Goal: Task Accomplishment & Management: Manage account settings

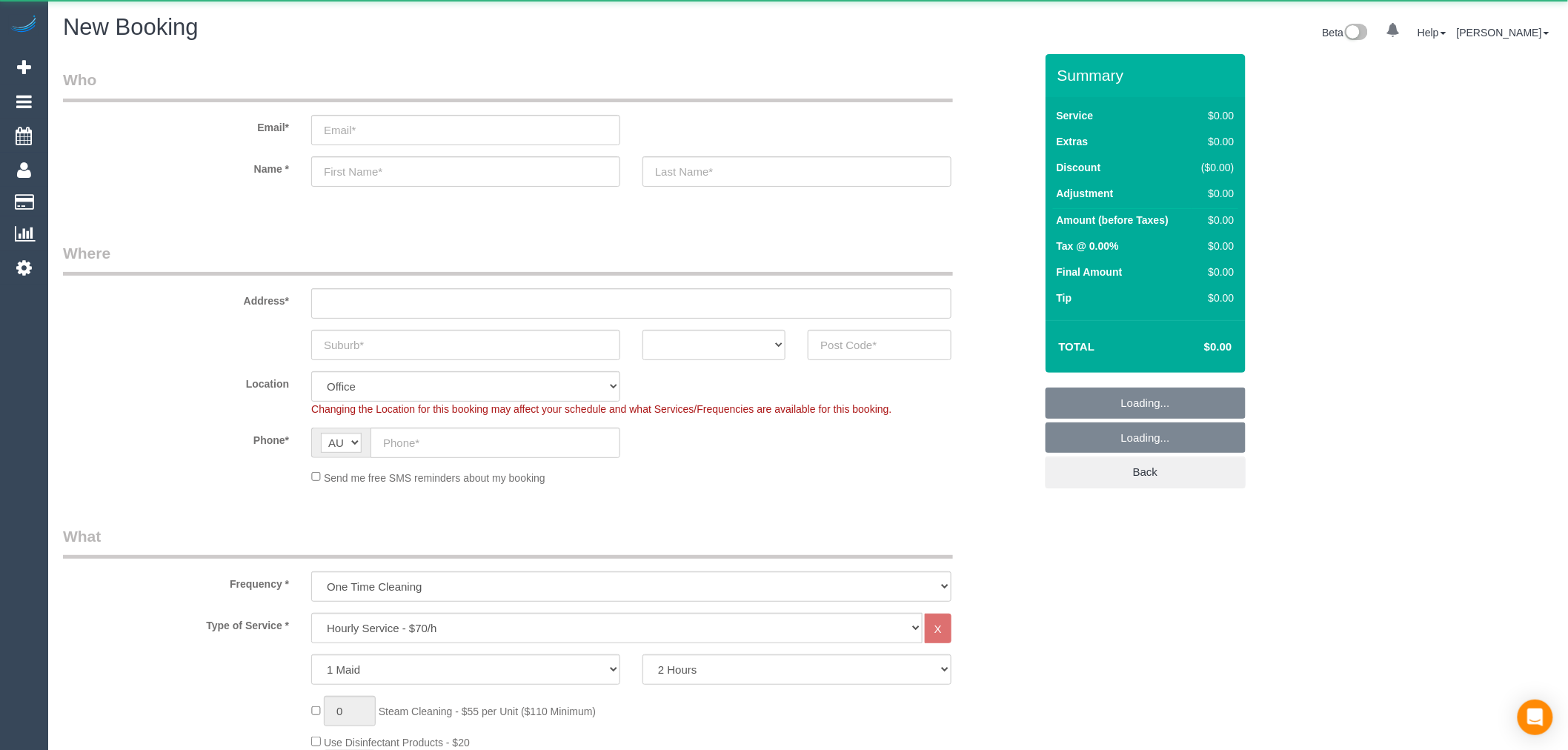
select select "object:2201"
click at [104, 132] on link "Active Bookings" at bounding box center [140, 134] width 186 height 29
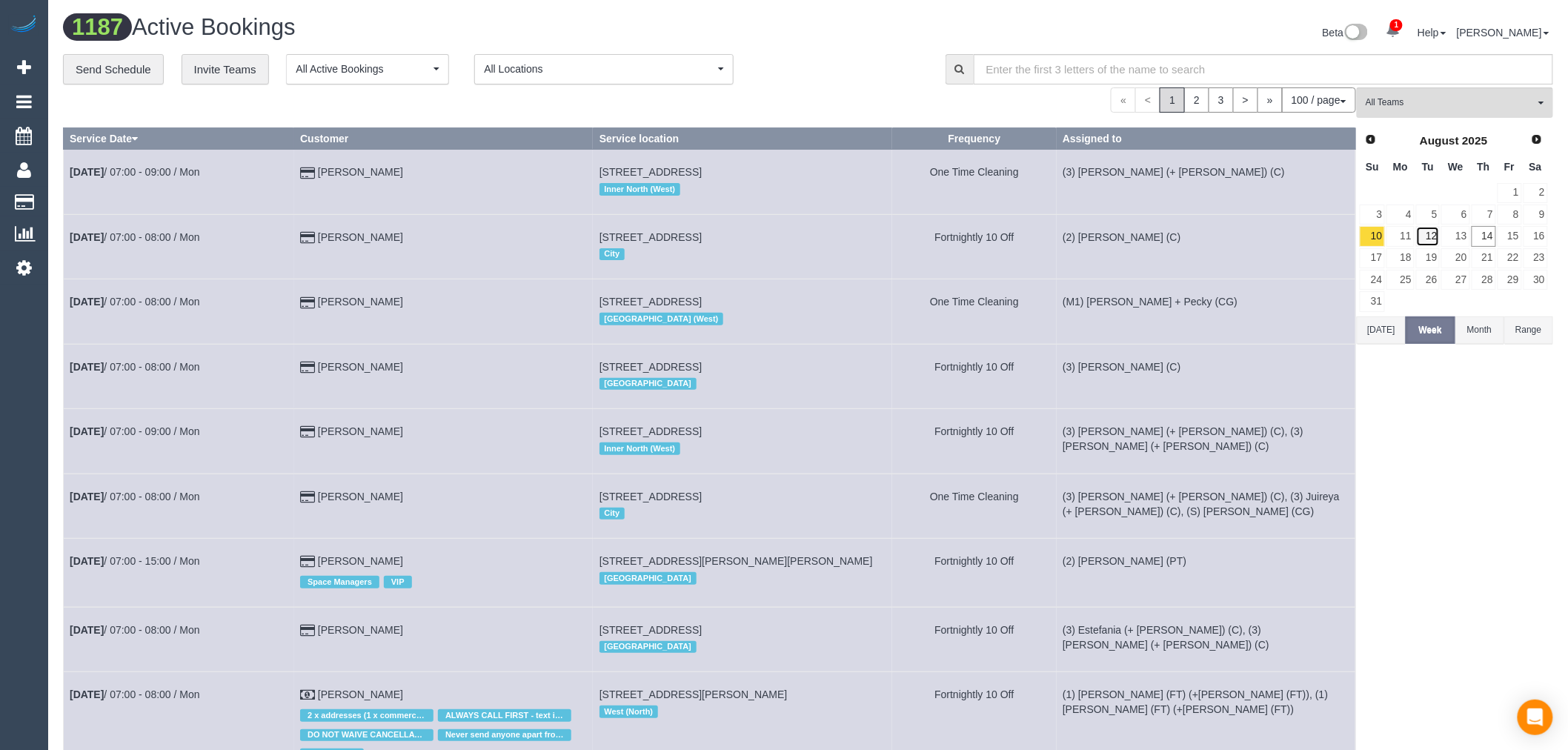
click at [1439, 238] on link "12" at bounding box center [1428, 236] width 25 height 20
click at [1461, 240] on link "13" at bounding box center [1455, 236] width 28 height 20
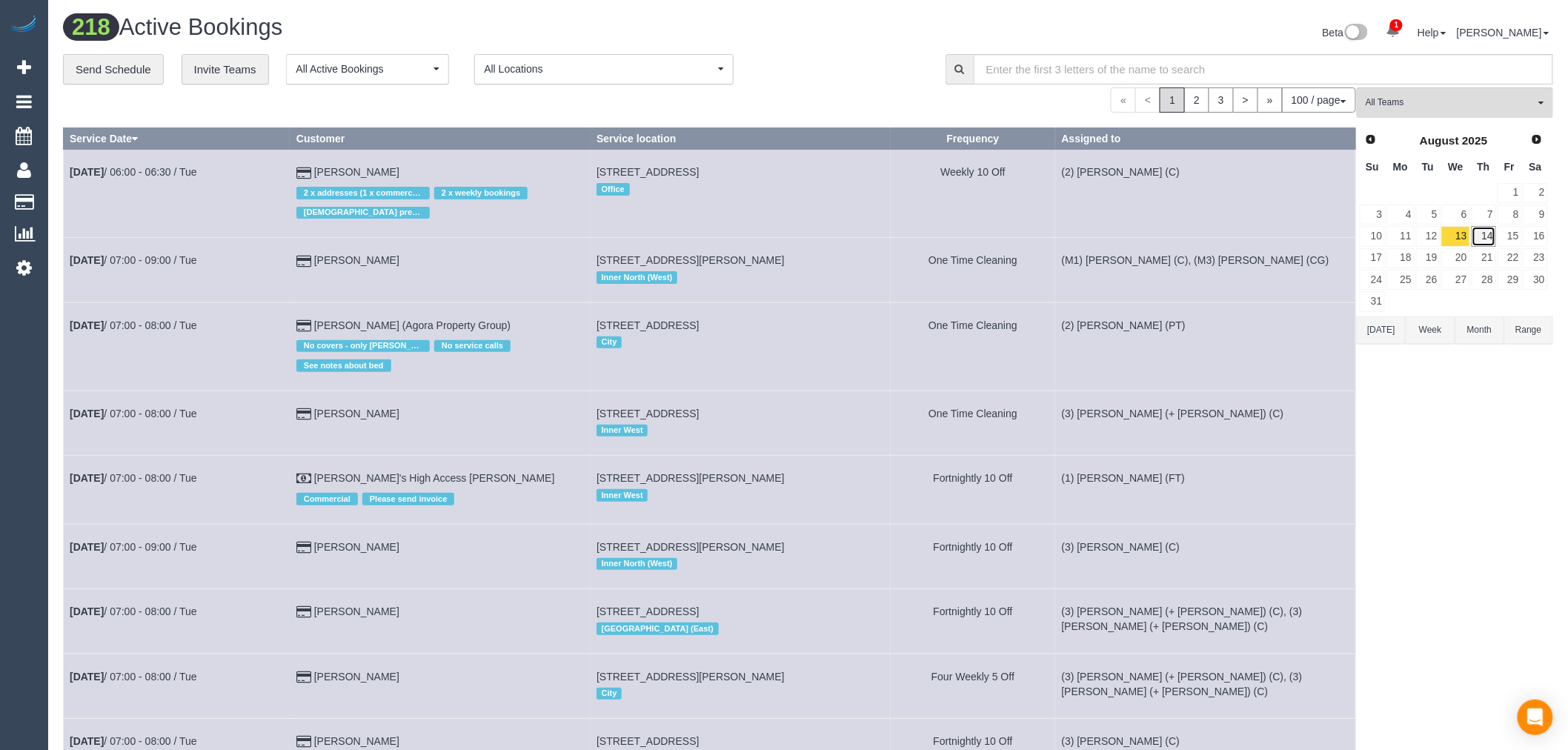
click at [1484, 240] on link "14" at bounding box center [1484, 236] width 25 height 20
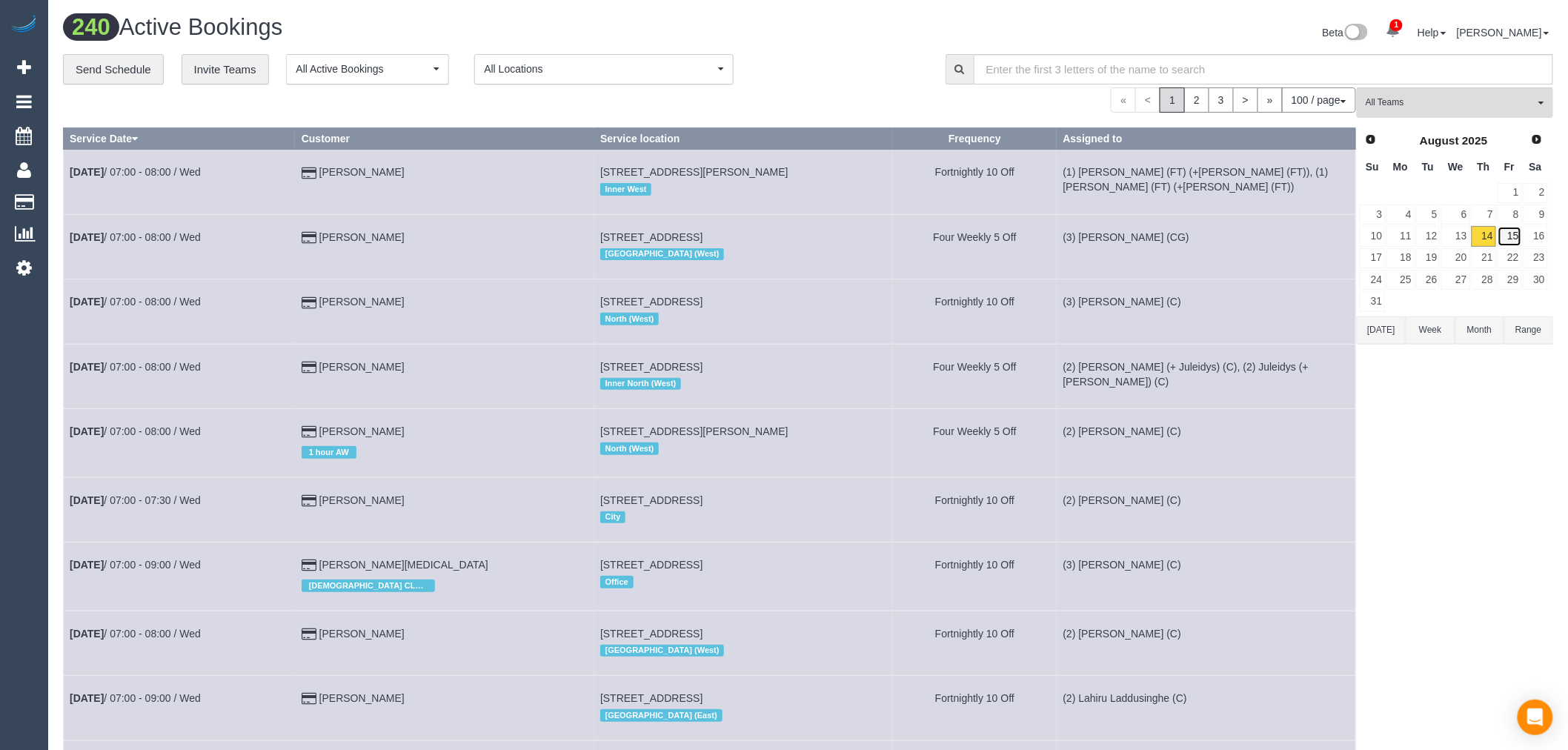
click at [1513, 243] on link "15" at bounding box center [1509, 236] width 25 height 20
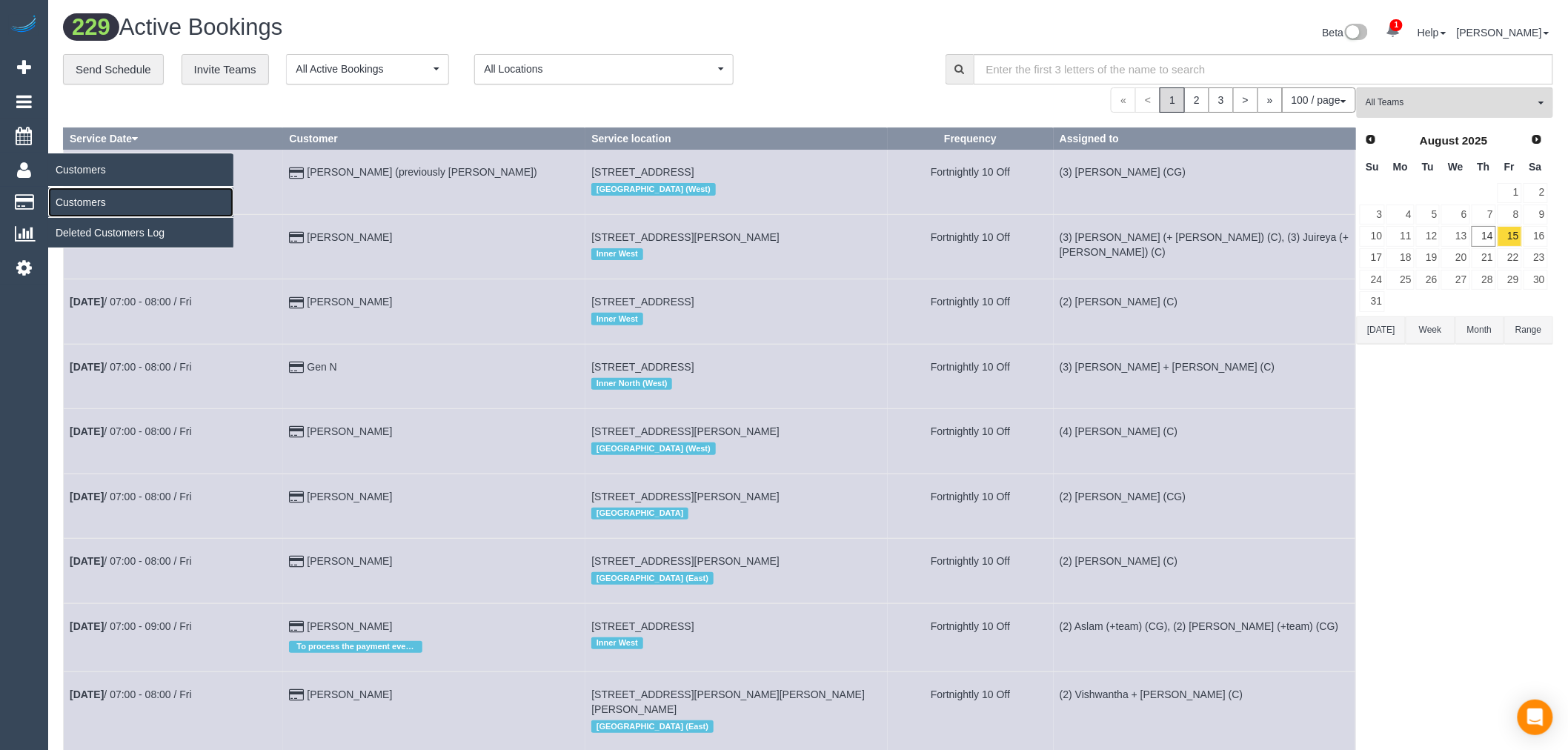
drag, startPoint x: 97, startPoint y: 208, endPoint x: 83, endPoint y: 209, distance: 14.0
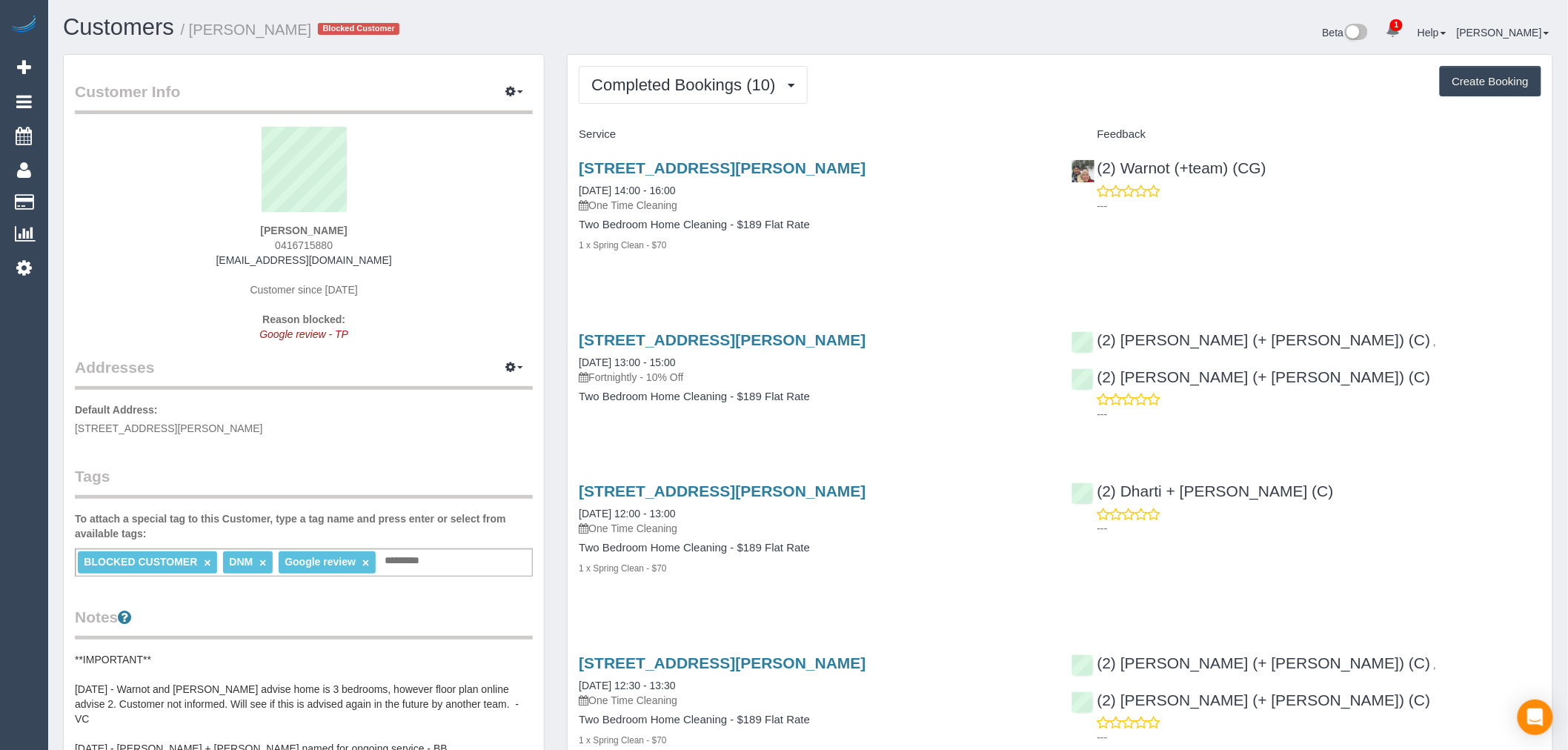
drag, startPoint x: 345, startPoint y: 242, endPoint x: 276, endPoint y: 247, distance: 69.2
click at [276, 245] on div "Angel Li 0416715880 a_kii@hotmail.com Customer since 2024 Reason blocked: Googl…" at bounding box center [304, 242] width 458 height 230
click at [347, 234] on div "Angel Li 0416715880 a_kii@hotmail.com Customer since 2024 Reason blocked: Googl…" at bounding box center [304, 242] width 458 height 230
drag, startPoint x: 337, startPoint y: 27, endPoint x: 262, endPoint y: 25, distance: 75.0
click at [262, 25] on h1 "Customers / Angel Li Blocked Customer" at bounding box center [430, 28] width 734 height 26
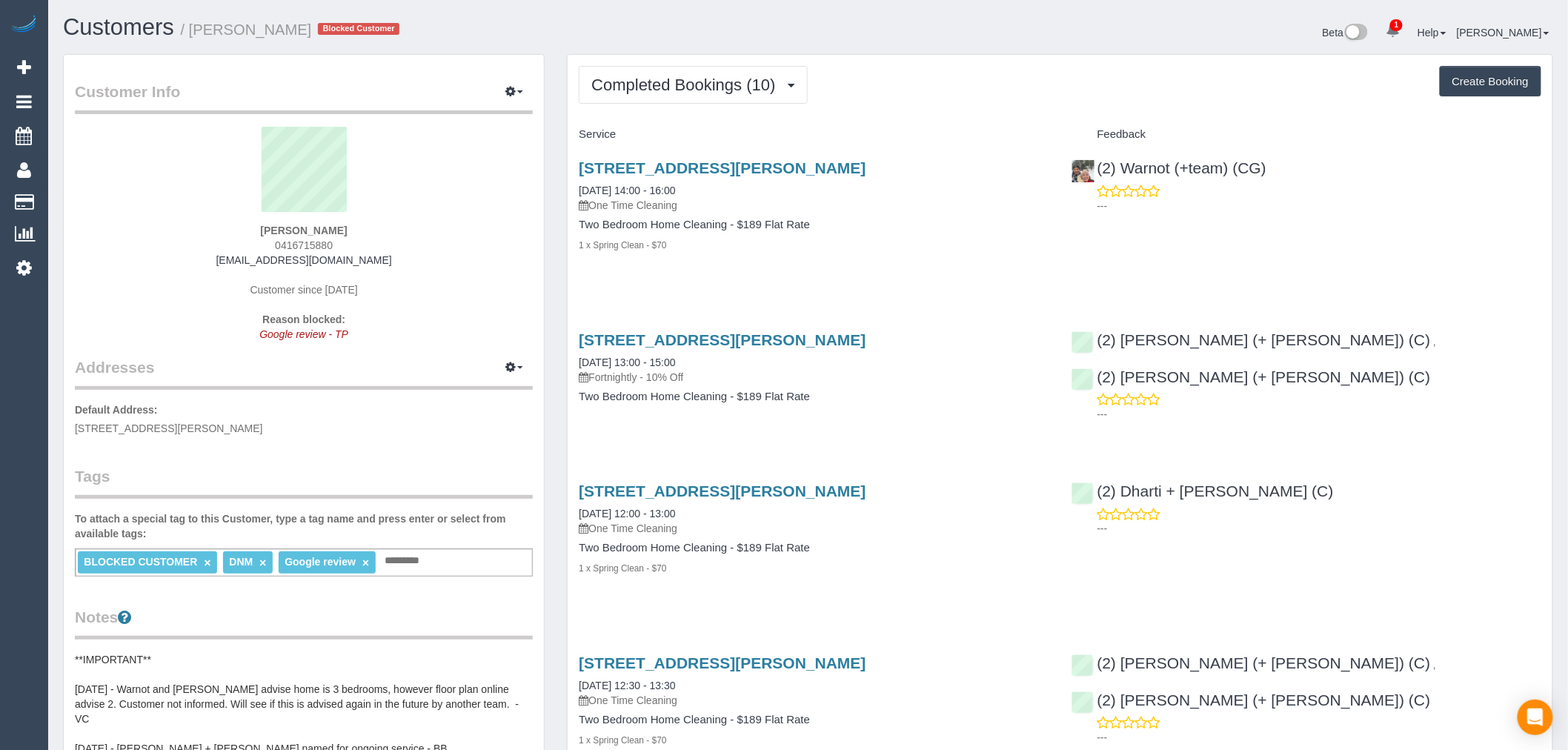
click at [356, 342] on div "Reason blocked: Google review - TP" at bounding box center [304, 334] width 436 height 44
drag, startPoint x: 360, startPoint y: 326, endPoint x: 271, endPoint y: 334, distance: 89.4
click at [271, 334] on div "Reason blocked: Google review - TP" at bounding box center [304, 334] width 436 height 44
click at [312, 330] on em "Google review - TP" at bounding box center [304, 334] width 89 height 12
drag, startPoint x: 343, startPoint y: 316, endPoint x: 276, endPoint y: 320, distance: 67.1
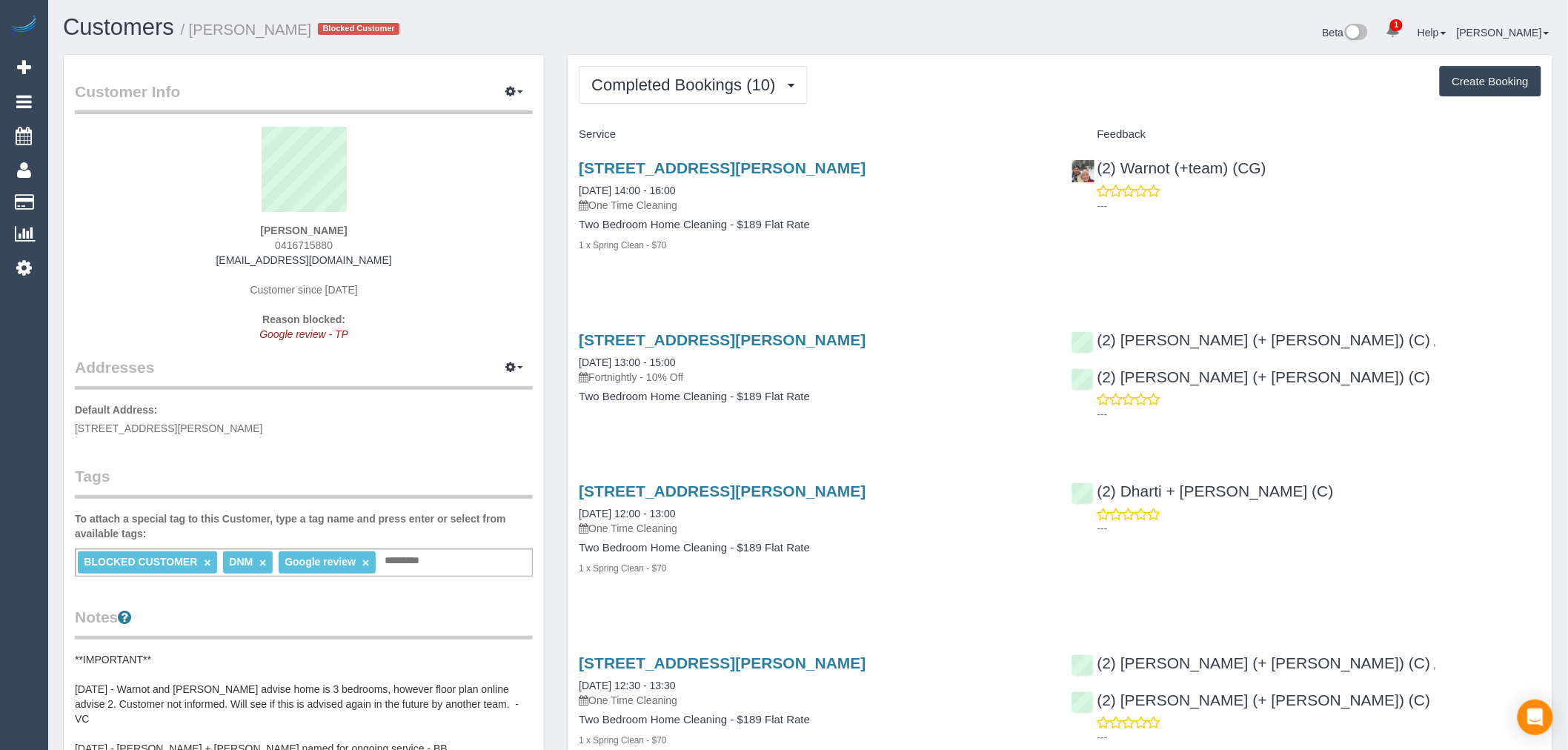
click at [276, 320] on strong "Reason blocked:" at bounding box center [304, 319] width 83 height 12
click at [980, 213] on div "66 Arthurton Road, Northcote, VIC 3070 23/04/2025 14:00 - 16:00 One Time Cleani…" at bounding box center [813, 213] width 492 height 135
drag, startPoint x: 122, startPoint y: 30, endPoint x: 122, endPoint y: 23, distance: 7.0
click at [124, 29] on link "Customers" at bounding box center [119, 27] width 111 height 26
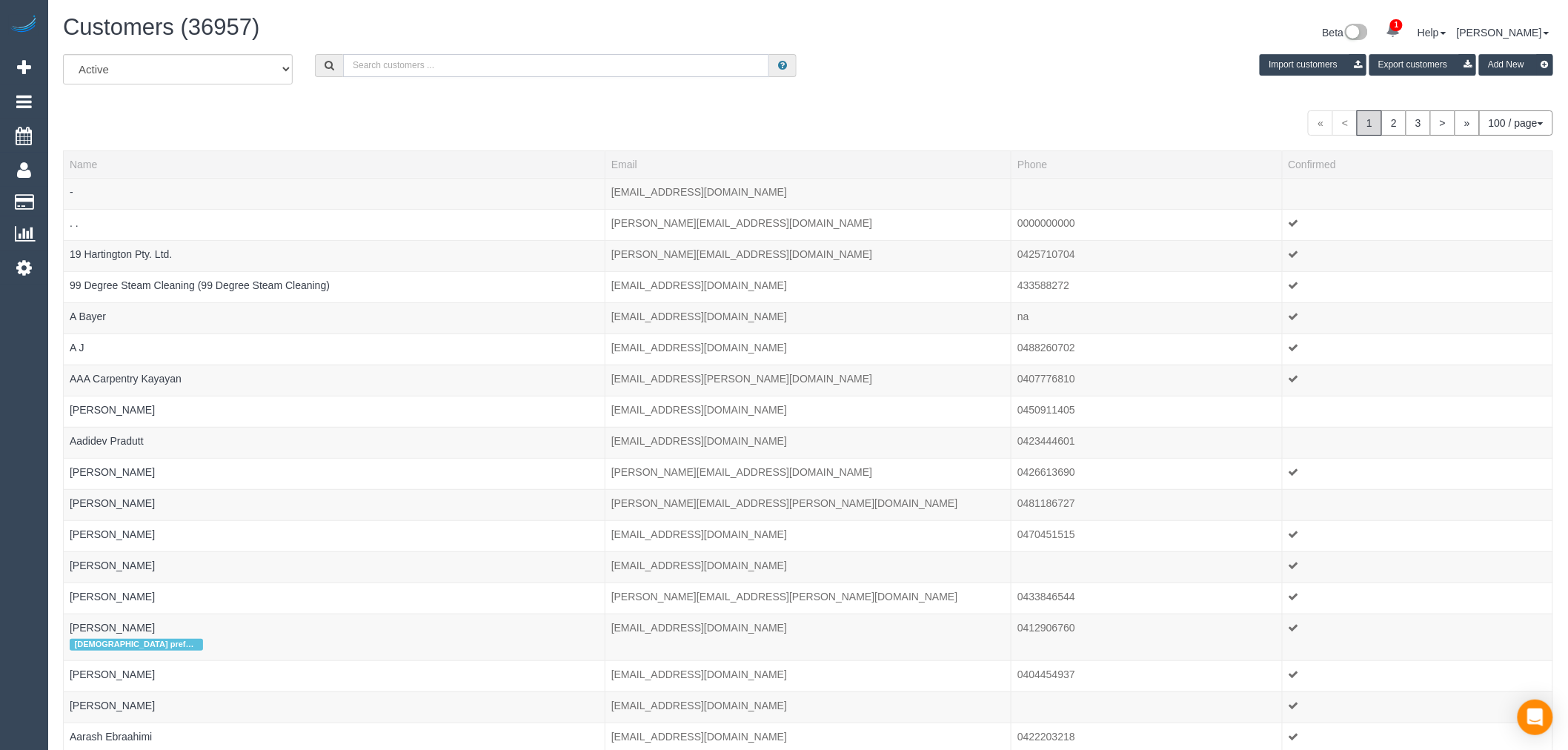
click at [618, 70] on input "text" at bounding box center [556, 65] width 426 height 23
paste input "+61415313592"
click at [391, 76] on input "+61415313592" at bounding box center [556, 65] width 426 height 23
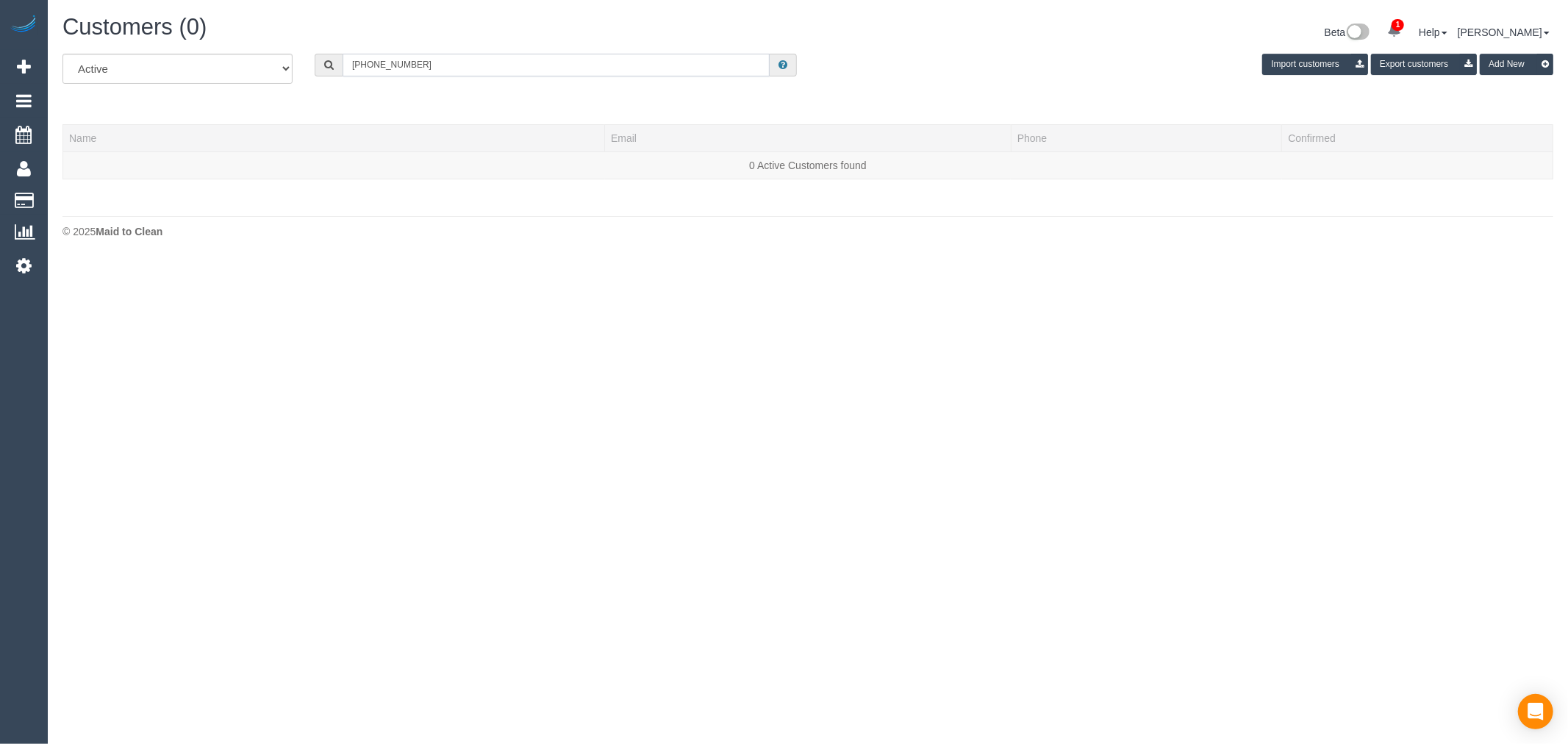
drag, startPoint x: 370, startPoint y: 63, endPoint x: 329, endPoint y: 69, distance: 41.4
click at [329, 69] on div "+61415313592" at bounding box center [555, 65] width 482 height 23
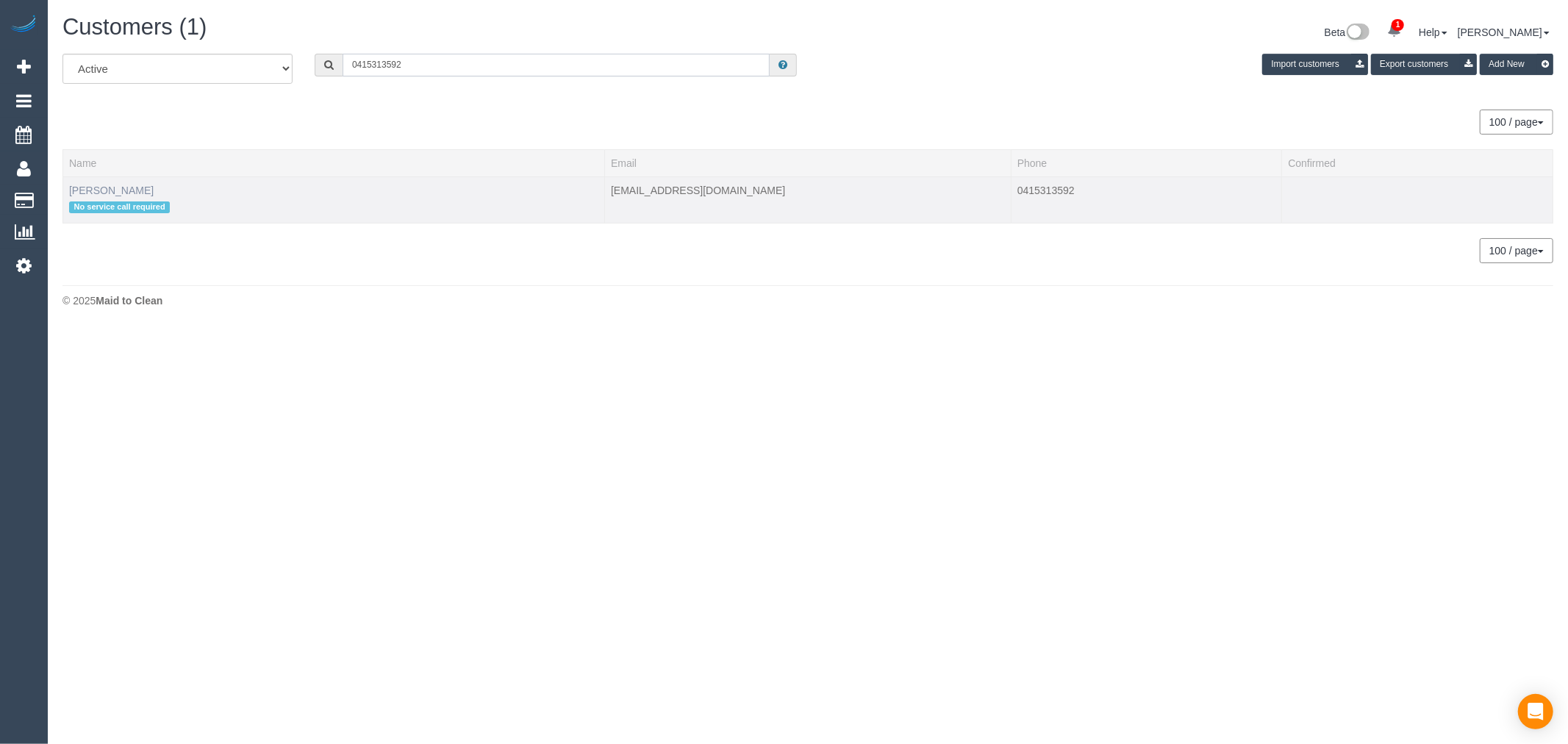
type input "0415313592"
click at [124, 189] on link "[PERSON_NAME]" at bounding box center [111, 191] width 84 height 12
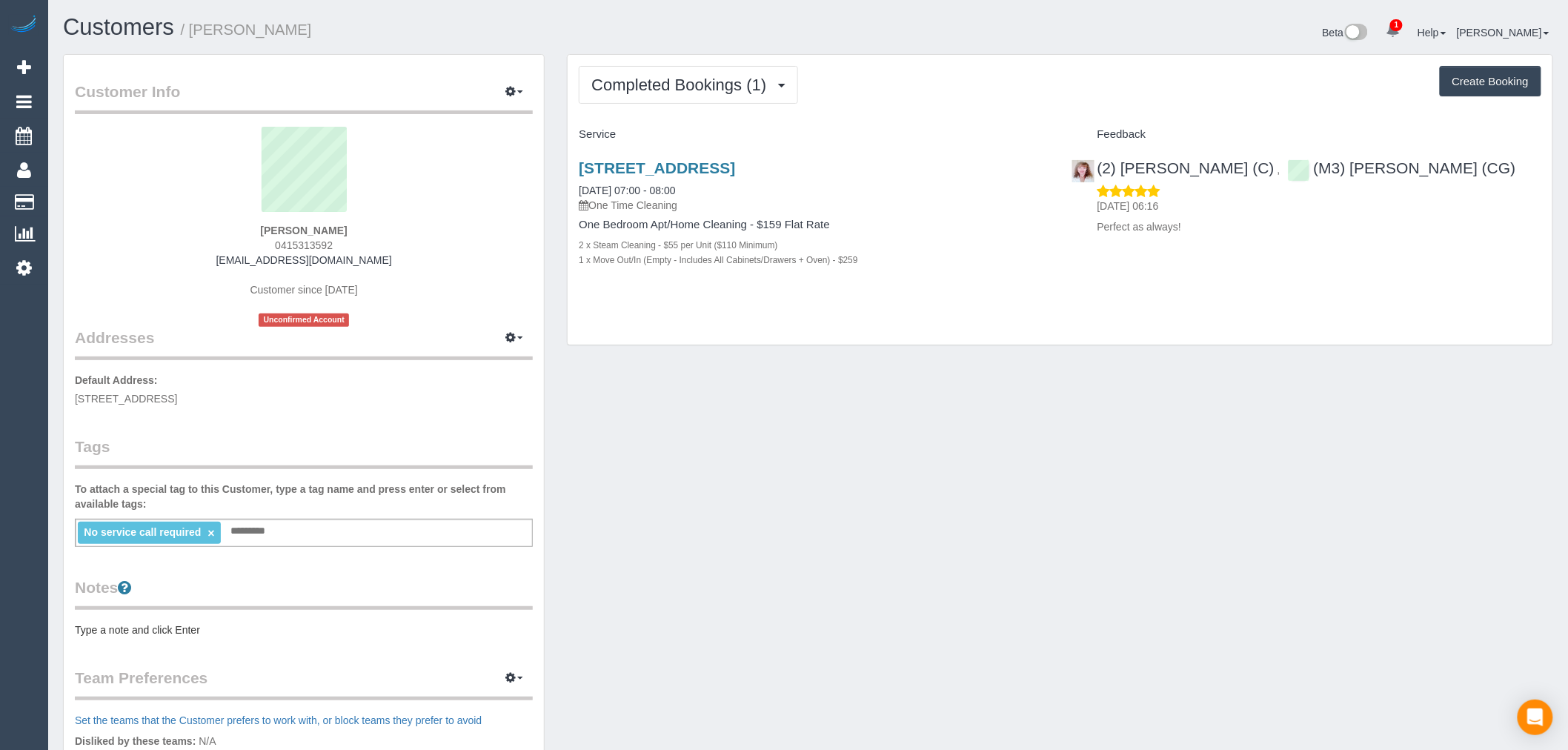
click at [114, 41] on div "Customers / Tomasz Przybysz" at bounding box center [430, 31] width 757 height 32
click at [58, 61] on span "Add Booking" at bounding box center [140, 67] width 186 height 34
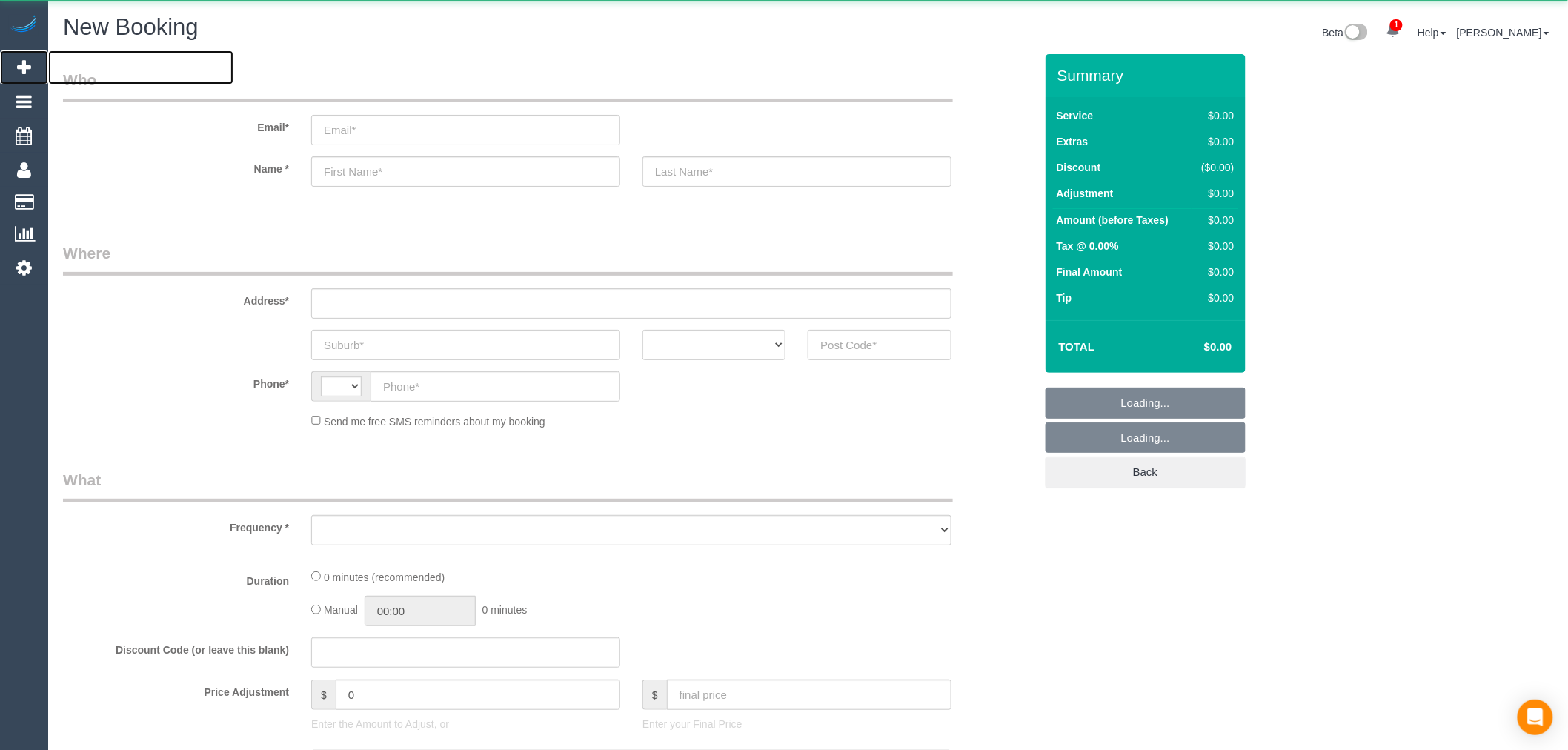
select select "string:AU"
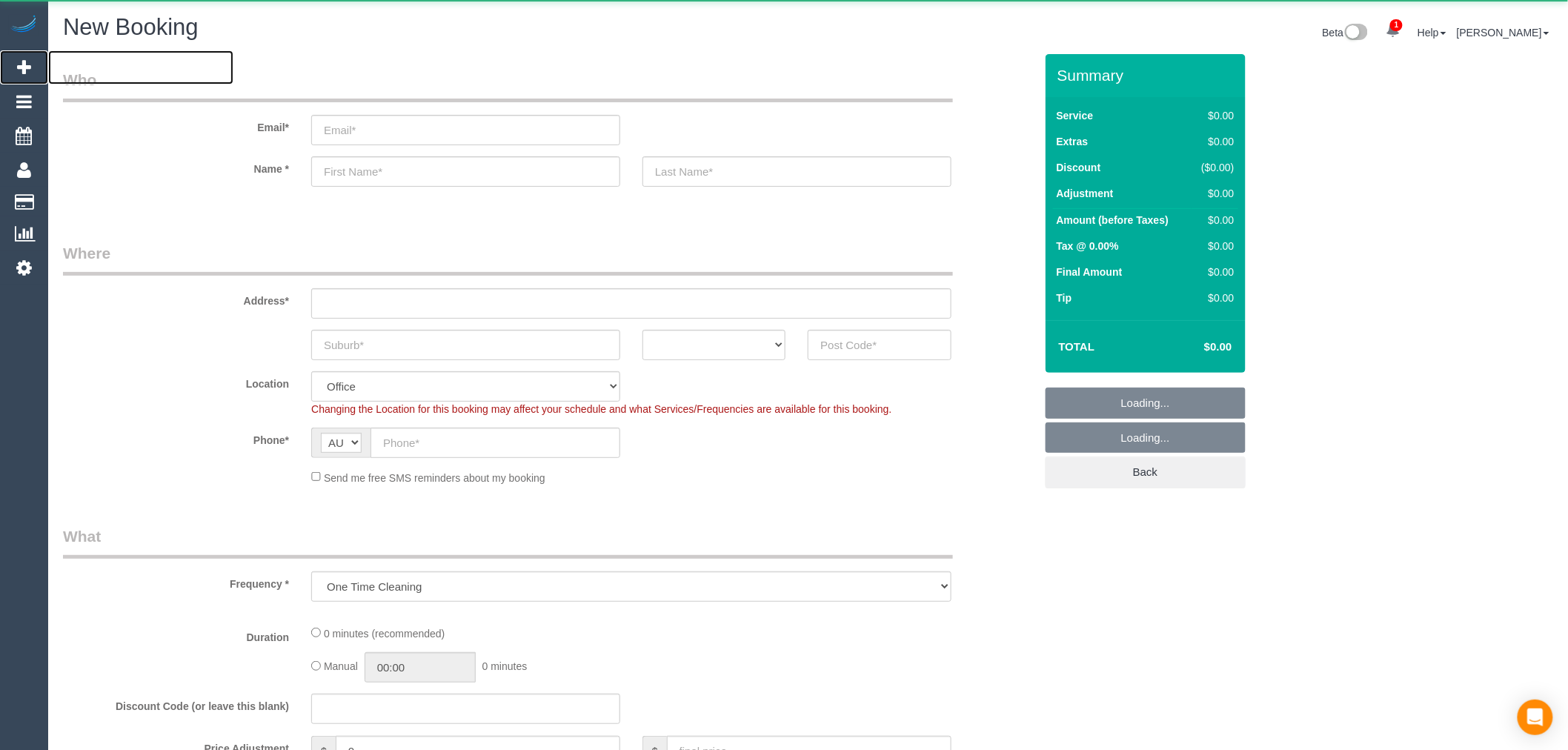
select select "object:6191"
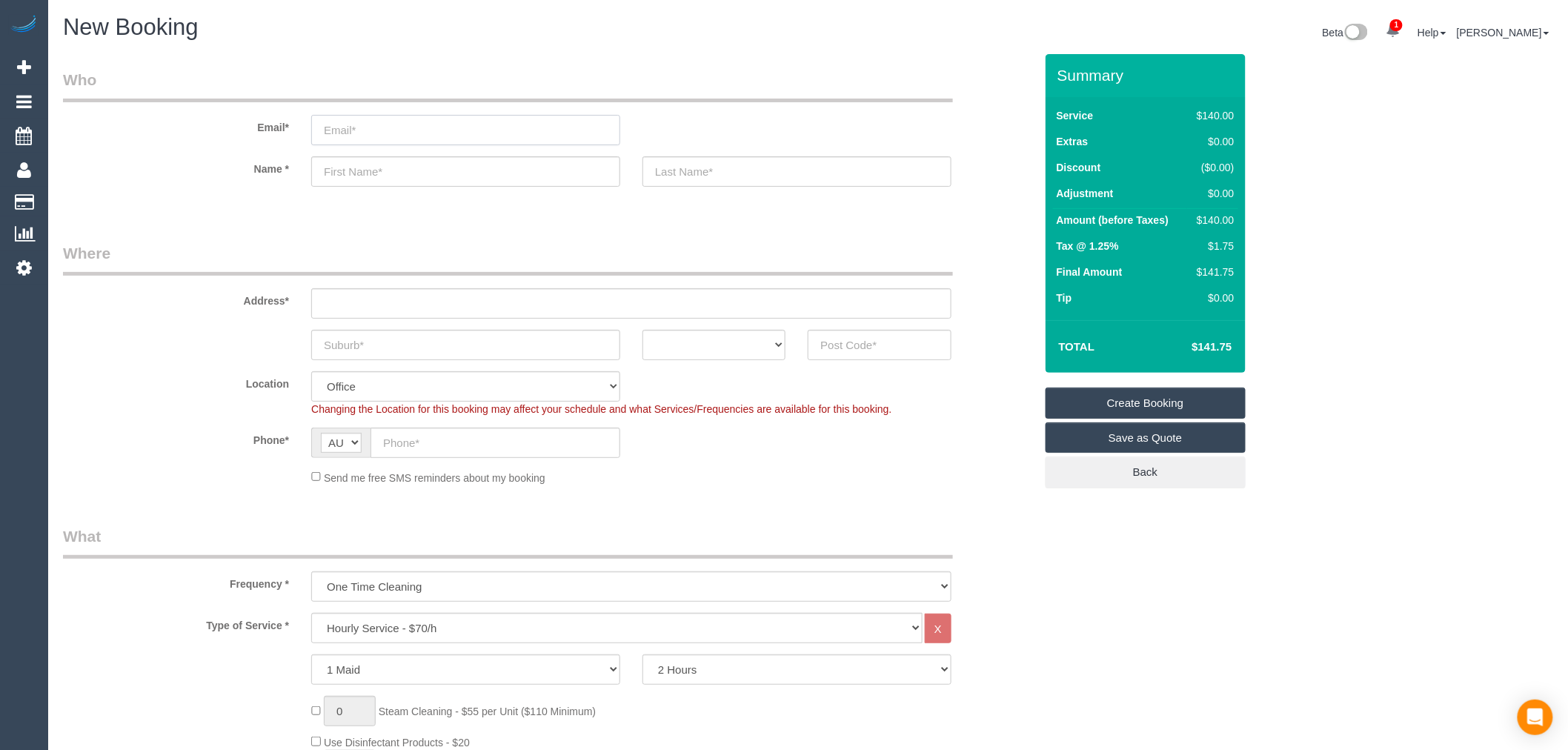
click at [421, 138] on input "email" at bounding box center [465, 130] width 309 height 30
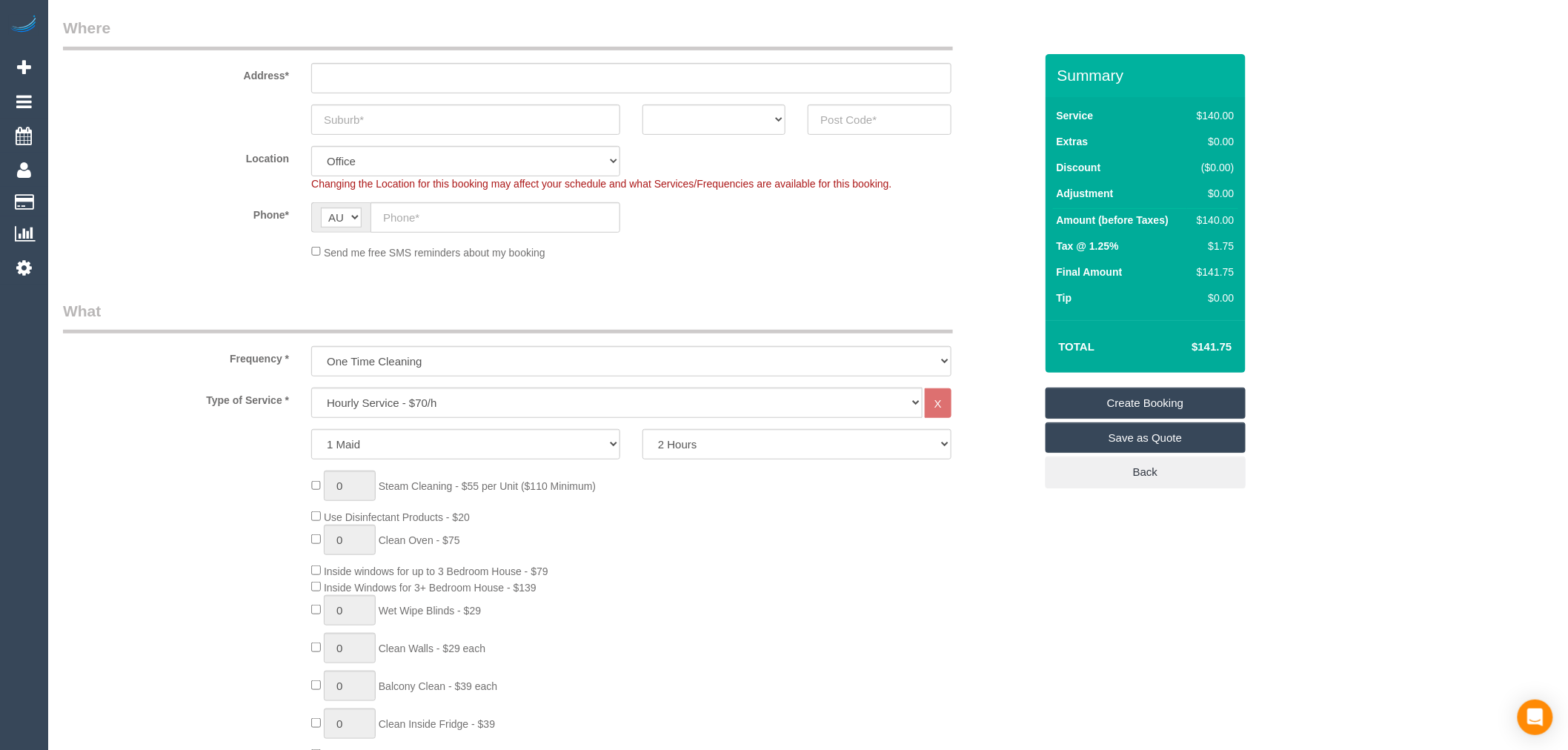
scroll to position [246, 0]
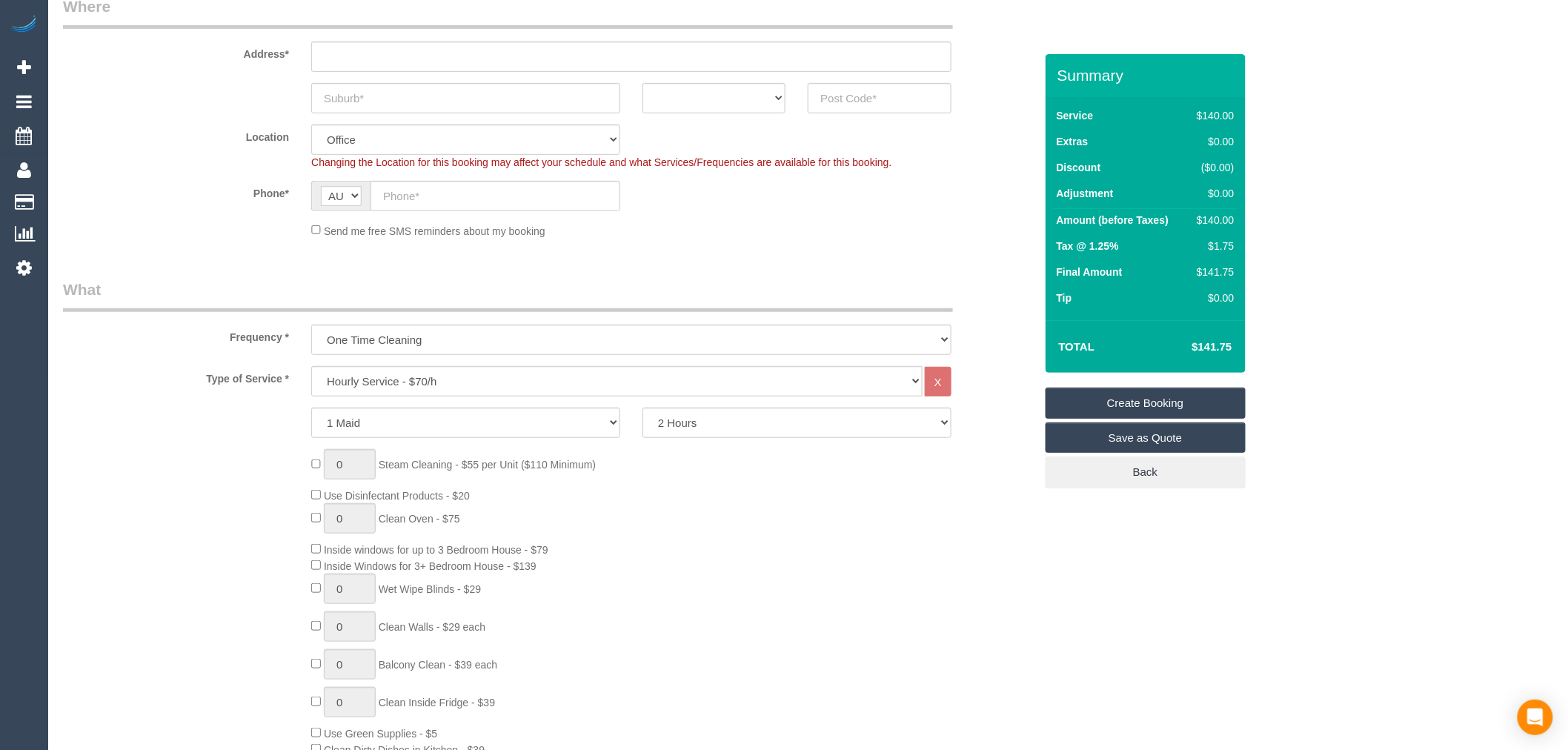
click at [771, 295] on legend "What" at bounding box center [508, 295] width 890 height 33
click at [769, 426] on select "2 Hours 2.5 Hours 3 Hours 3.5 Hours 4 Hours 4.5 Hours 5 Hours 5.5 Hours 6 Hours…" at bounding box center [796, 422] width 309 height 30
select select "210"
click at [642, 408] on select "2 Hours 2.5 Hours 3 Hours 3.5 Hours 4 Hours 4.5 Hours 5 Hours 5.5 Hours 6 Hours…" at bounding box center [796, 422] width 309 height 30
click at [776, 566] on div "0 Steam Cleaning - $55 per Unit ($110 Minimum) Use Disinfectant Products - $20 …" at bounding box center [672, 668] width 745 height 438
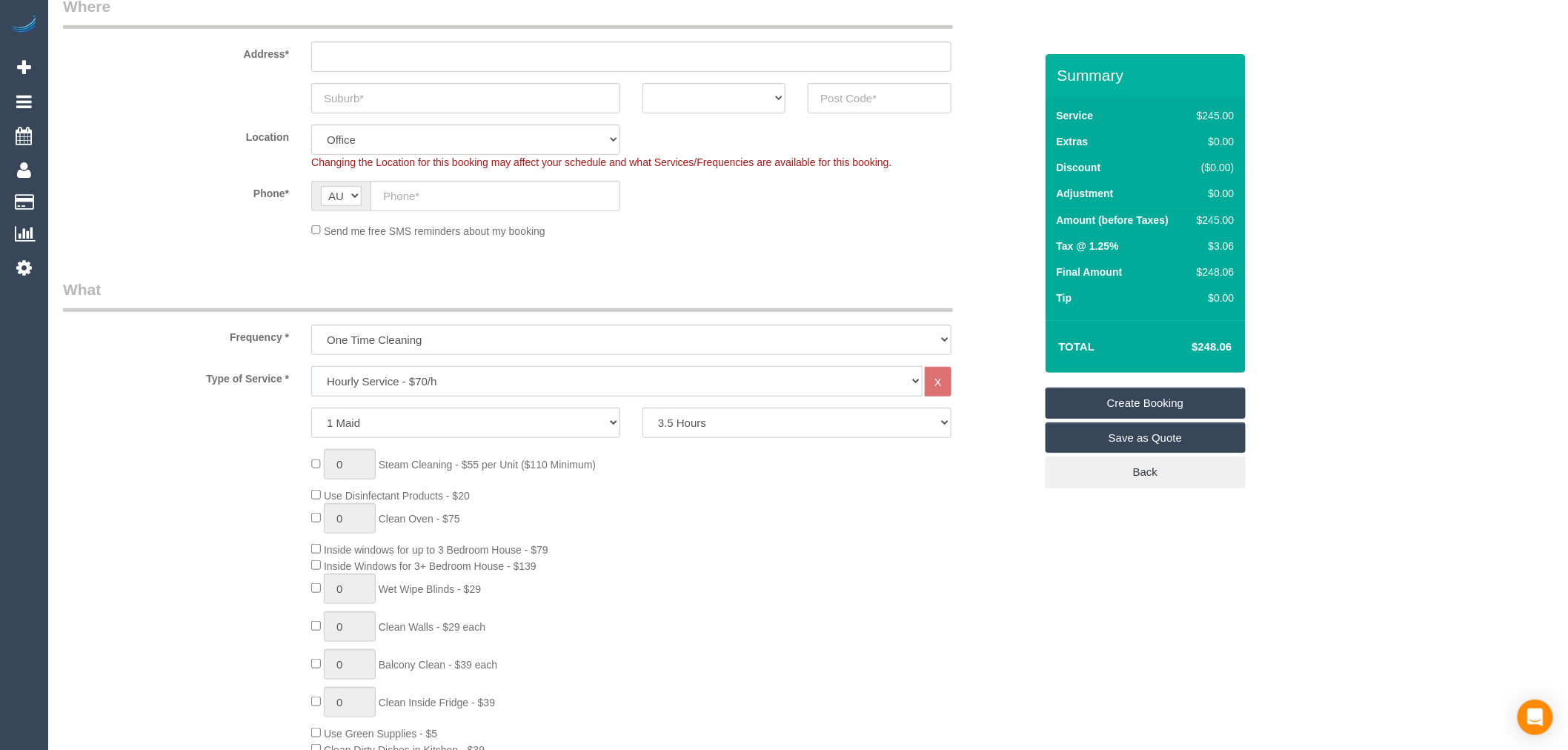
click at [593, 380] on select "Hourly Service - $70/h Hourly Service - $65/h Hourly Service - $60/h Hourly Ser…" at bounding box center [617, 381] width 612 height 30
click at [215, 319] on div "Frequency * One Time Cleaning Weekly - 10% Off - 10.00% (0% for the First Booki…" at bounding box center [548, 317] width 994 height 77
click at [485, 349] on select "One Time Cleaning Weekly - 10% Off - 10.00% (0% for the First Booking) Fortnigh…" at bounding box center [631, 340] width 640 height 30
select select "object:6195"
click at [311, 325] on select "One Time Cleaning Weekly - 10% Off - 10.00% (0% for the First Booking) Fortnigh…" at bounding box center [631, 340] width 640 height 30
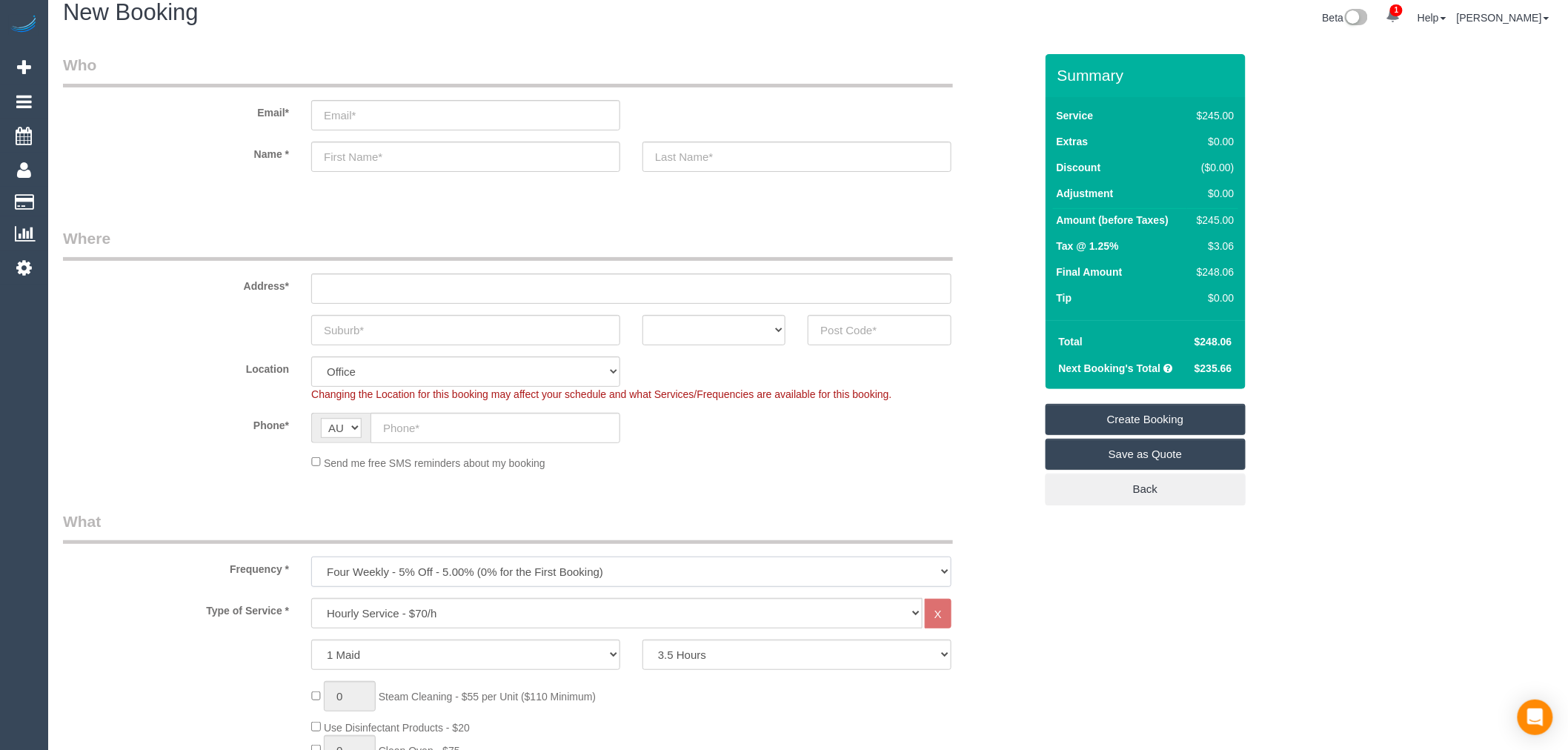
scroll to position [0, 0]
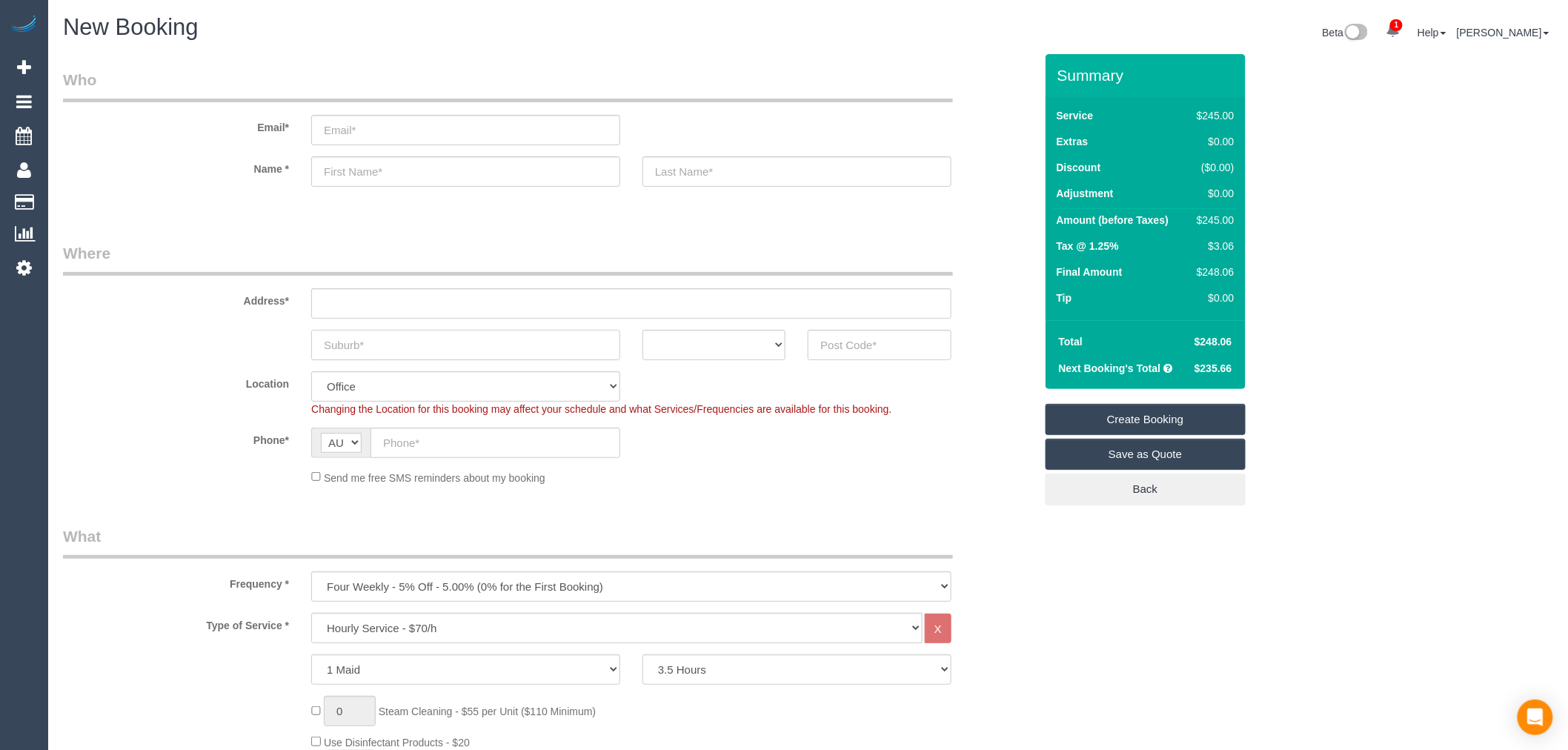
click at [443, 352] on input "text" at bounding box center [465, 345] width 309 height 30
click at [436, 345] on input "Essendong" at bounding box center [465, 345] width 309 height 30
type input "Essendon"
type input "3040"
click at [774, 347] on select "ACT NSW NT QLD SA TAS VIC WA" at bounding box center [714, 345] width 143 height 30
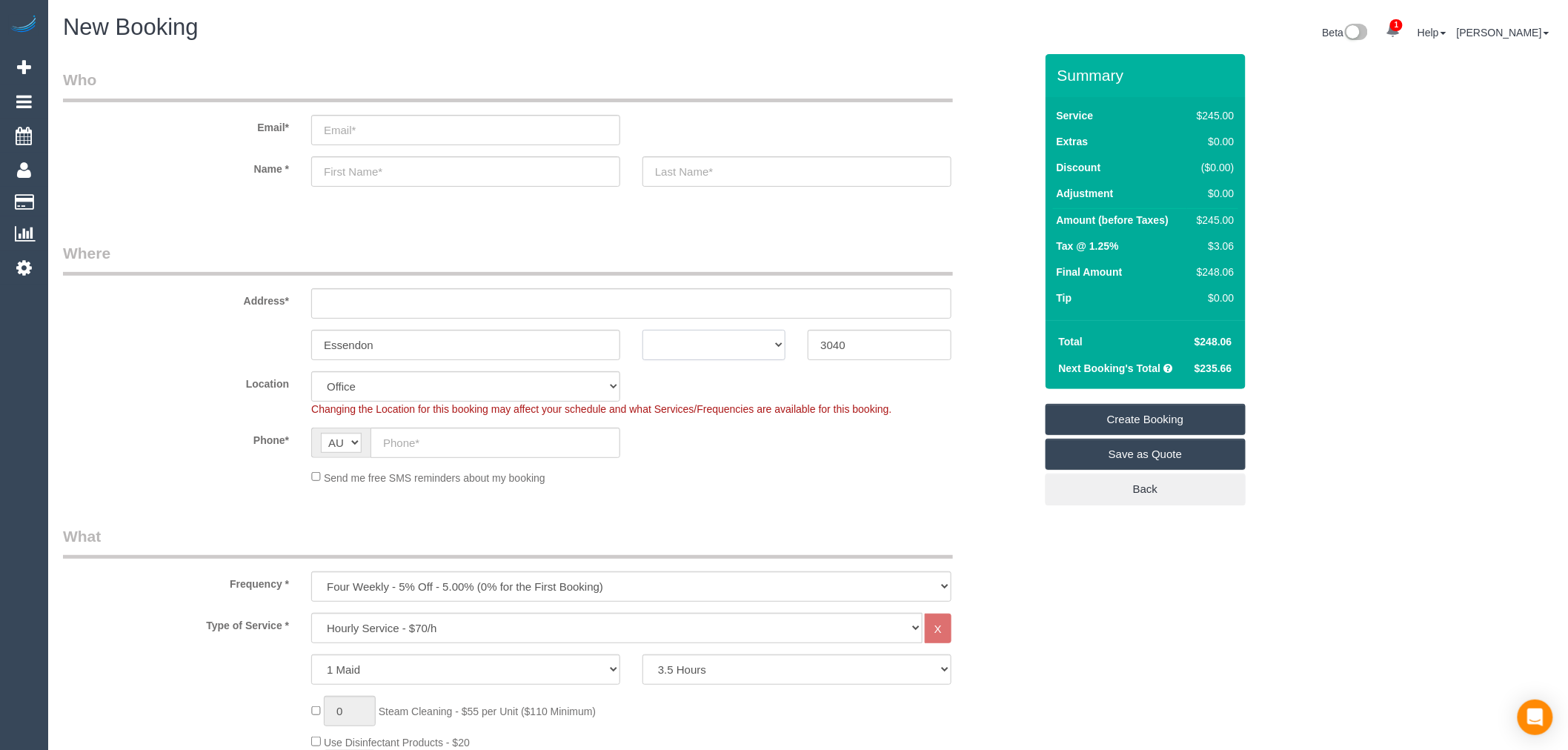
select select "VIC"
click at [642, 330] on select "ACT NSW NT QLD SA TAS VIC WA" at bounding box center [714, 345] width 143 height 30
click at [451, 359] on input "Essendon" at bounding box center [465, 345] width 309 height 30
click at [793, 349] on div "ACT NSW NT QLD SA TAS VIC WA" at bounding box center [714, 345] width 165 height 30
click at [858, 346] on input "3040" at bounding box center [879, 345] width 143 height 30
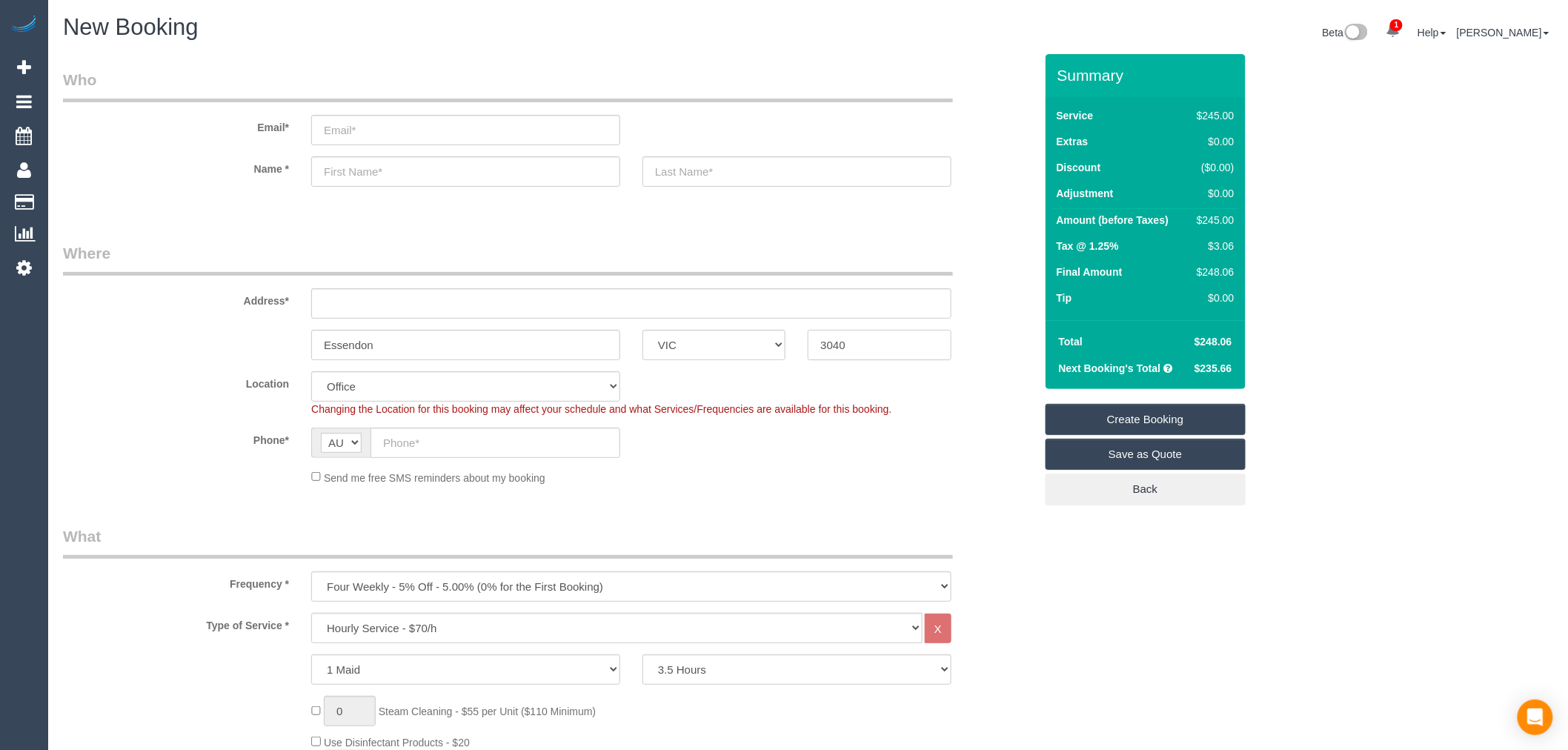
click at [875, 346] on input "3040" at bounding box center [879, 345] width 143 height 30
click at [750, 336] on select "ACT NSW NT QLD SA TAS VIC WA" at bounding box center [714, 345] width 143 height 30
click at [806, 342] on div "3040" at bounding box center [879, 345] width 165 height 30
click at [673, 433] on div "Phone* AF AL DZ AD AO AI AQ AG AR AM AW AU AT AZ BS BH BD BB BY BE BZ BJ BM BT …" at bounding box center [548, 443] width 994 height 30
click at [632, 455] on div "Phone* AF AL DZ AD AO AI AQ AG AR AM AW AU AT AZ BS BH BD BB BY BE BZ BJ BM BT …" at bounding box center [548, 443] width 994 height 30
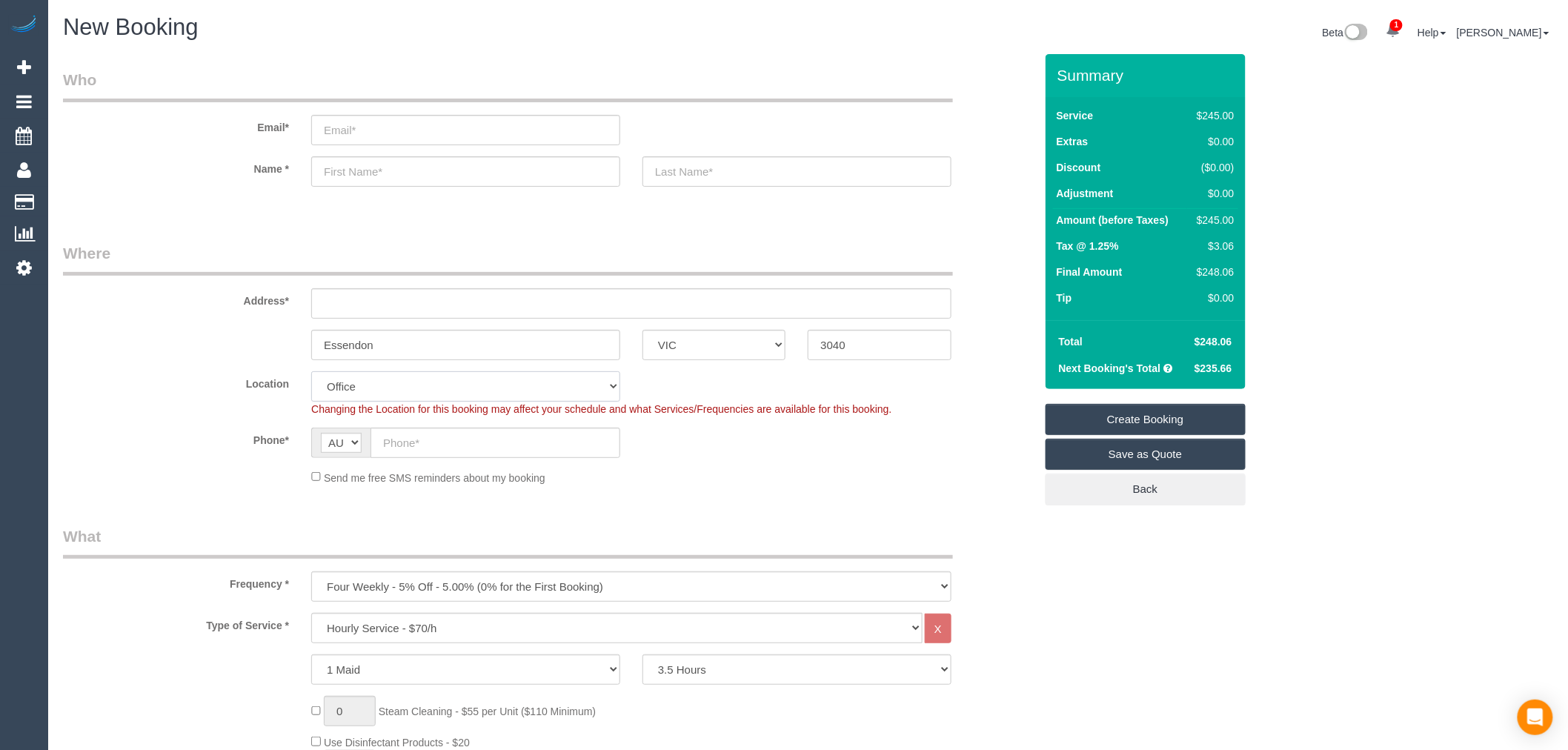
click at [519, 386] on select "Office City East (North) East (South) Inner East Inner North (East) Inner North…" at bounding box center [465, 386] width 309 height 30
click at [781, 449] on div "Phone* AF AL DZ AD AO AI AQ AG AR AM AW AU AT AZ BS BH BD BB BY BE BZ BJ BM BT …" at bounding box center [548, 443] width 994 height 30
click at [492, 292] on input "text" at bounding box center [631, 304] width 640 height 30
type input "23 Daisy Street"
click at [194, 328] on sui-booking-address "Address* 23 Daisy Street Essendon ACT NSW NT QLD SA TAS VIC WA 3040" at bounding box center [548, 301] width 971 height 118
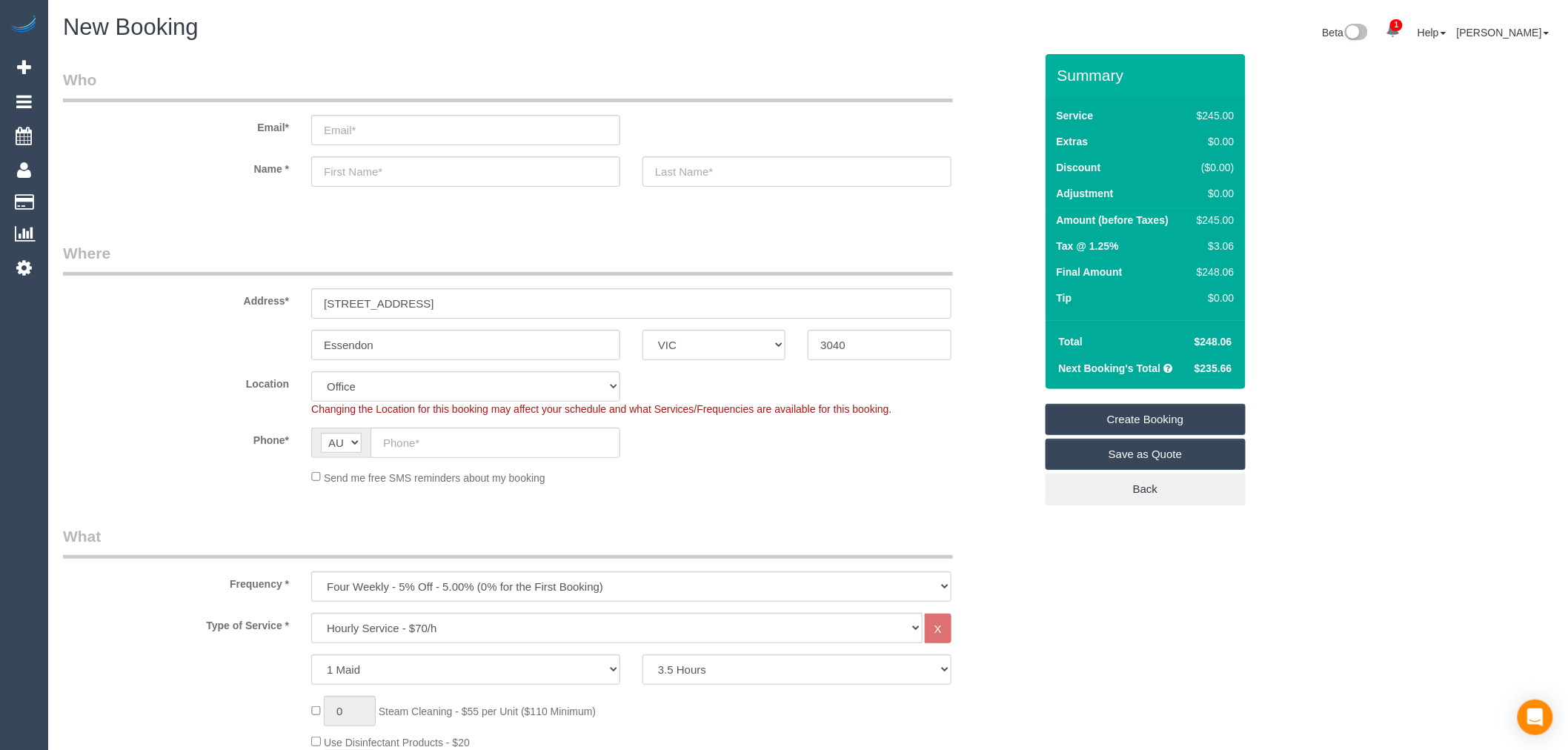
select select "59"
select select "object:7478"
drag, startPoint x: 433, startPoint y: 307, endPoint x: 262, endPoint y: 304, distance: 171.0
click at [262, 304] on div "Address* 23 Daisy Street" at bounding box center [548, 281] width 994 height 77
click at [210, 316] on div "Address* 23 Daisy Street" at bounding box center [548, 281] width 994 height 77
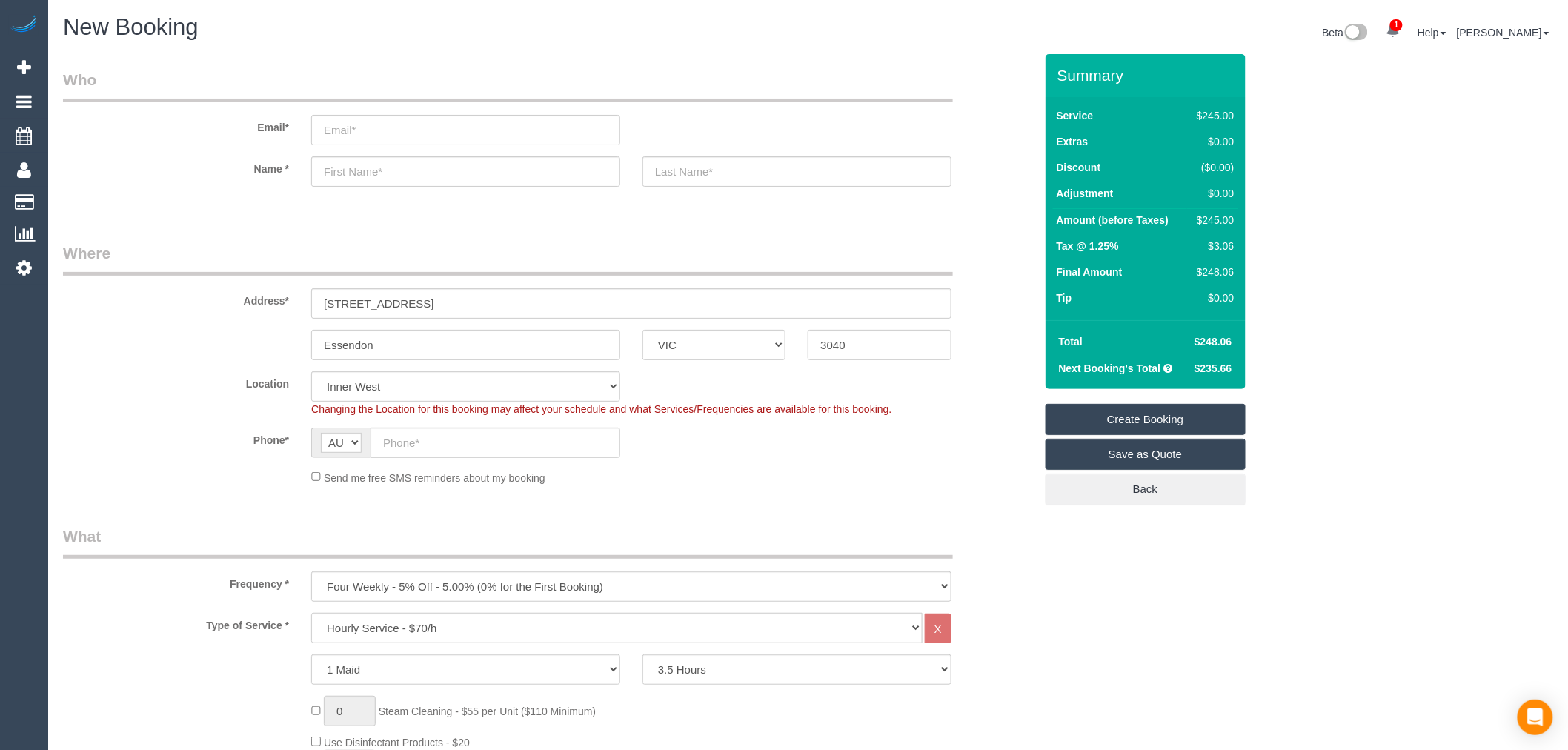
drag, startPoint x: 1196, startPoint y: 222, endPoint x: 1235, endPoint y: 224, distance: 39.1
click at [1235, 224] on td "$245.00" at bounding box center [1212, 222] width 50 height 27
drag, startPoint x: 1237, startPoint y: 221, endPoint x: 1056, endPoint y: 220, distance: 181.0
click at [1056, 220] on tr "Amount (before Taxes) $245.00" at bounding box center [1145, 222] width 186 height 27
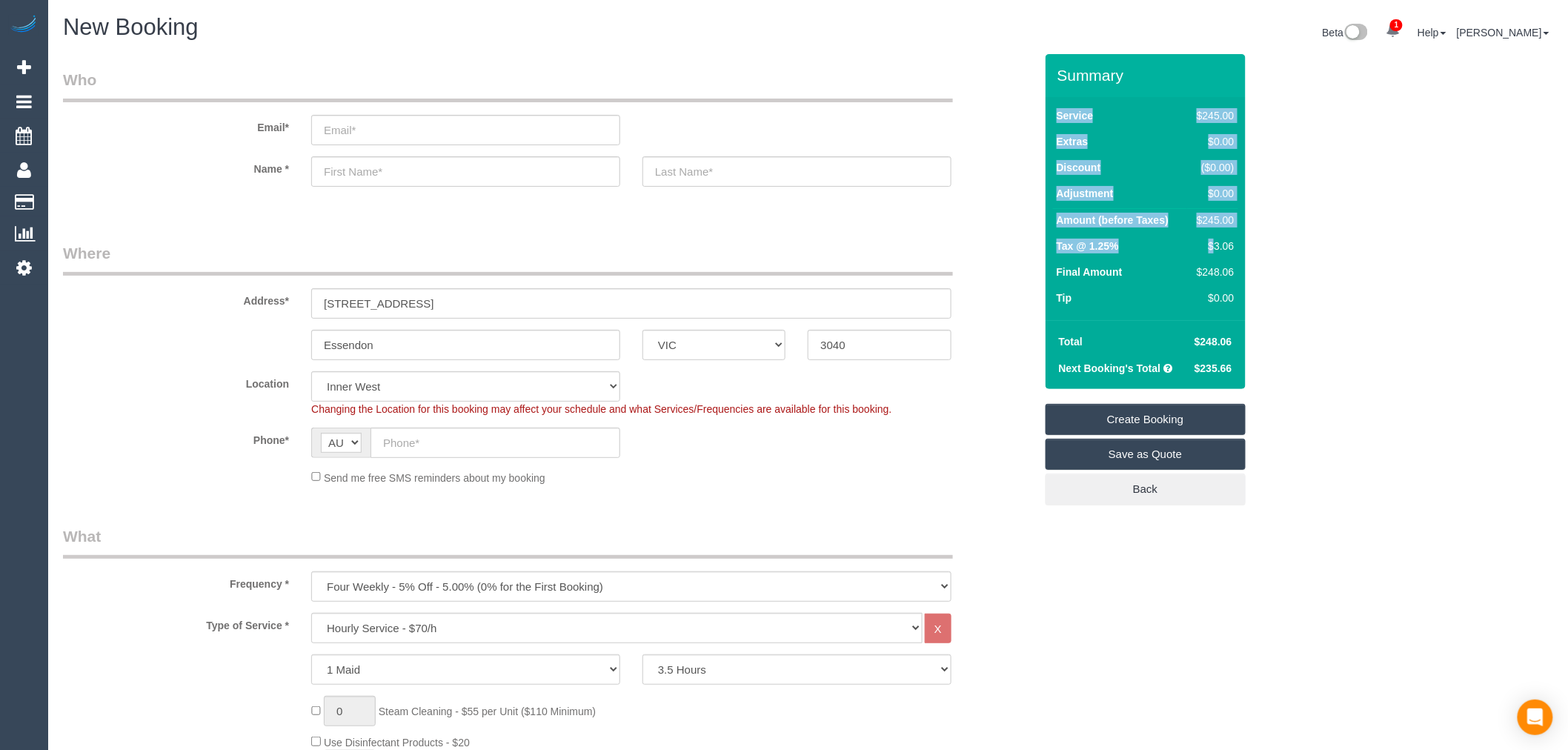
drag, startPoint x: 1239, startPoint y: 243, endPoint x: 1212, endPoint y: 246, distance: 27.2
click at [1212, 246] on div "Service $245.00 Extras $0.00 Discount ($0.00) Adjustment $0.00 Amount (before T…" at bounding box center [1146, 208] width 200 height 223
click at [1212, 246] on div "$3.06" at bounding box center [1212, 246] width 43 height 15
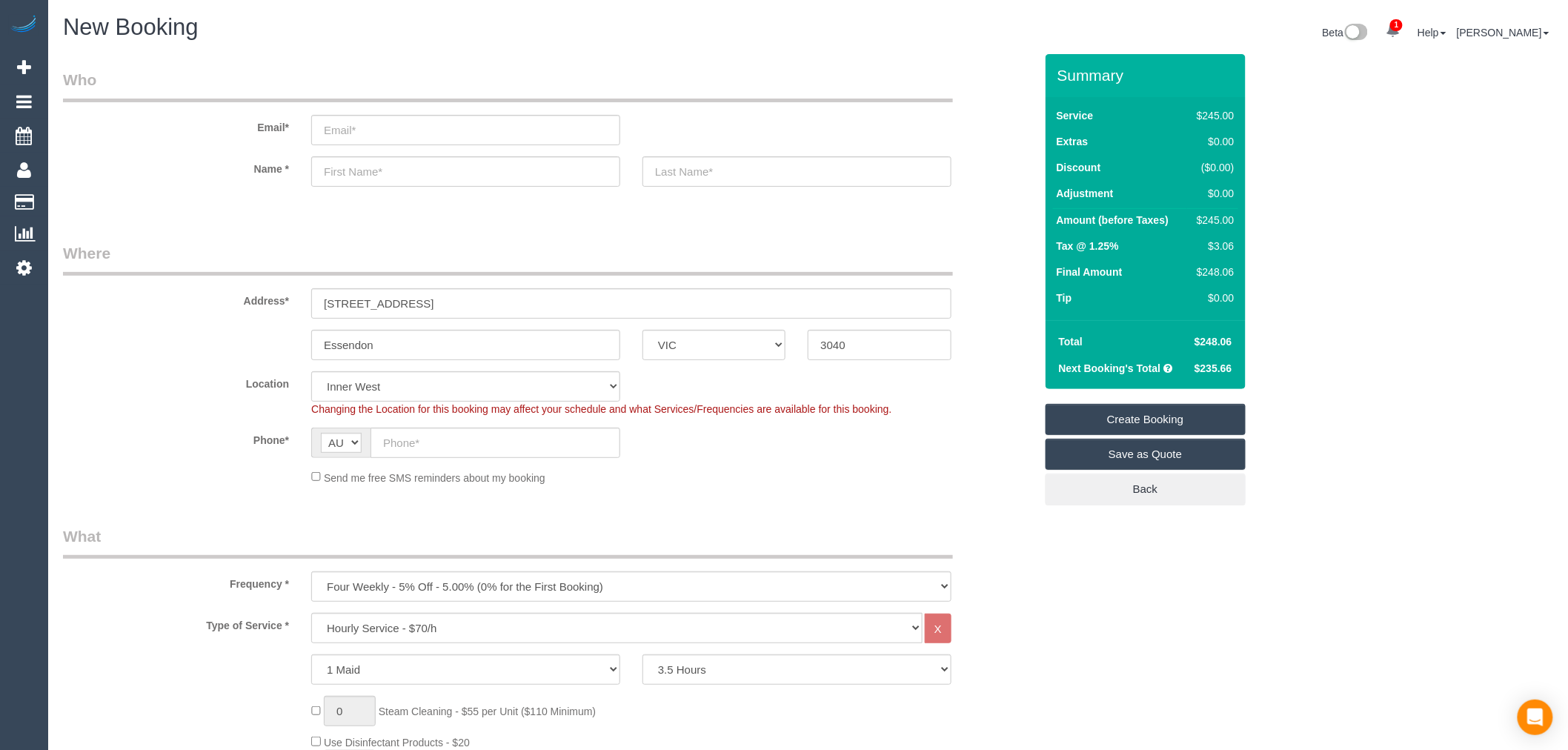
drag, startPoint x: 1212, startPoint y: 345, endPoint x: 1233, endPoint y: 345, distance: 21.0
click at [1233, 345] on td "$248.06" at bounding box center [1212, 342] width 53 height 27
click at [1235, 343] on td "$248.06" at bounding box center [1212, 342] width 53 height 27
drag, startPoint x: 1228, startPoint y: 343, endPoint x: 1204, endPoint y: 346, distance: 24.2
click at [1204, 346] on td "$248.06" at bounding box center [1212, 342] width 53 height 27
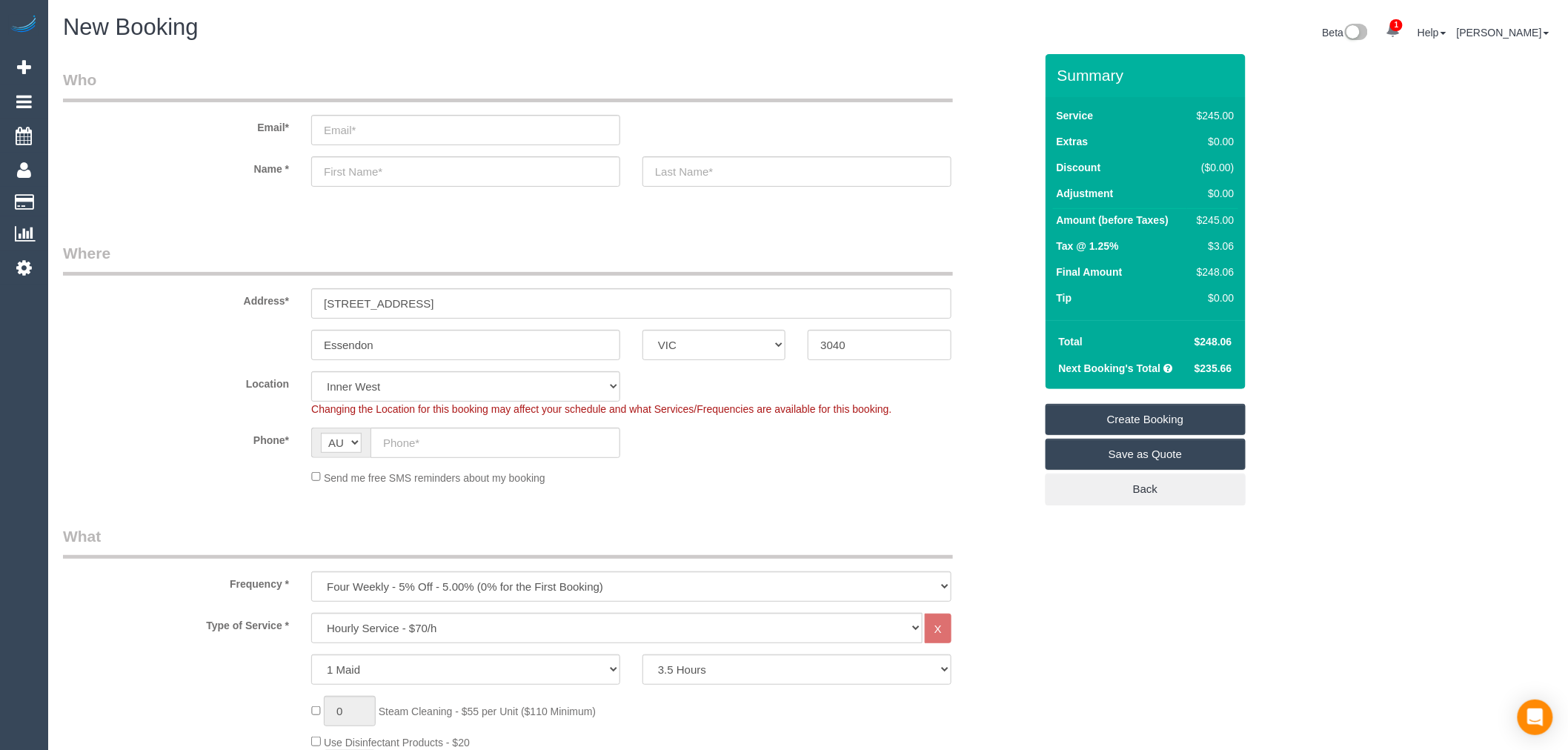
drag, startPoint x: 1237, startPoint y: 371, endPoint x: 1195, endPoint y: 368, distance: 42.1
click at [1195, 368] on td "$235.66" at bounding box center [1212, 368] width 53 height 27
click at [727, 455] on div "Phone* AF AL DZ AD AO AI AQ AG AR AM AW AU AT AZ BS BH BD BB BY BE BZ BJ BM BT …" at bounding box center [548, 443] width 994 height 30
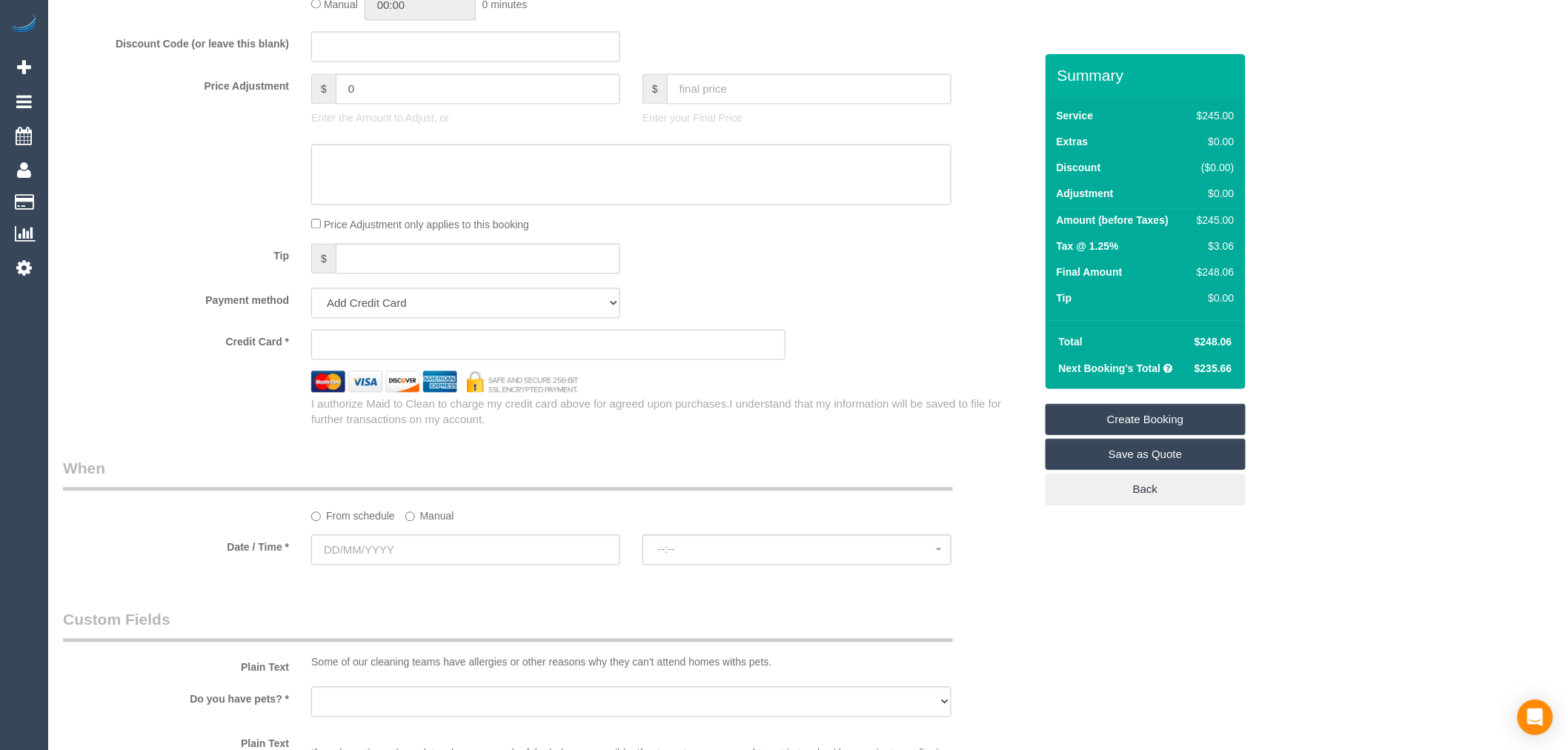
scroll to position [1235, 0]
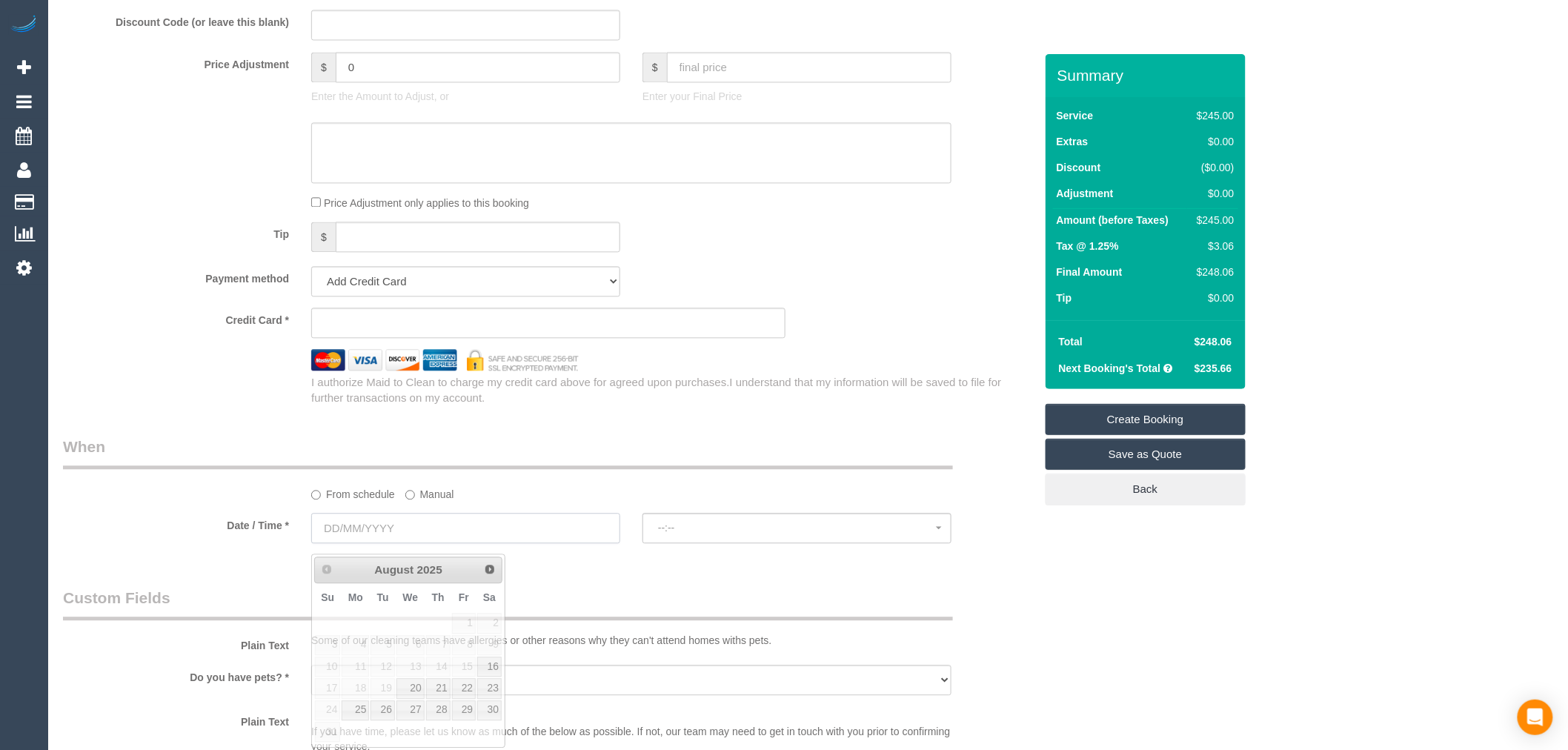
click at [394, 543] on input "text" at bounding box center [465, 528] width 309 height 30
click at [355, 714] on link "25" at bounding box center [355, 710] width 27 height 20
type input "25/08/2025"
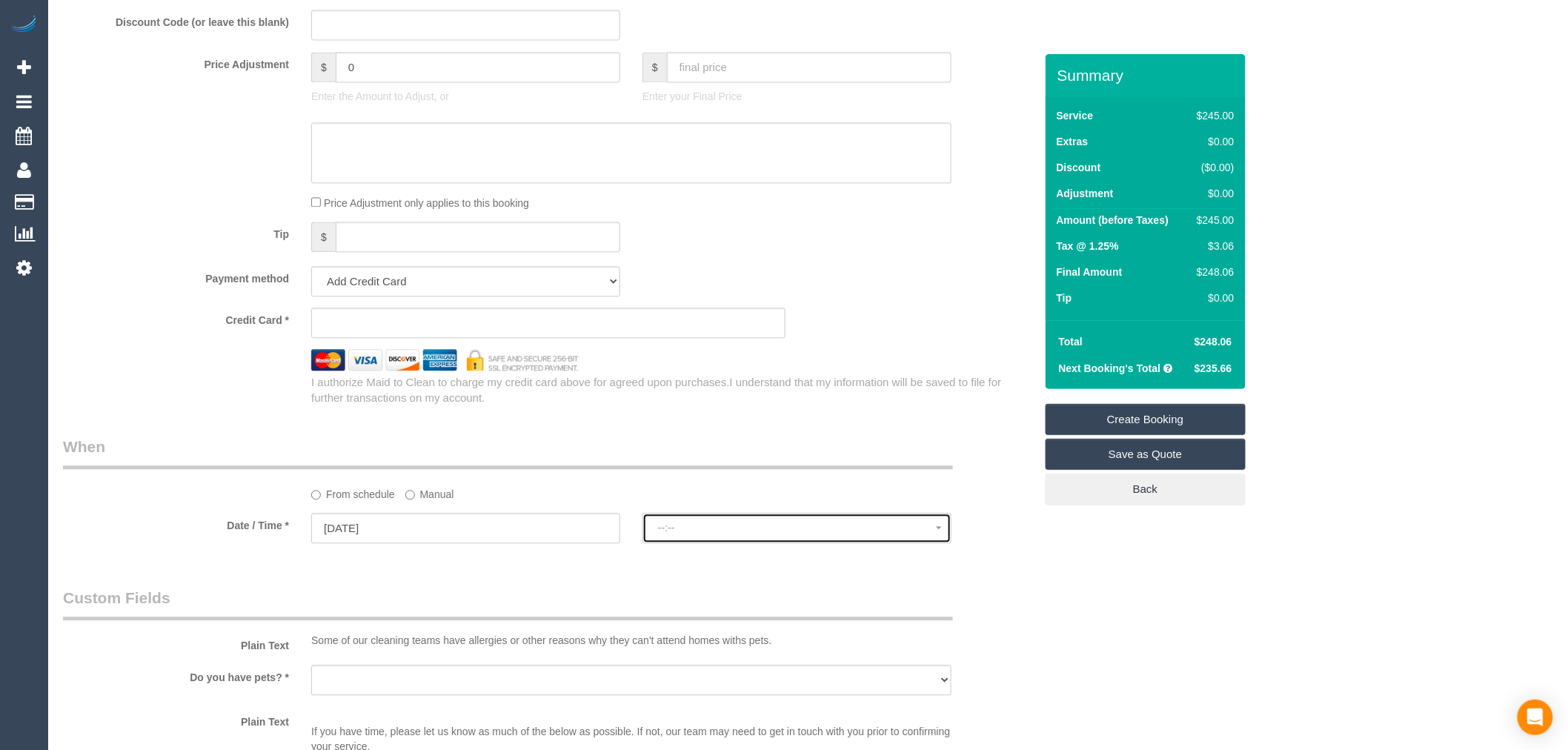
click at [795, 543] on button "--:--" at bounding box center [796, 528] width 309 height 30
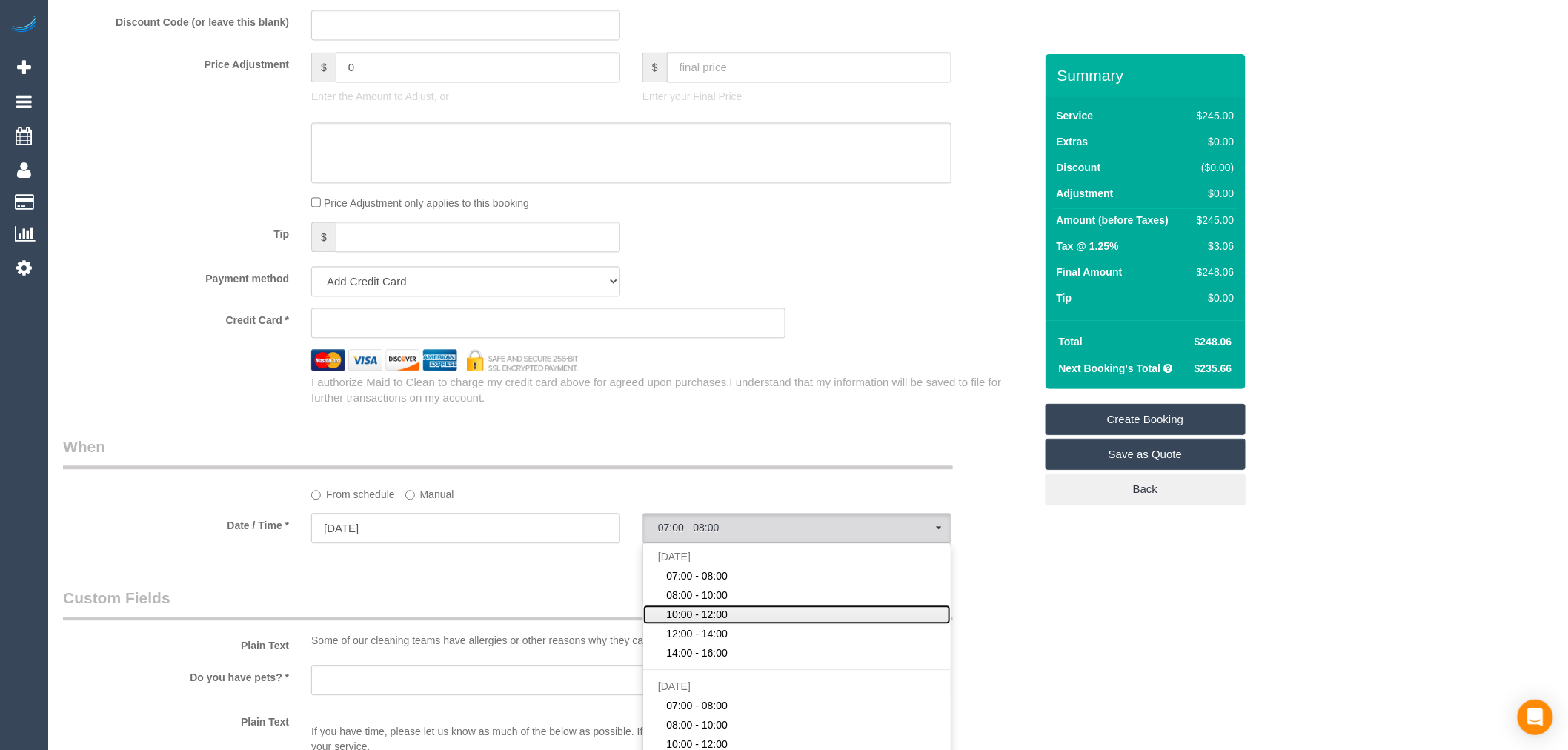
click at [753, 624] on link "10:00 - 12:00" at bounding box center [796, 615] width 307 height 20
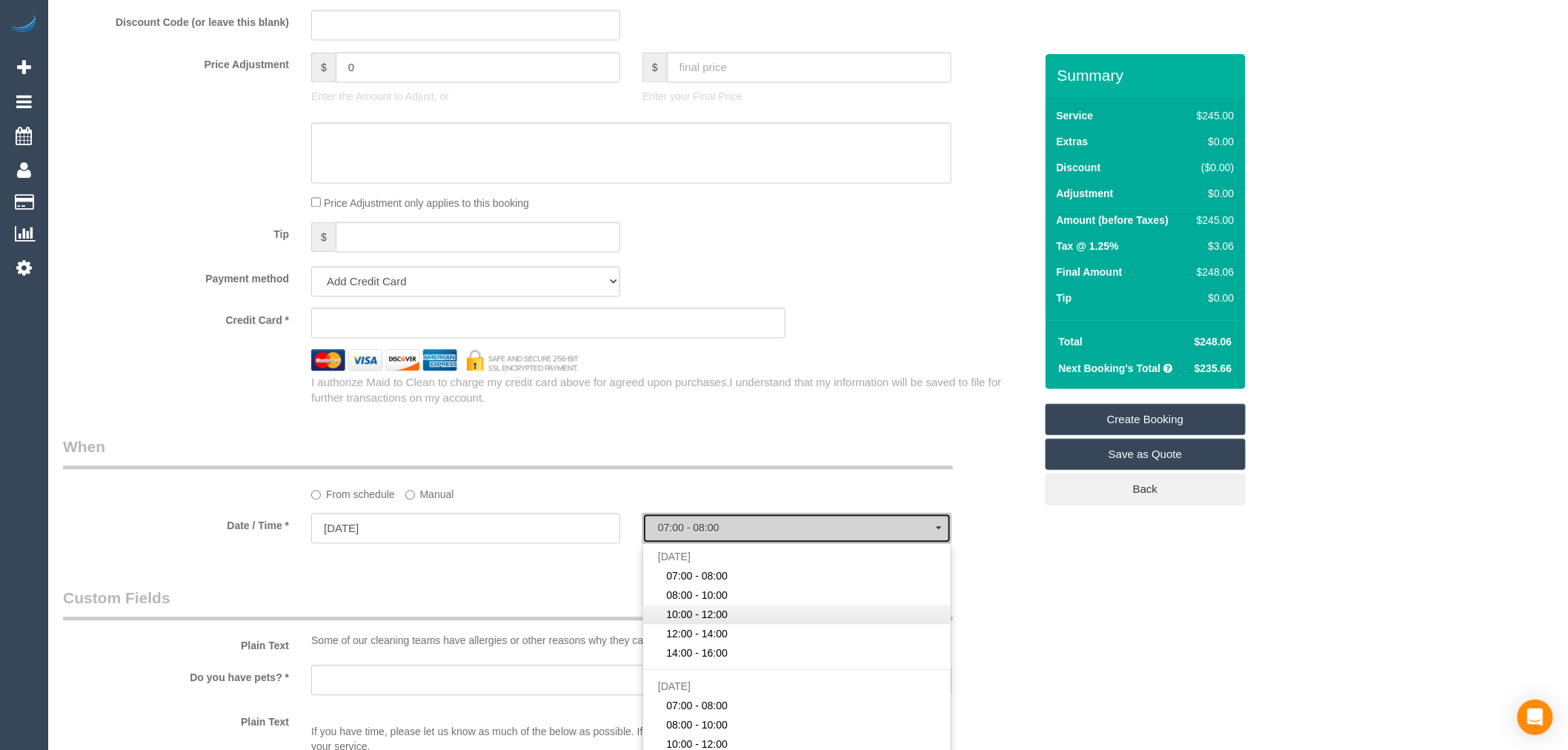
select select "spot3"
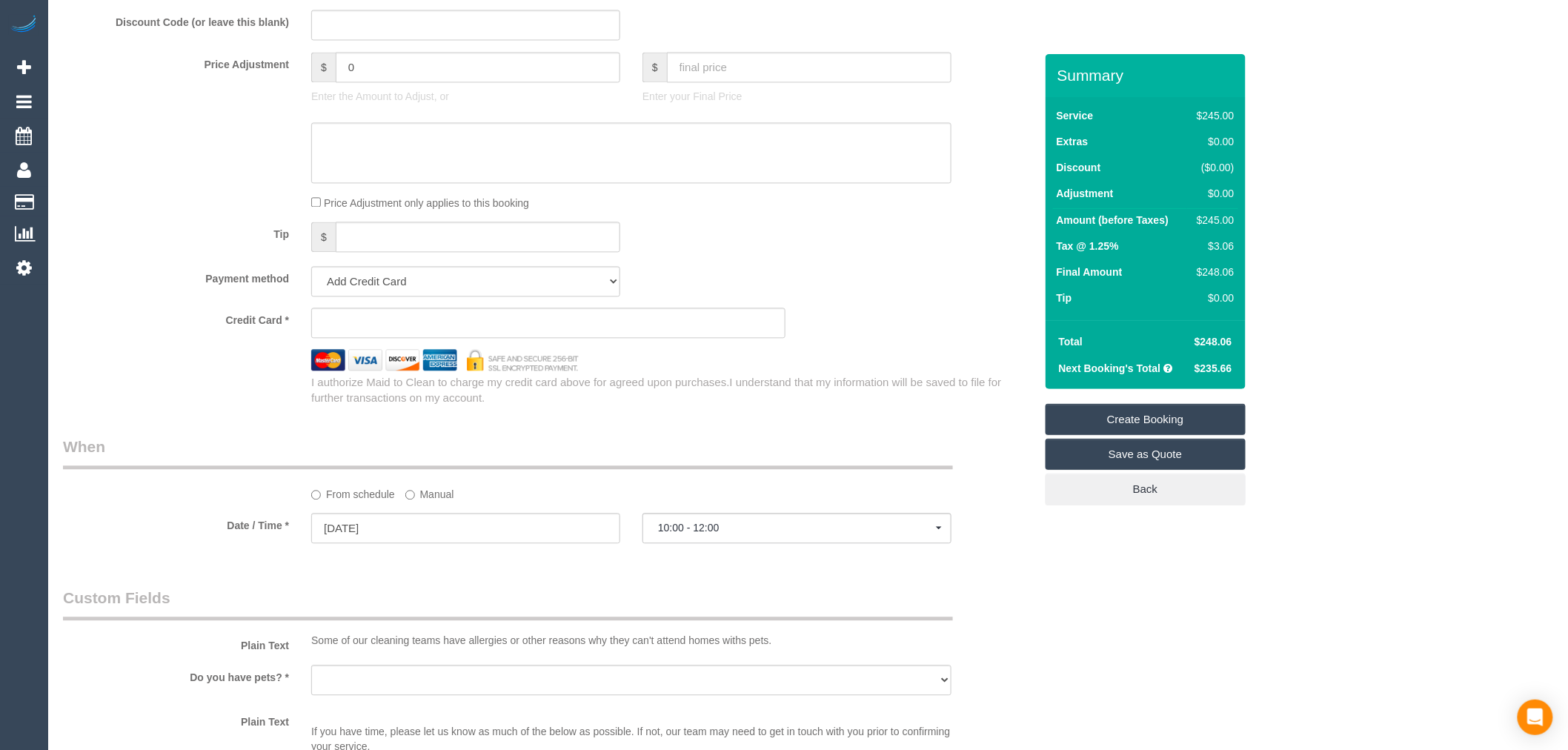
click at [869, 603] on legend "Custom Fields" at bounding box center [508, 603] width 890 height 33
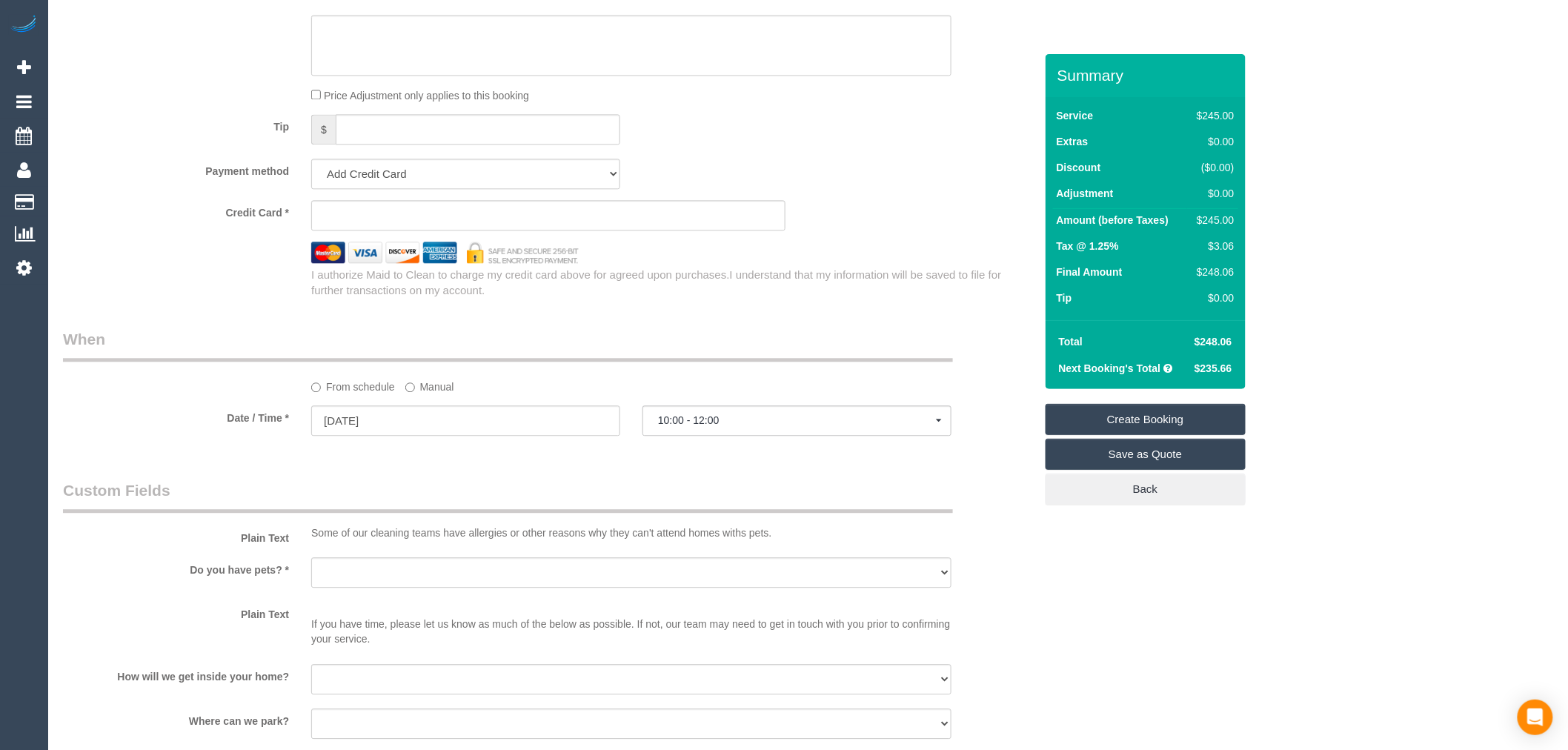
scroll to position [1399, 0]
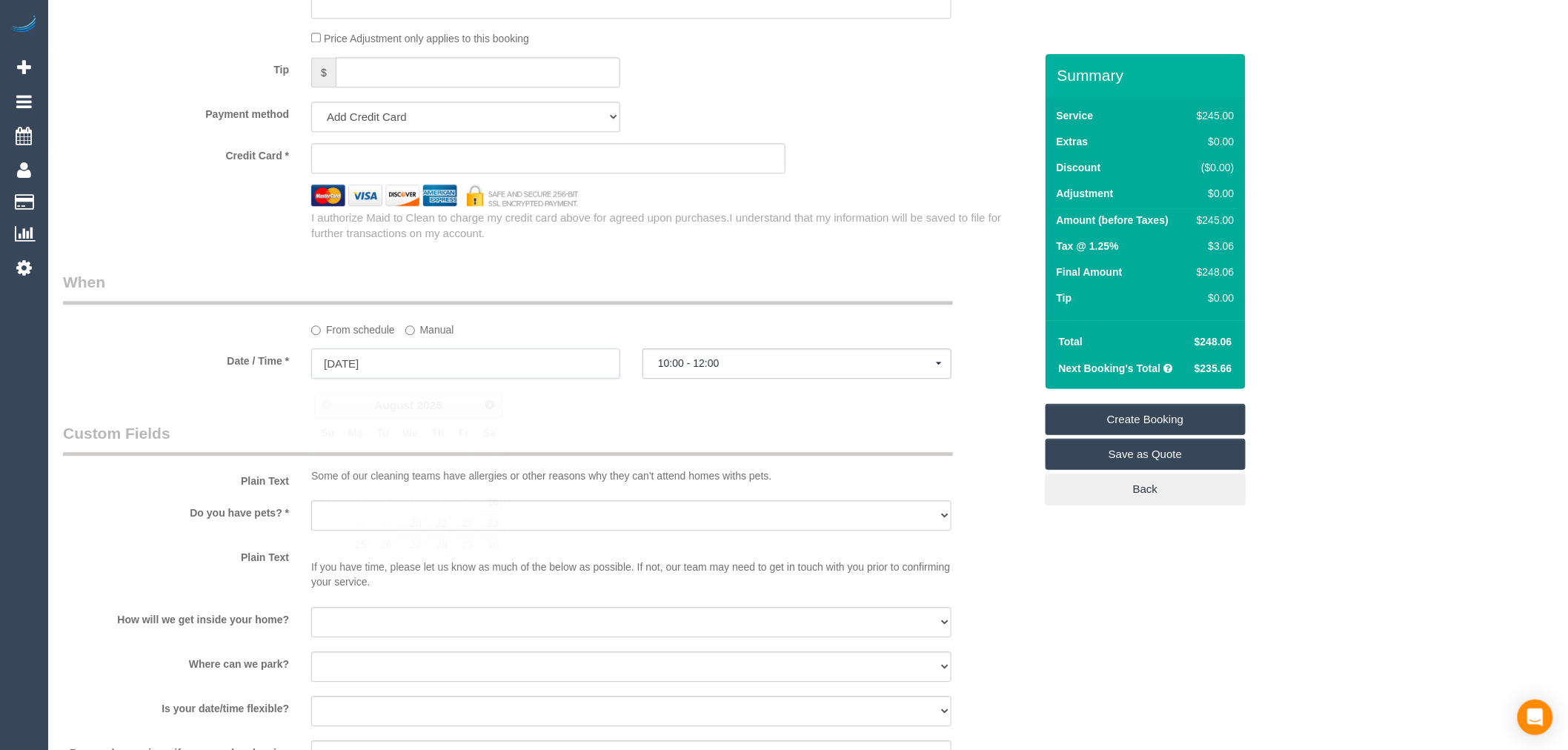
click at [460, 368] on input "25/08/2025" at bounding box center [465, 364] width 309 height 30
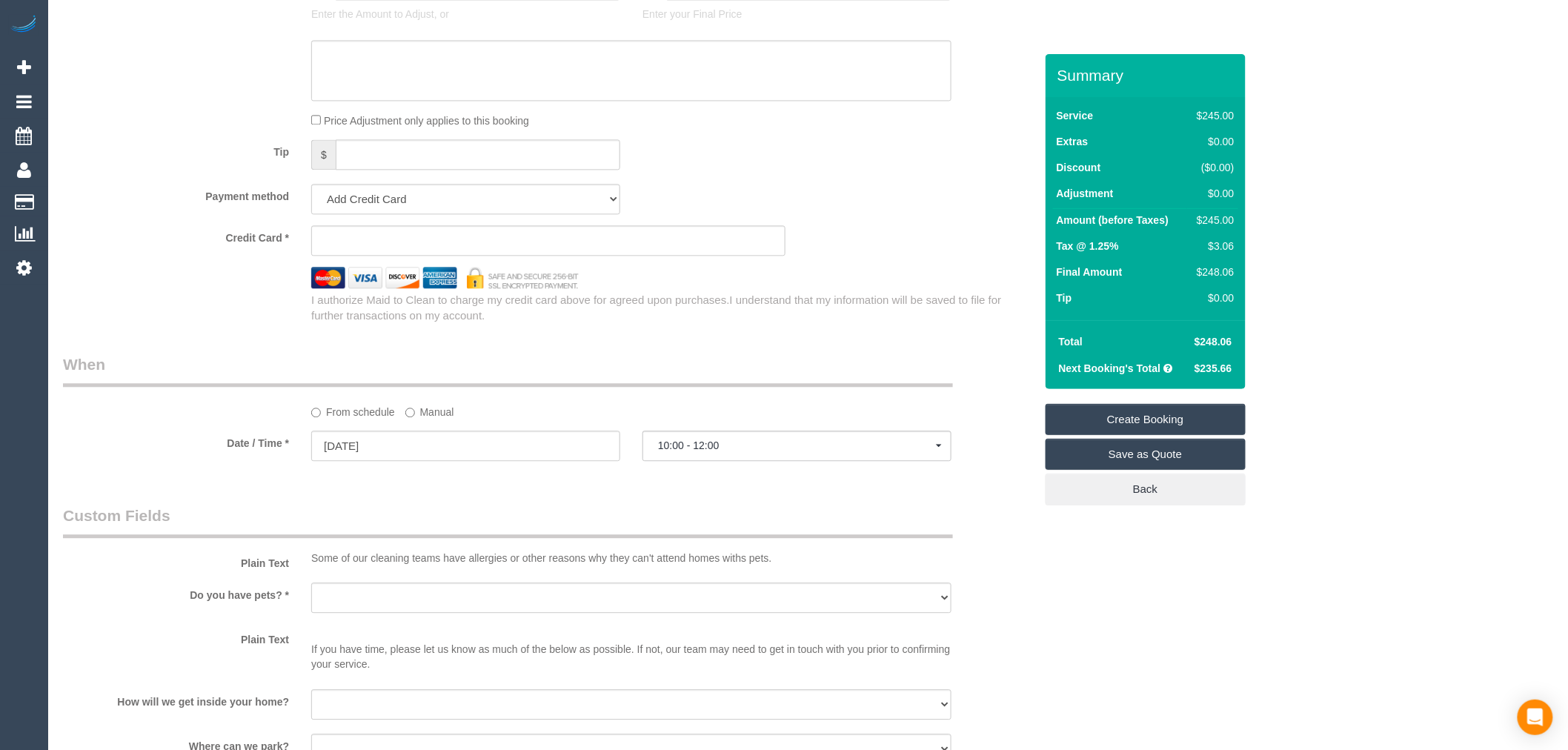
scroll to position [1483, 0]
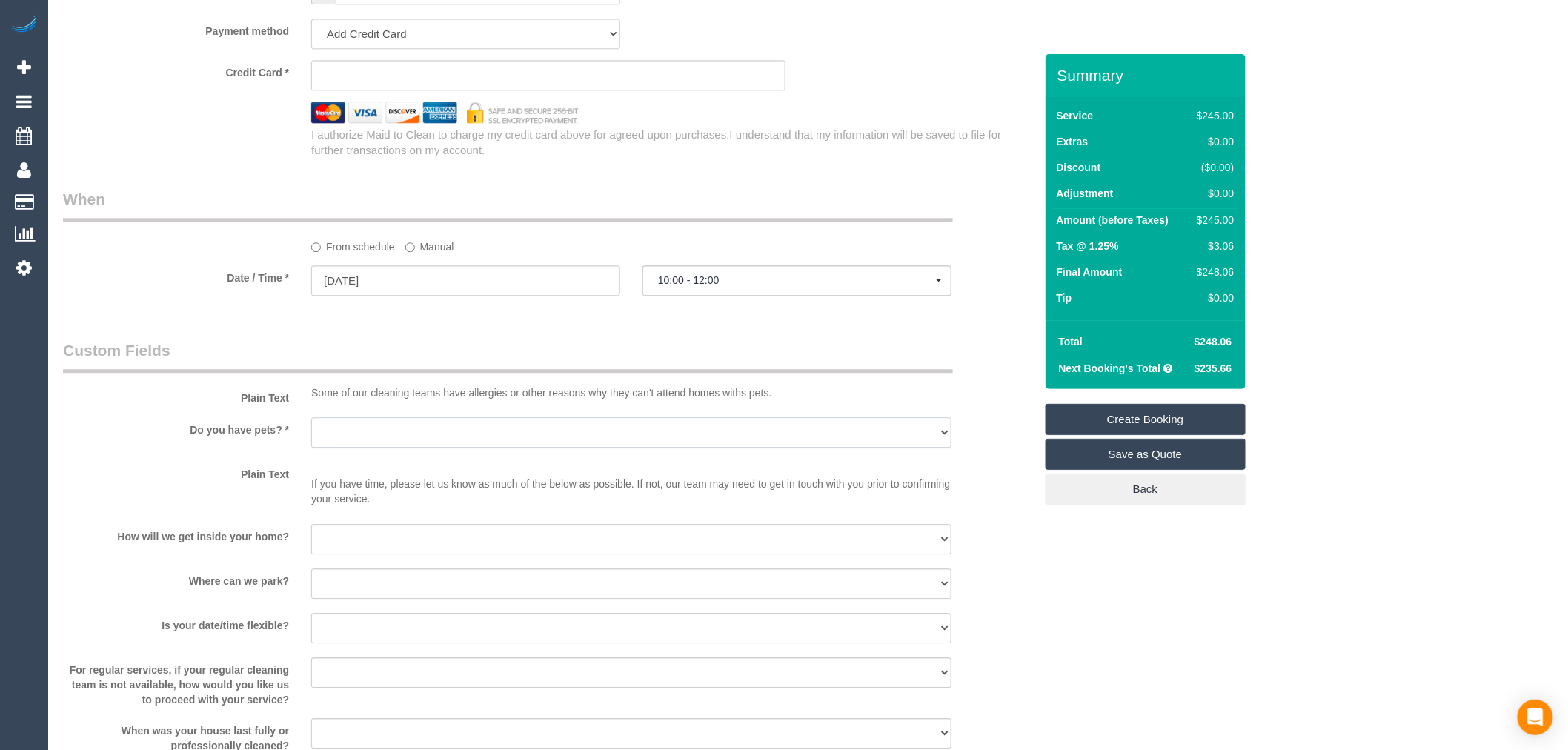
click at [431, 439] on select "Yes - Cats Yes - Dogs No pets Yes - Dogs and Cats Yes - Other" at bounding box center [631, 432] width 640 height 30
select select "number:27"
click at [311, 428] on select "Yes - Cats Yes - Dogs No pets Yes - Dogs and Cats Yes - Other" at bounding box center [631, 432] width 640 height 30
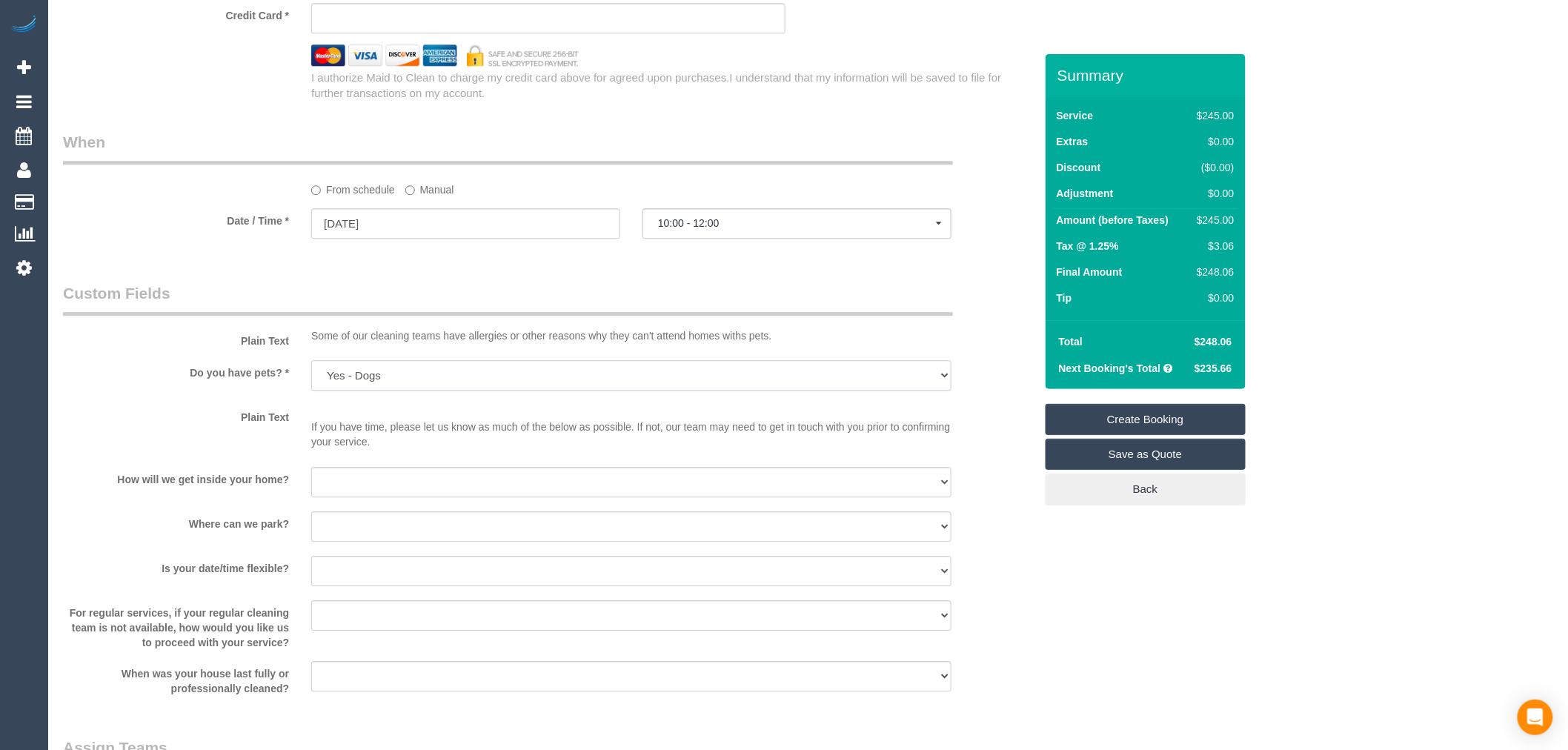
scroll to position [1565, 0]
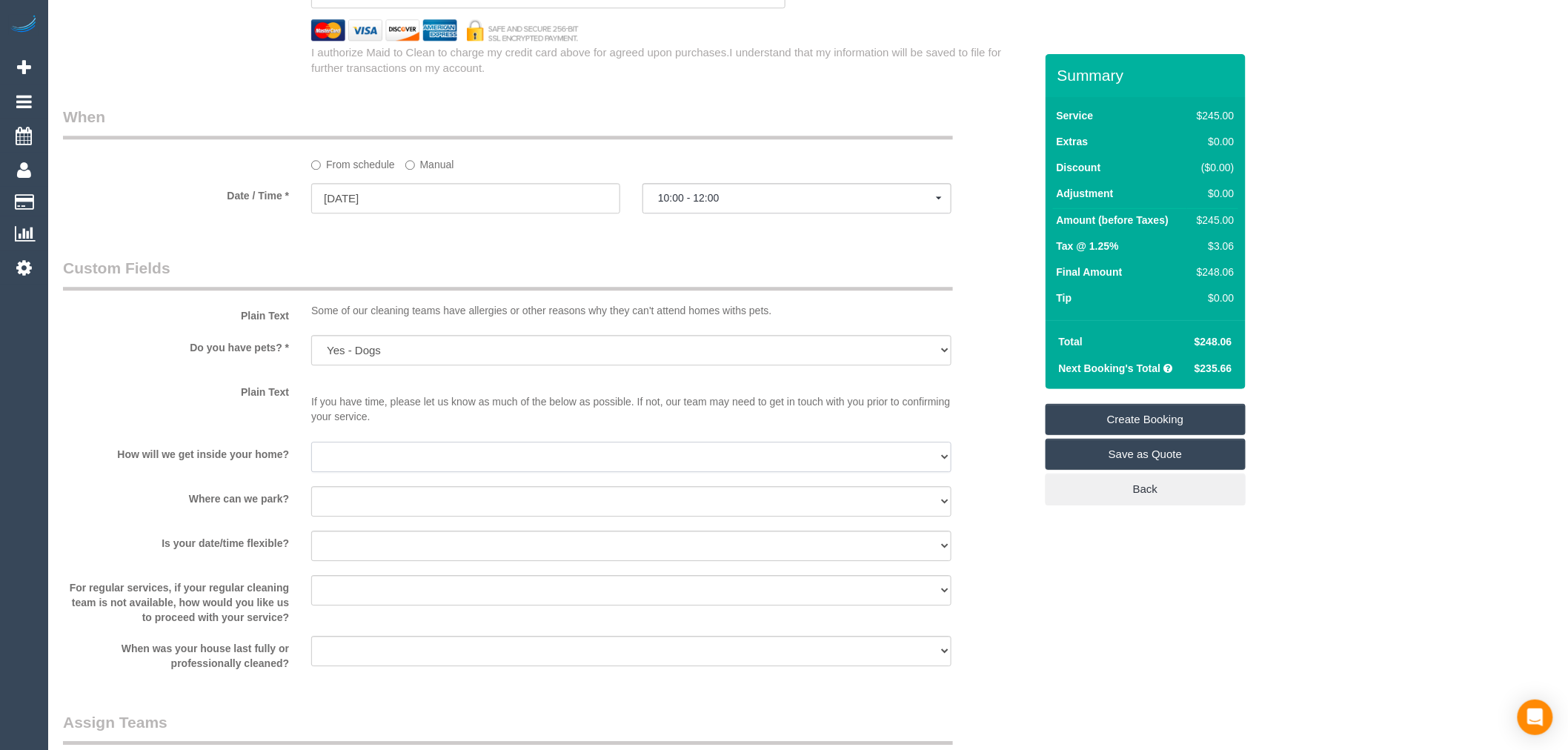
click at [388, 470] on select "I will be home Key will be left (please provide details below) Lock box/Access …" at bounding box center [631, 457] width 640 height 30
select select "number:16"
click at [311, 452] on select "I will be home Key will be left (please provide details below) Lock box/Access …" at bounding box center [631, 457] width 640 height 30
click at [431, 535] on sui-booking-custom-fields "Plain Text Some of our cleaning teams have allergies or other reasons why they …" at bounding box center [548, 464] width 971 height 413
click at [421, 467] on select "I will be home Key will be left (please provide details below) Lock box/Access …" at bounding box center [631, 457] width 640 height 30
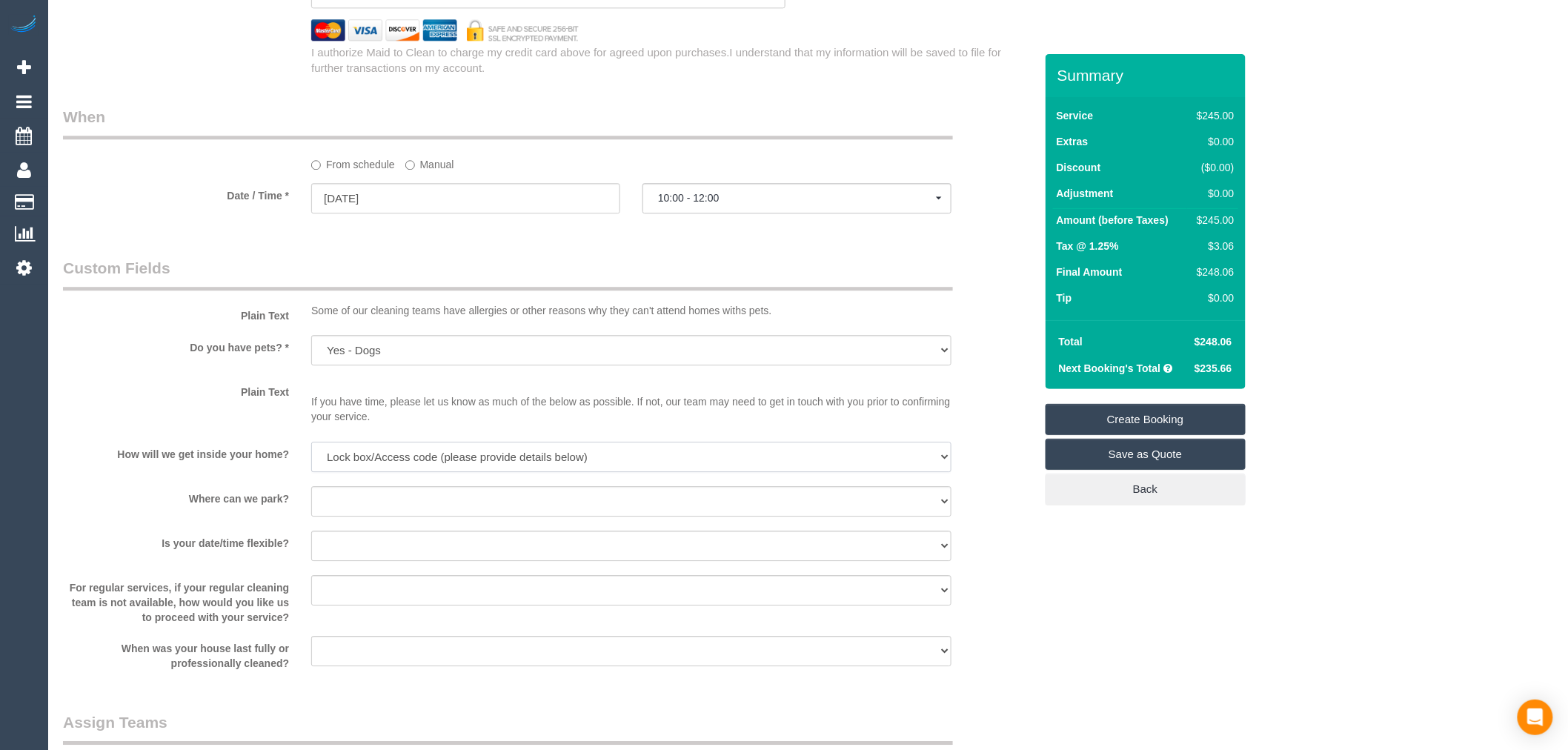
click at [311, 452] on select "I will be home Key will be left (please provide details below) Lock box/Access …" at bounding box center [631, 457] width 640 height 30
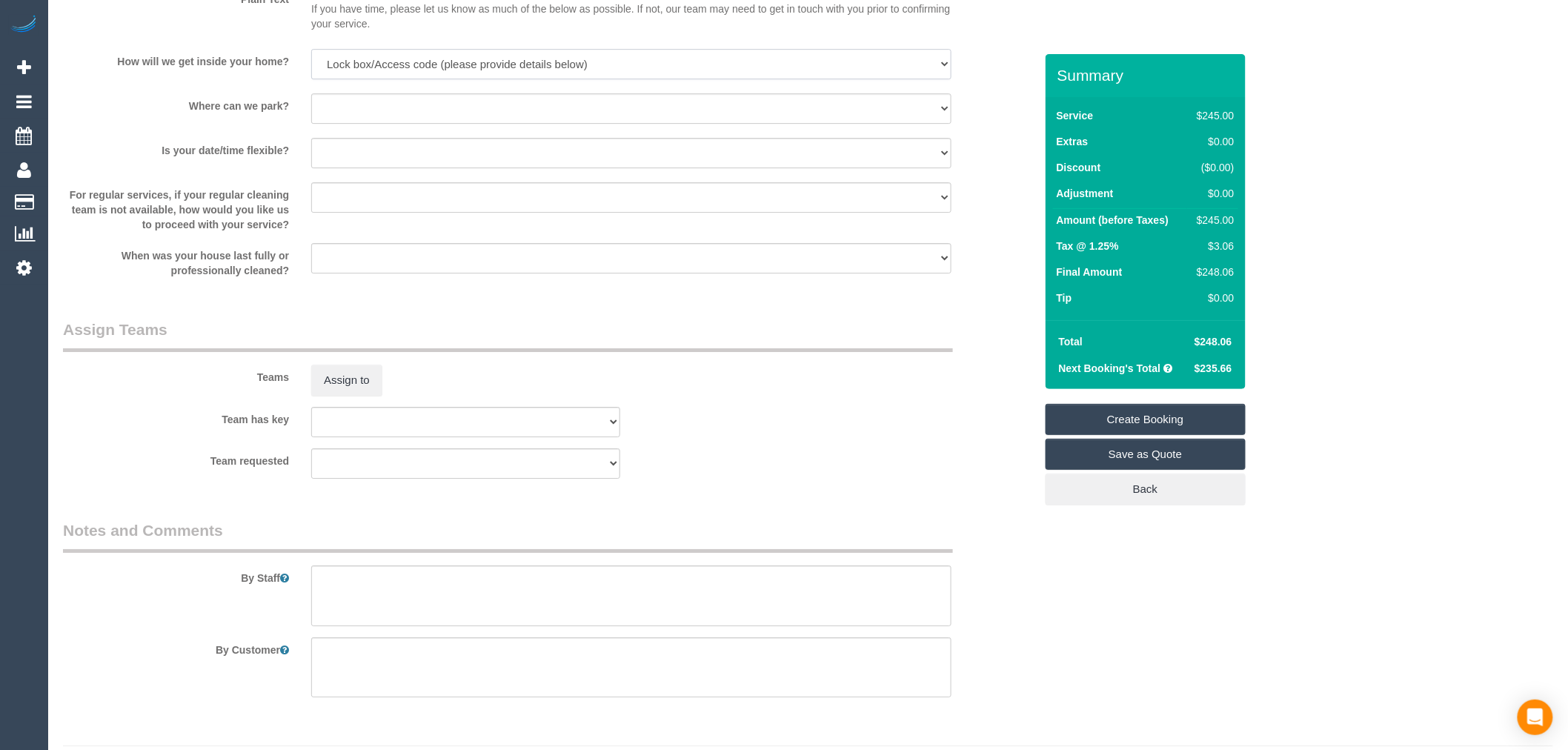
scroll to position [2007, 0]
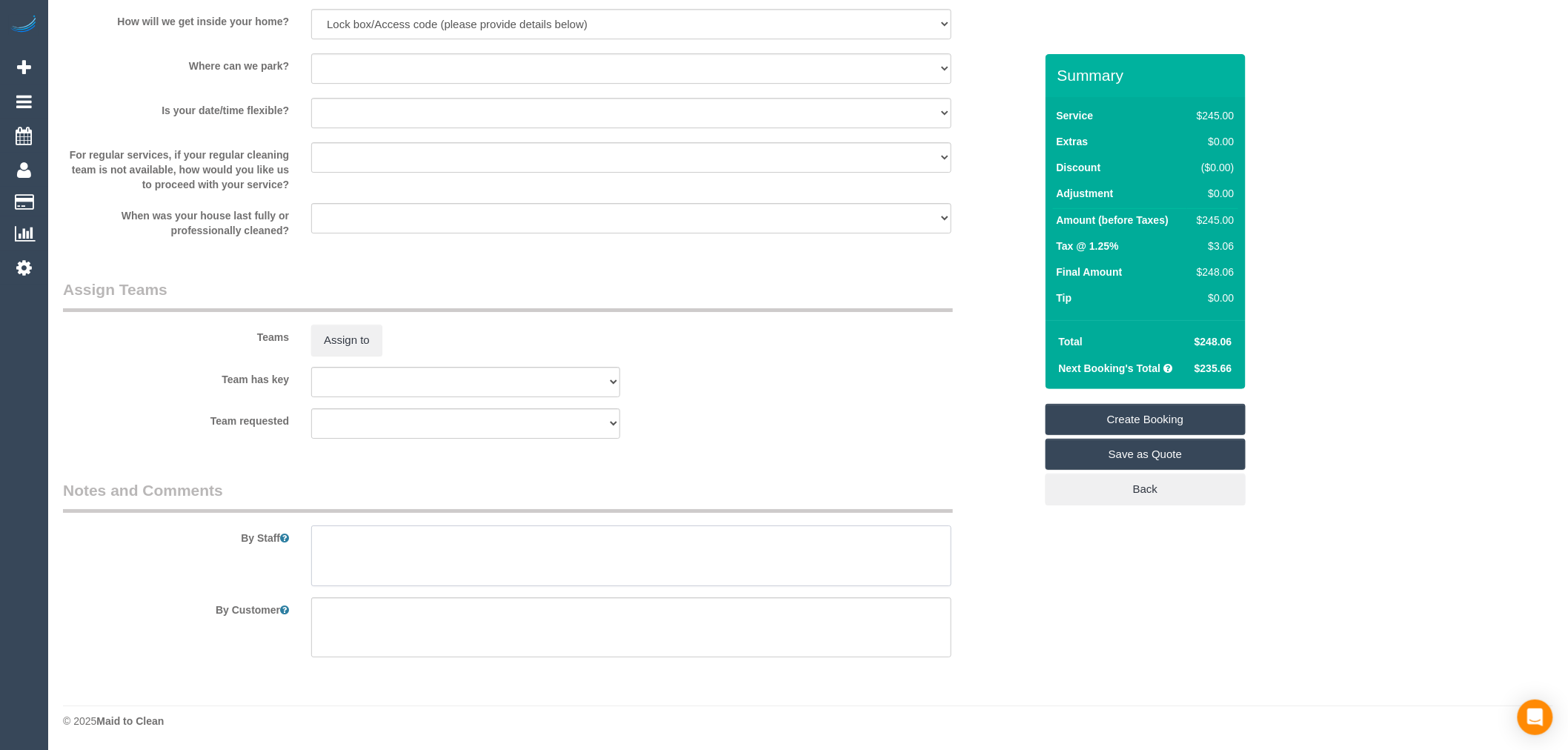
click at [390, 551] on textarea at bounding box center [631, 555] width 640 height 61
click at [642, 554] on textarea at bounding box center [631, 555] width 640 height 61
drag, startPoint x: 651, startPoint y: 549, endPoint x: 239, endPoint y: 512, distance: 413.7
click at [239, 512] on fieldset "Notes and Comments By Staff By Customer" at bounding box center [548, 574] width 971 height 189
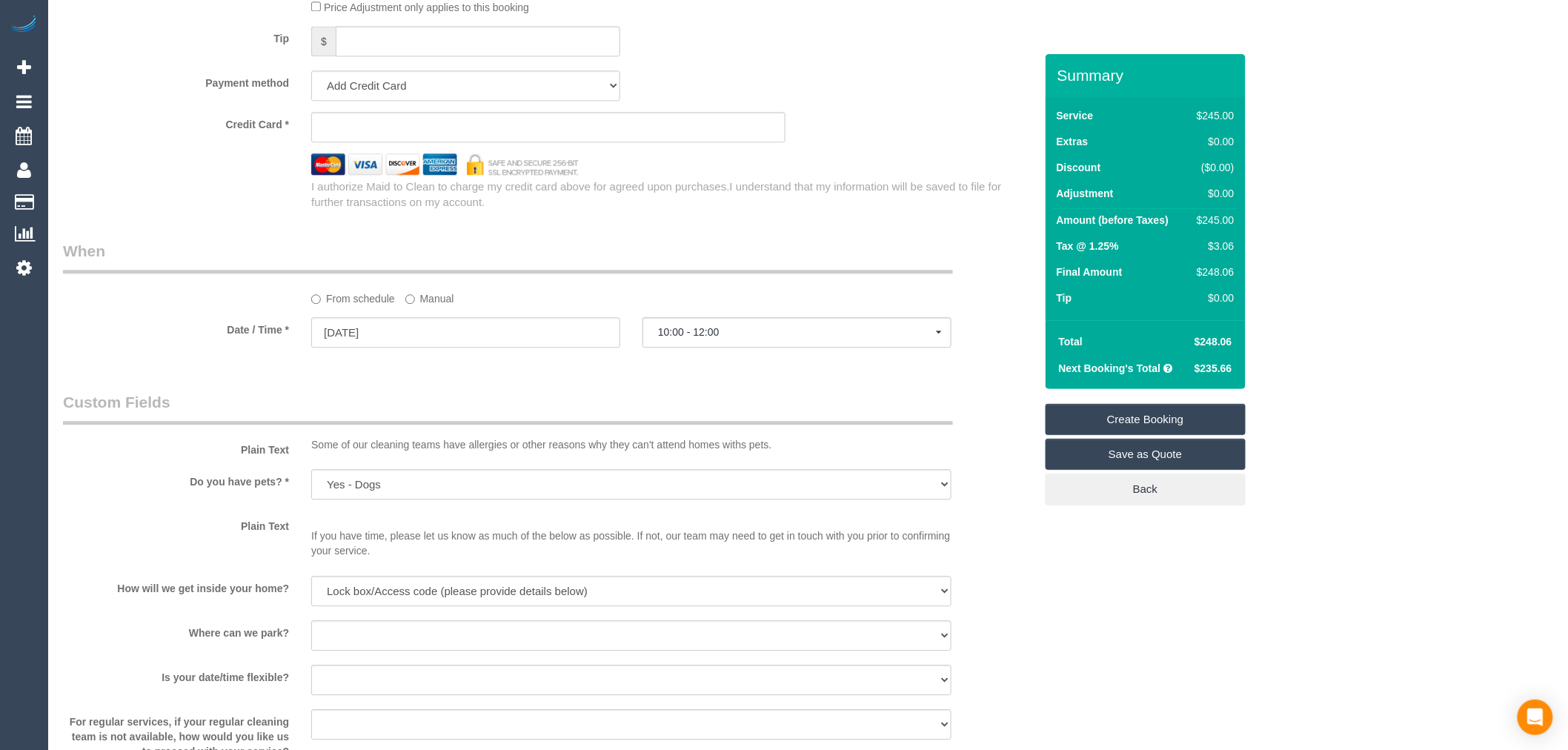
scroll to position [1513, 0]
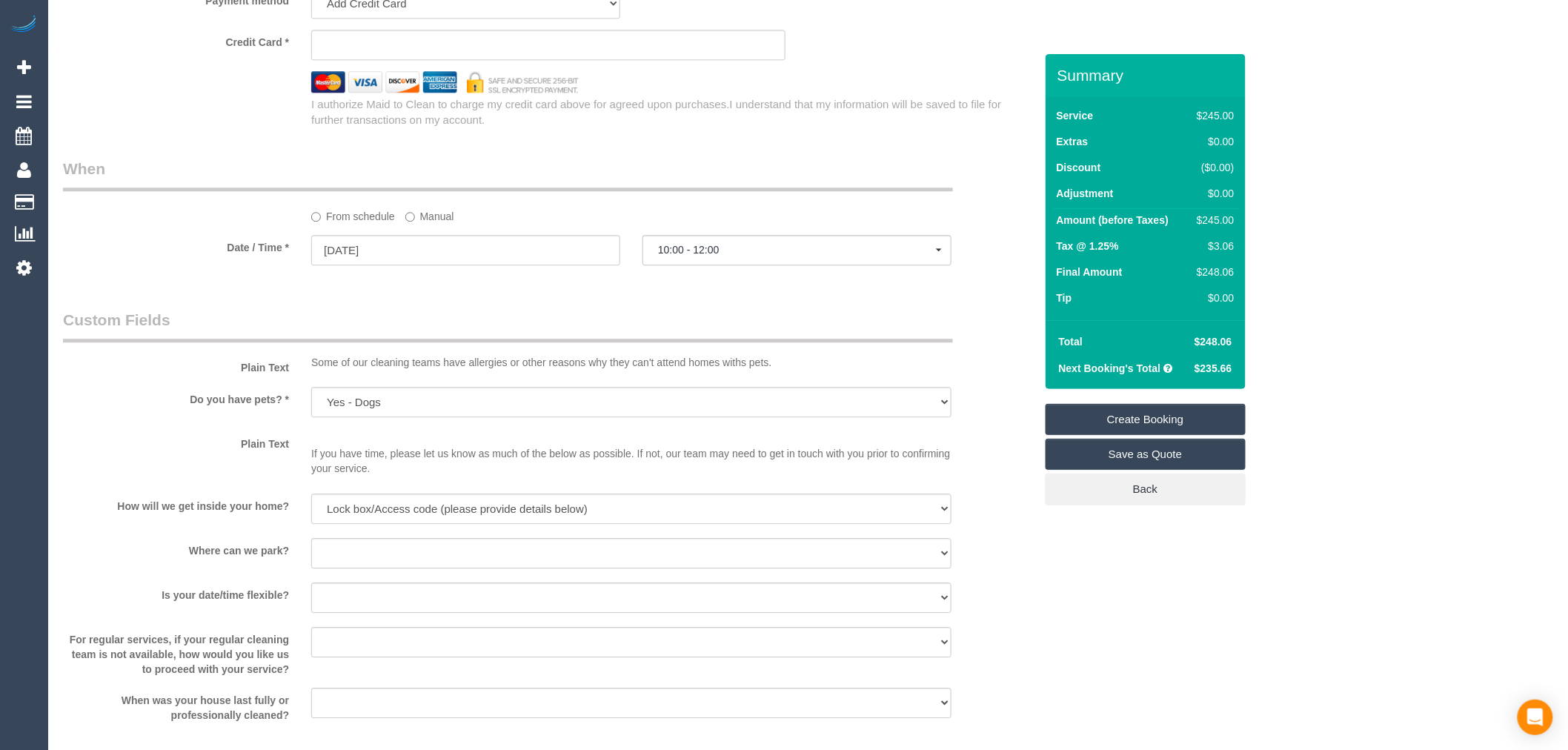
type textarea "Lockbox is located on the fence next to the gate, code: 1234"
click at [375, 559] on select "I will provide parking on-site Free street parking Paid street parking (cost wi…" at bounding box center [631, 553] width 640 height 30
click at [311, 548] on select "I will provide parking on-site Free street parking Paid street parking (cost wi…" at bounding box center [631, 553] width 640 height 30
click at [413, 553] on select "I will provide parking on-site Free street parking Paid street parking (cost wi…" at bounding box center [631, 553] width 640 height 30
select select "number:18"
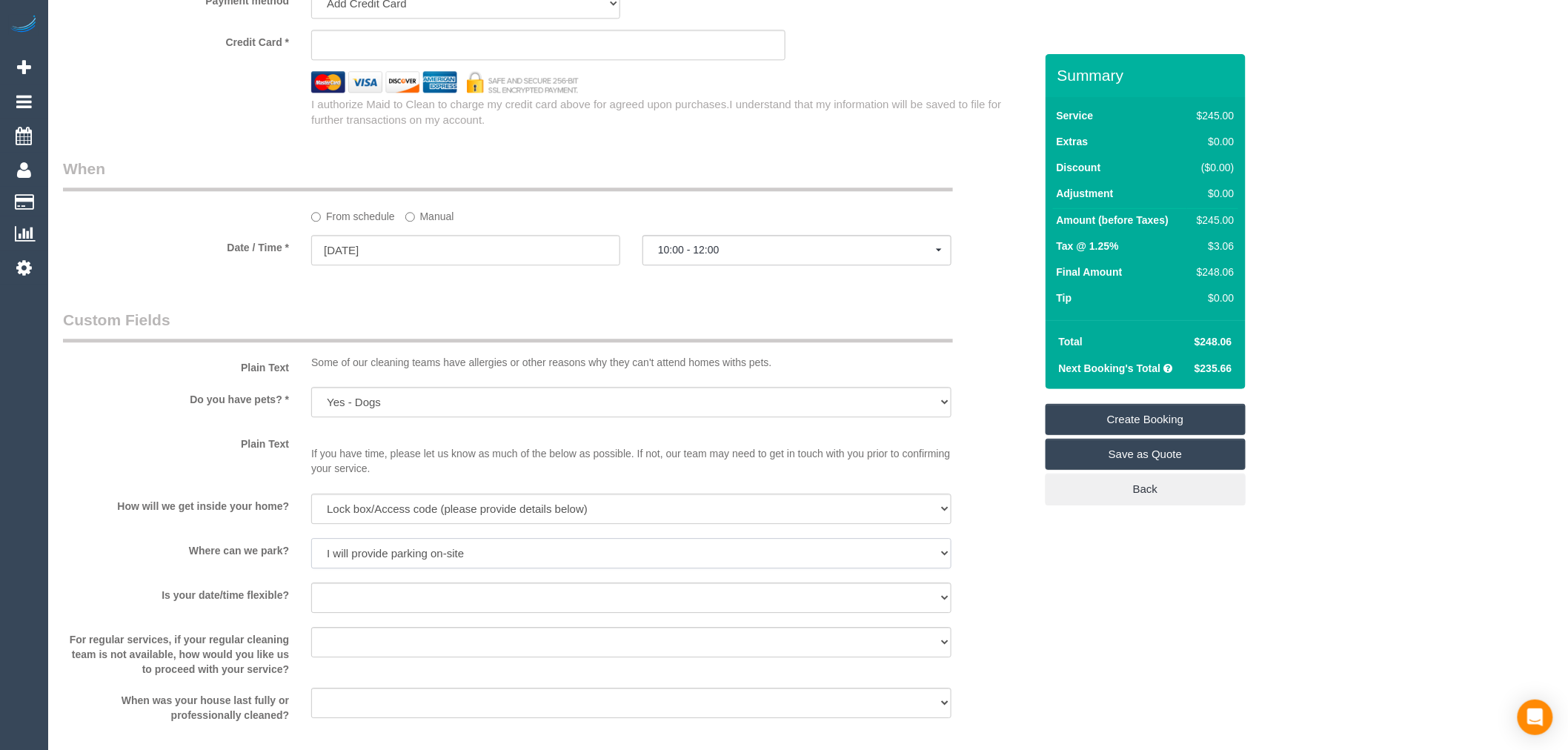
click at [311, 548] on select "I will provide parking on-site Free street parking Paid street parking (cost wi…" at bounding box center [631, 553] width 640 height 30
click at [397, 612] on select "Yes - date and time Yes - date but not time Yes - time but not date No - No fle…" at bounding box center [631, 597] width 640 height 30
select select "number:22"
click at [311, 592] on select "Yes - date and time Yes - date but not time Yes - time but not date No - No fle…" at bounding box center [631, 597] width 640 height 30
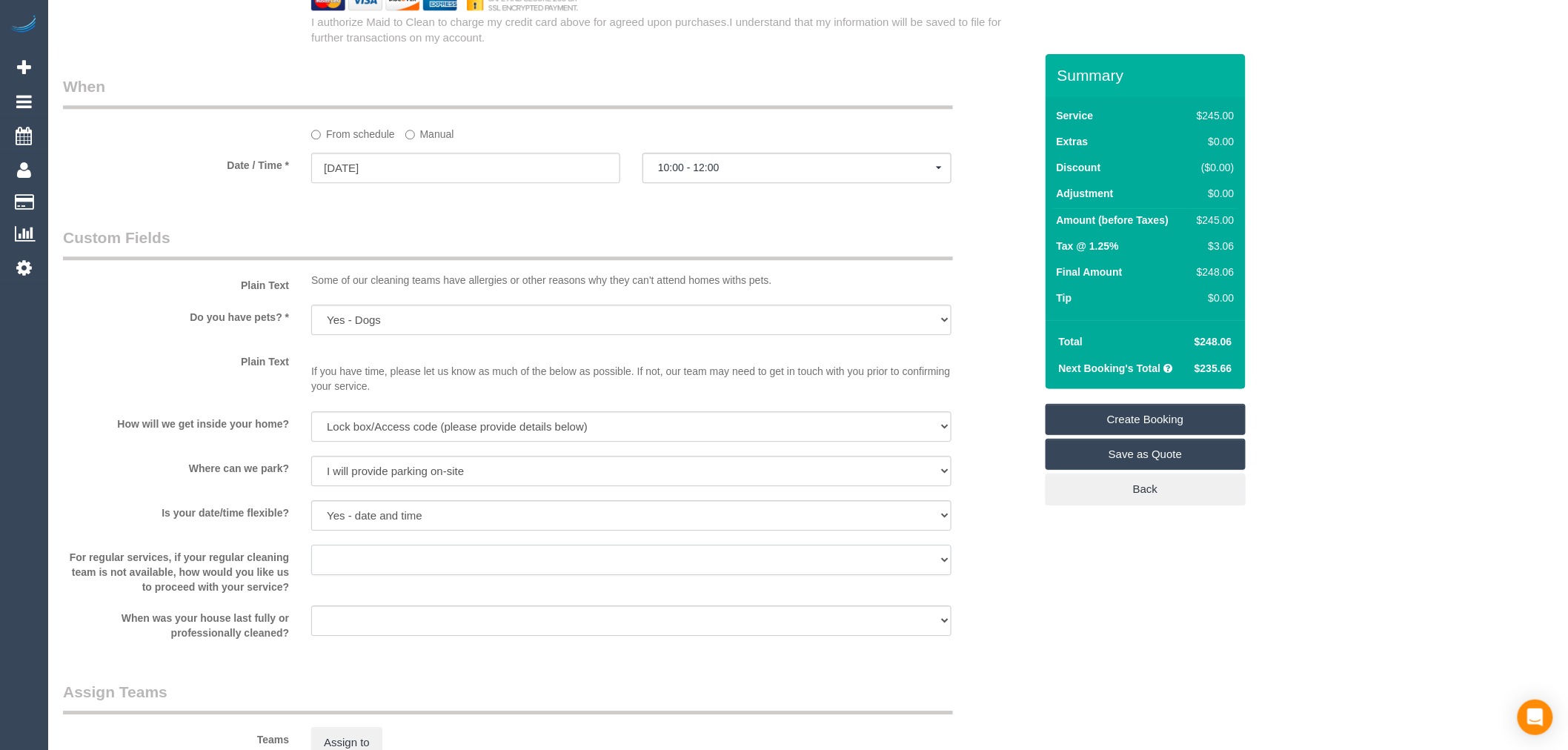
click at [412, 571] on select "Arrange a cleaner to cover and do not bother you Arrange a cleaner to cover and…" at bounding box center [631, 560] width 640 height 30
click at [179, 520] on label "Is your date/time flexible?" at bounding box center [176, 510] width 248 height 20
click at [434, 573] on select "Arrange a cleaner to cover and do not bother you Arrange a cleaner to cover and…" at bounding box center [631, 560] width 640 height 30
select select "number:34"
click at [311, 555] on select "Arrange a cleaner to cover and do not bother you Arrange a cleaner to cover and…" at bounding box center [631, 560] width 640 height 30
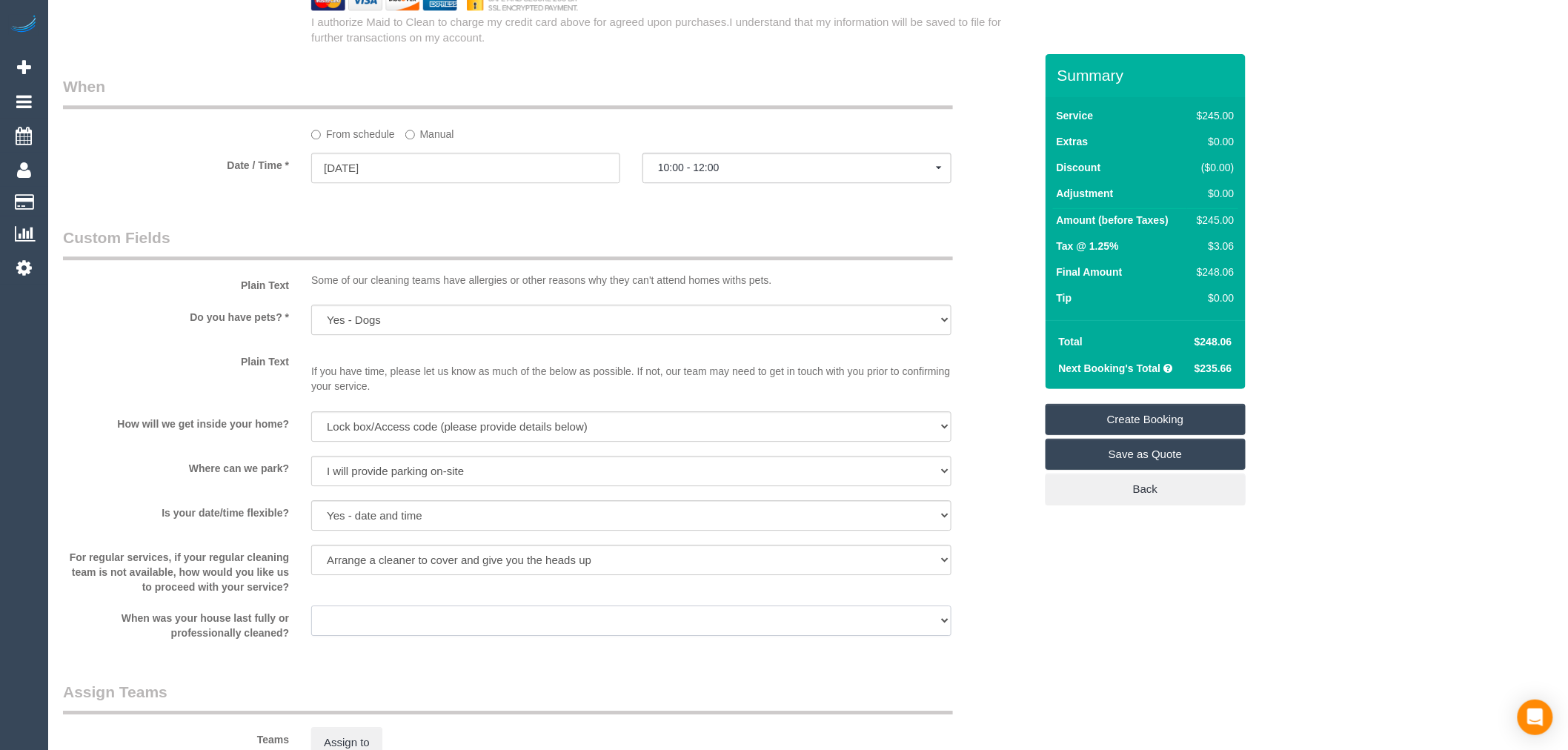
click at [391, 628] on select "Within 1-2 weeks Within 2-4 weeks Within 1-4 months Over 4 months ago" at bounding box center [631, 621] width 640 height 30
select select "number:26"
click at [311, 615] on select "Within 1-2 weeks Within 2-4 weeks Within 1-4 months Over 4 months ago" at bounding box center [631, 621] width 640 height 30
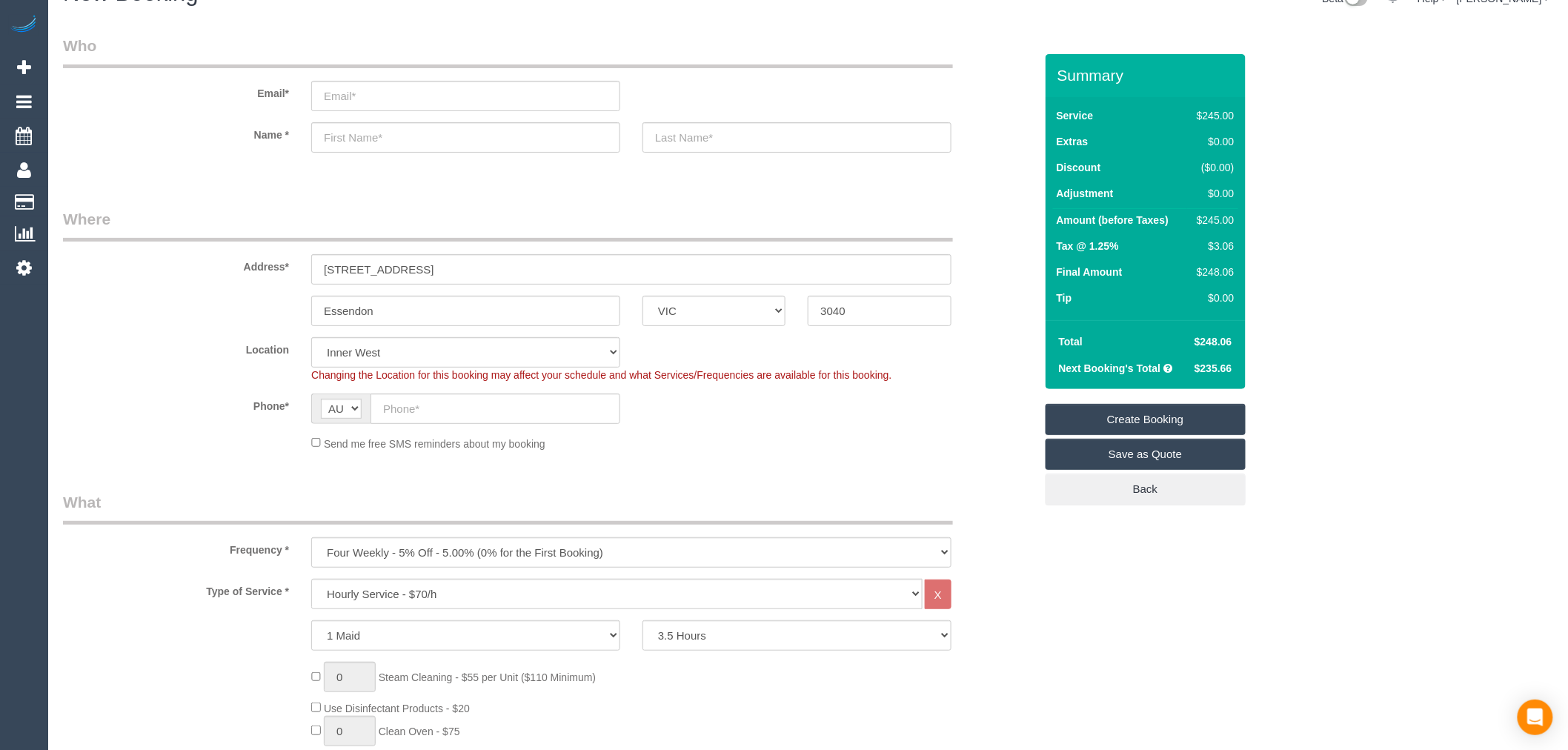
scroll to position [0, 0]
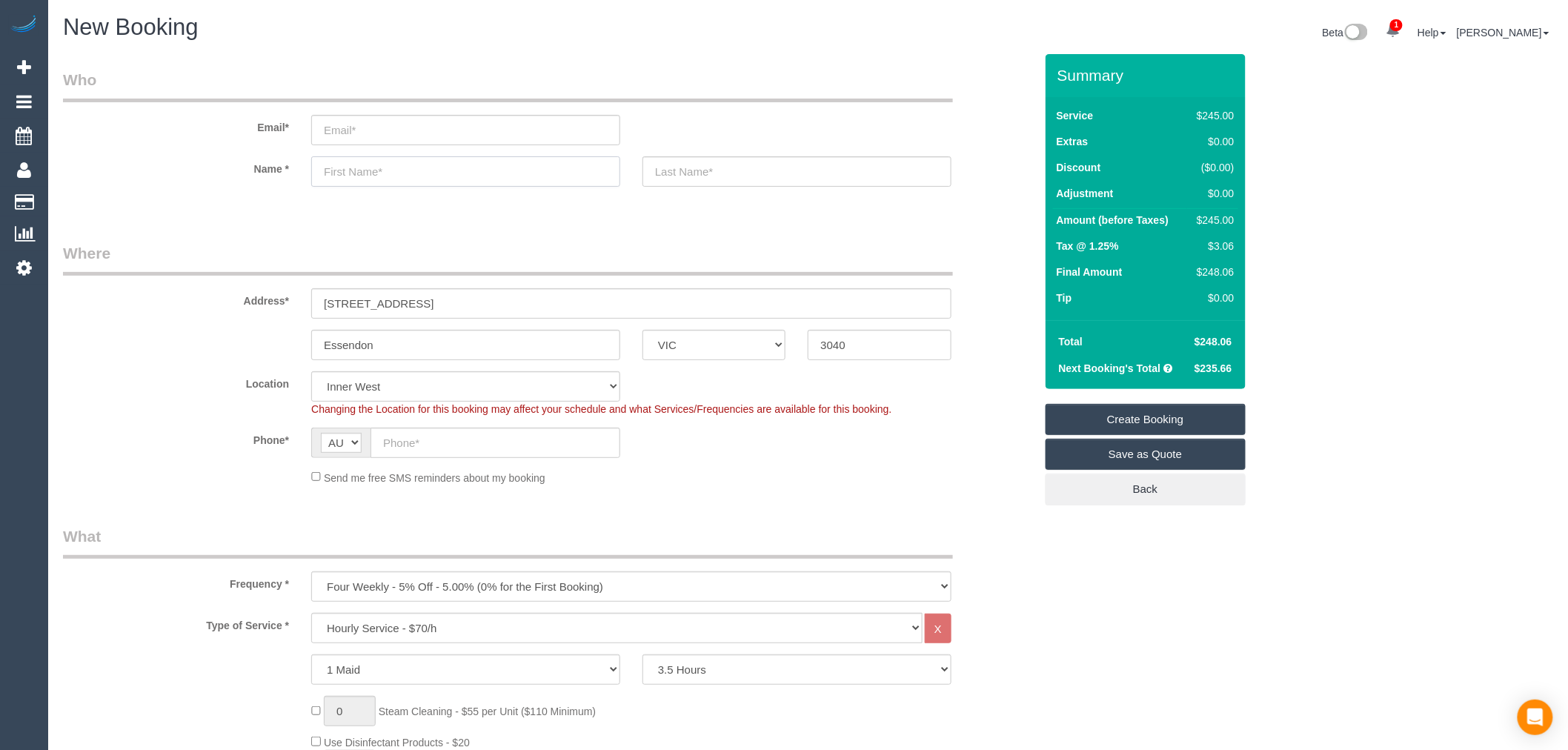
click at [424, 175] on input "text" at bounding box center [465, 171] width 309 height 30
click at [759, 154] on sui-booking-customer "Email* Name *" at bounding box center [548, 135] width 971 height 133
click at [754, 164] on input "text" at bounding box center [796, 171] width 309 height 30
click at [171, 206] on fieldset "Who Email* Name *" at bounding box center [548, 141] width 971 height 144
click at [316, 173] on input "text" at bounding box center [465, 171] width 309 height 30
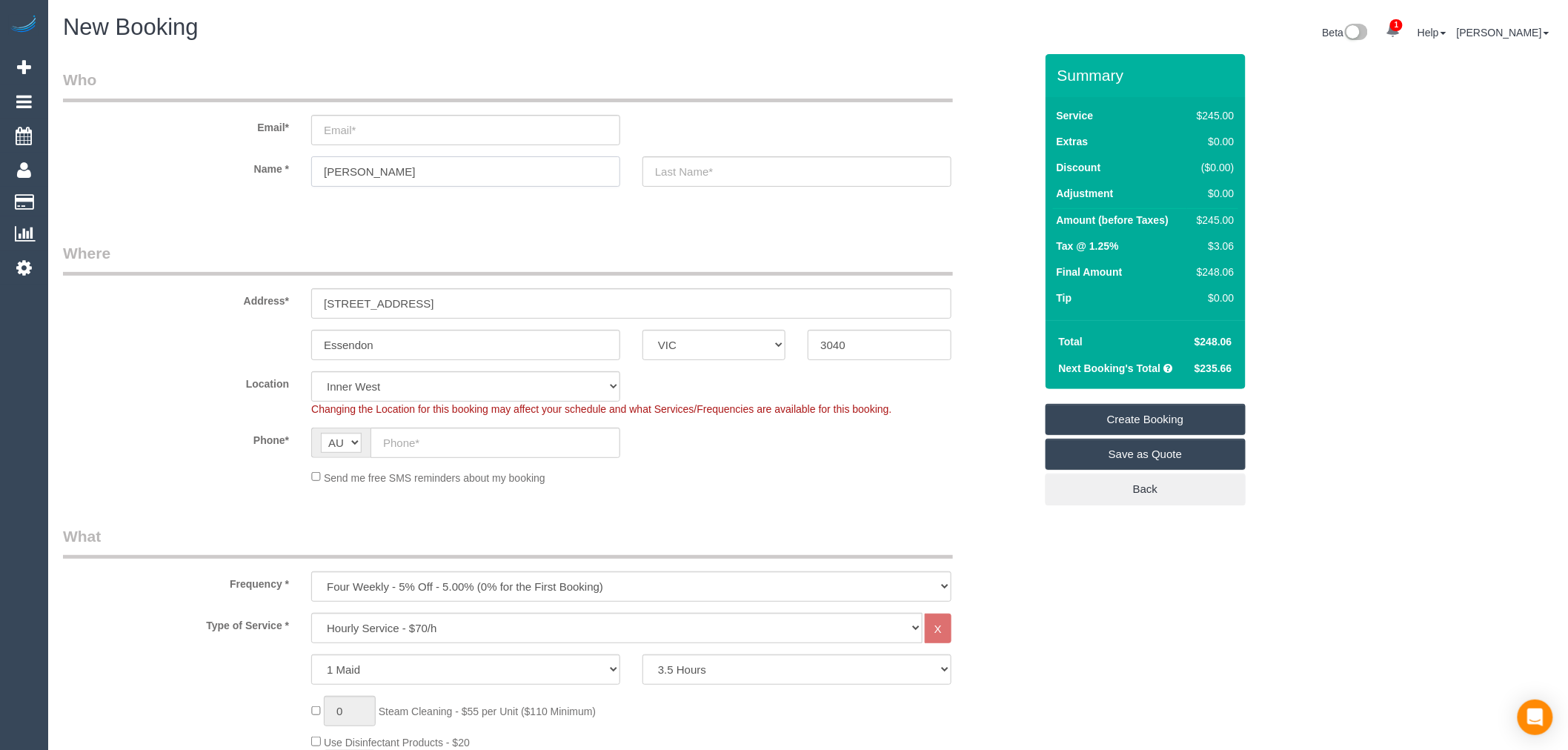
type input "Tomasz"
type input "Przybysz"
click at [455, 128] on input "email" at bounding box center [465, 130] width 309 height 30
type input "p"
type input "tomasz@maidtoclean.com.au"
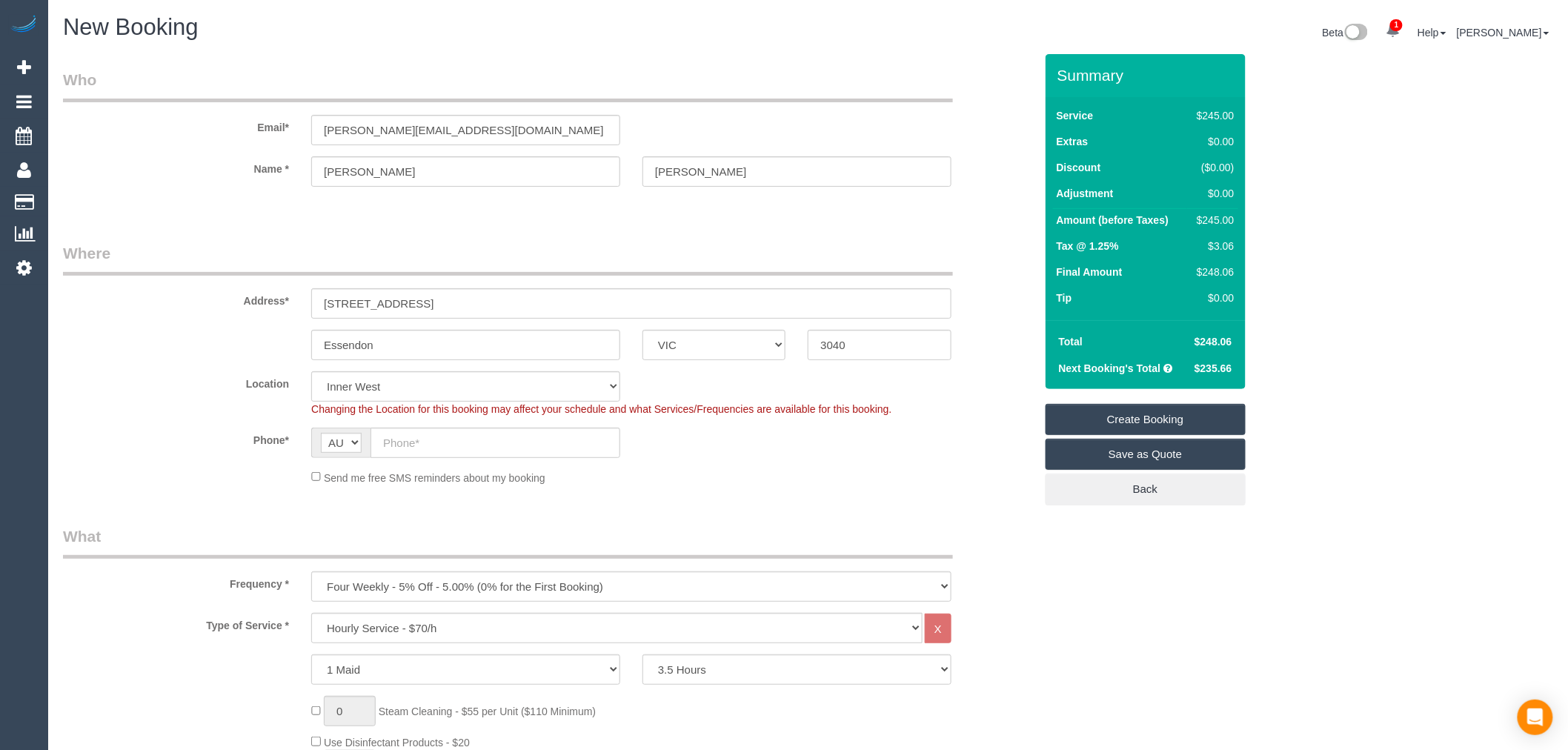
click at [263, 190] on sui-booking-customer "Email* tomasz@maidtoclean.com.au Name * Tomasz Przybysz" at bounding box center [548, 135] width 971 height 133
select select "spot28"
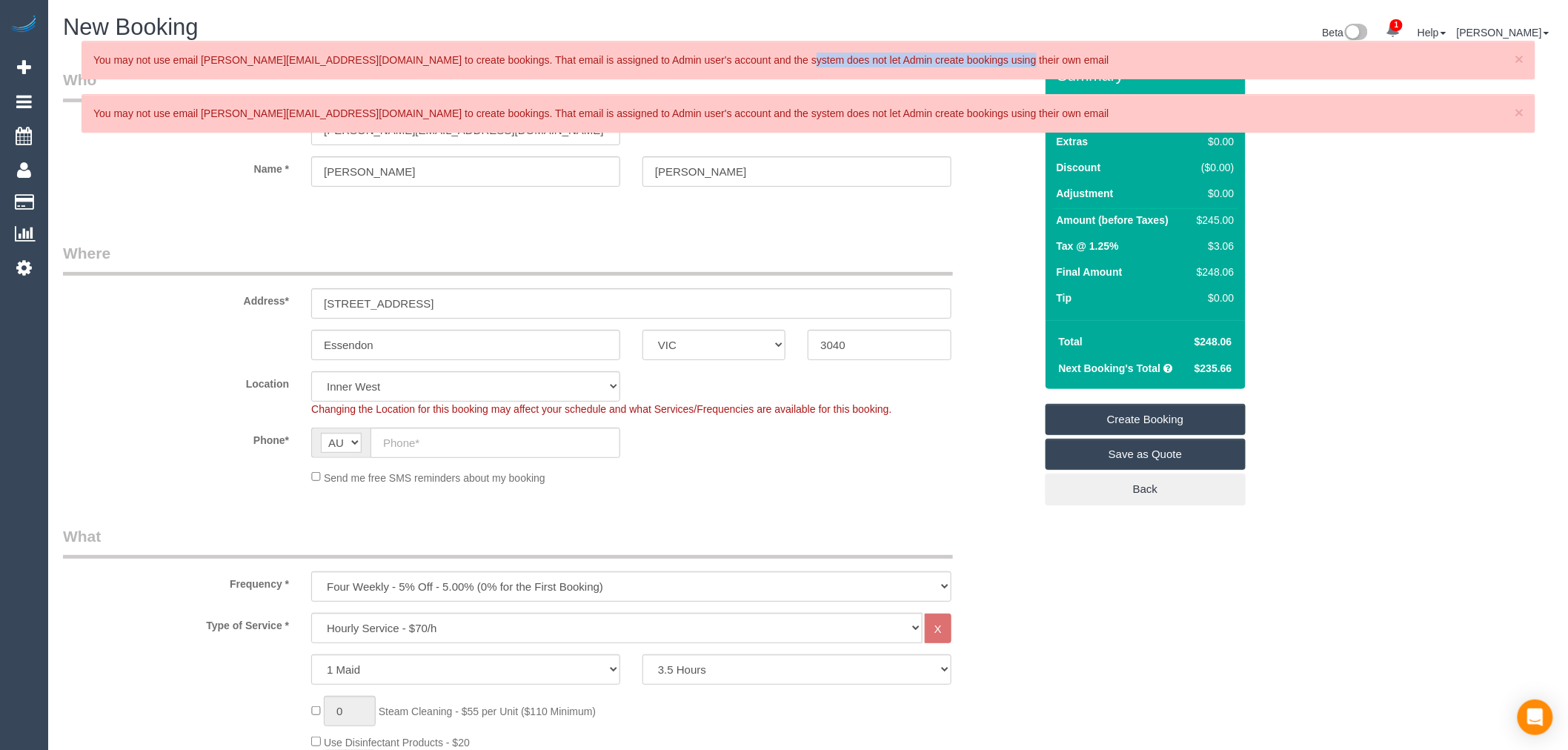
drag, startPoint x: 1047, startPoint y: 55, endPoint x: 805, endPoint y: 80, distance: 243.3
click at [734, 55] on p "You may not use email tomasz@maidtoclean.com.au to create bookings. That email …" at bounding box center [801, 60] width 1415 height 15
click at [1520, 109] on span "×" at bounding box center [1519, 112] width 9 height 17
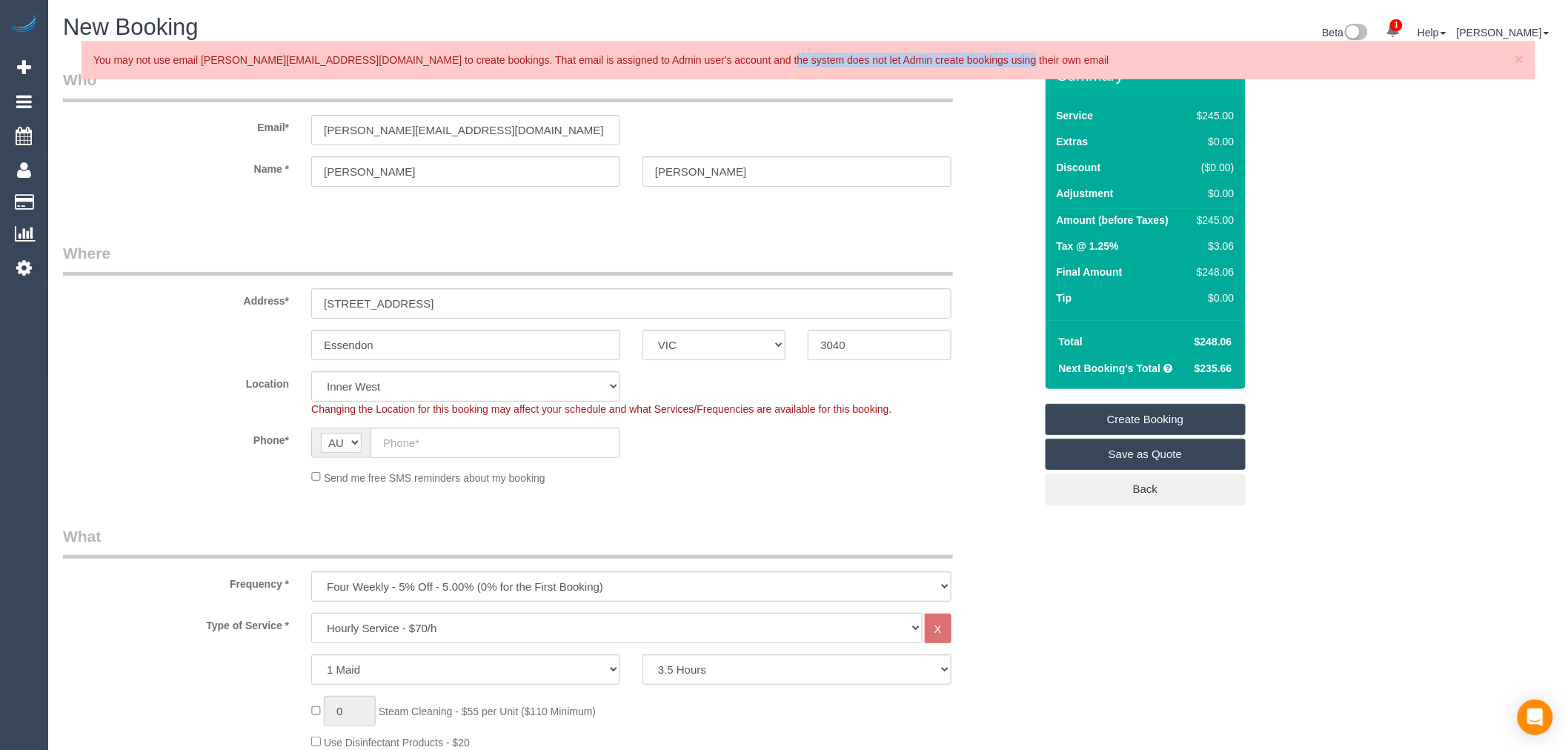
click at [1525, 56] on div "× You may not use email tomasz@maidtoclean.com.au to create bookings. That emai…" at bounding box center [808, 59] width 1454 height 38
click at [1522, 56] on span "×" at bounding box center [1519, 59] width 9 height 17
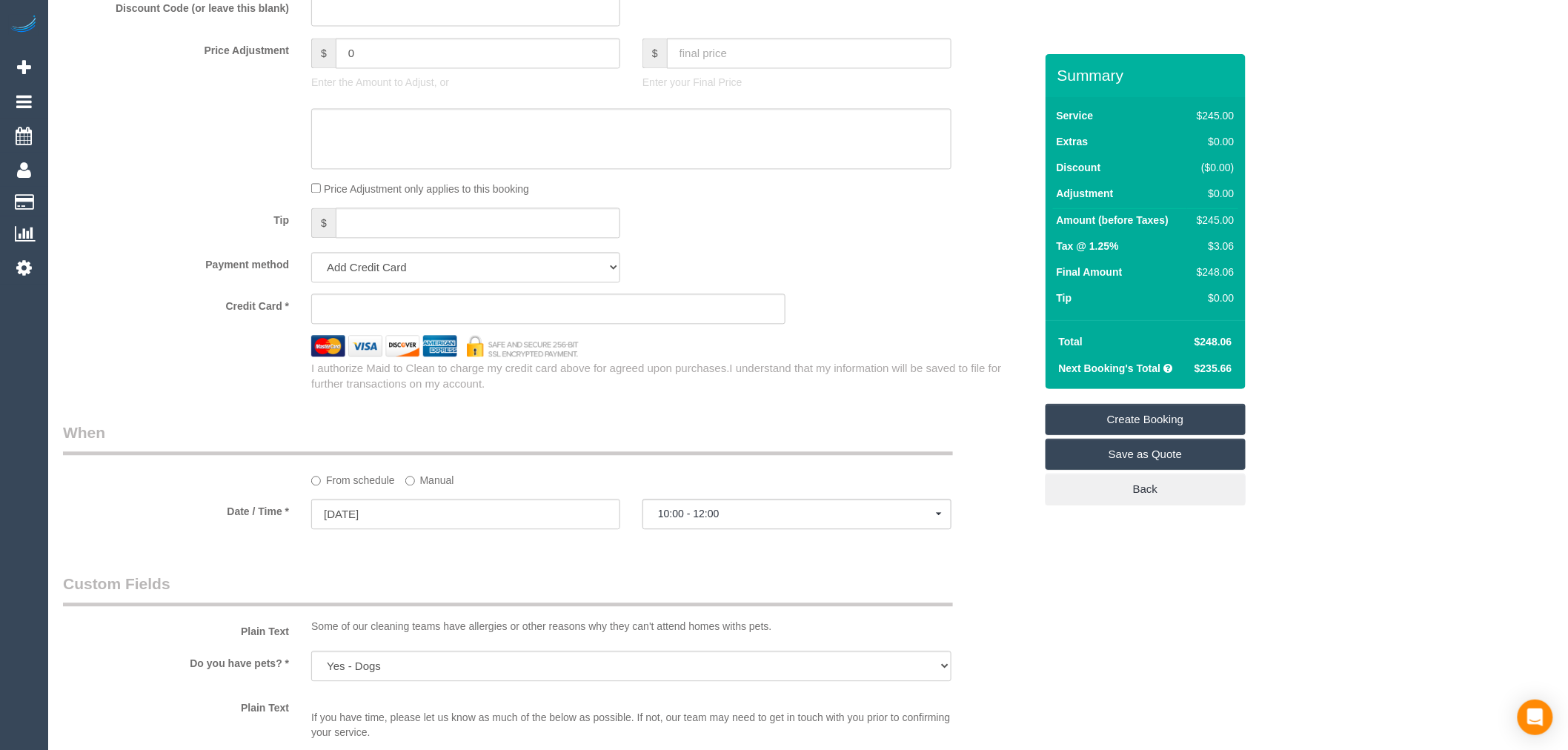
scroll to position [1235, 0]
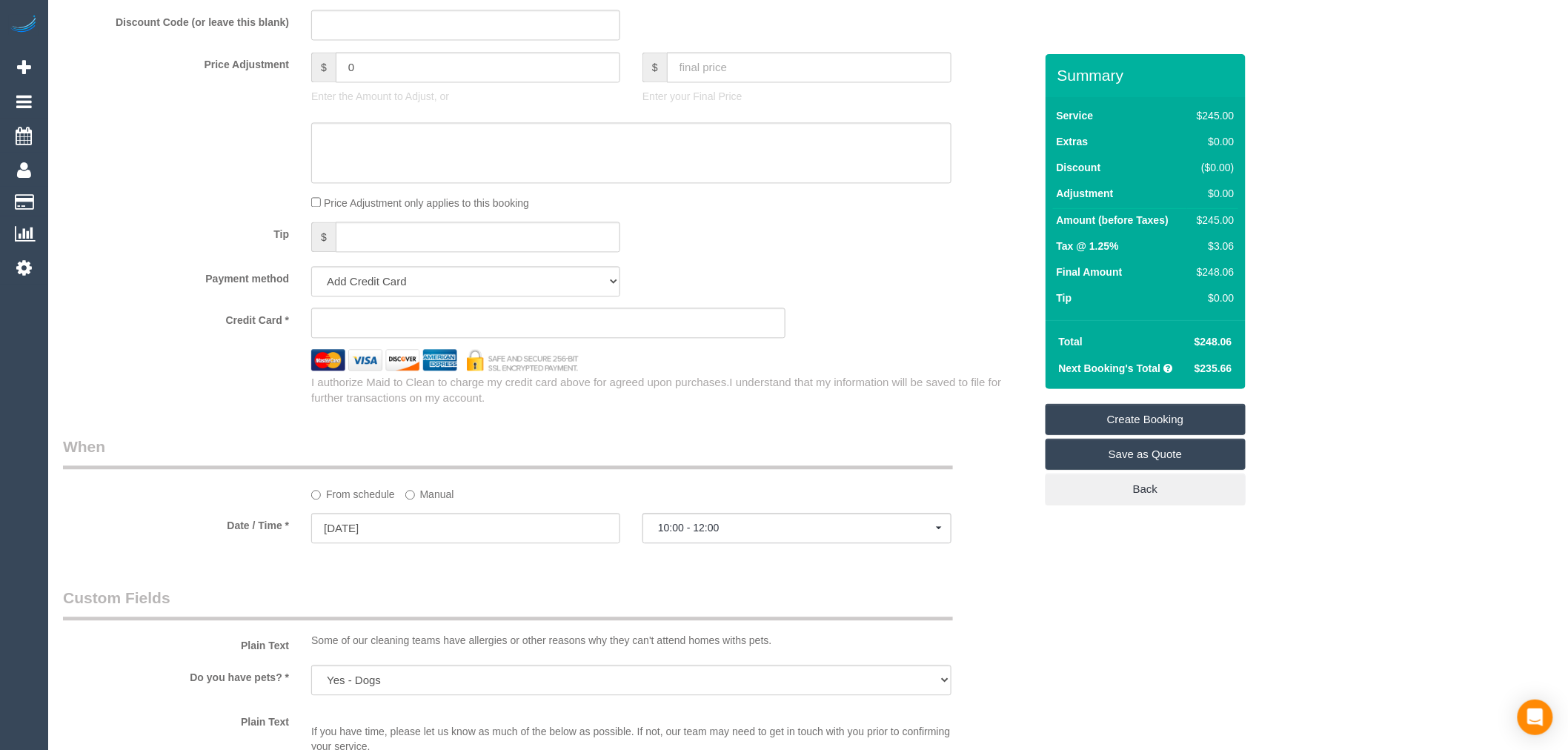
click at [687, 383] on div "I authorize Maid to Clean to charge my credit card above for agreed upon purcha…" at bounding box center [672, 388] width 745 height 35
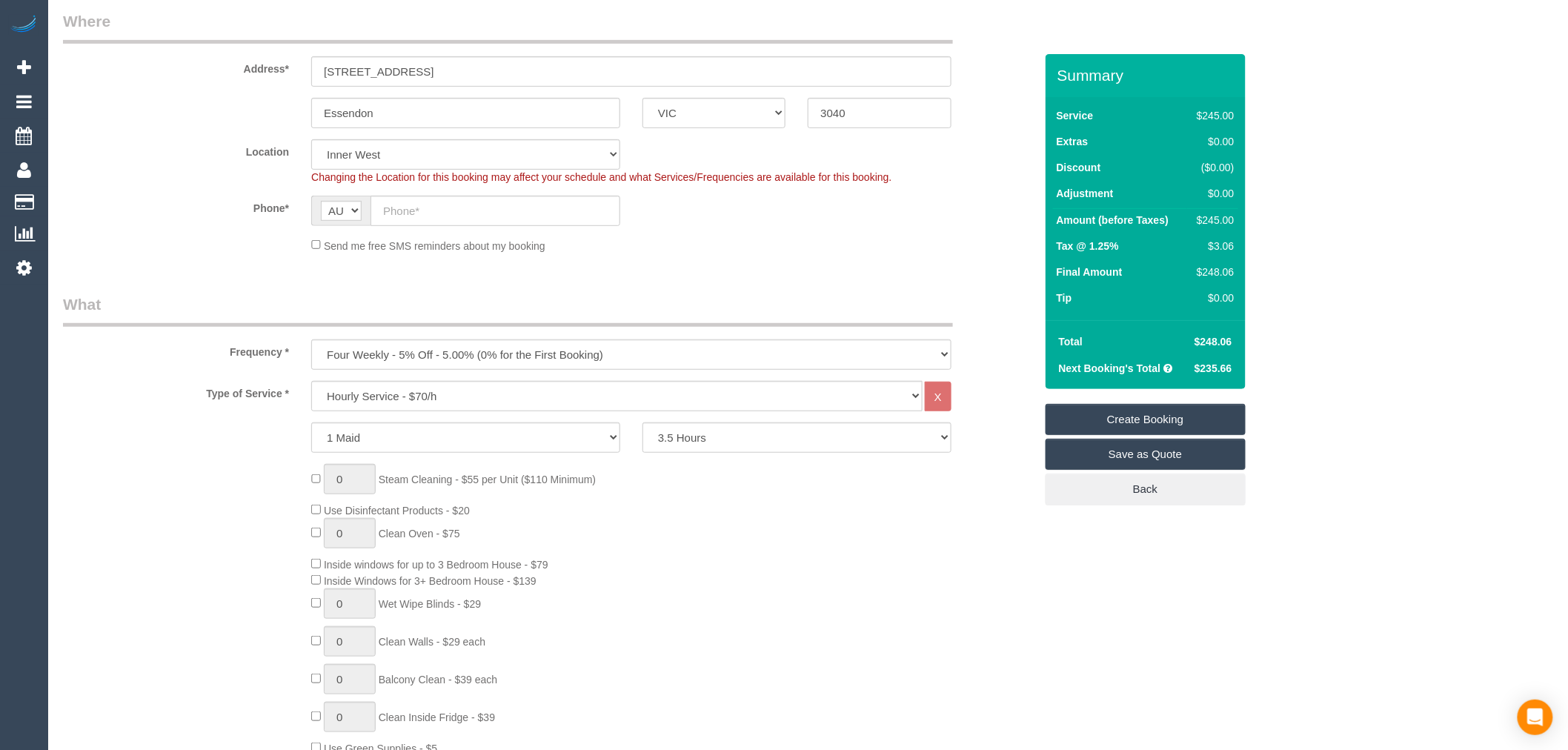
scroll to position [246, 0]
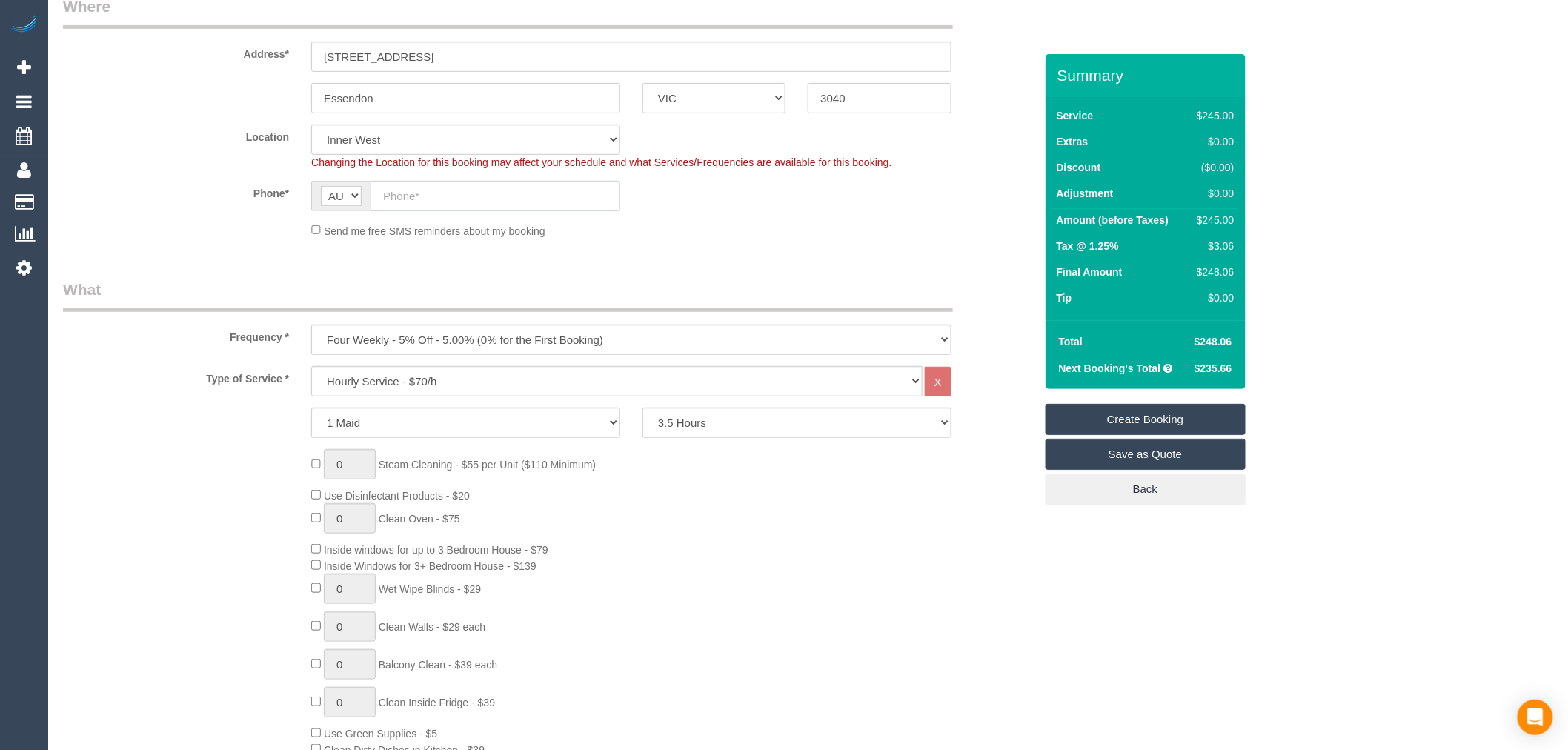
click at [446, 183] on input "text" at bounding box center [495, 196] width 249 height 30
click at [504, 204] on input "text" at bounding box center [495, 196] width 249 height 30
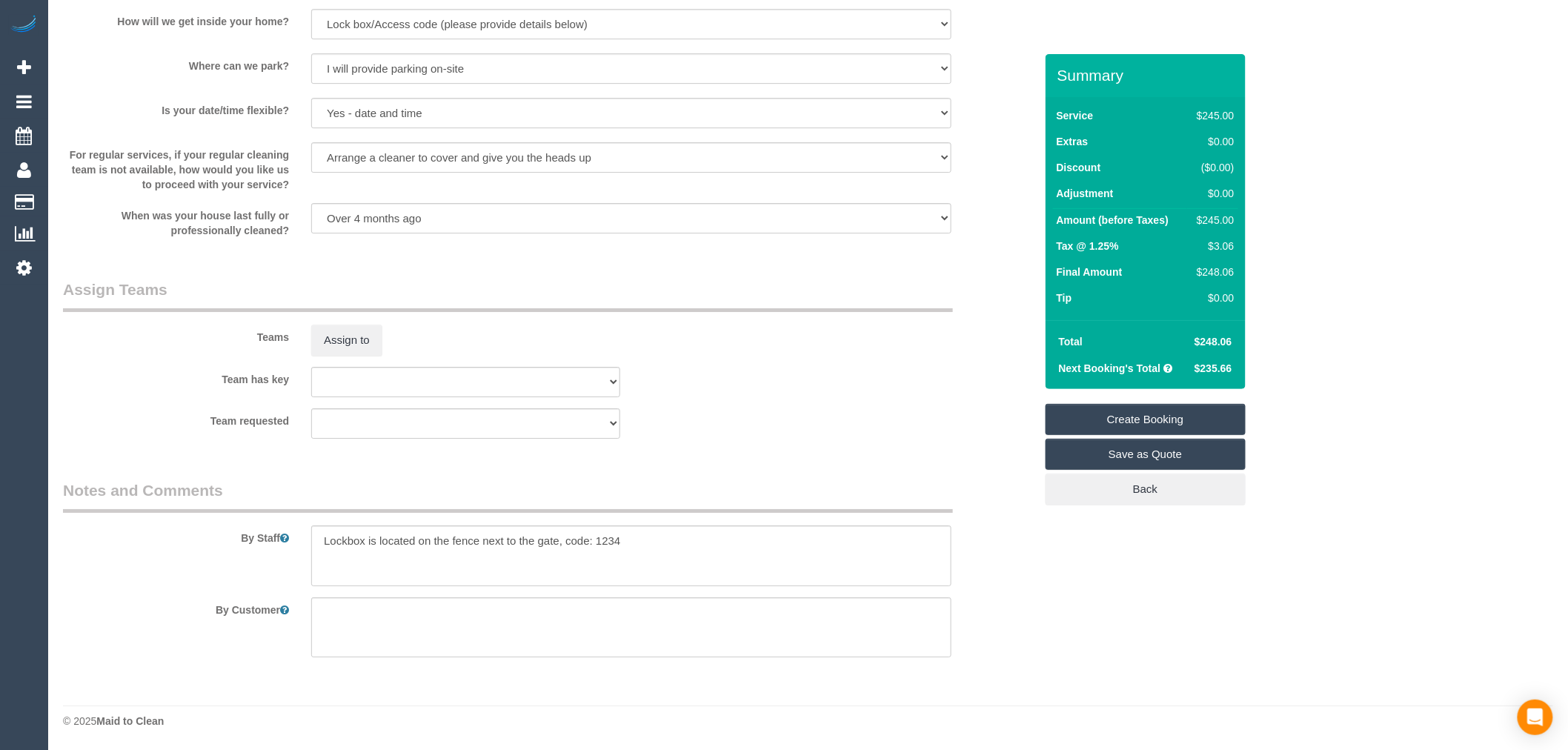
scroll to position [2007, 0]
click at [702, 624] on textarea at bounding box center [631, 628] width 640 height 61
click at [597, 542] on textarea at bounding box center [631, 555] width 640 height 61
click at [665, 553] on textarea at bounding box center [631, 555] width 640 height 61
type textarea "Lockbox is located on the fence next to the gate, code: 1234 Priorities: Bathro…"
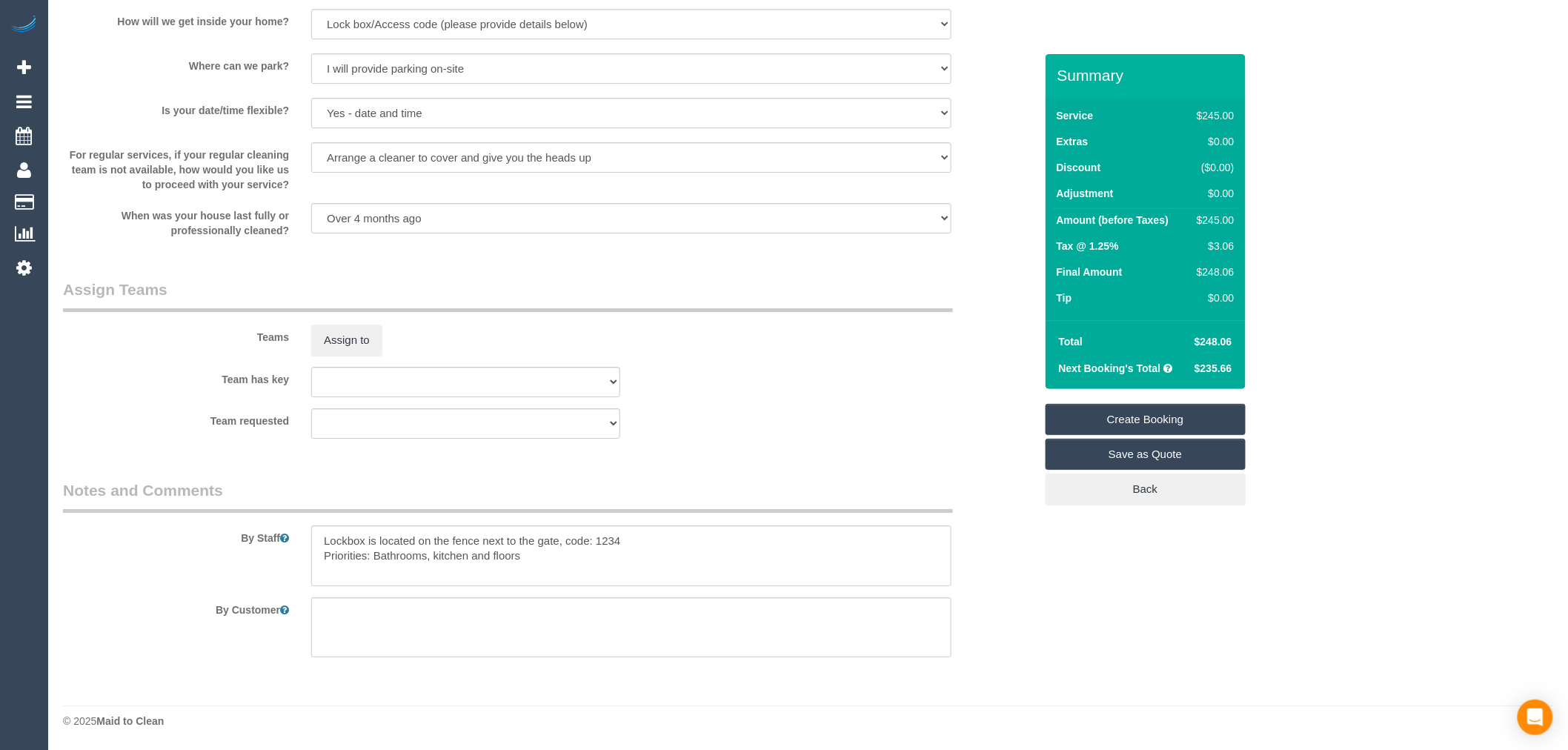
click at [727, 418] on div "Team requested (0) Office (1) Debbie Brodjanac (FT) (1) Karen Cruz (FT) (1) Kum…" at bounding box center [548, 423] width 994 height 30
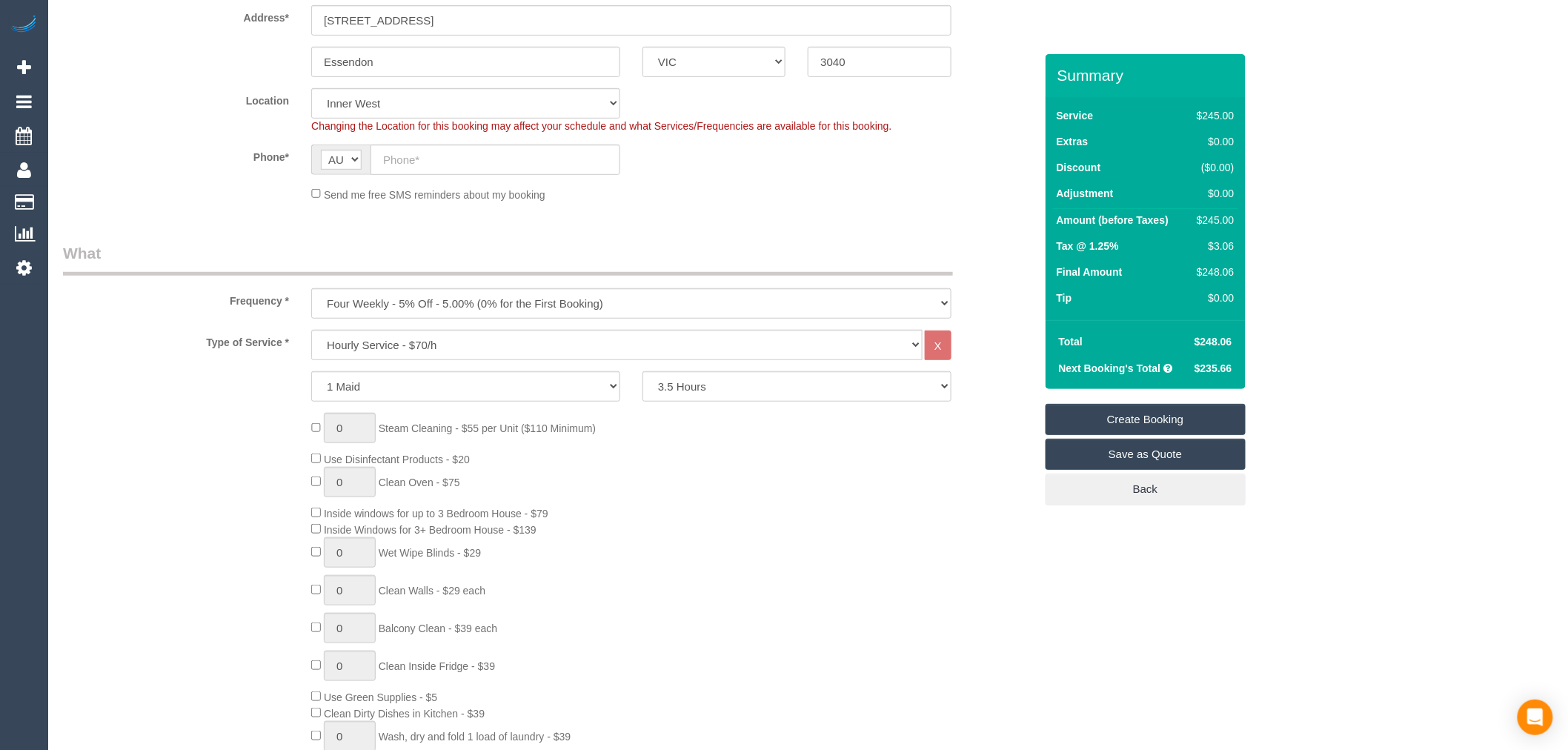
scroll to position [246, 0]
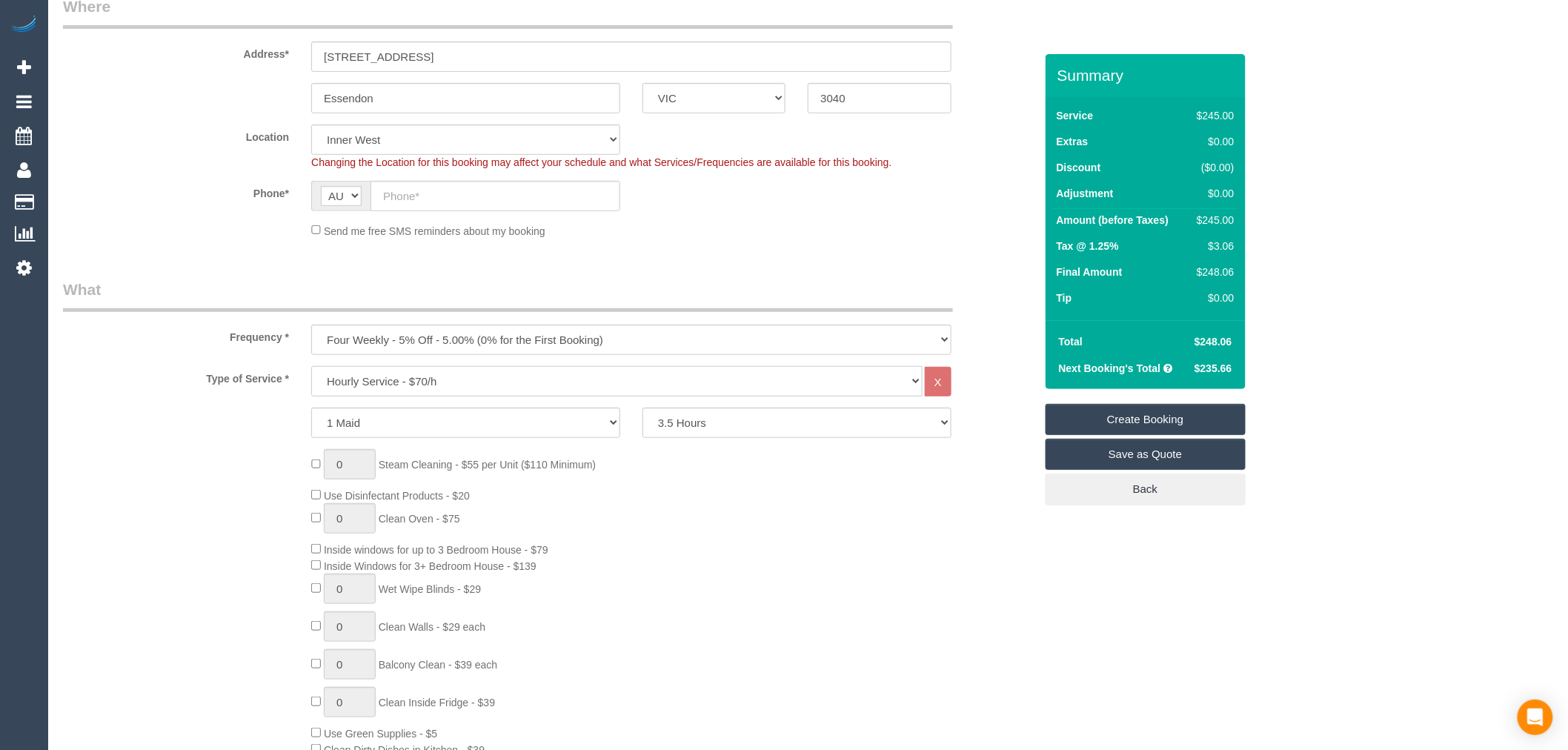
click at [620, 378] on select "Hourly Service - $70/h Hourly Service - $65/h Hourly Service - $60/h Hourly Ser…" at bounding box center [617, 381] width 612 height 30
click at [234, 388] on div "Type of Service * Hourly Service - $70/h Hourly Service - $65/h Hourly Service …" at bounding box center [548, 381] width 994 height 30
click at [426, 389] on select "Hourly Service - $70/h Hourly Service - $65/h Hourly Service - $60/h Hourly Ser…" at bounding box center [617, 381] width 612 height 30
select select "211"
click at [311, 367] on select "Hourly Service - $70/h Hourly Service - $65/h Hourly Service - $60/h Hourly Ser…" at bounding box center [617, 381] width 612 height 30
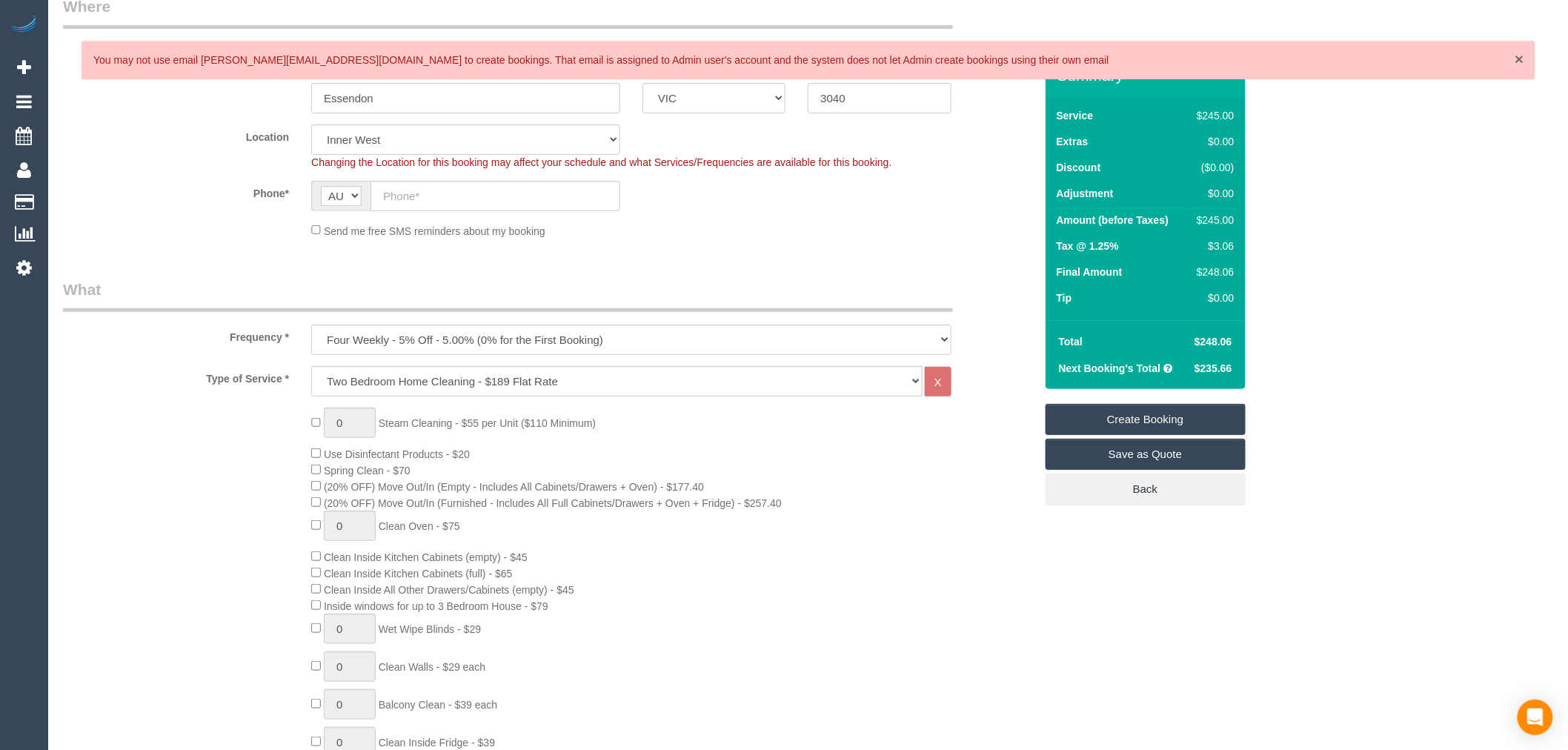
click at [1515, 56] on span "×" at bounding box center [1519, 59] width 9 height 17
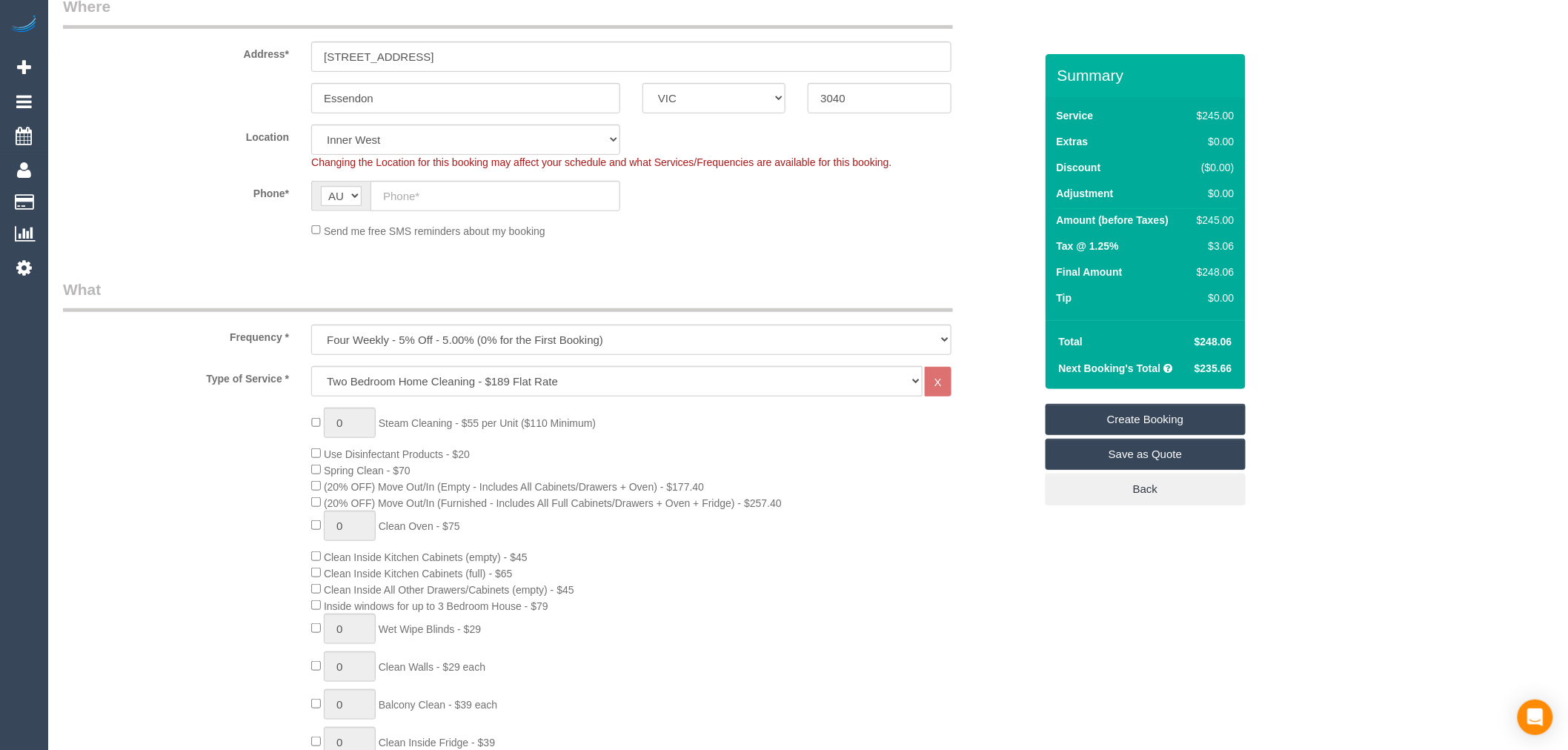
click at [321, 473] on span "Spring Clean - $70" at bounding box center [361, 470] width 99 height 12
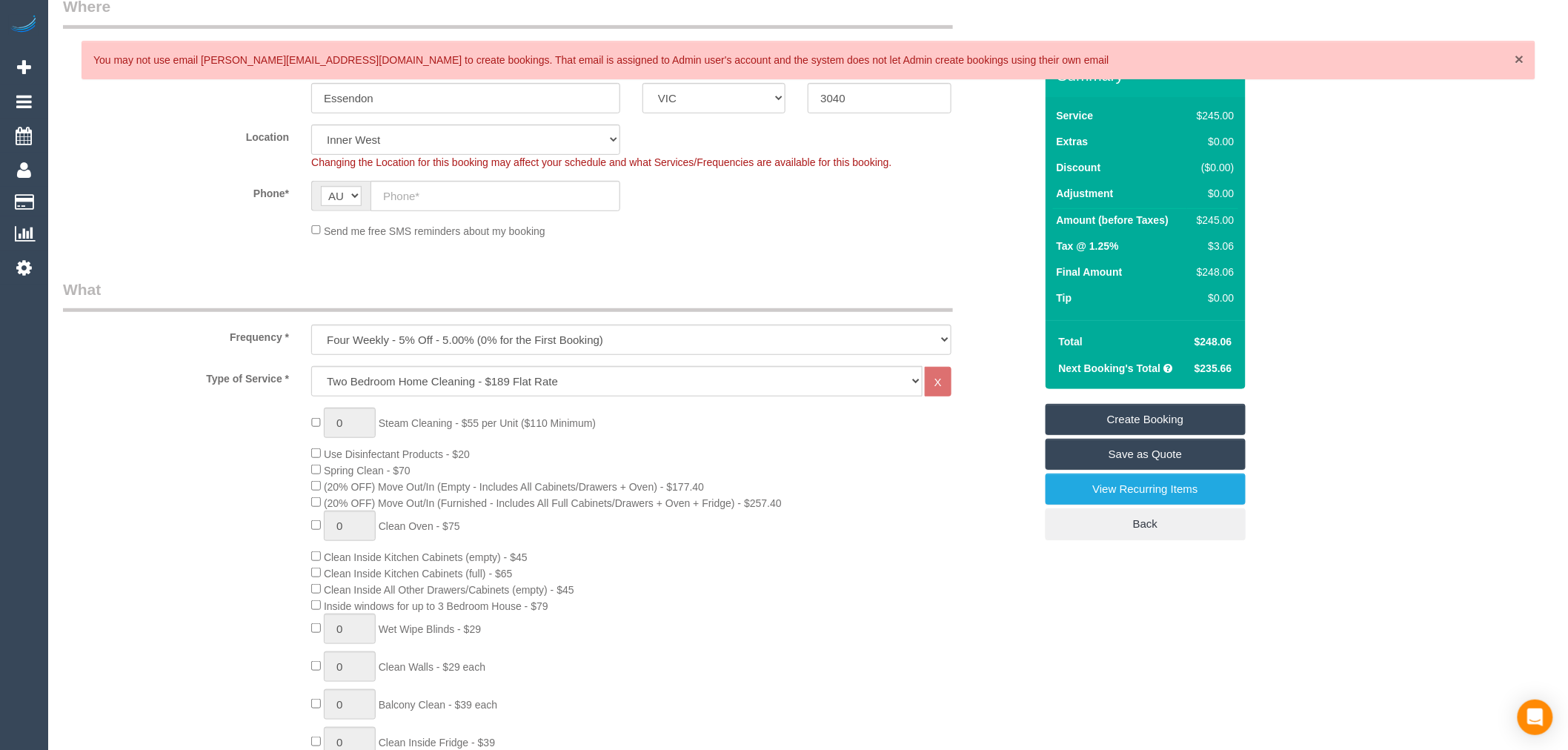
click at [1520, 62] on span "×" at bounding box center [1519, 59] width 9 height 17
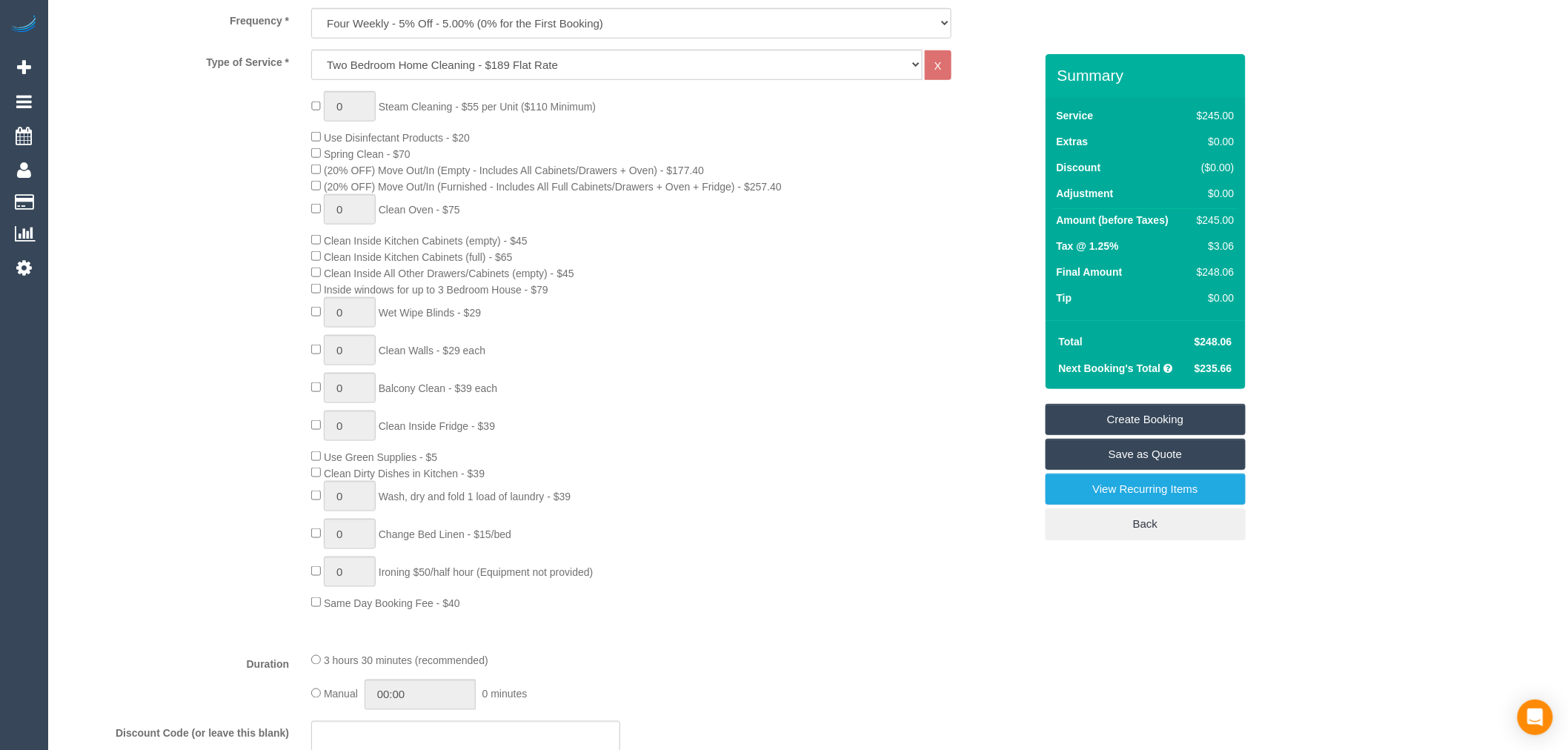
scroll to position [576, 0]
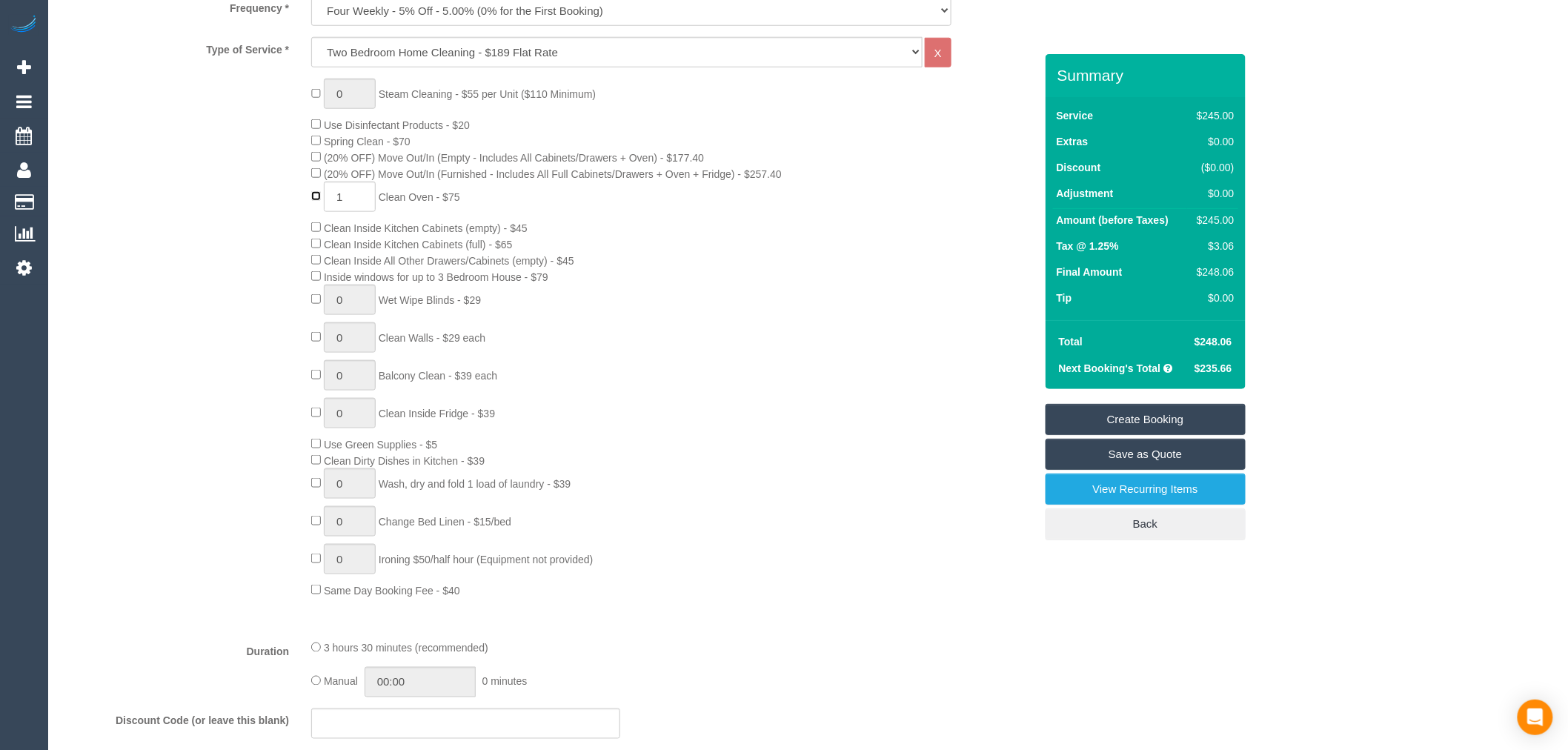
type input "0"
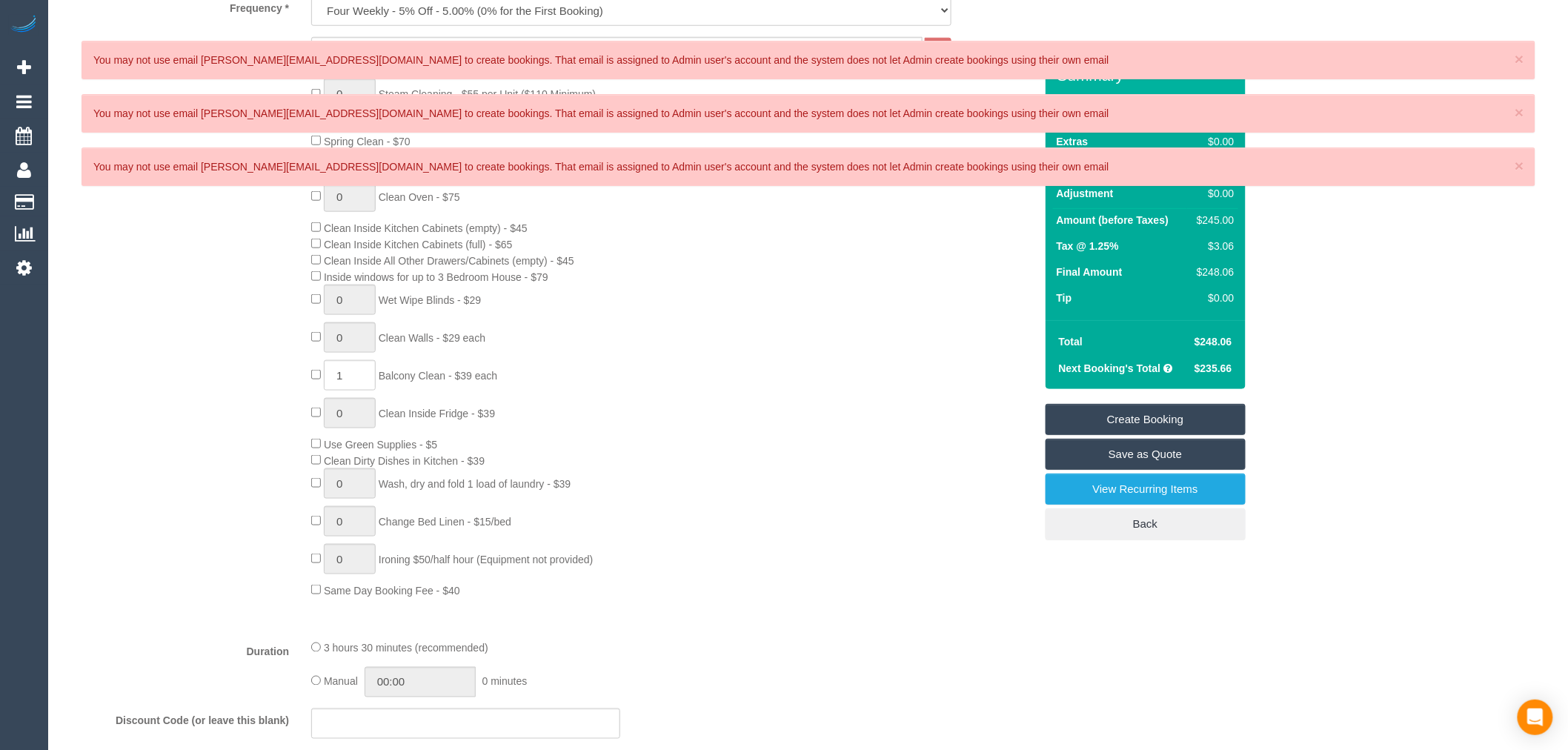
click at [313, 377] on div "0 Steam Cleaning - $55 per Unit ($110 Minimum) Use Disinfectant Products - $20 …" at bounding box center [672, 338] width 745 height 519
type input "0"
click at [320, 297] on div "0 Steam Cleaning - $55 per Unit ($110 Minimum) Use Disinfectant Products - $20 …" at bounding box center [672, 338] width 745 height 519
click at [762, 402] on div "0 Steam Cleaning - $55 per Unit ($110 Minimum) Use Disinfectant Products - $20 …" at bounding box center [672, 338] width 745 height 519
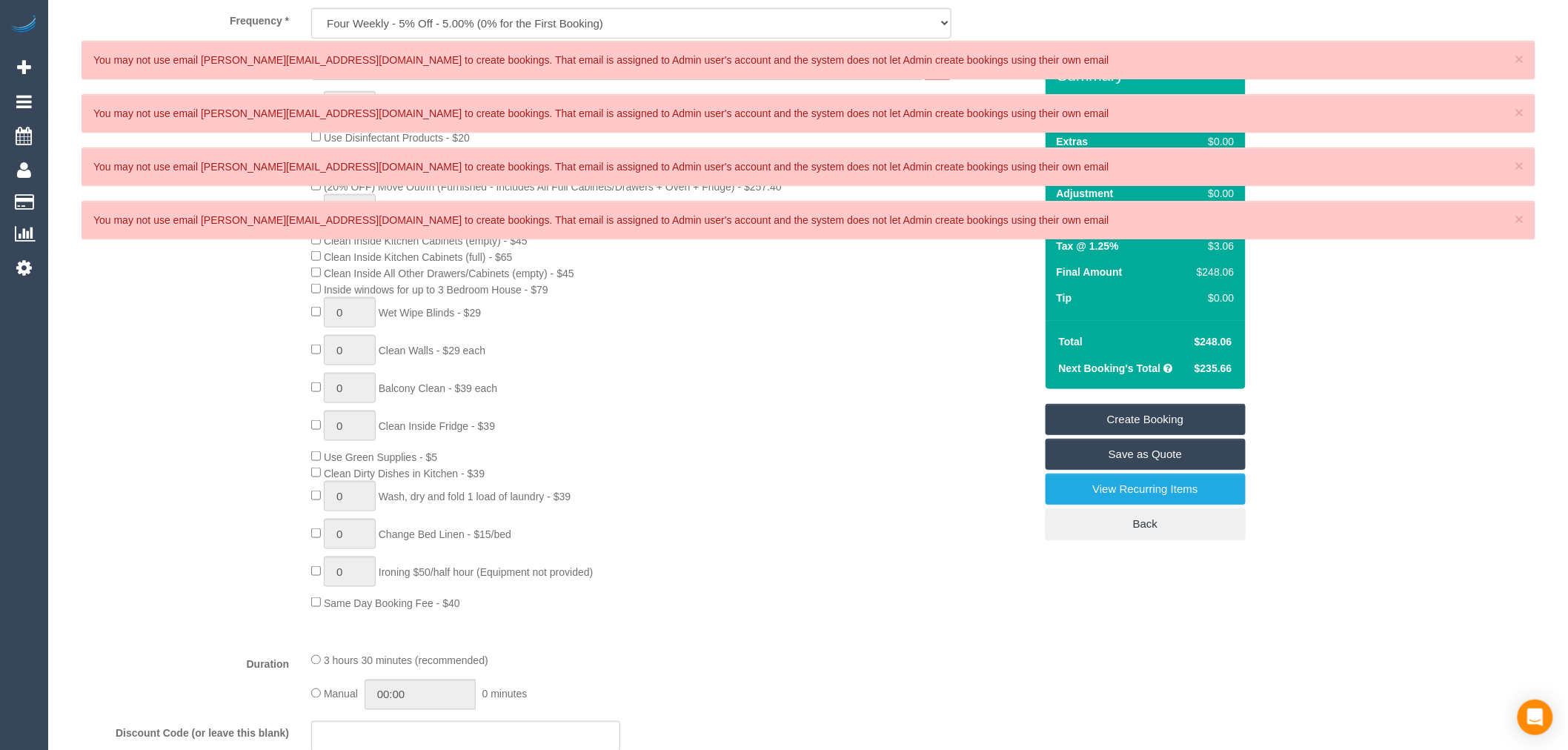
scroll to position [494, 0]
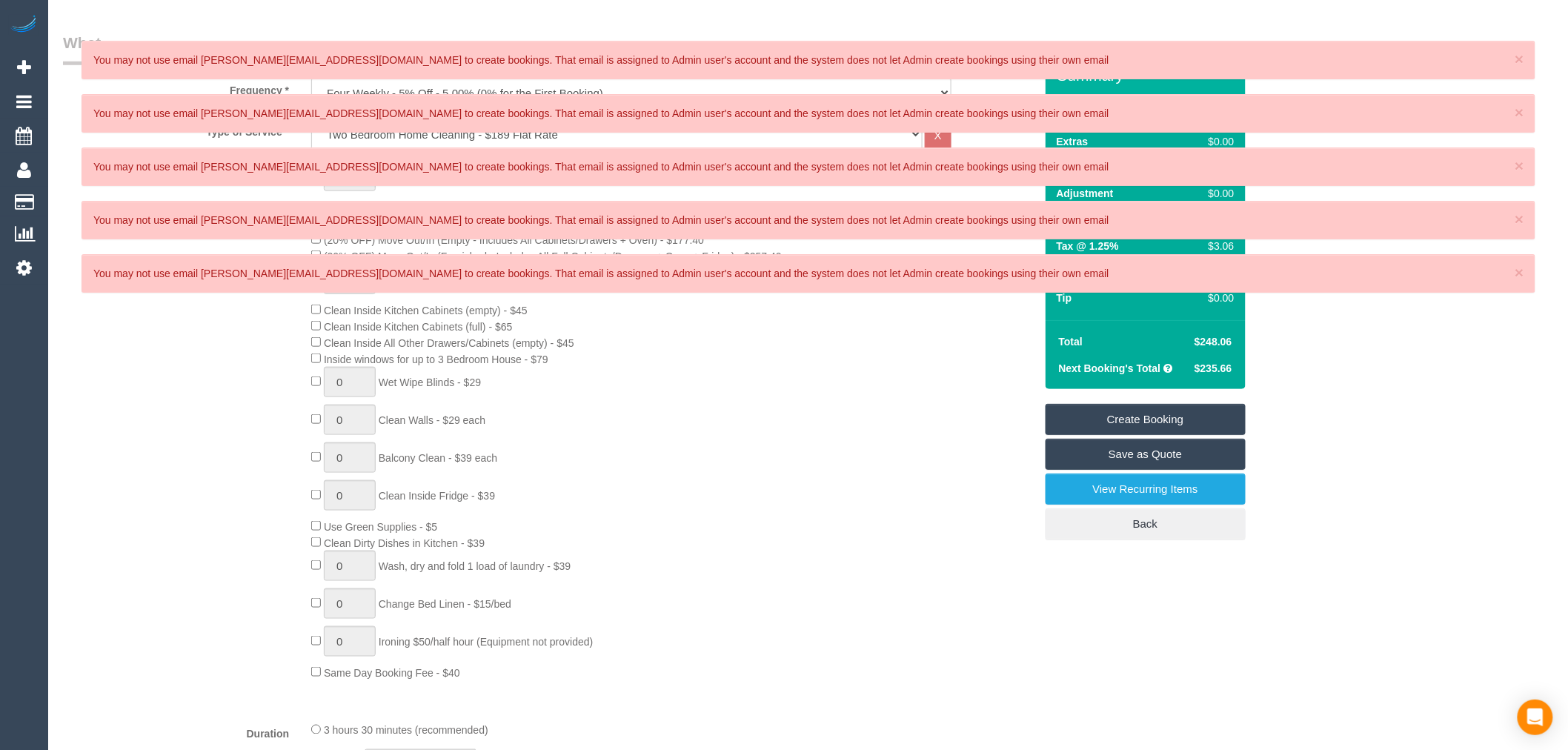
click at [1512, 68] on div "× You may not use email tomasz@maidtoclean.com.au to create bookings. That emai…" at bounding box center [808, 59] width 1454 height 38
click at [1517, 61] on span "×" at bounding box center [1519, 59] width 9 height 17
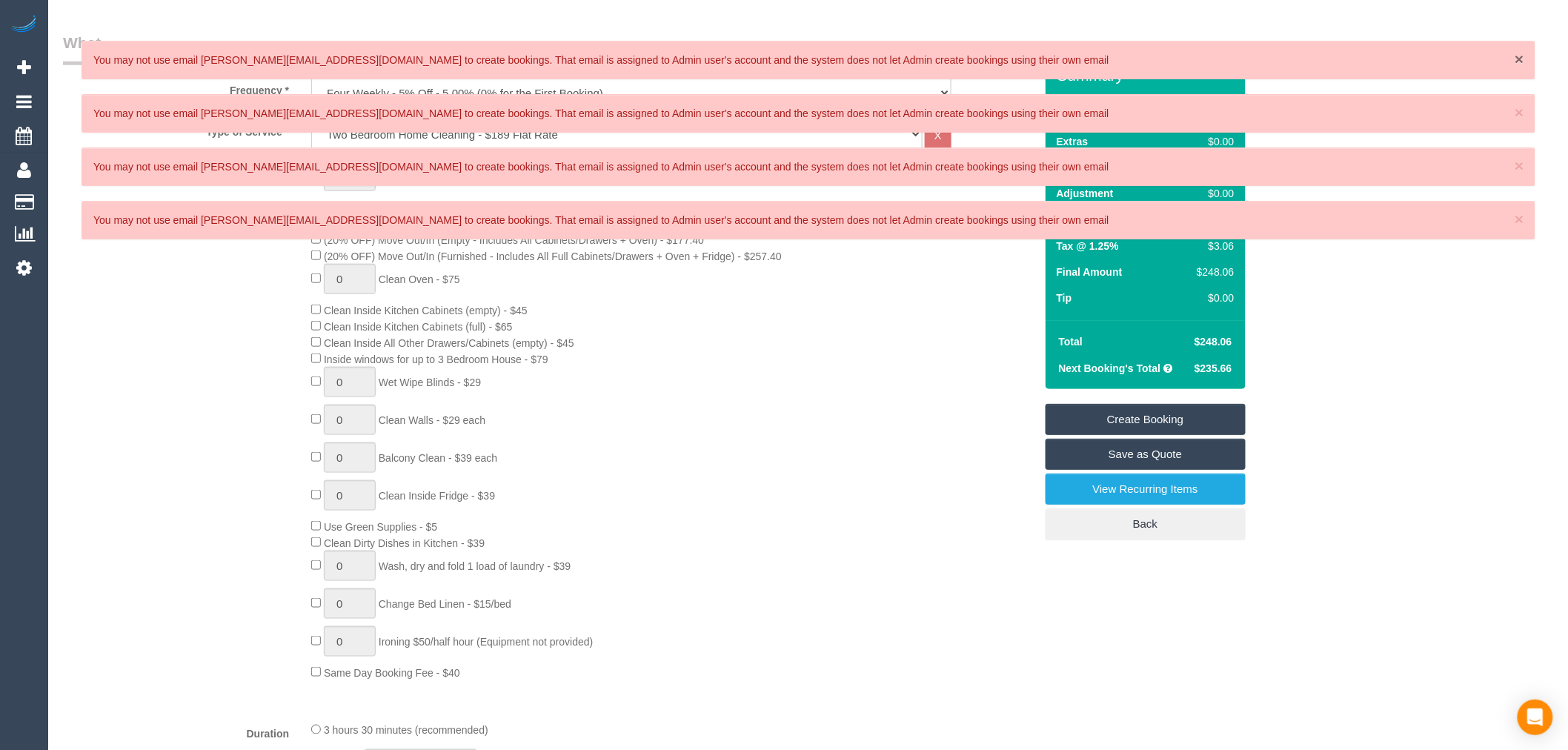
click at [1517, 61] on span "×" at bounding box center [1519, 59] width 9 height 17
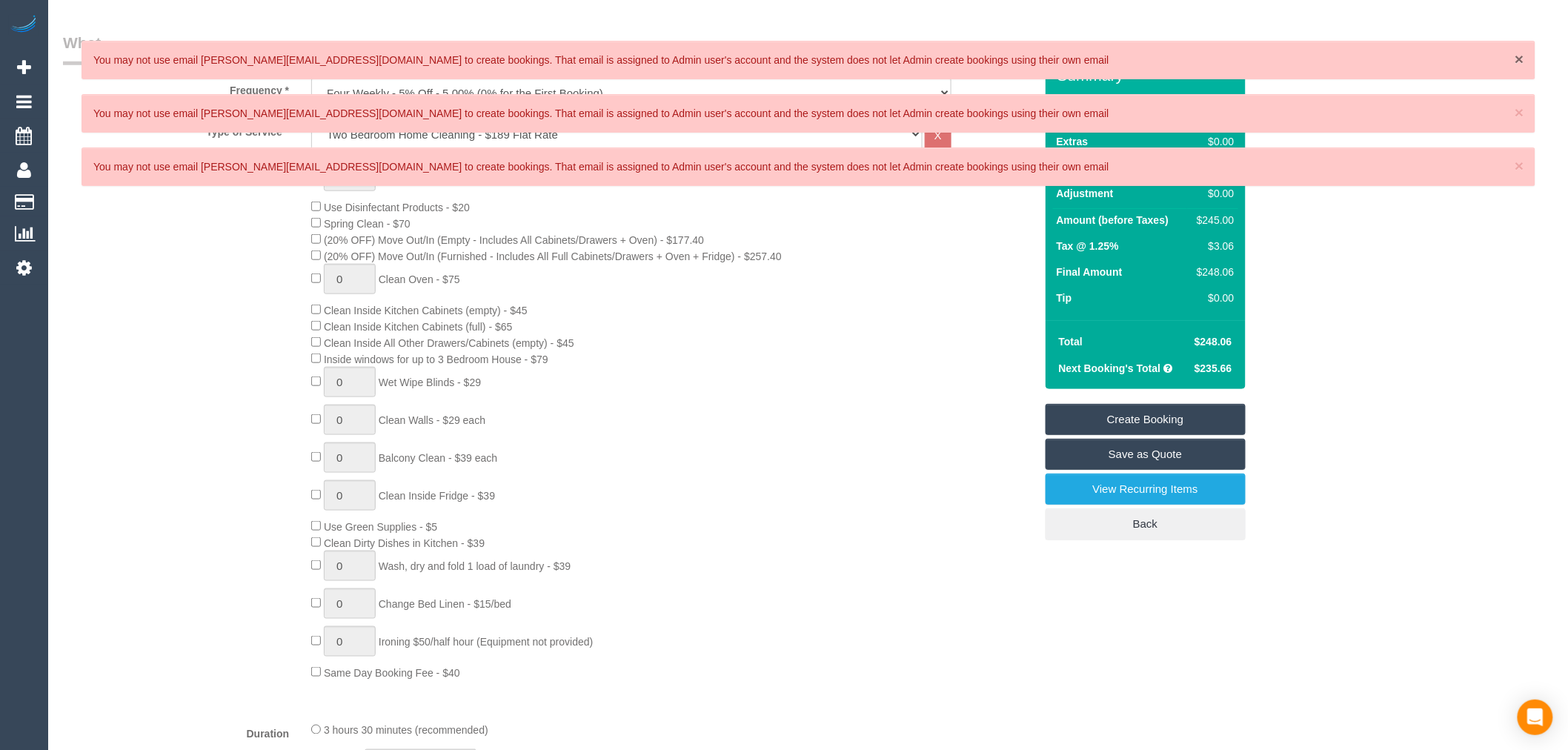
click at [1517, 61] on span "×" at bounding box center [1519, 59] width 9 height 17
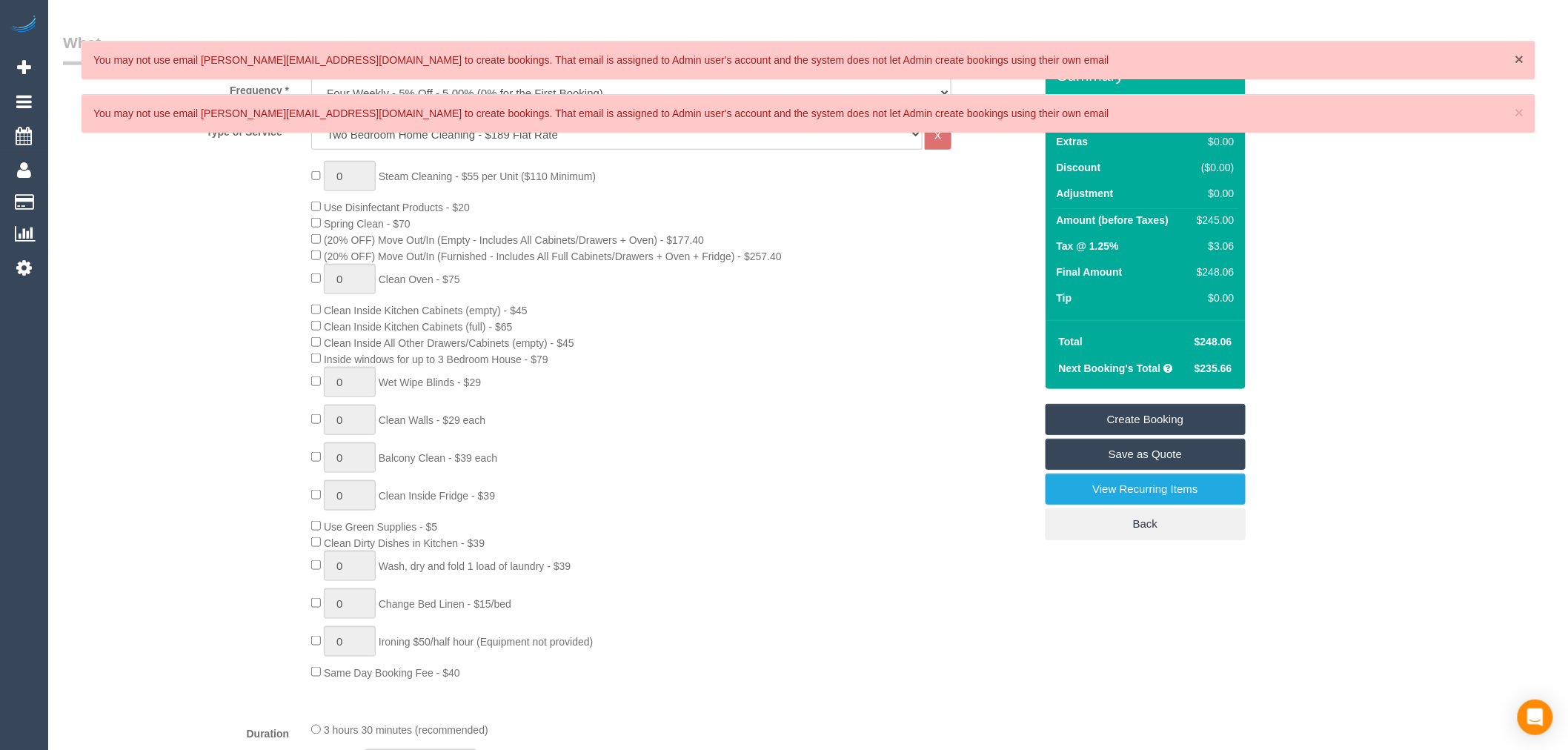
click at [1517, 61] on span "×" at bounding box center [1519, 59] width 9 height 17
click at [1517, 104] on span "×" at bounding box center [1519, 112] width 9 height 17
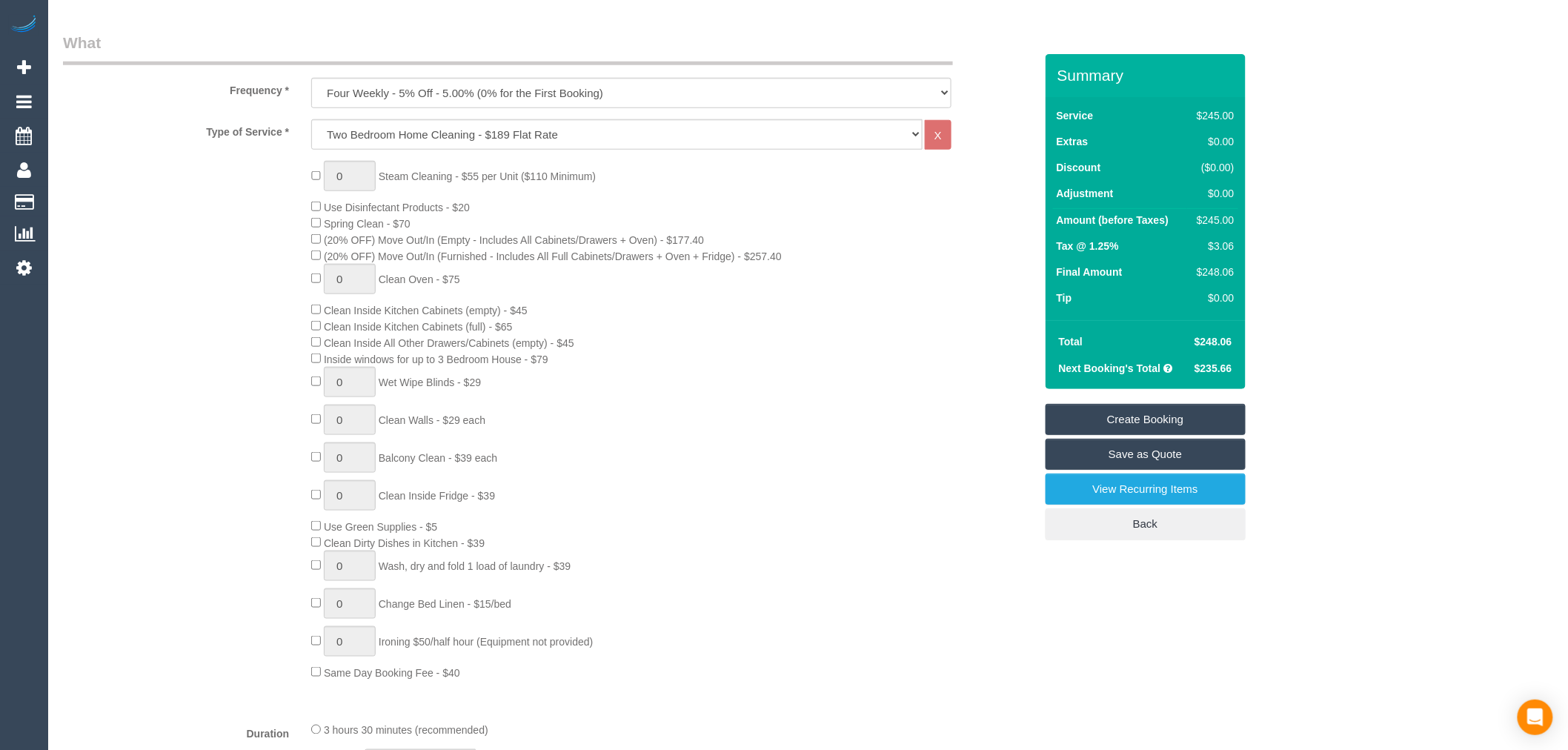
click at [178, 387] on div "0 Steam Cleaning - $55 per Unit ($110 Minimum) Use Disinfectant Products - $20 …" at bounding box center [548, 420] width 994 height 519
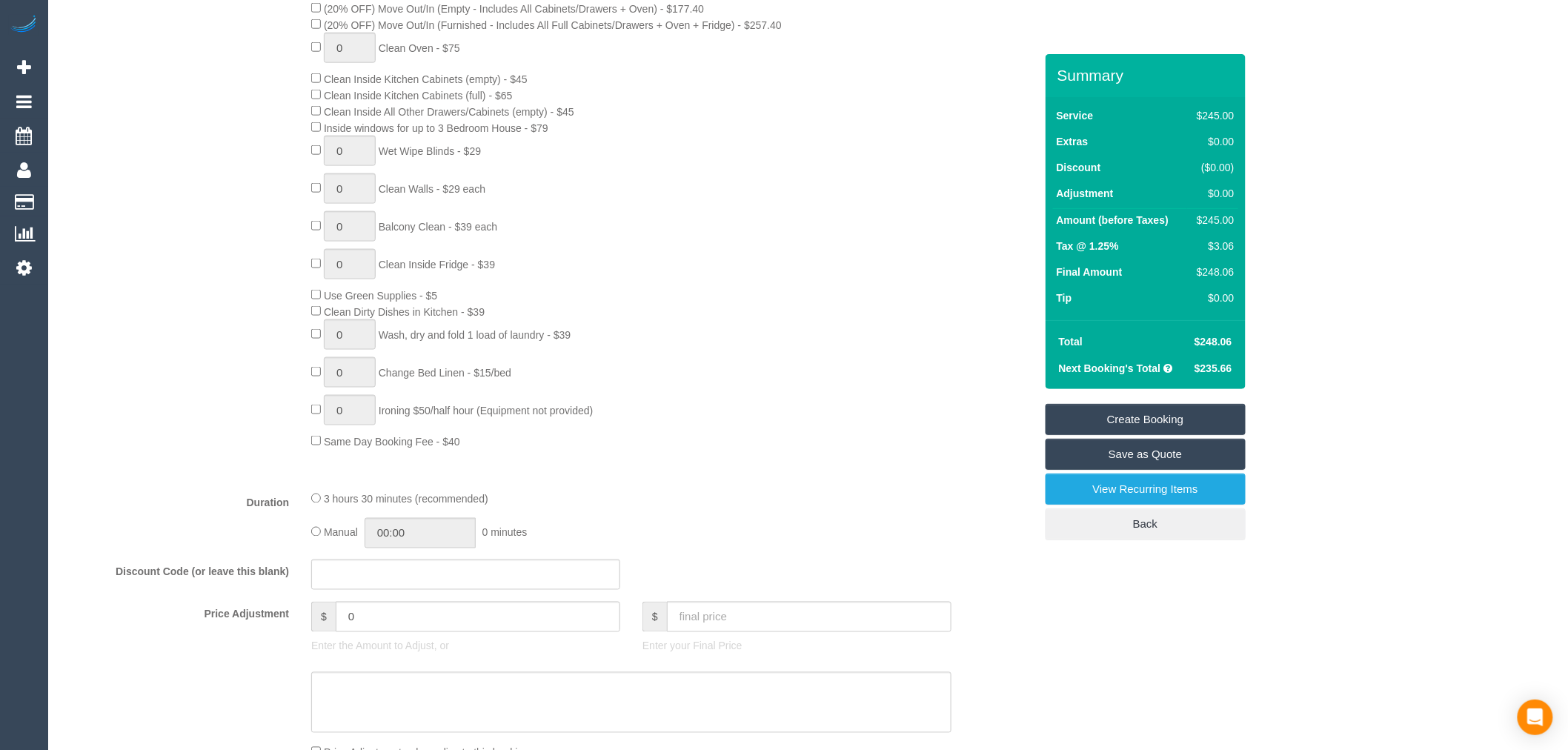
scroll to position [741, 0]
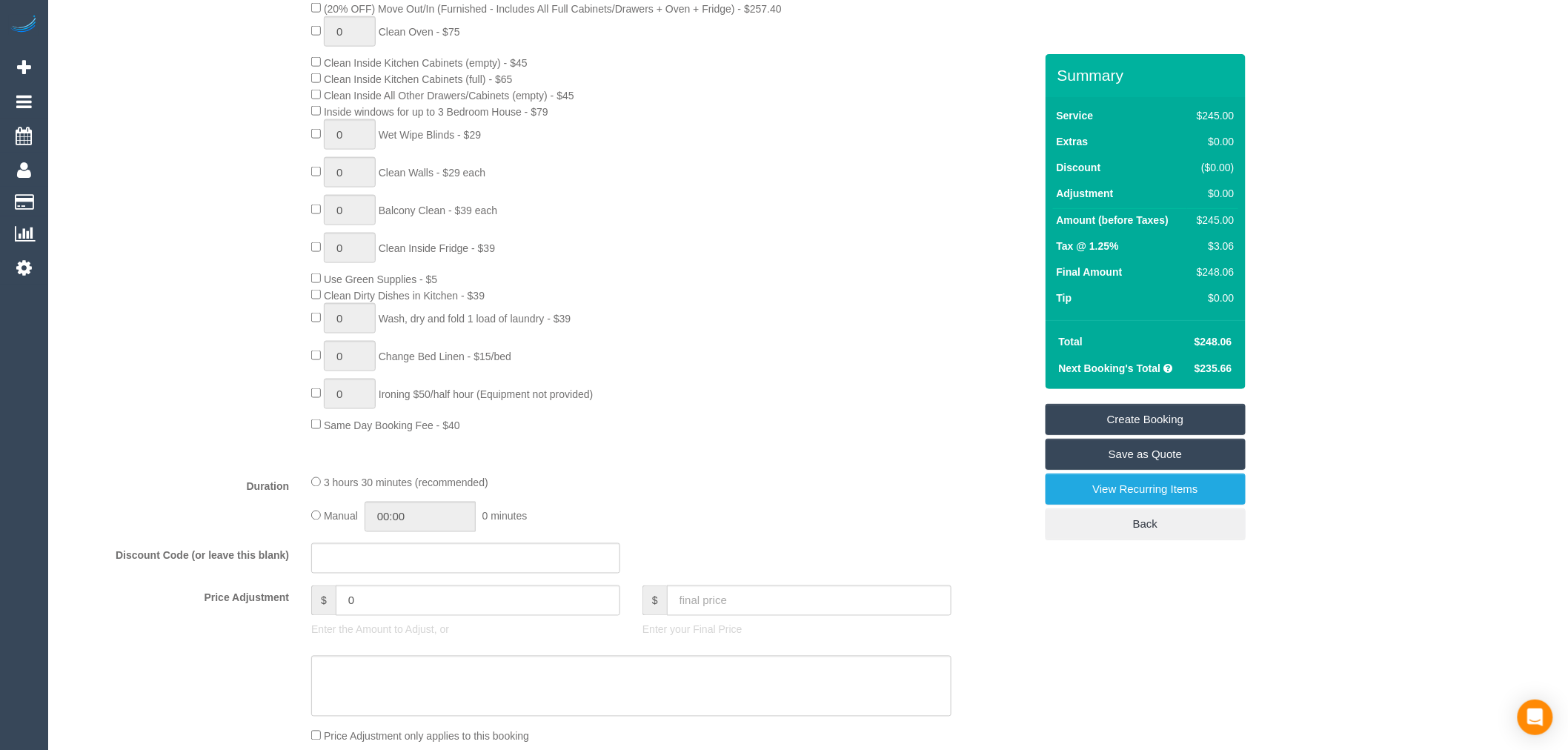
drag, startPoint x: 324, startPoint y: 500, endPoint x: 424, endPoint y: 501, distance: 100.0
click at [424, 489] on span "3 hours 30 minutes (recommended)" at bounding box center [406, 483] width 165 height 12
click at [407, 510] on div "3 hours 30 minutes (recommended) Manual 00:00 0 minutes" at bounding box center [631, 503] width 663 height 58
click at [349, 489] on span "3 hours 30 minutes (recommended)" at bounding box center [406, 483] width 165 height 12
drag, startPoint x: 334, startPoint y: 495, endPoint x: 409, endPoint y: 494, distance: 75.0
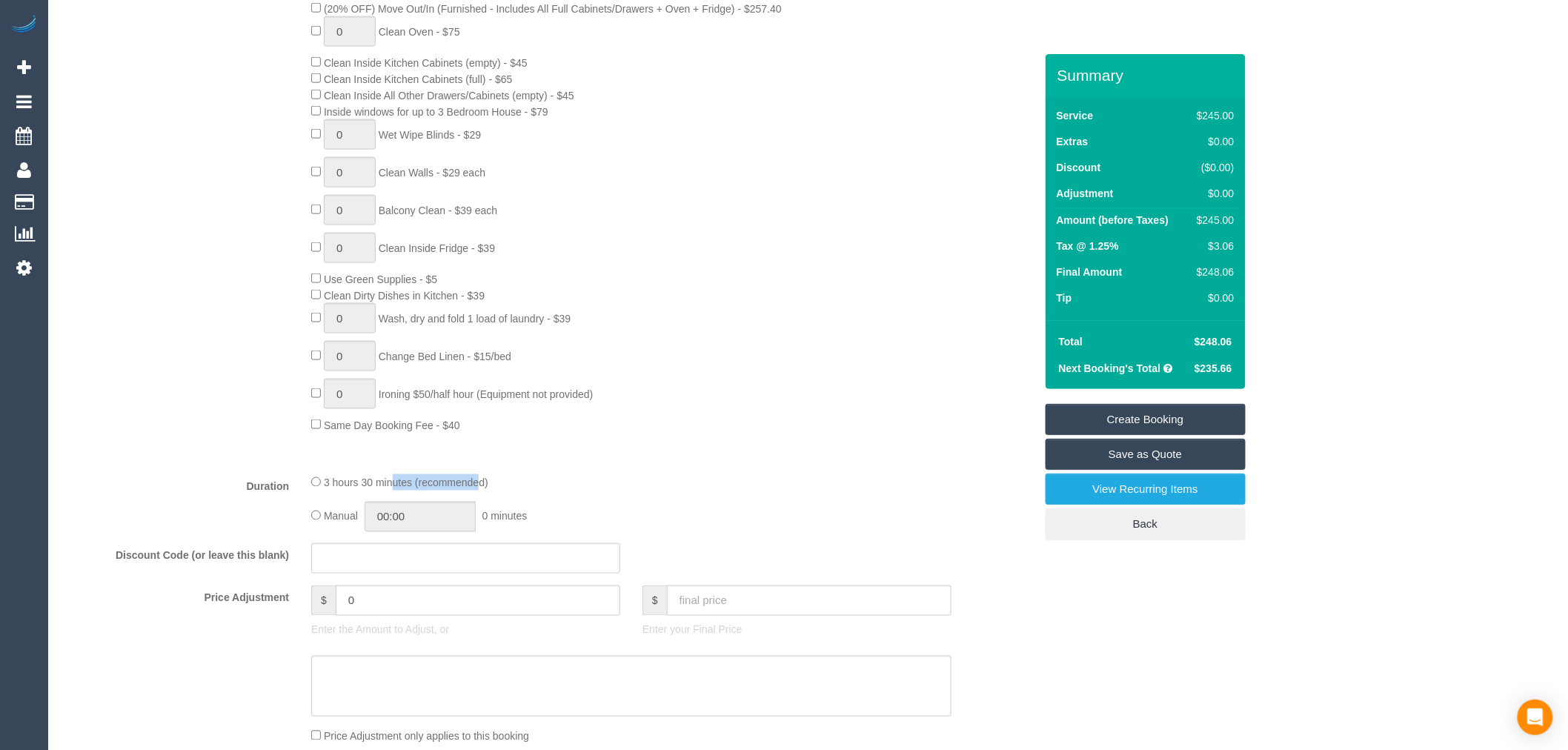
click at [409, 489] on span "3 hours 30 minutes (recommended)" at bounding box center [406, 483] width 165 height 12
click at [430, 489] on span "3 hours 30 minutes (recommended)" at bounding box center [406, 483] width 165 height 12
drag, startPoint x: 389, startPoint y: 500, endPoint x: 331, endPoint y: 502, distance: 58.0
click at [331, 489] on span "3 hours 30 minutes (recommended)" at bounding box center [406, 483] width 165 height 12
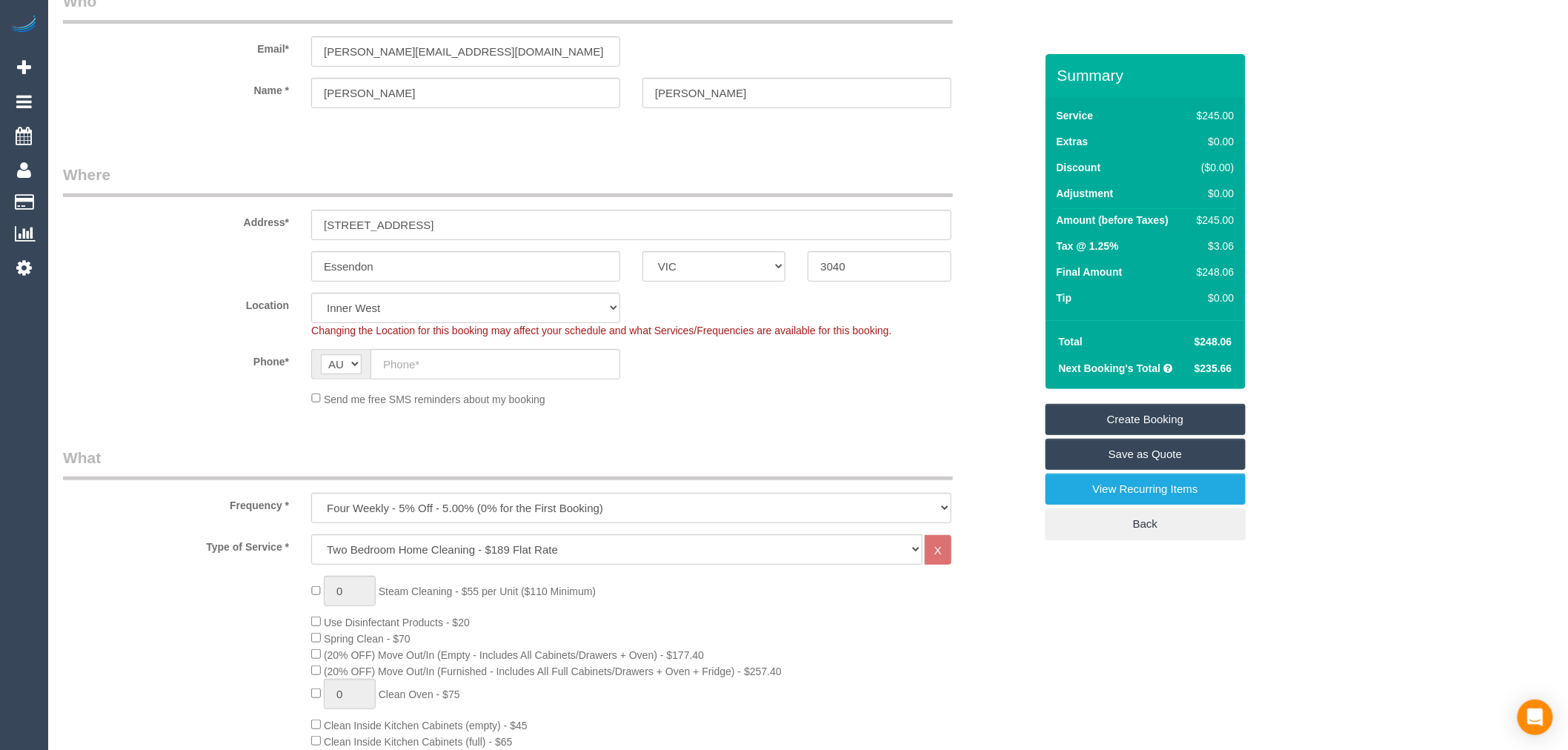
scroll to position [0, 0]
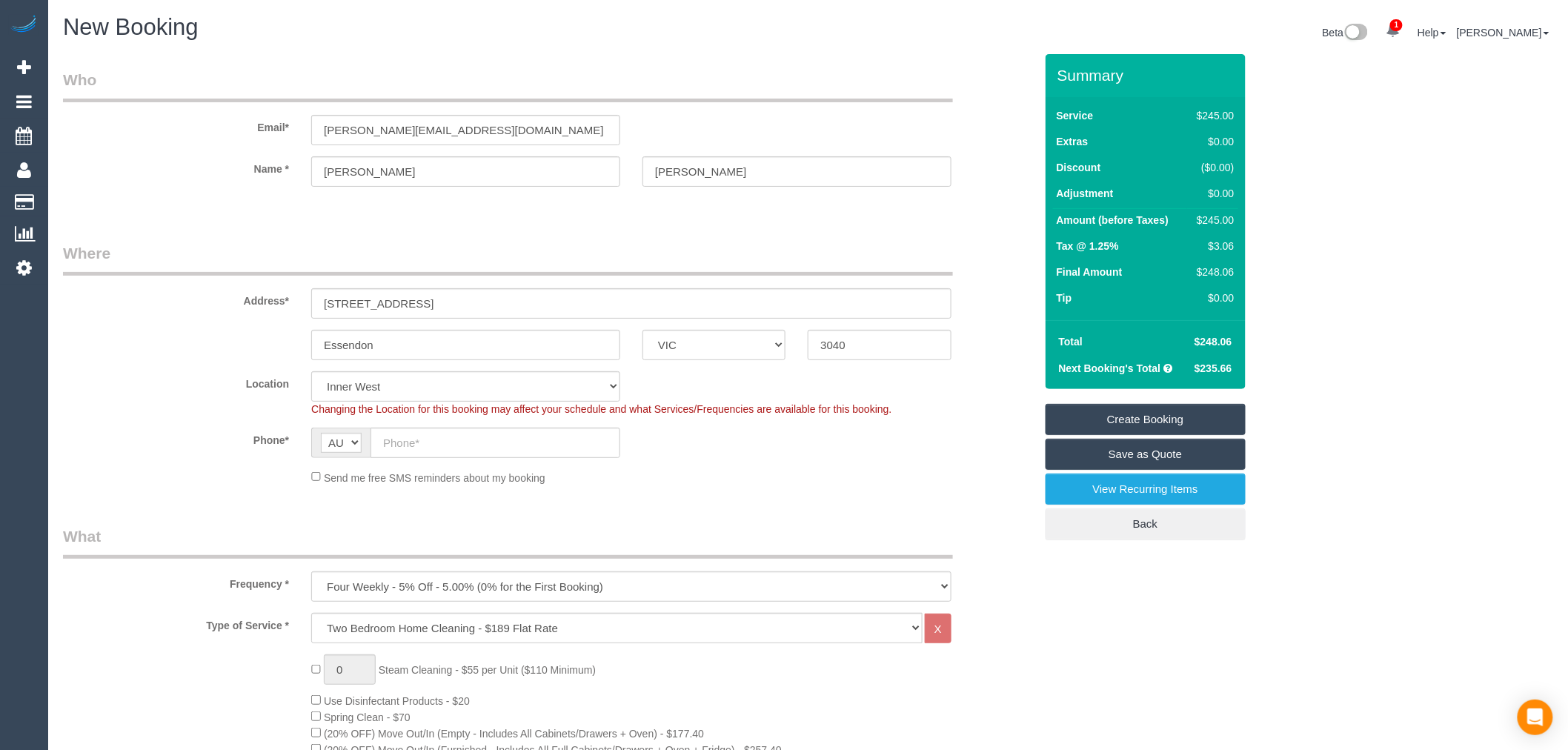
drag, startPoint x: 261, startPoint y: 95, endPoint x: 720, endPoint y: 201, distance: 471.1
click at [720, 201] on fieldset "Who Email* tomasz@maidtoclean.com.au Name * Tomasz Przybysz" at bounding box center [548, 141] width 971 height 144
click at [491, 191] on sui-booking-customer "Email* tomasz@maidtoclean.com.au Name * Tomasz Przybysz" at bounding box center [548, 135] width 971 height 133
click at [455, 129] on input "tomasz@maidtoclean.com.au" at bounding box center [465, 130] width 309 height 30
click at [460, 195] on sui-booking-customer "Email* tomasz@maidtoclean.com.au Name * Tomasz Przybysz" at bounding box center [548, 135] width 971 height 133
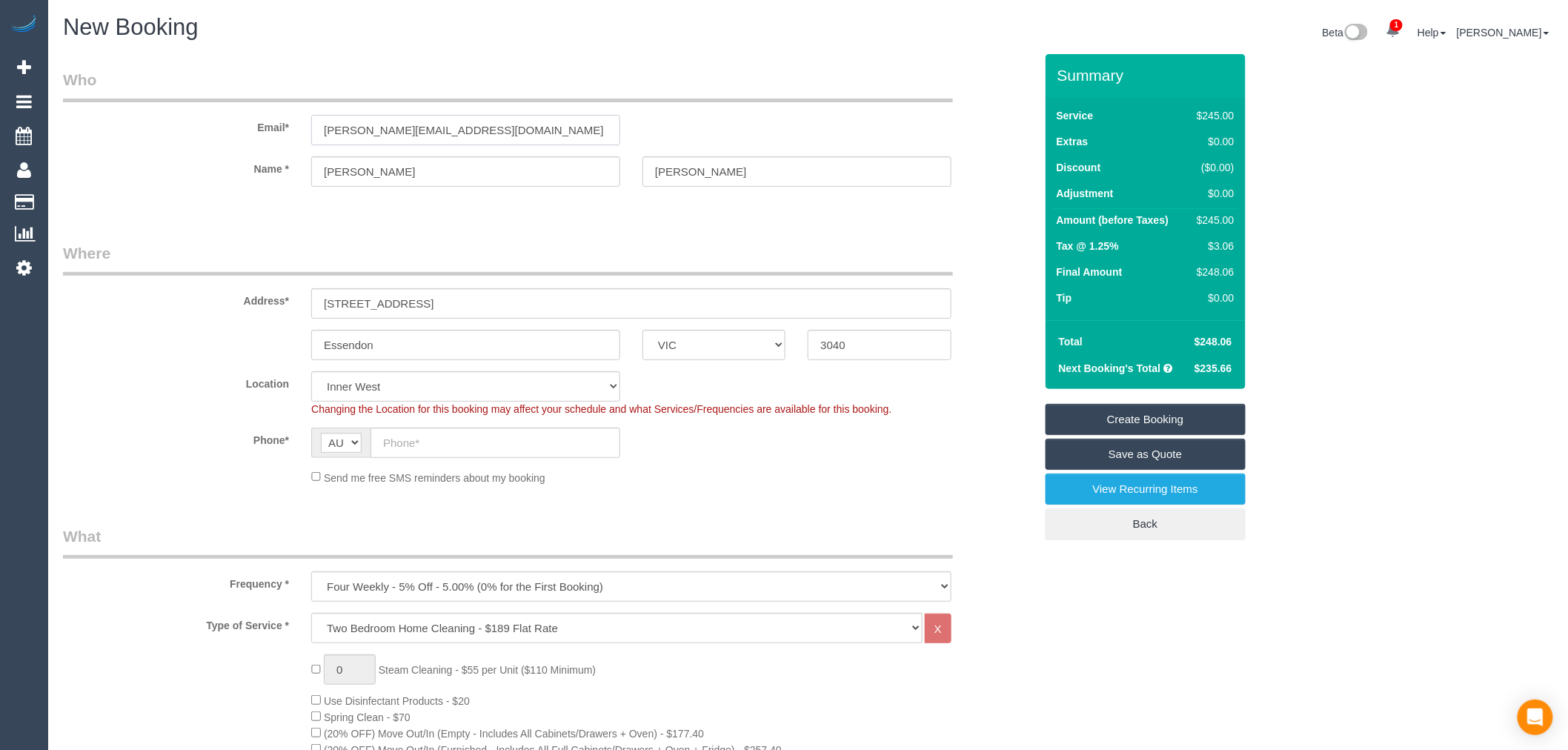
drag, startPoint x: 391, startPoint y: 136, endPoint x: 512, endPoint y: 189, distance: 132.1
click at [512, 189] on sui-booking-customer "Email* tomasz@maidtoclean.com.au Name * Tomasz Przybysz" at bounding box center [548, 135] width 971 height 133
click at [513, 212] on fieldset "Who Email* tomasz@maidtoclean.com.au Name * Tomasz Przybysz" at bounding box center [548, 141] width 971 height 144
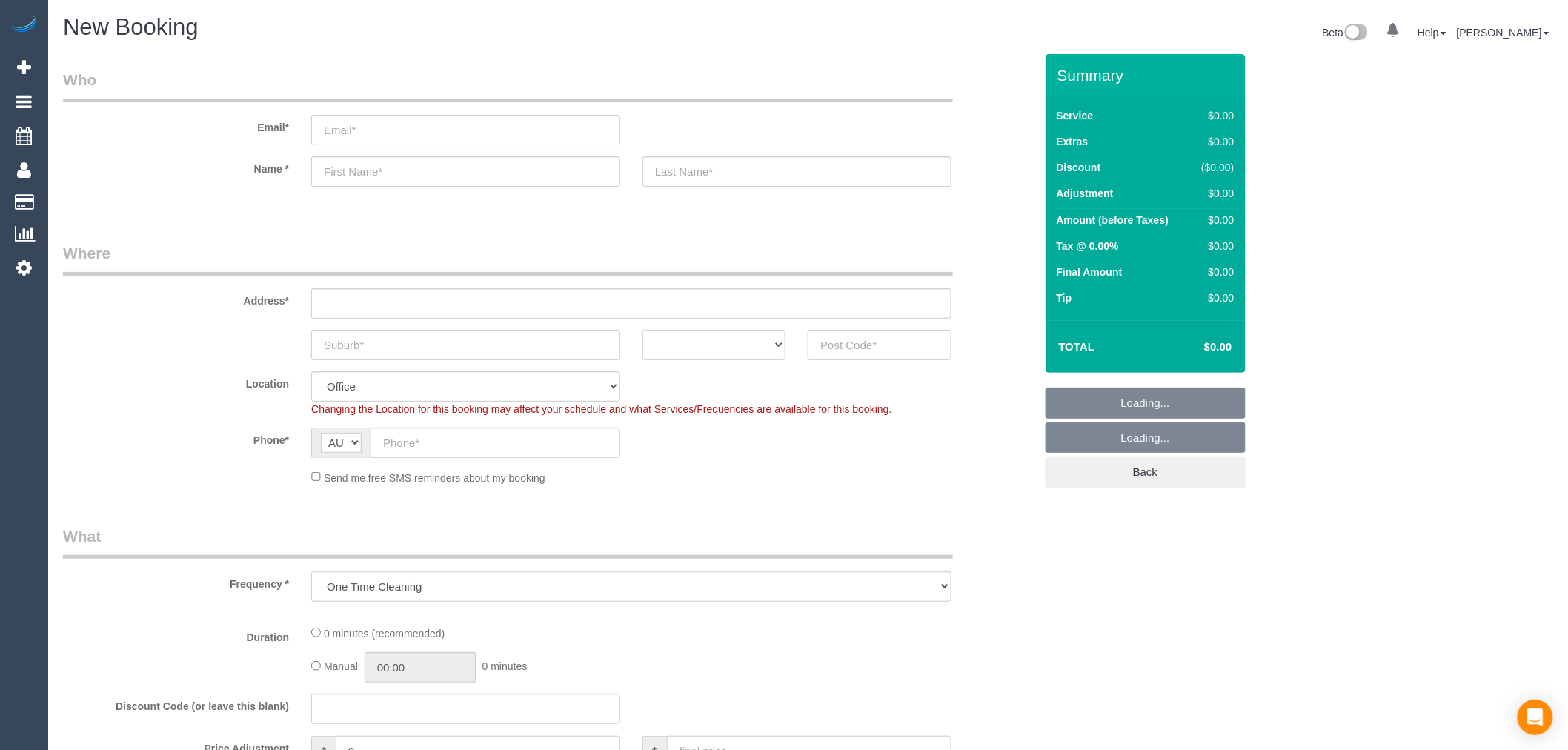
select select "object:655"
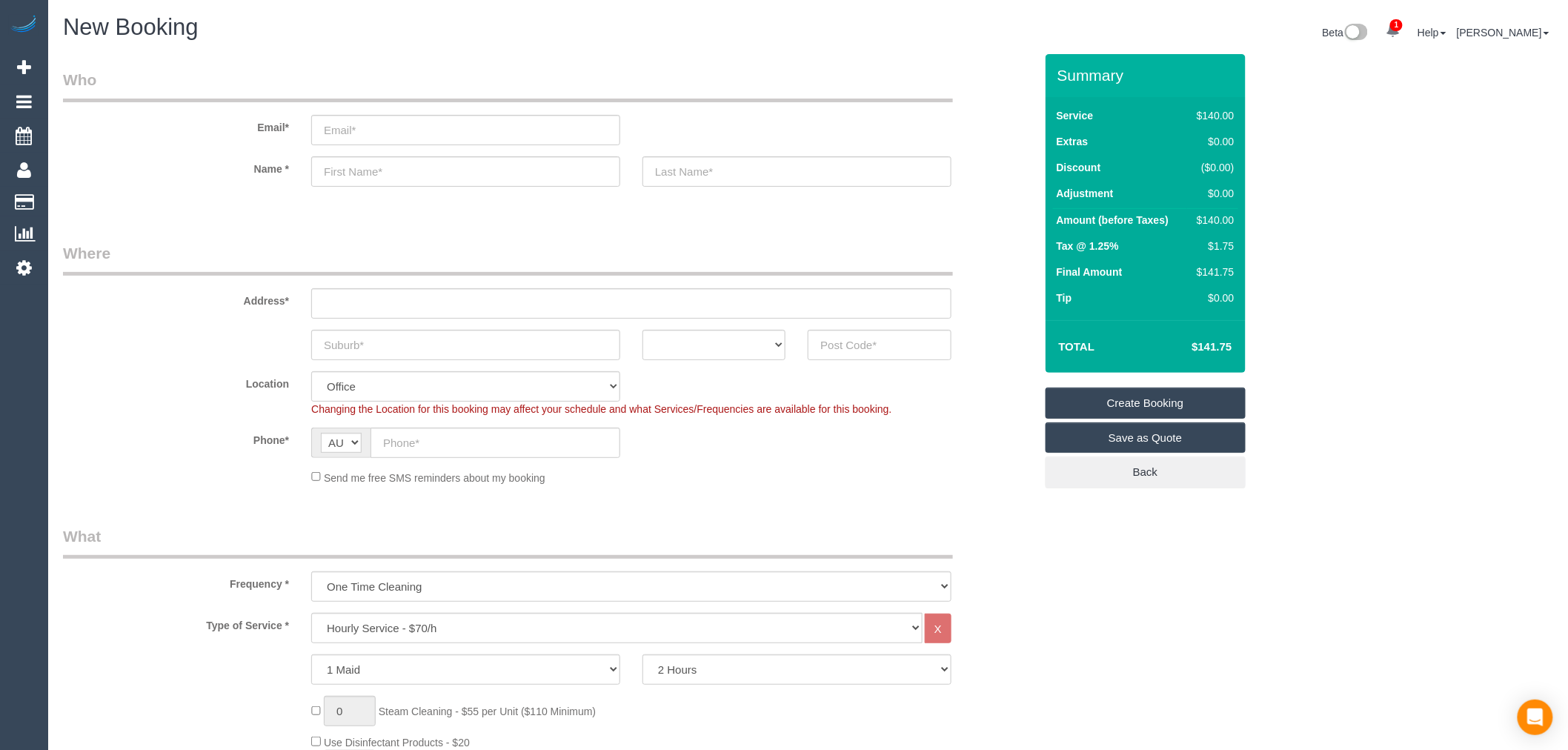
click at [361, 73] on legend "Who" at bounding box center [508, 86] width 890 height 33
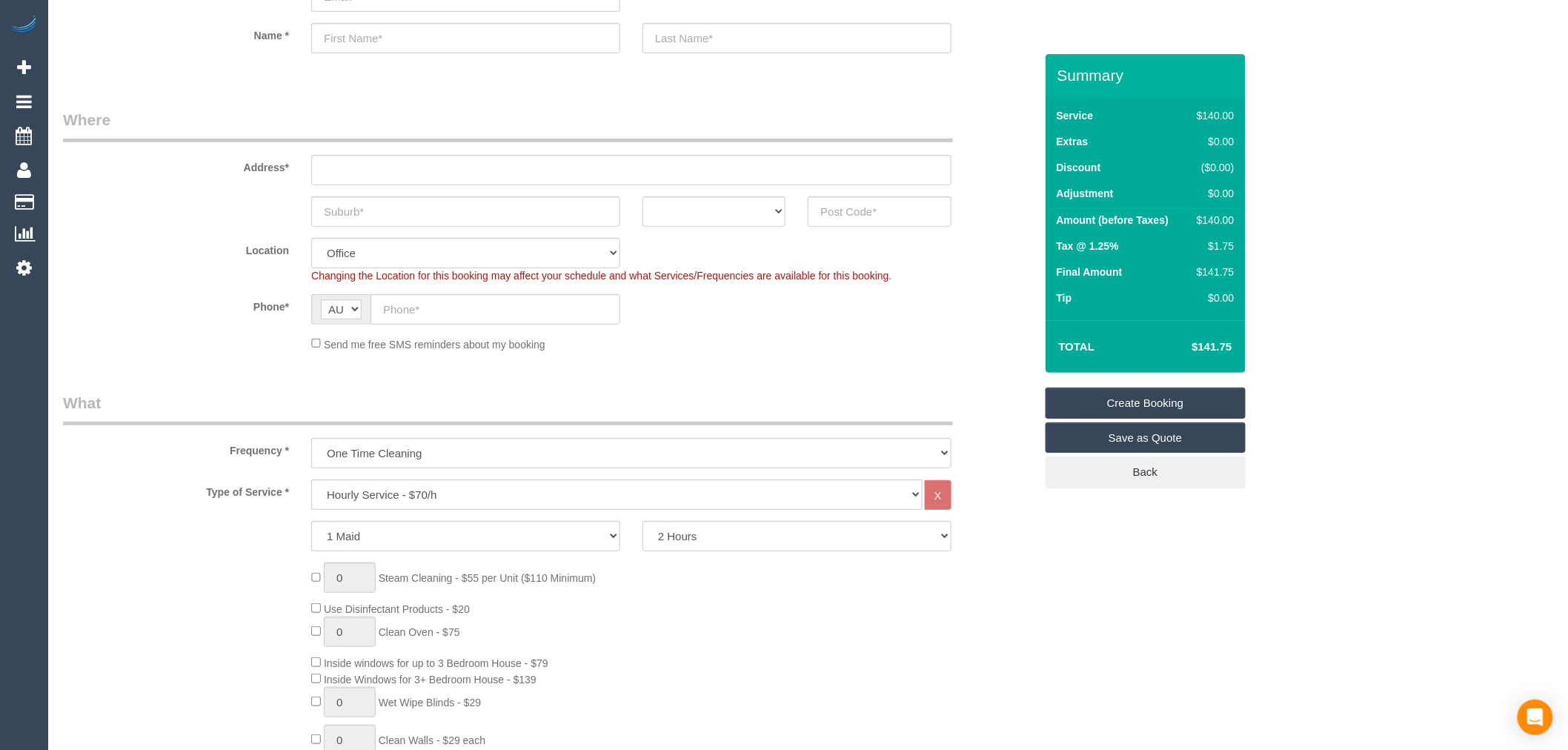
scroll to position [165, 0]
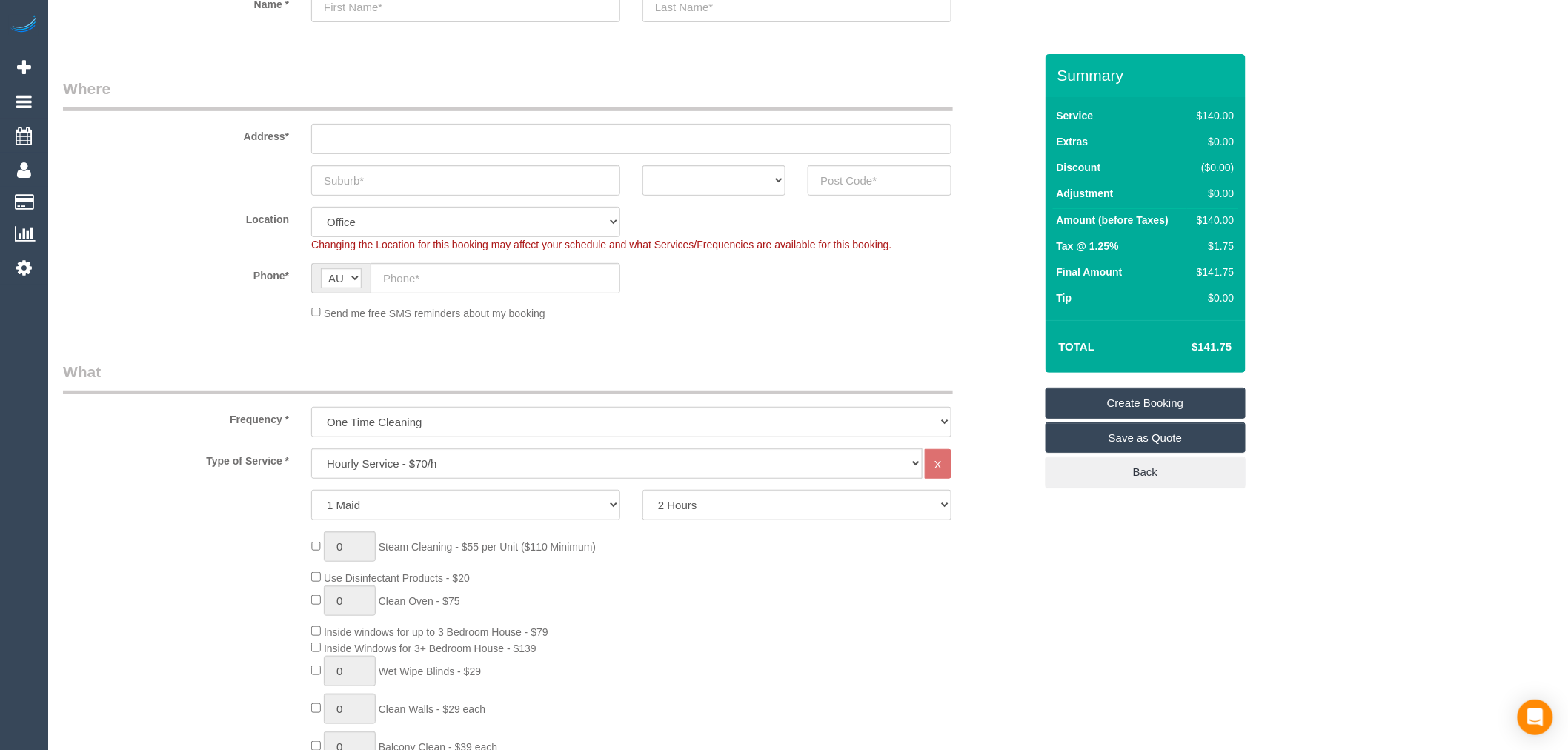
click at [195, 330] on fieldset "Where Address* ACT NSW NT QLD SA TAS VIC WA Location Office City East (North) E…" at bounding box center [548, 205] width 971 height 254
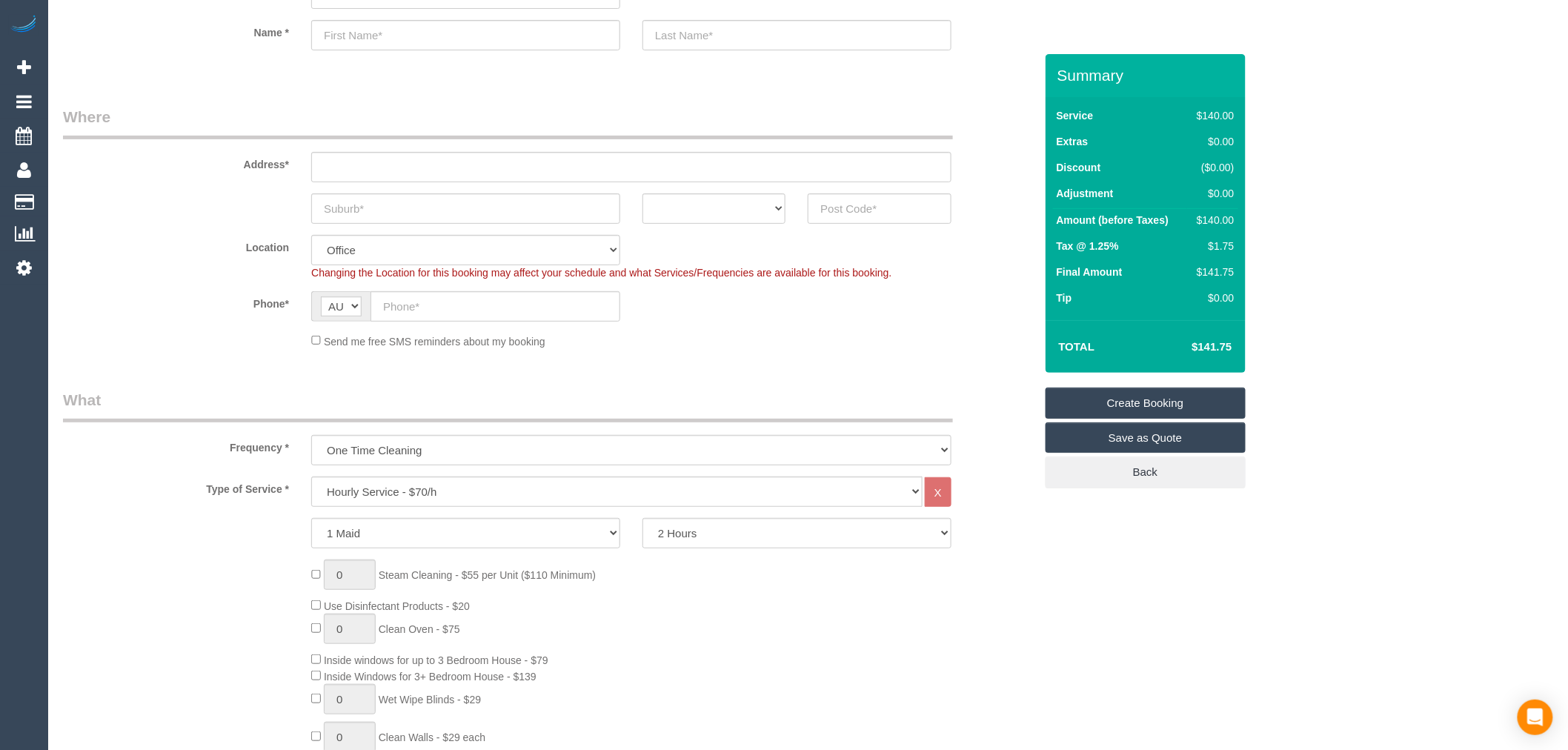
scroll to position [246, 0]
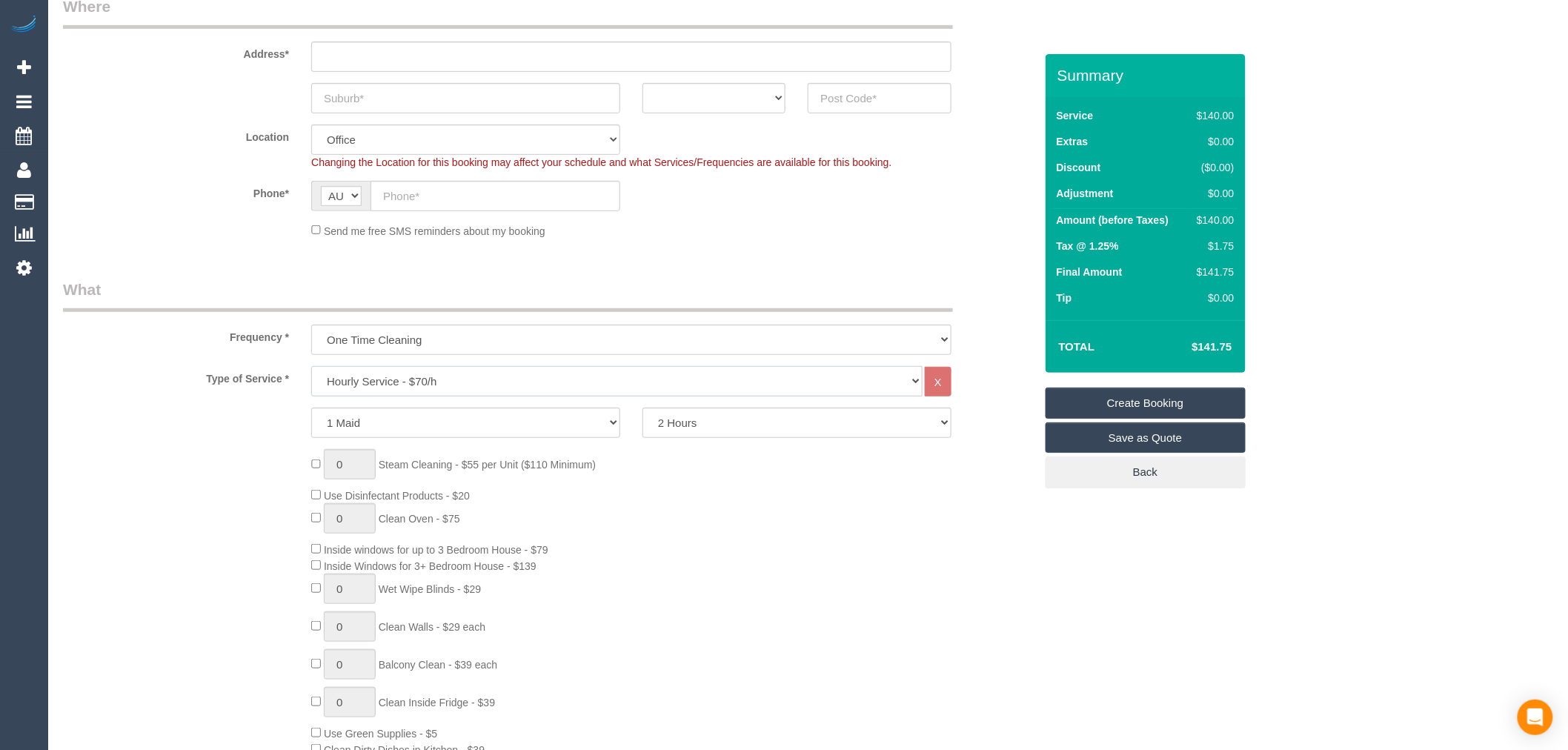
click at [539, 372] on select "Hourly Service - $70/h Hourly Service - $65/h Hourly Service - $60/h Hourly Ser…" at bounding box center [617, 381] width 612 height 30
click at [245, 198] on label "Phone*" at bounding box center [176, 191] width 248 height 20
click at [719, 404] on div "Type of Service * Hourly Service - $70/h Hourly Service - $65/h Hourly Service …" at bounding box center [548, 641] width 971 height 551
click at [728, 427] on select "2 Hours 2.5 Hours 3 Hours 3.5 Hours 4 Hours 4.5 Hours 5 Hours 5.5 Hours 6 Hours…" at bounding box center [796, 422] width 309 height 30
click at [795, 448] on div "Type of Service * Hourly Service - $70/h Hourly Service - $65/h Hourly Service …" at bounding box center [548, 641] width 971 height 551
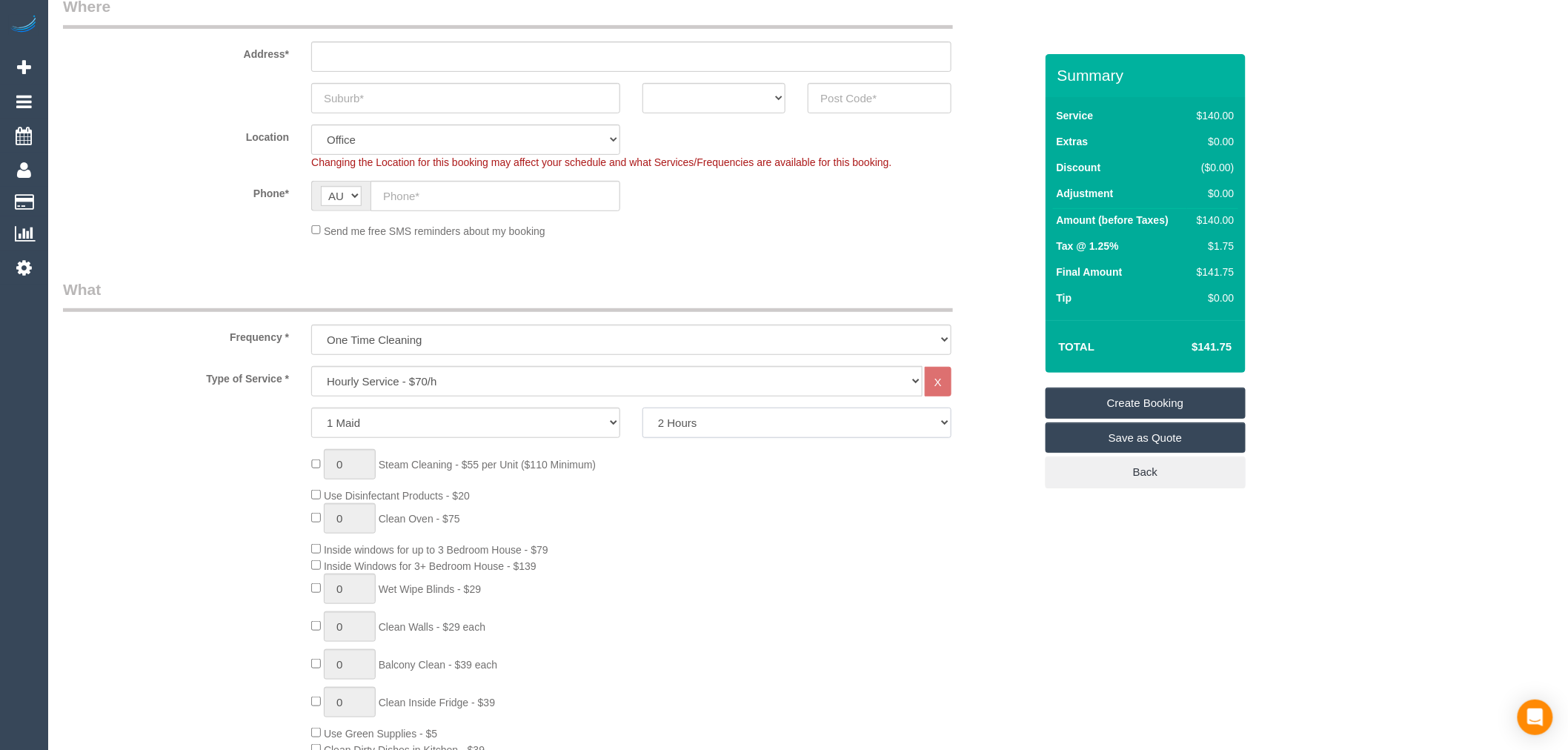
click at [787, 425] on select "2 Hours 2.5 Hours 3 Hours 3.5 Hours 4 Hours 4.5 Hours 5 Hours 5.5 Hours 6 Hours…" at bounding box center [796, 422] width 309 height 30
select select "270"
click at [642, 408] on select "2 Hours 2.5 Hours 3 Hours 3.5 Hours 4 Hours 4.5 Hours 5 Hours 5.5 Hours 6 Hours…" at bounding box center [796, 422] width 309 height 30
type input "1"
click at [963, 562] on div "0 Steam Cleaning - $55 per Unit ($110 Minimum) Use Disinfectant Products - $20 …" at bounding box center [672, 668] width 745 height 438
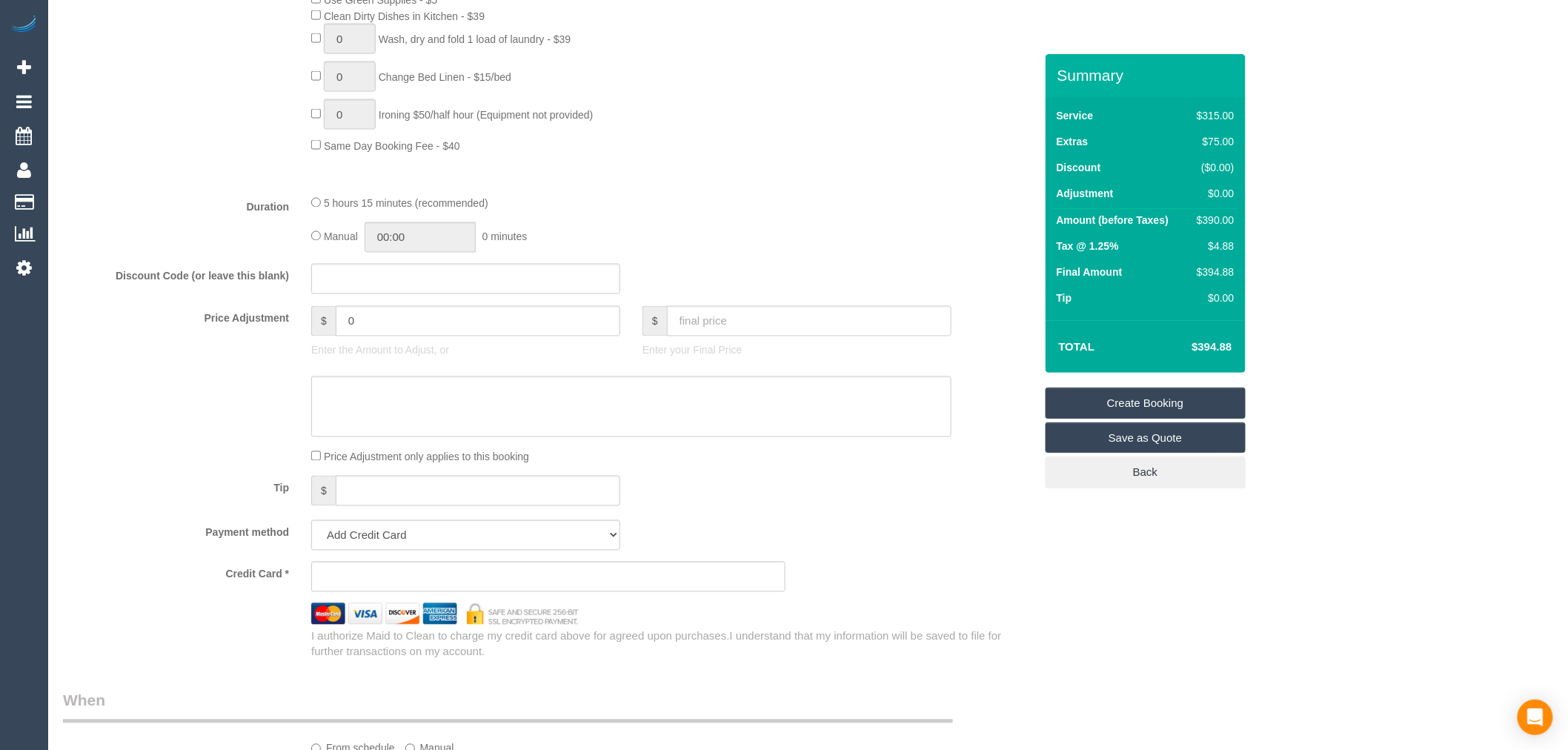
scroll to position [988, 0]
click at [537, 407] on textarea at bounding box center [631, 399] width 640 height 61
click at [334, 286] on input "text" at bounding box center [465, 271] width 309 height 30
click at [922, 245] on div "Manual 00:00 0 minutes" at bounding box center [631, 230] width 640 height 30
click at [382, 280] on input "Simle20" at bounding box center [465, 271] width 309 height 30
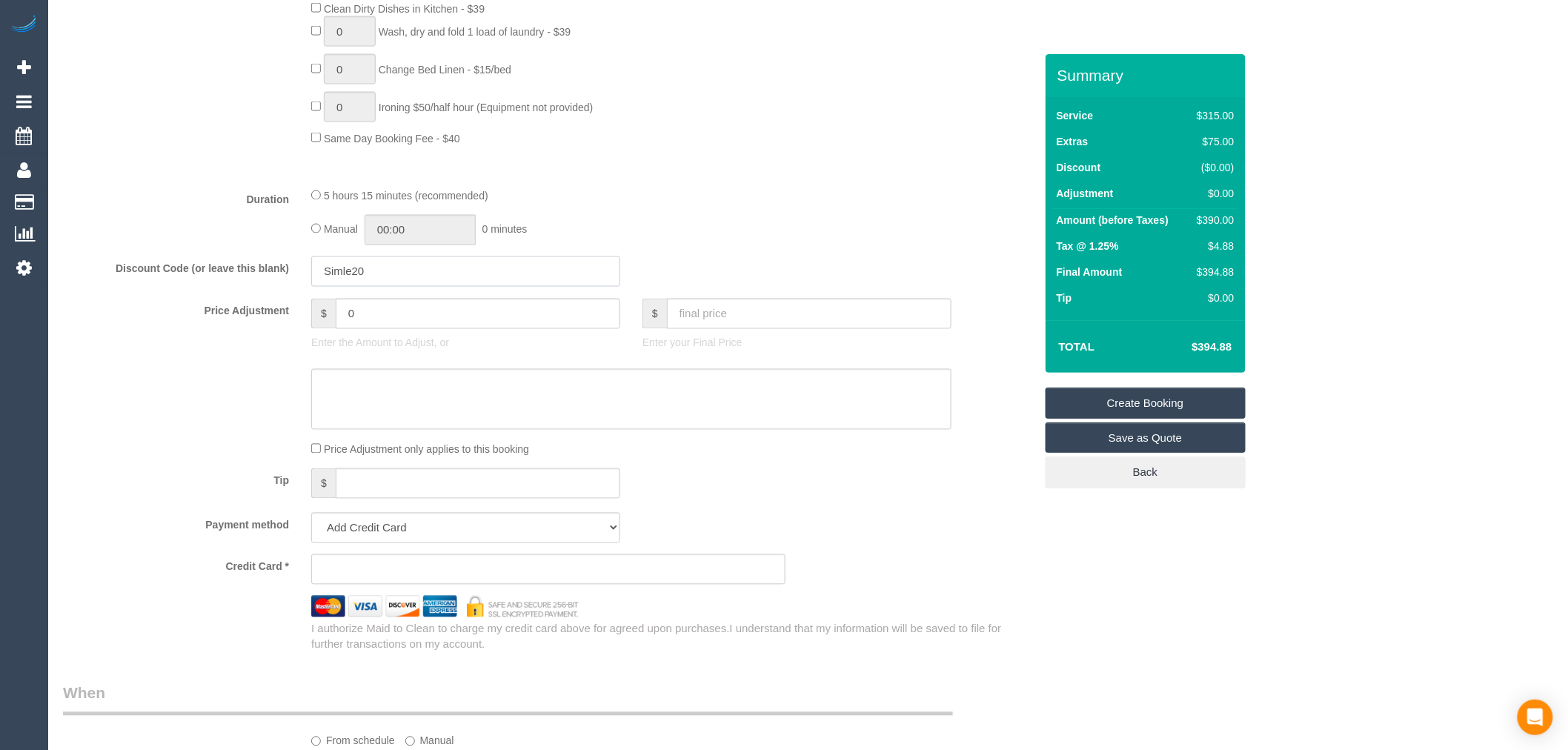
drag, startPoint x: 374, startPoint y: 292, endPoint x: 270, endPoint y: 285, distance: 104.2
click at [270, 285] on div "Discount Code (or leave this blank) Simle20" at bounding box center [548, 271] width 994 height 31
type input "s"
type input "smile20"
click at [965, 189] on fieldset "What Frequency * One Time Cleaning Weekly - 10% Off - 10.00% (0% for the First …" at bounding box center [548, 95] width 971 height 1114
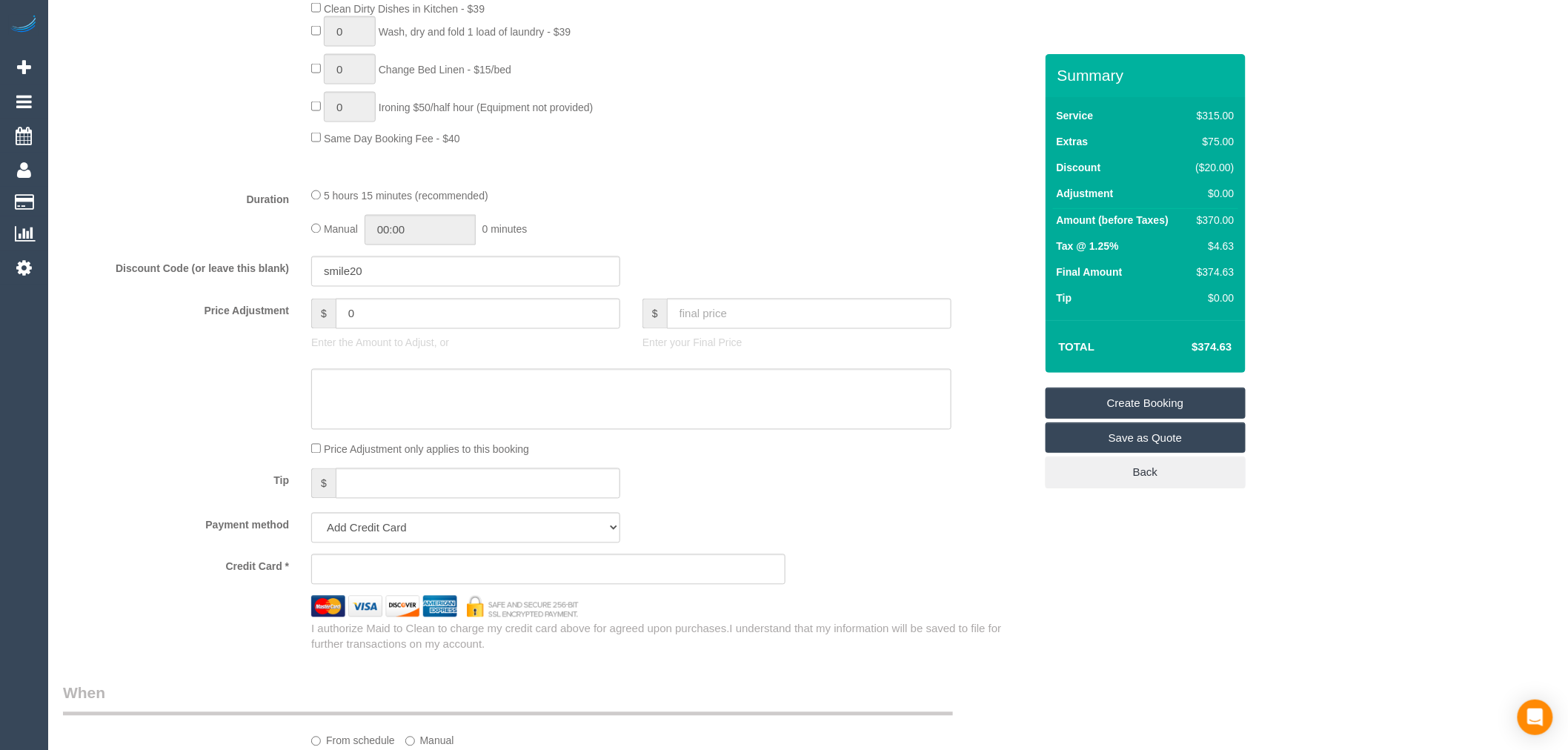
click at [1218, 210] on td "$370.00" at bounding box center [1212, 222] width 52 height 27
drag, startPoint x: 1220, startPoint y: 222, endPoint x: 1183, endPoint y: 222, distance: 37.0
click at [1183, 222] on tr "Amount (before Taxes) $370.00" at bounding box center [1145, 222] width 186 height 27
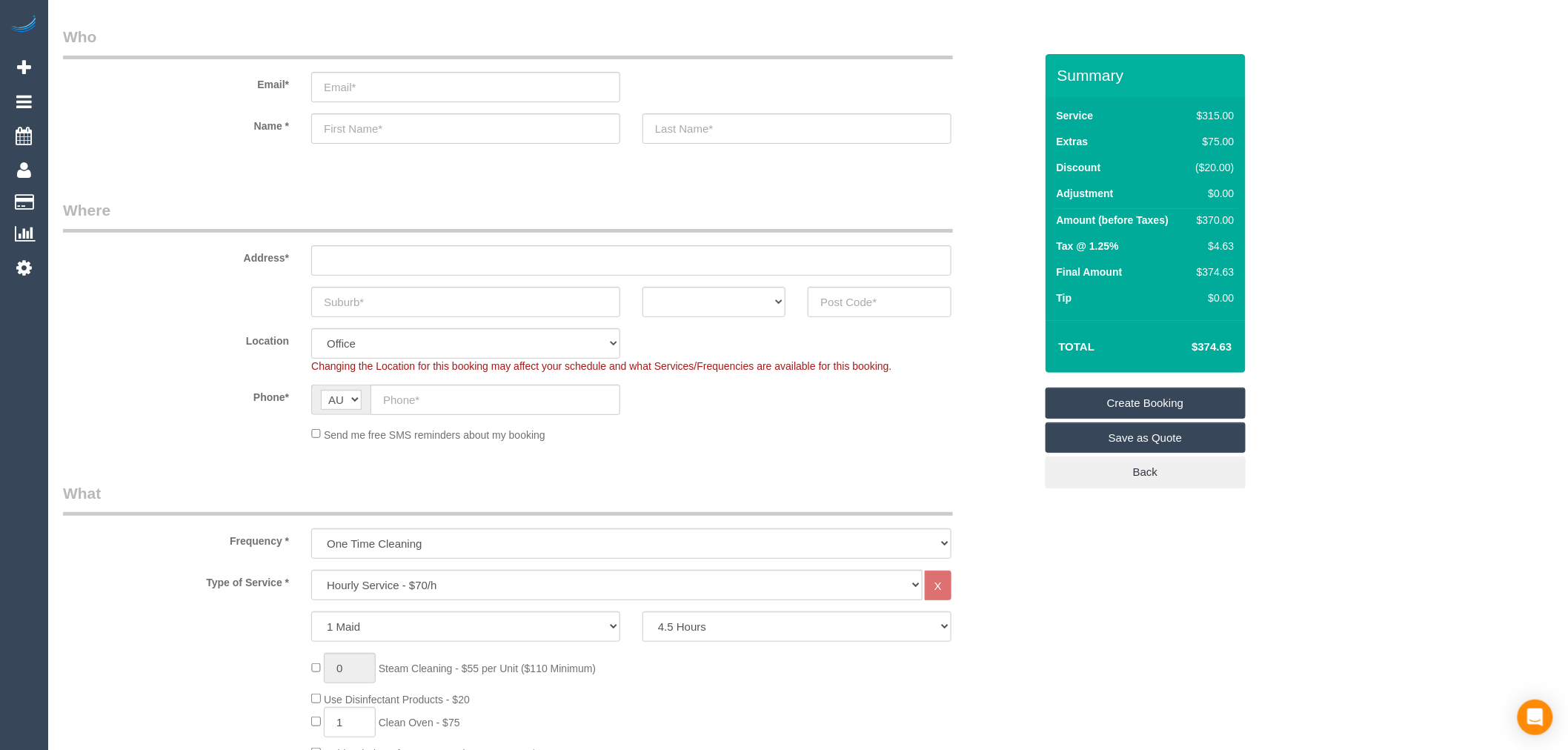
scroll to position [0, 0]
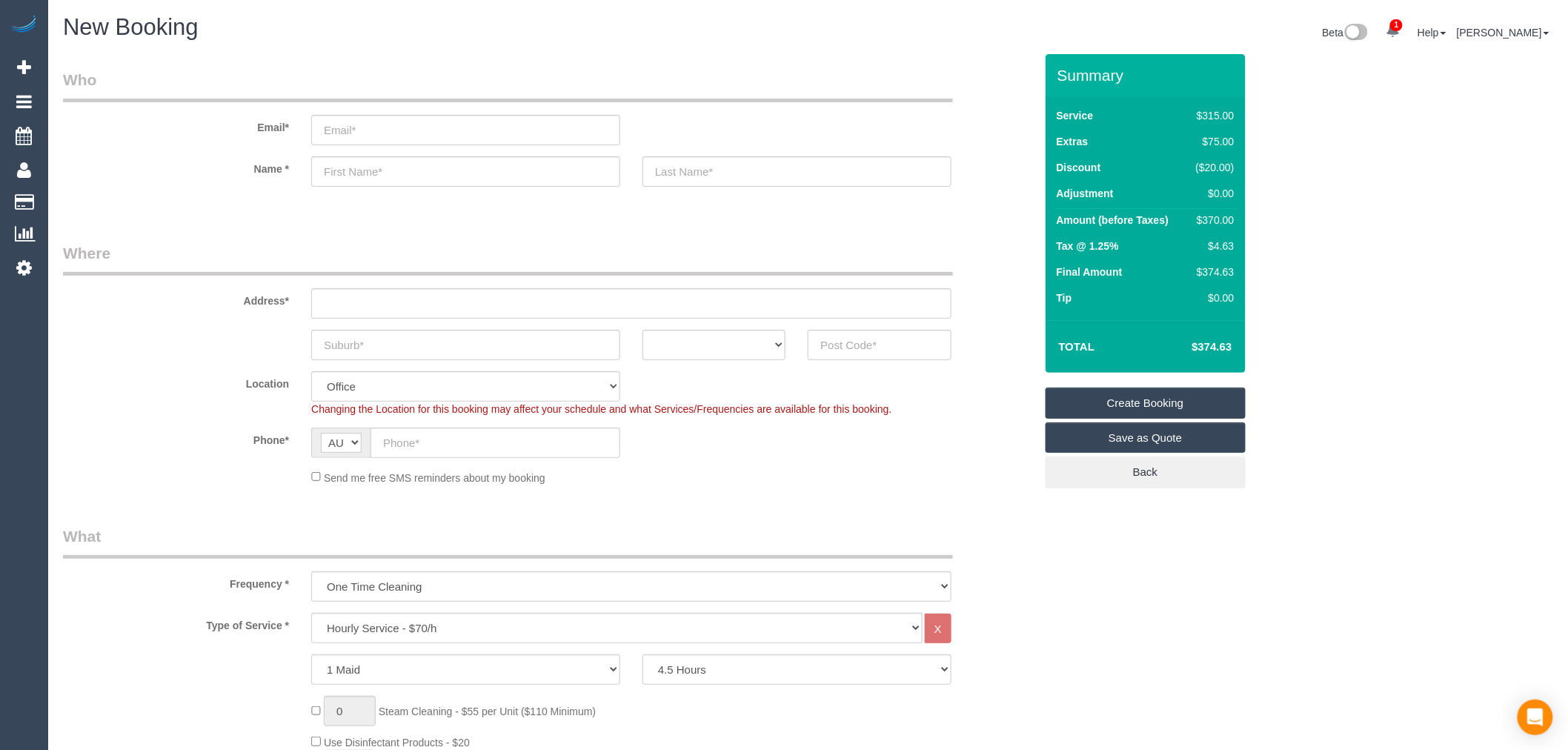
click at [941, 263] on legend "Where" at bounding box center [508, 259] width 890 height 33
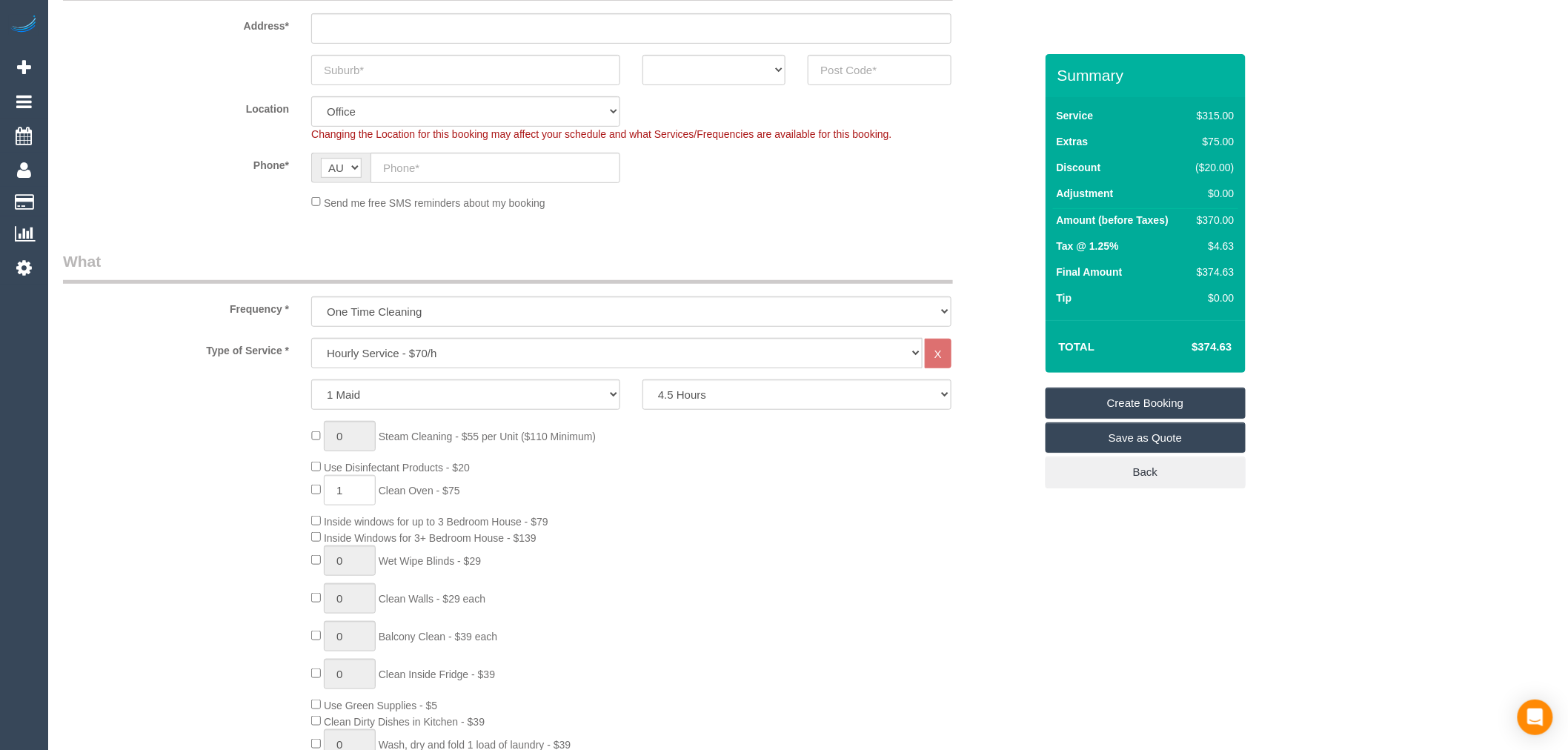
scroll to position [82, 0]
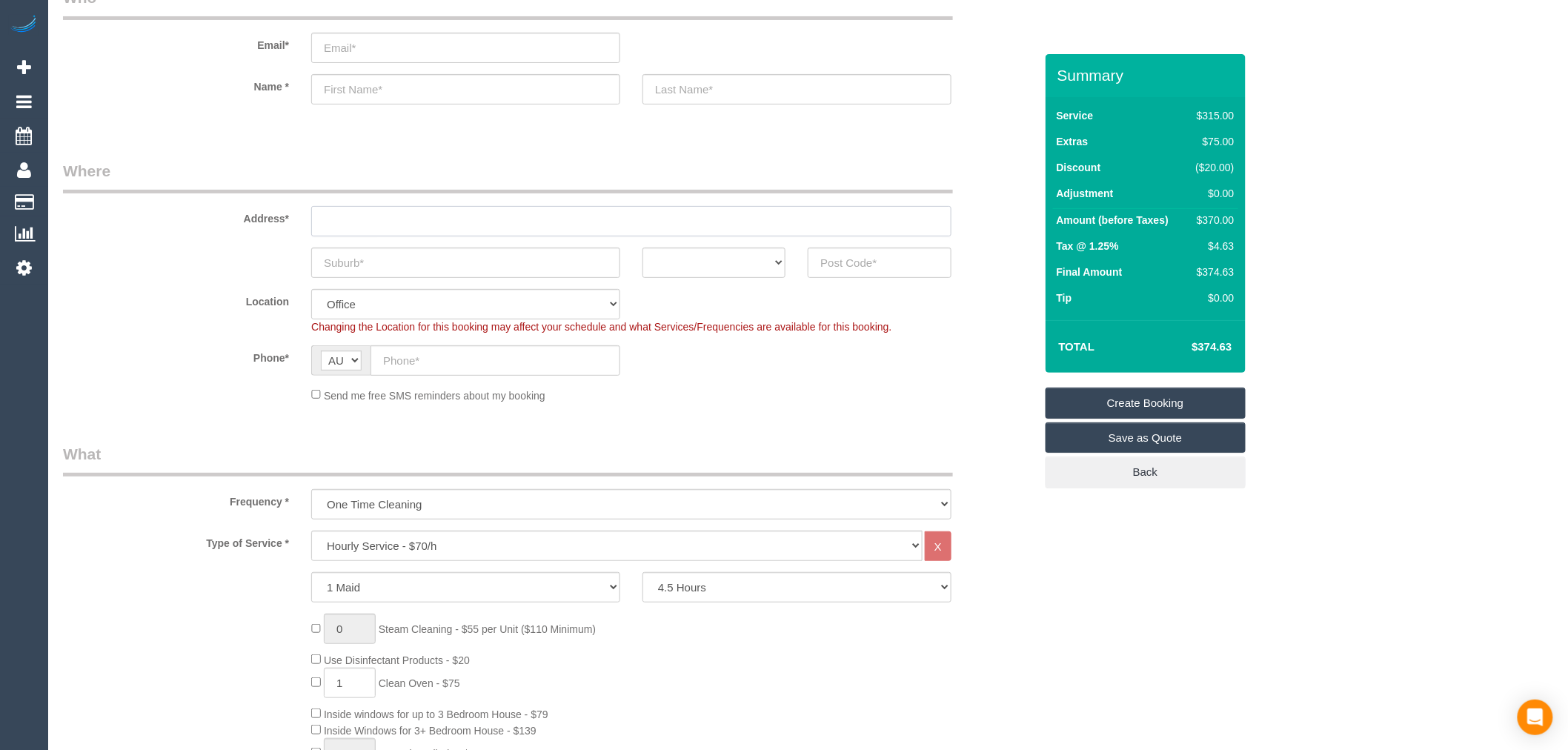
click at [564, 227] on input "text" at bounding box center [631, 221] width 640 height 30
click at [445, 210] on input "text" at bounding box center [631, 221] width 640 height 30
paste input "21 Burgess St"
type input "21 Burgess St"
click at [461, 252] on input "text" at bounding box center [465, 262] width 309 height 30
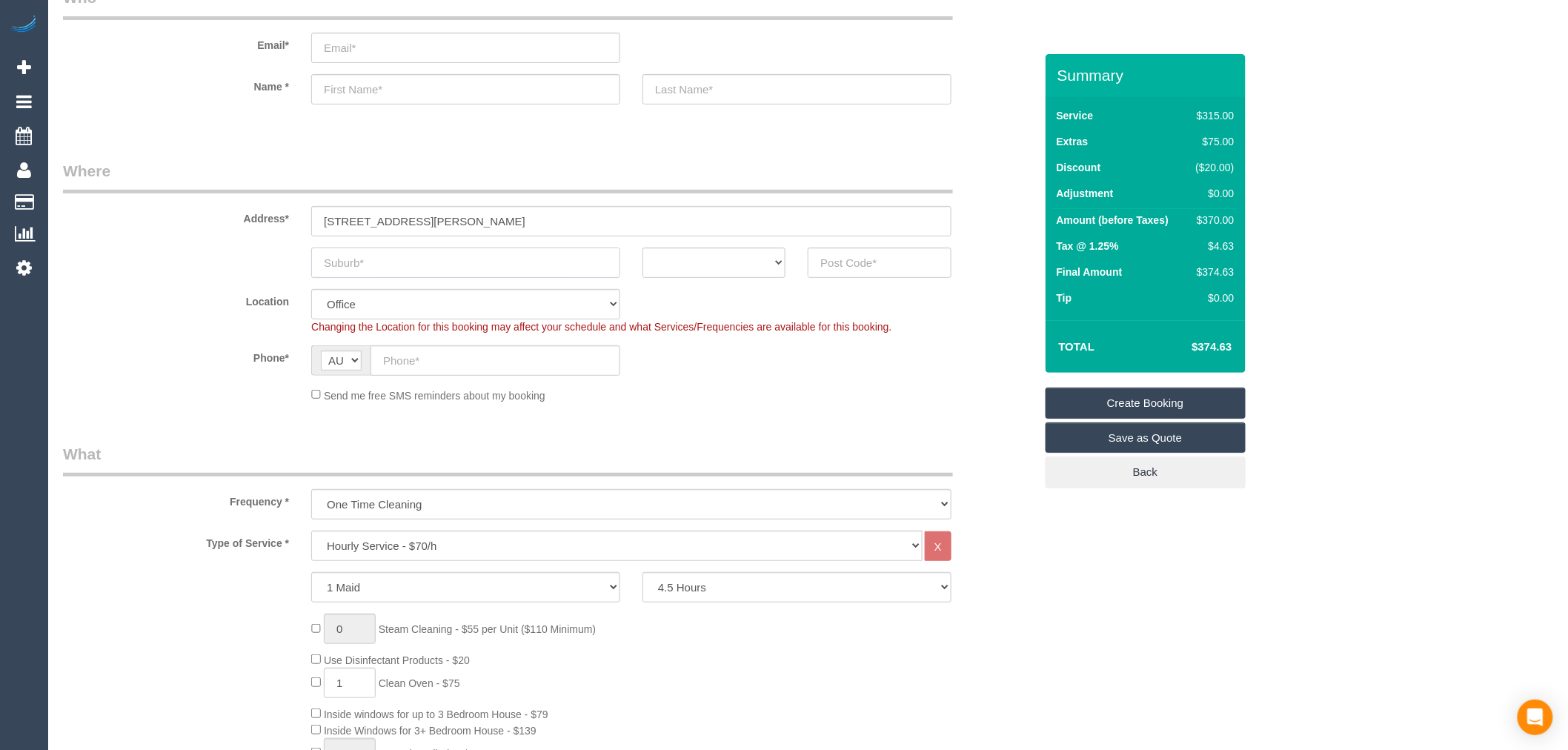
type input "E"
type input "Mernda"
click at [844, 265] on input "text" at bounding box center [879, 262] width 143 height 30
type input "3754"
click at [805, 404] on fieldset "Where Address* 21 Burgess St Mernda ACT NSW NT QLD SA TAS VIC WA 3754 Location …" at bounding box center [548, 287] width 971 height 254
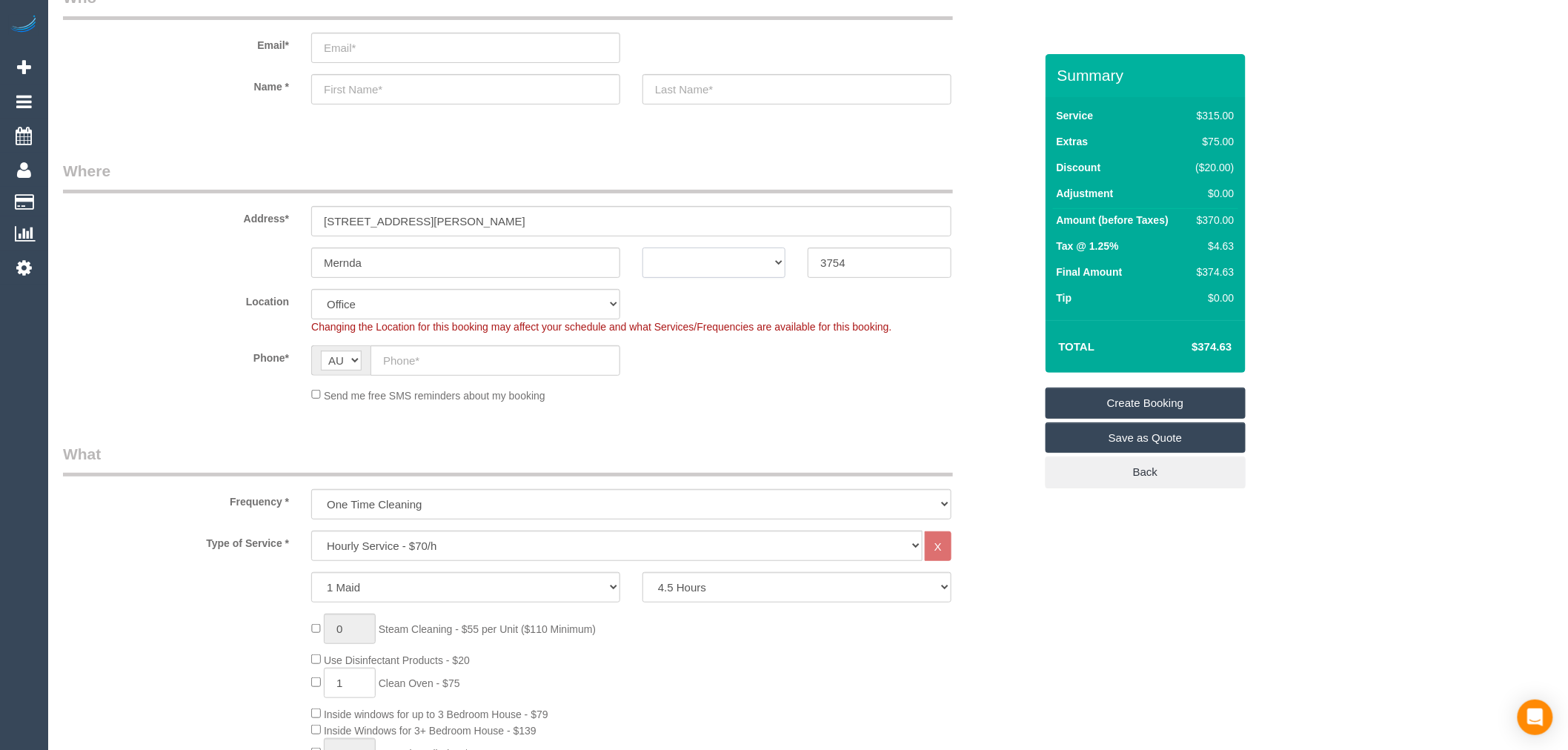
click at [705, 268] on select "ACT NSW NT QLD SA TAS VIC WA" at bounding box center [714, 262] width 143 height 30
select select "51"
select select "object:2105"
select select "VIC"
click at [642, 247] on select "ACT NSW NT QLD SA TAS VIC WA" at bounding box center [714, 262] width 143 height 30
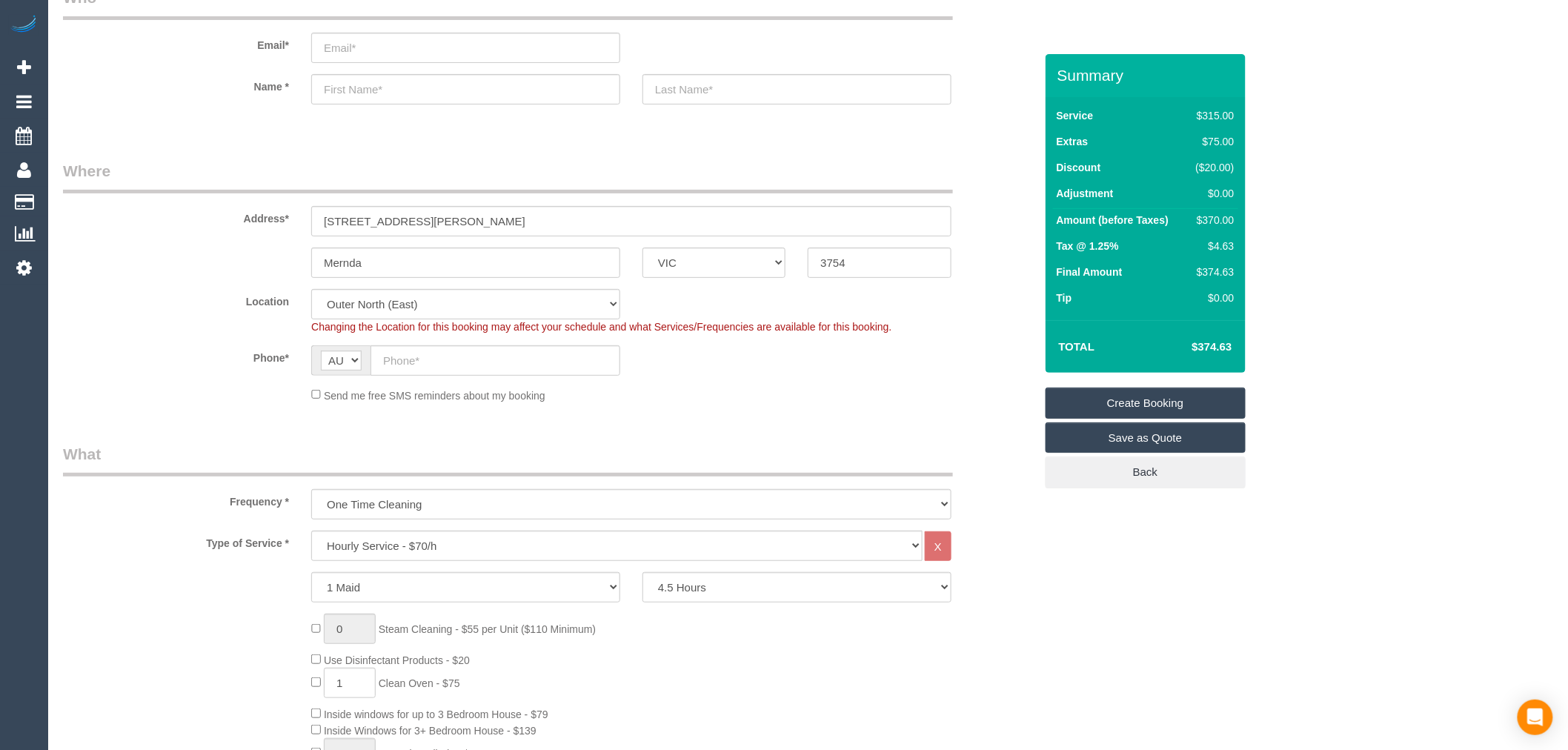
click at [757, 384] on sui-booking-location "Location Office City East (North) East (South) Inner East Inner North (East) In…" at bounding box center [548, 346] width 971 height 114
click at [156, 297] on label "Location" at bounding box center [176, 299] width 248 height 20
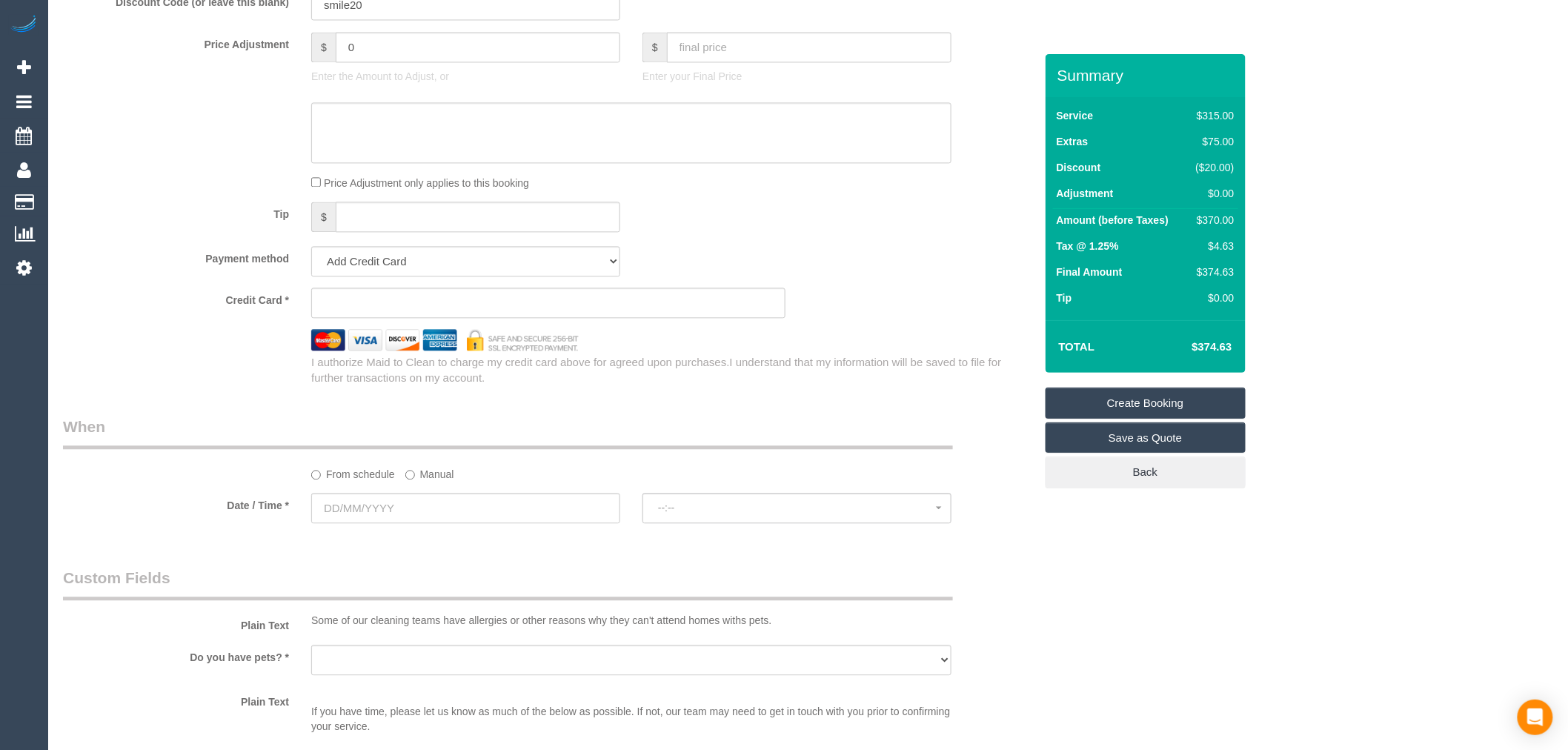
scroll to position [1235, 0]
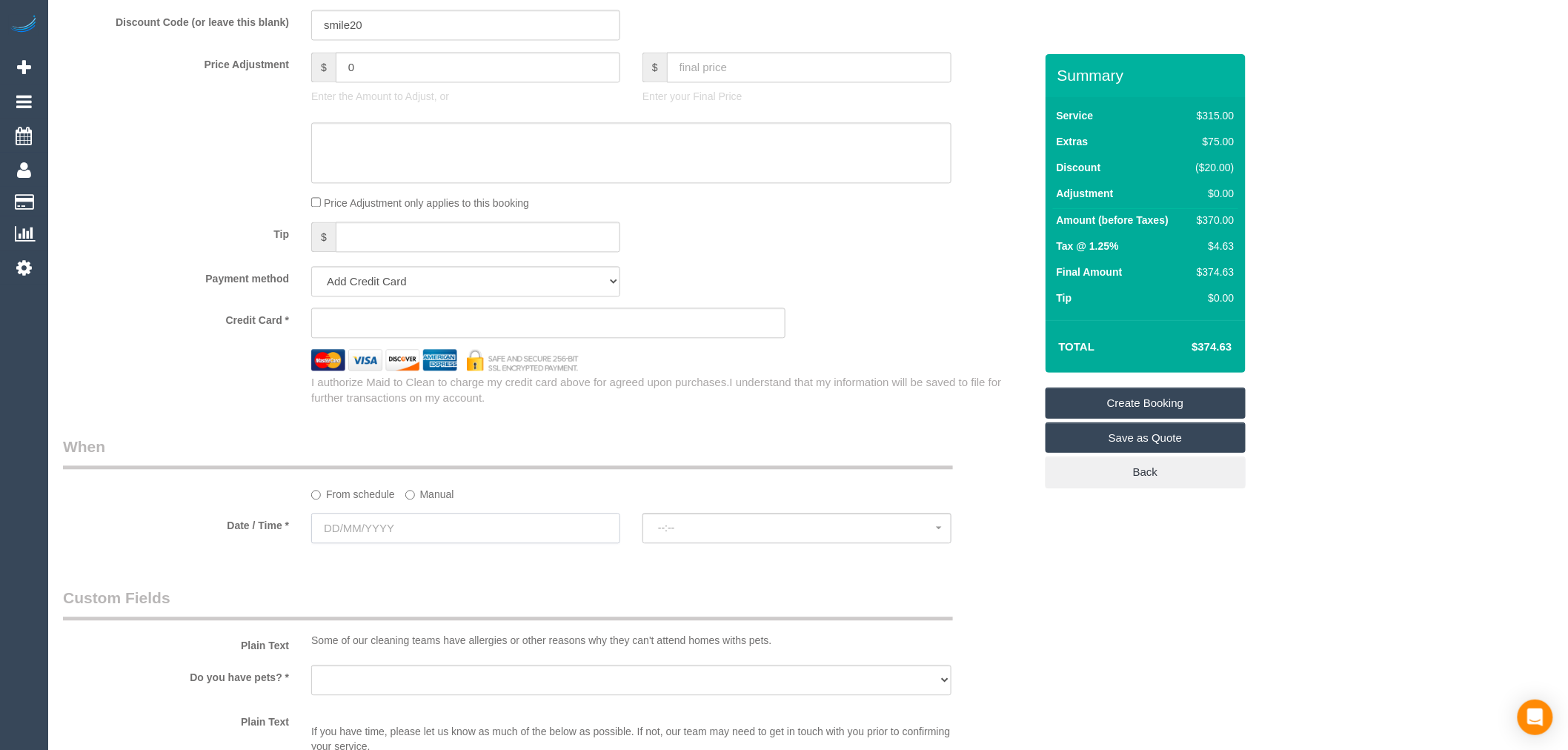
click at [358, 537] on input "text" at bounding box center [465, 528] width 309 height 30
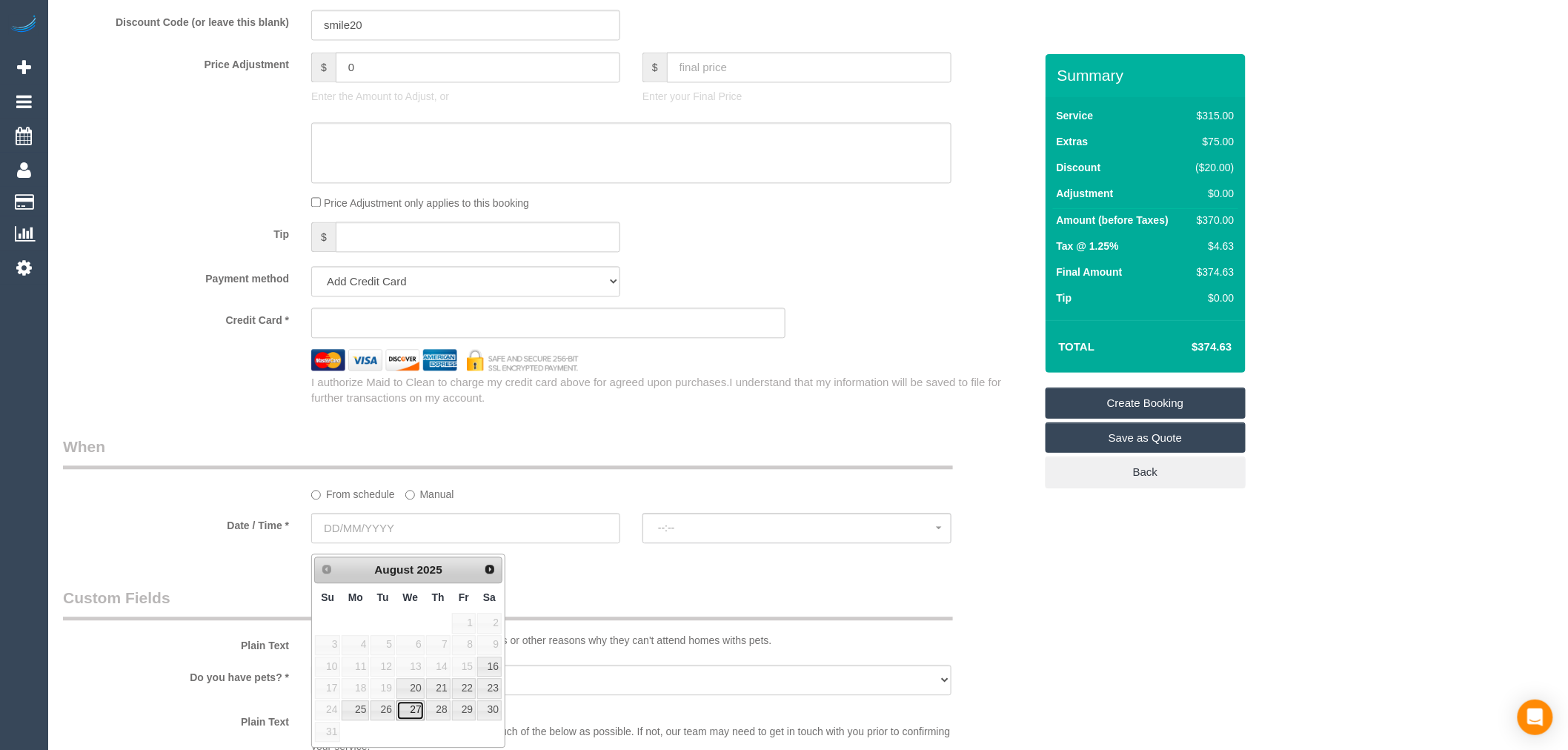
click at [418, 706] on link "27" at bounding box center [410, 710] width 28 height 20
type input "27/08/2025"
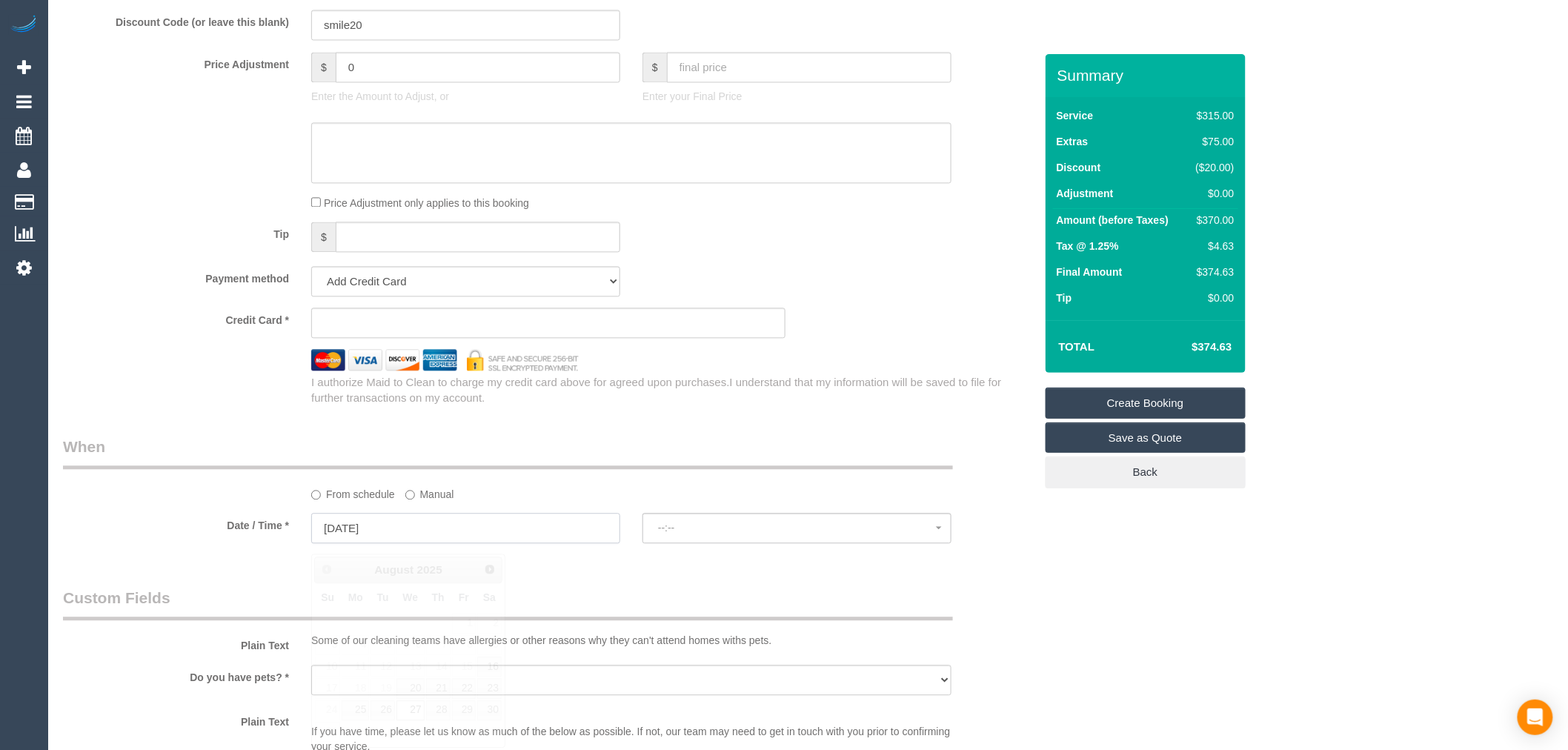
click at [538, 522] on input "27/08/2025" at bounding box center [465, 528] width 309 height 30
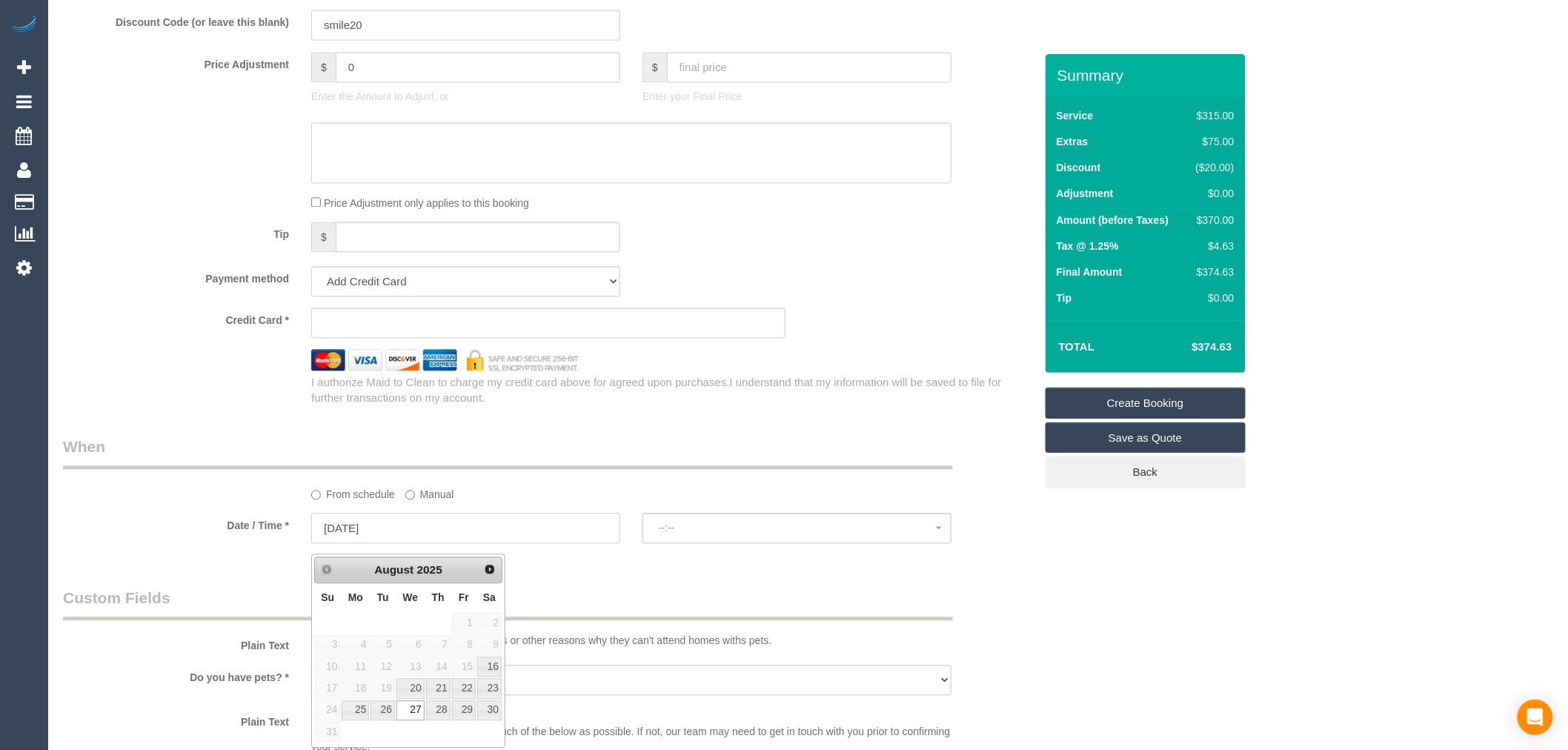
select select "spot1"
click at [409, 689] on link "20" at bounding box center [410, 688] width 28 height 20
type input "20/08/2025"
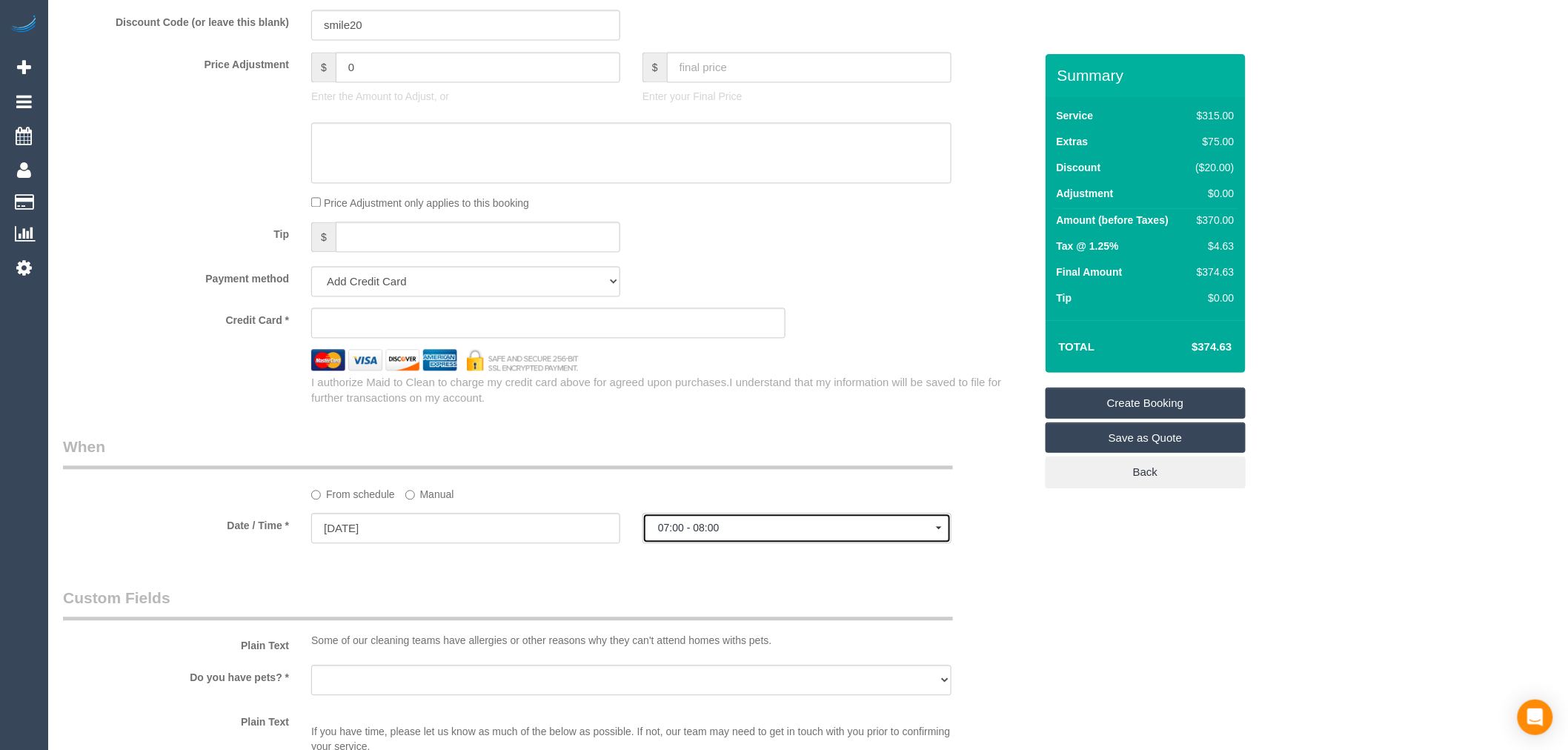
click at [760, 543] on button "07:00 - 08:00" at bounding box center [796, 528] width 309 height 30
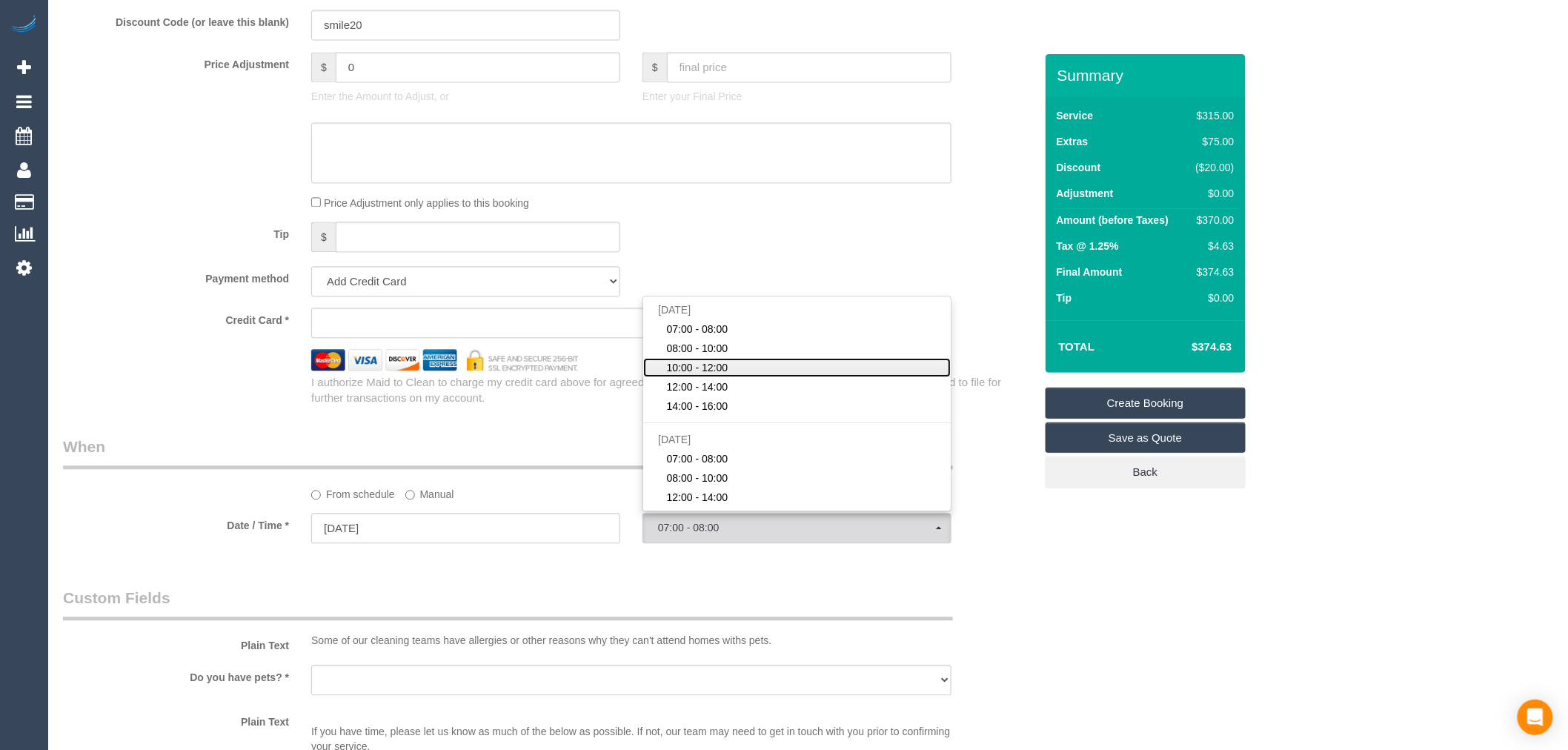
click at [760, 377] on link "10:00 - 12:00" at bounding box center [796, 367] width 307 height 20
select select "spot23"
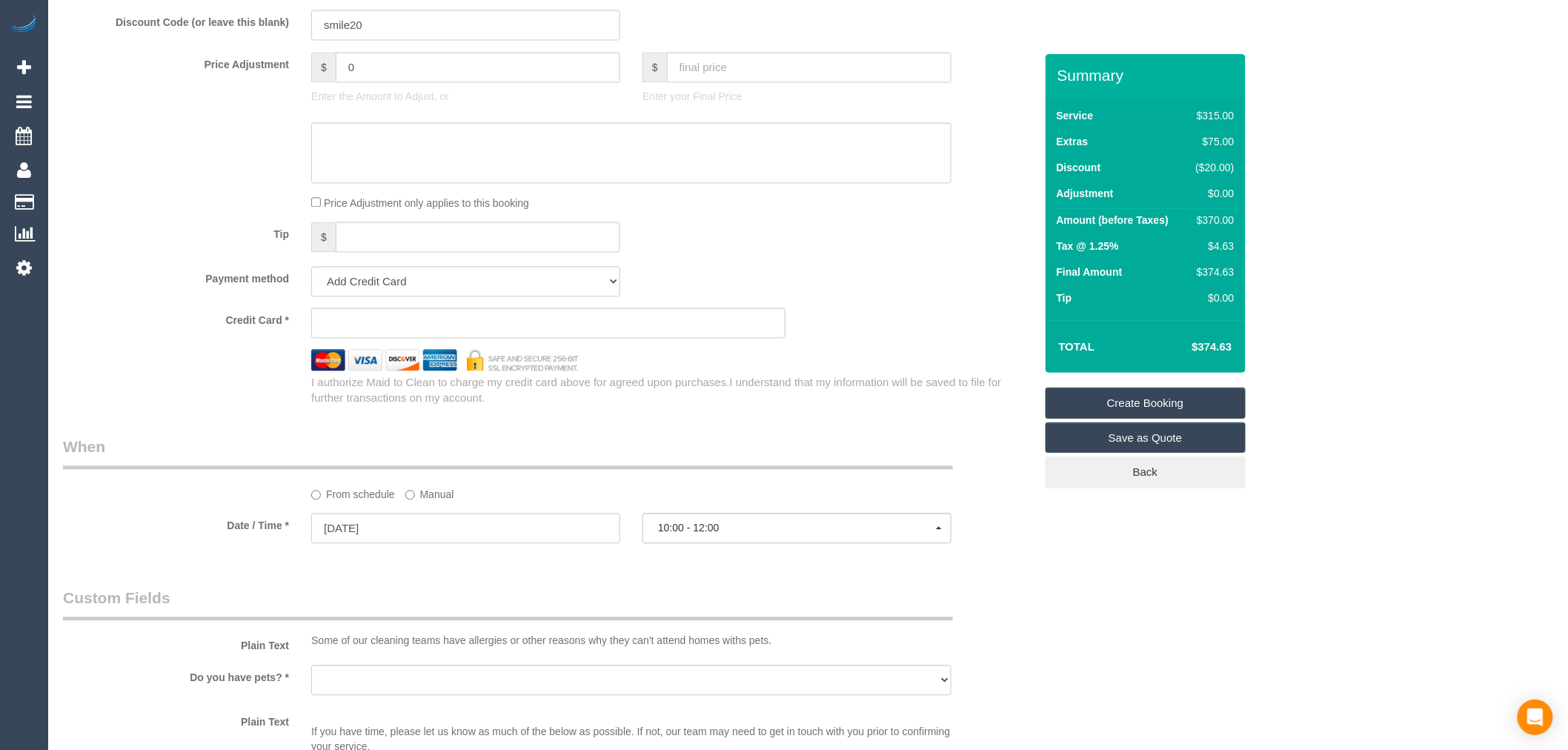
drag, startPoint x: 912, startPoint y: 497, endPoint x: 882, endPoint y: 499, distance: 30.1
click at [908, 497] on div "From schedule Manual" at bounding box center [631, 491] width 663 height 20
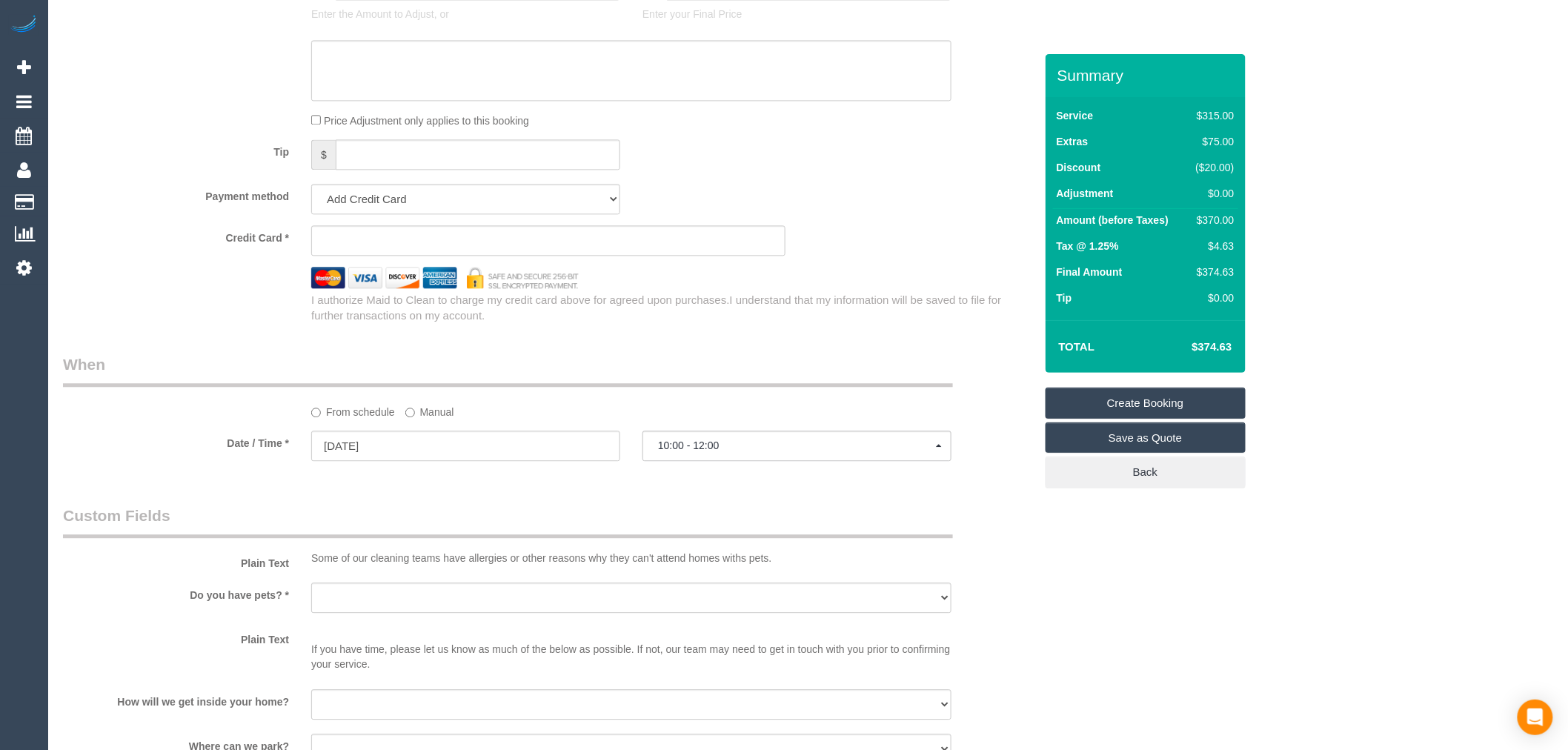
click at [316, 521] on legend "Custom Fields" at bounding box center [508, 522] width 890 height 33
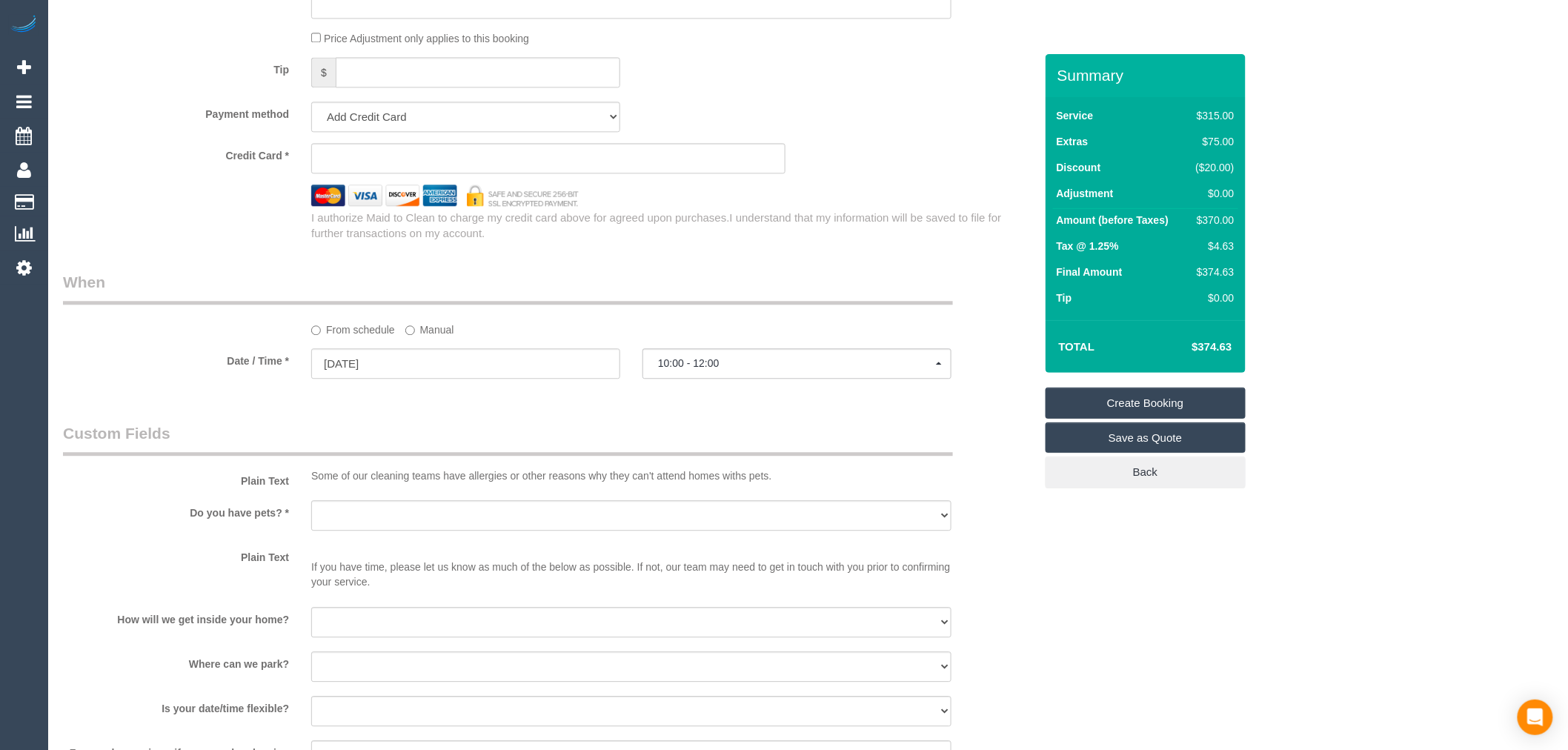
scroll to position [1483, 0]
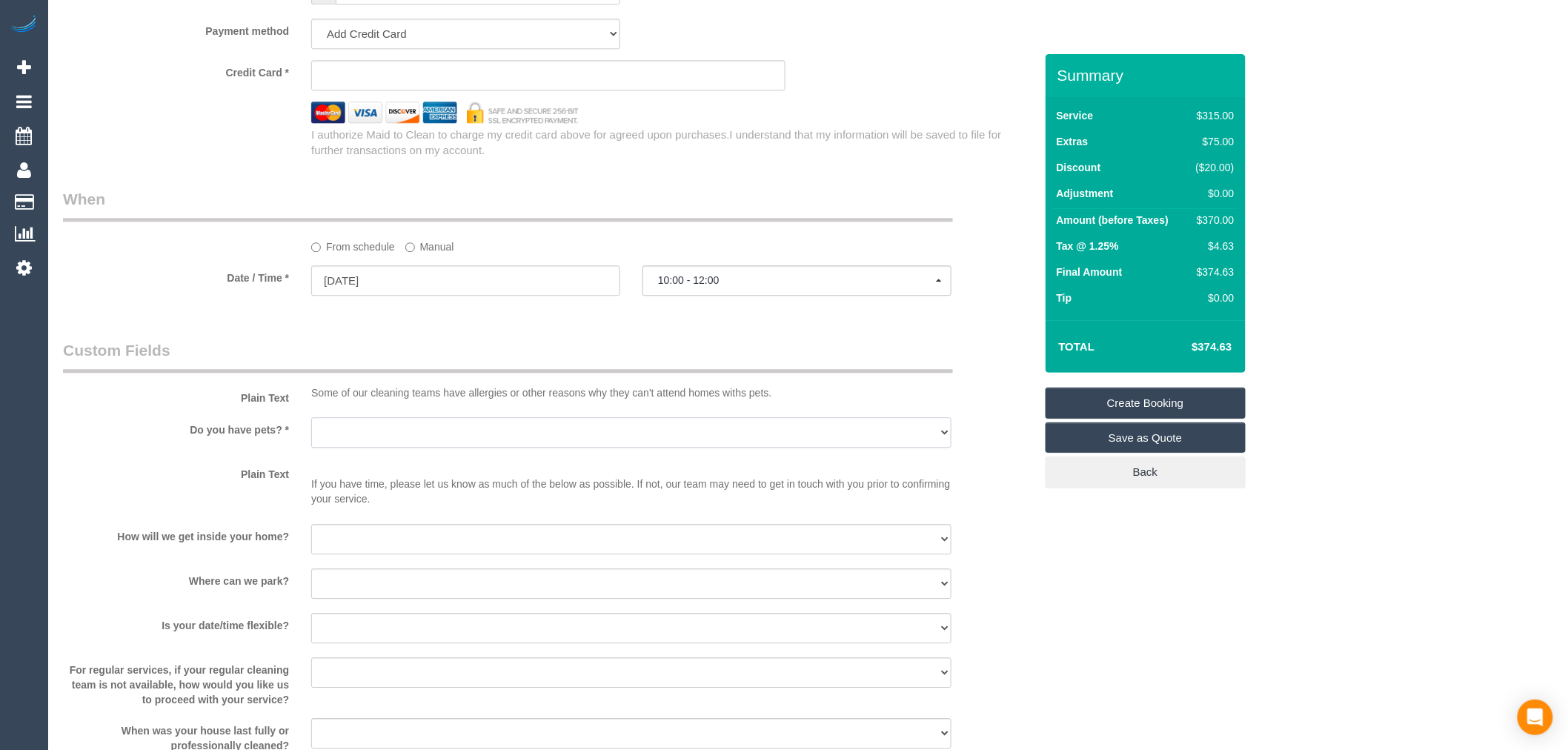
click at [418, 446] on select "Yes - Cats Yes - Dogs No pets Yes - Dogs and Cats Yes - Other" at bounding box center [631, 432] width 640 height 30
select select "number:32"
click at [311, 428] on select "Yes - Cats Yes - Dogs No pets Yes - Dogs and Cats Yes - Other" at bounding box center [631, 432] width 640 height 30
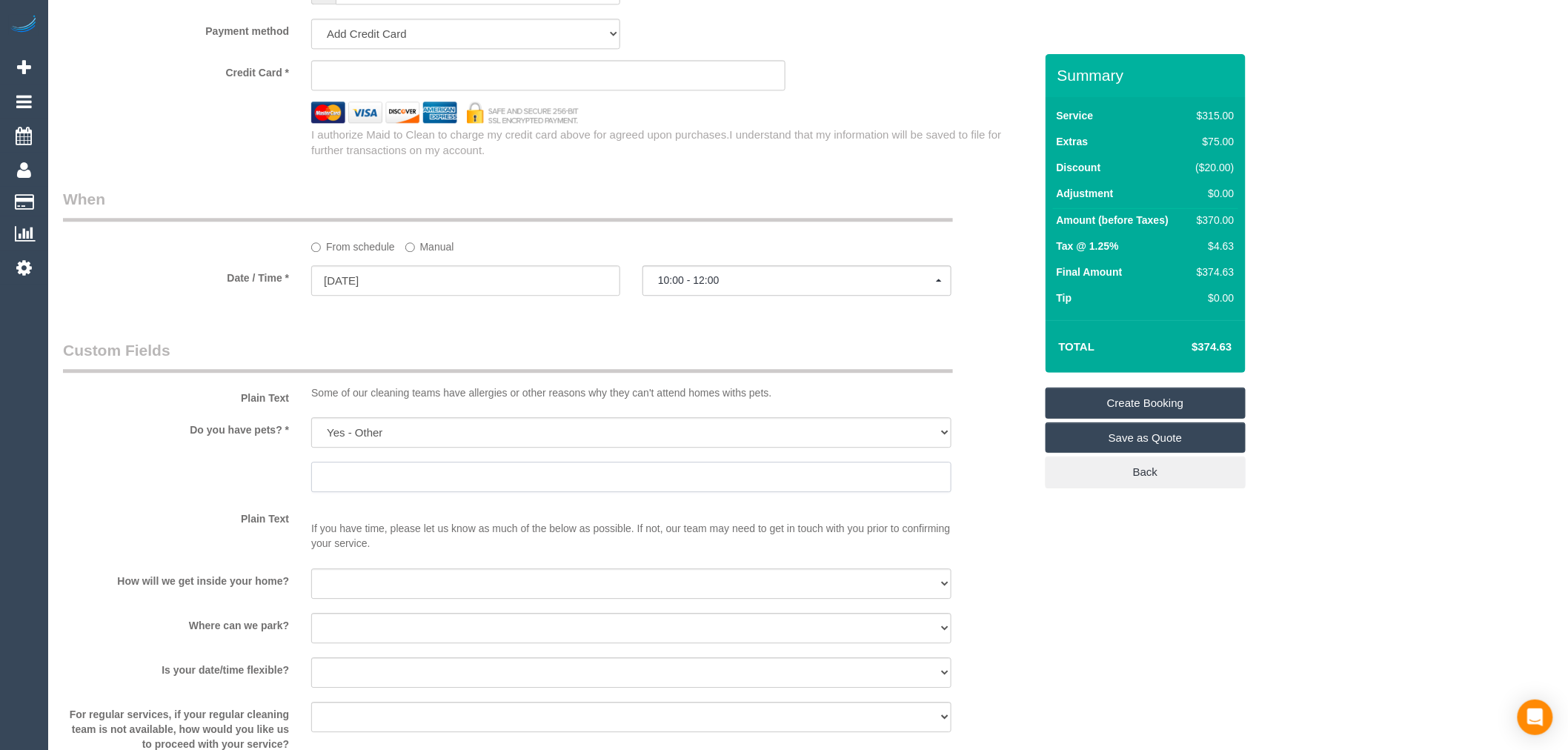
click at [412, 491] on input "text" at bounding box center [631, 476] width 640 height 30
type input "snake - in the cage"
click at [223, 506] on sui-booking-custom-fields "Plain Text Some of our cleaning teams have allergies or other reasons why they …" at bounding box center [548, 569] width 971 height 458
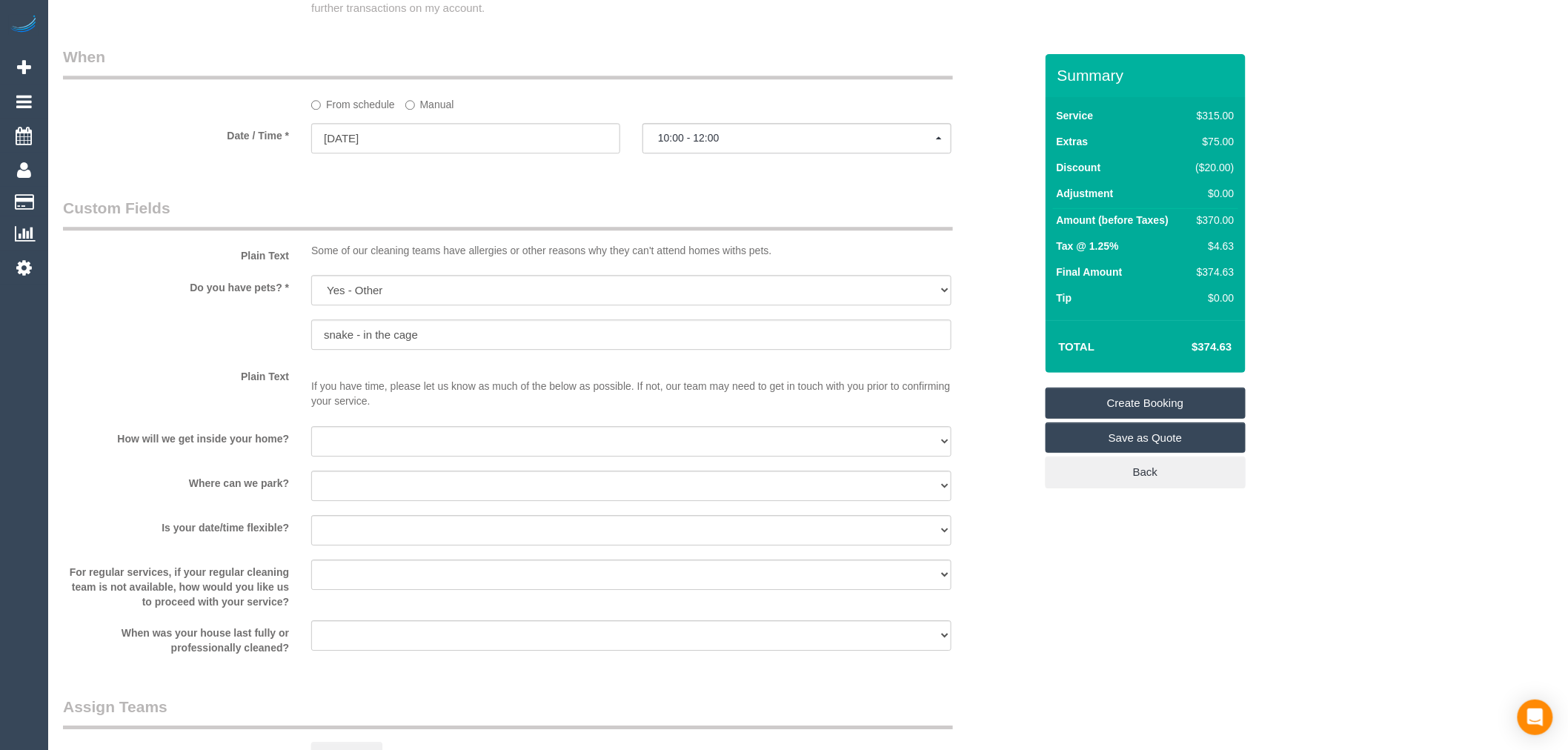
scroll to position [1647, 0]
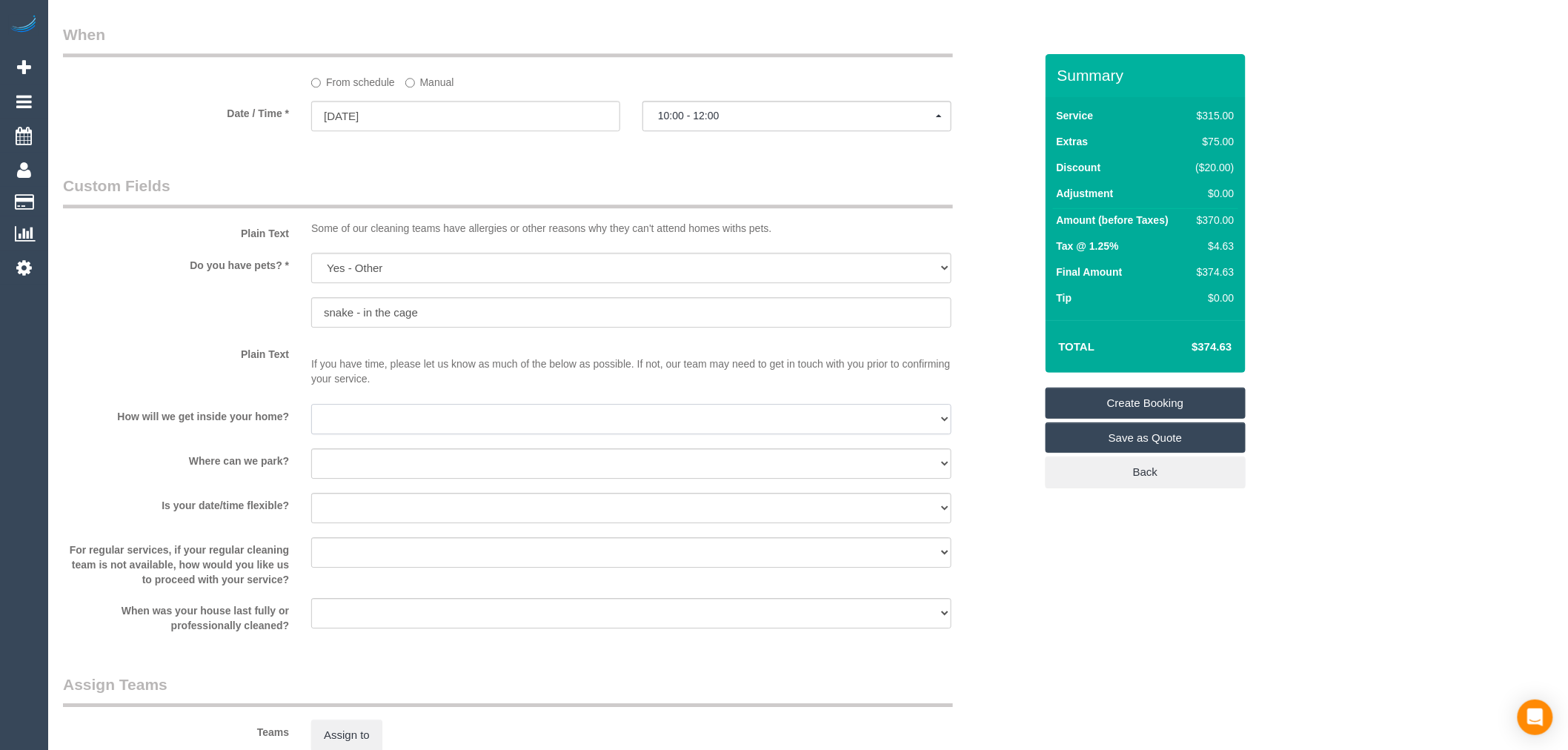
click at [347, 420] on select "I will be home Key will be left (please provide details below) Lock box/Access …" at bounding box center [631, 419] width 640 height 30
select select "number:16"
click at [311, 413] on select "I will be home Key will be left (please provide details below) Lock box/Access …" at bounding box center [631, 419] width 640 height 30
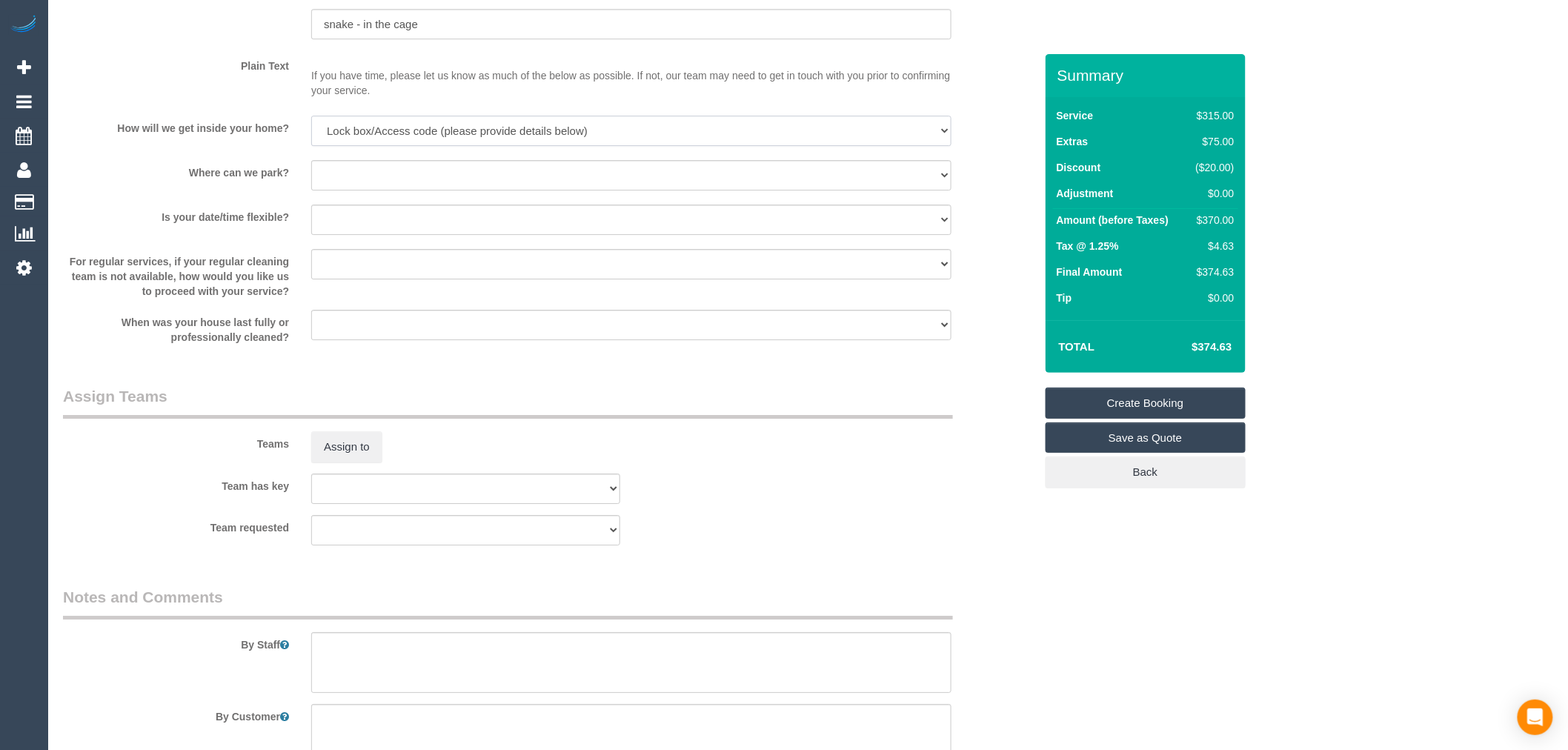
scroll to position [1976, 0]
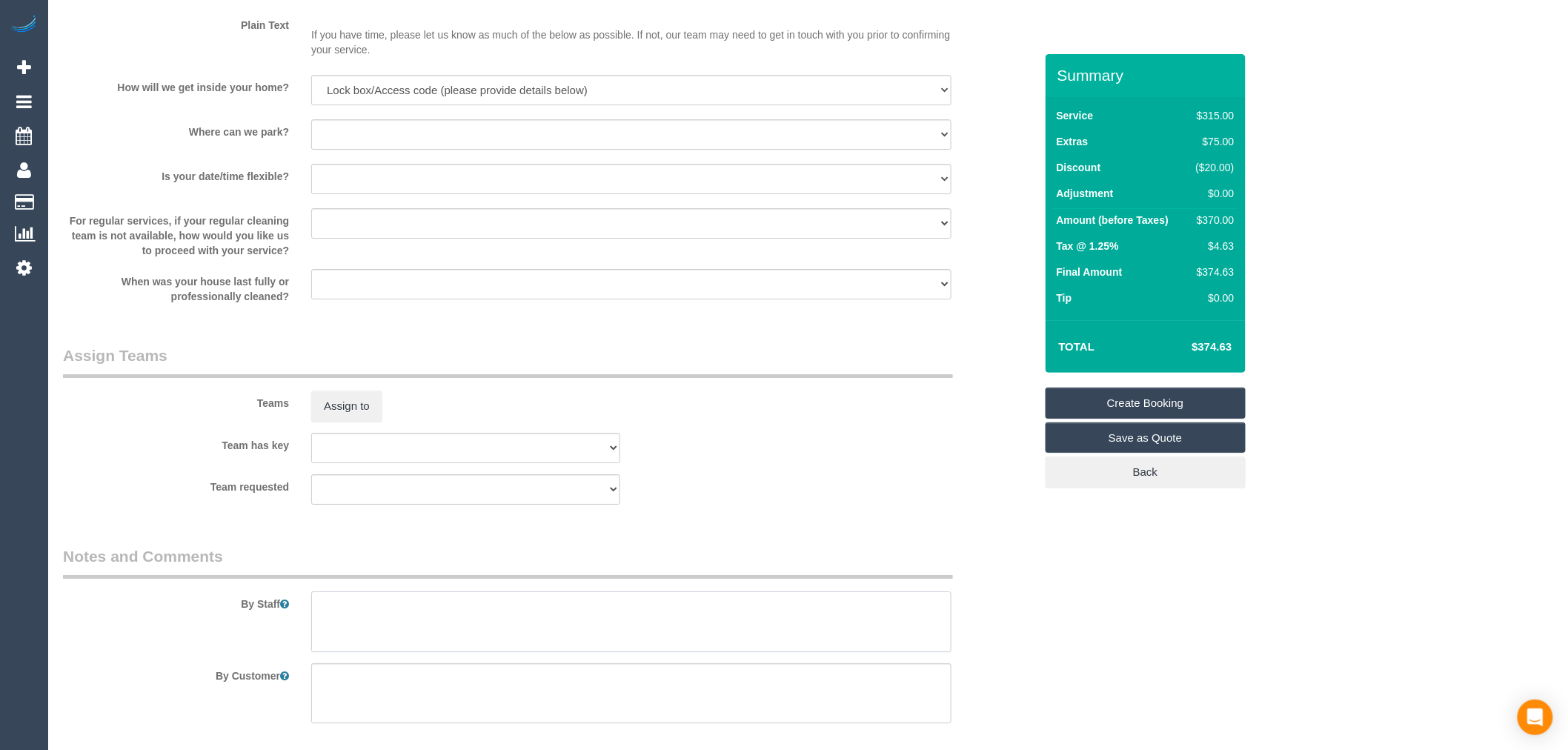
click at [541, 649] on textarea at bounding box center [631, 621] width 640 height 61
click at [521, 620] on textarea at bounding box center [631, 621] width 640 height 61
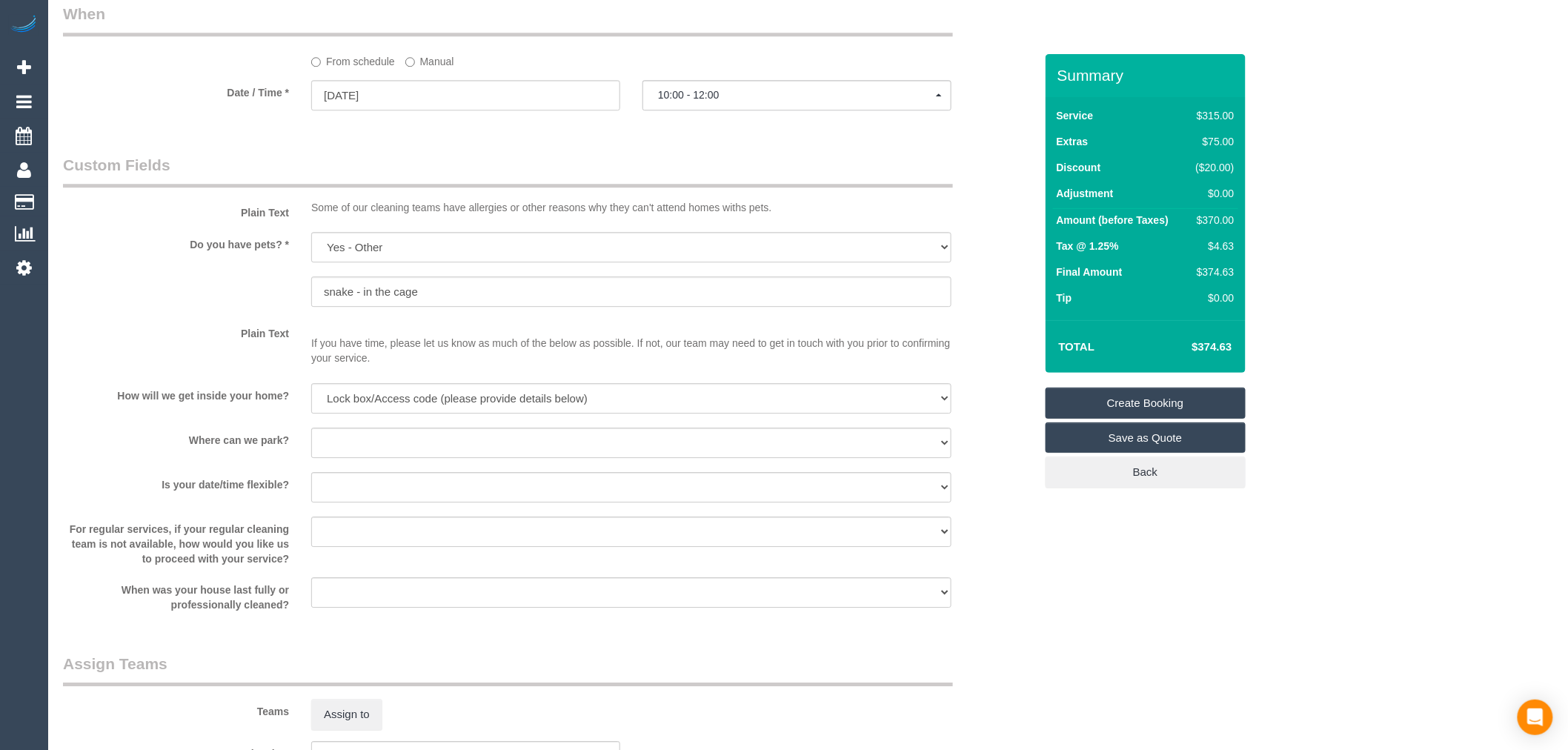
scroll to position [1647, 0]
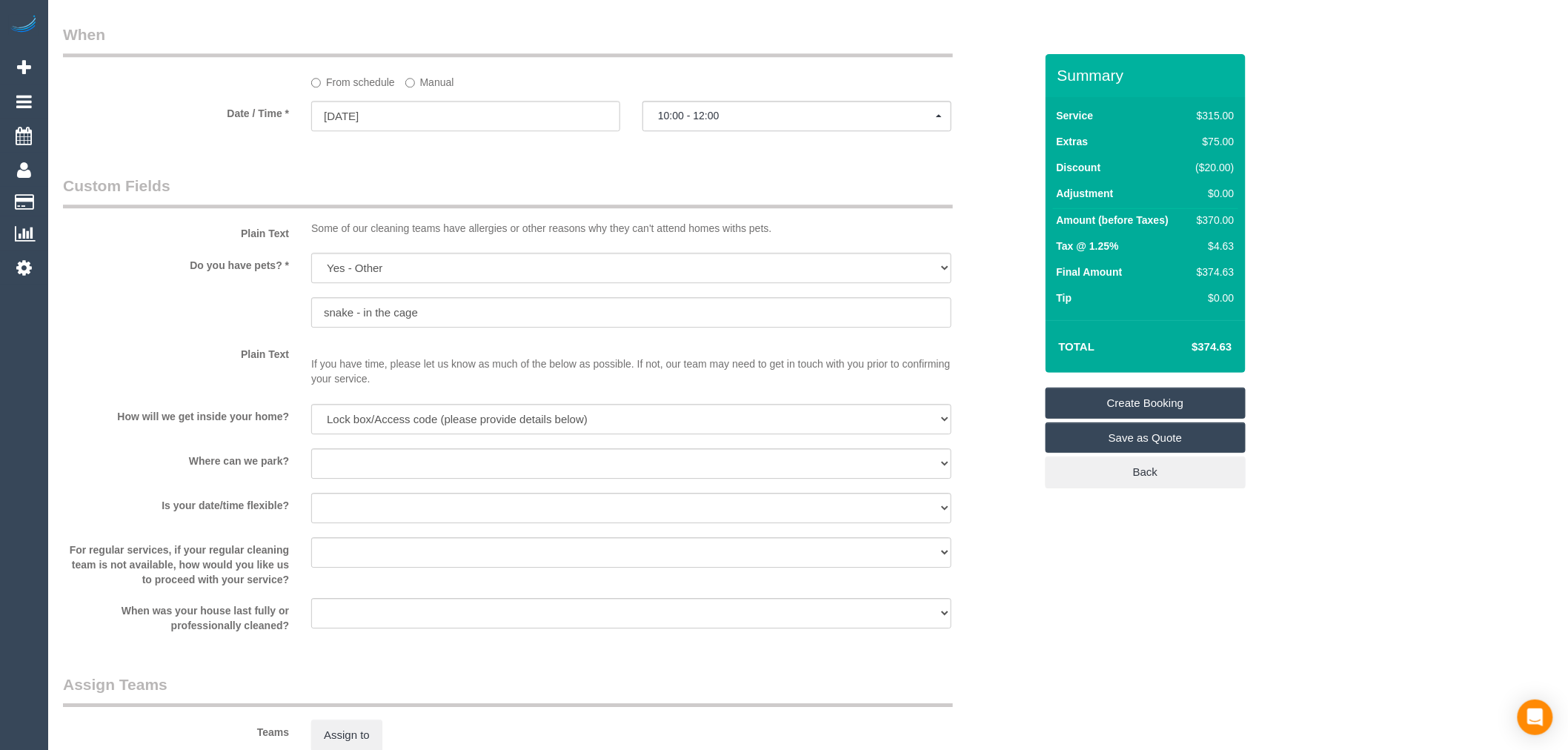
type textarea "black letterbox - code 5674"
click at [403, 464] on select "I will provide parking on-site Free street parking Paid street parking (cost wi…" at bounding box center [631, 464] width 640 height 30
select select "number:18"
click at [311, 458] on select "I will provide parking on-site Free street parking Paid street parking (cost wi…" at bounding box center [631, 464] width 640 height 30
click at [371, 522] on select "Yes - date and time Yes - date but not time Yes - time but not date No - No fle…" at bounding box center [631, 508] width 640 height 30
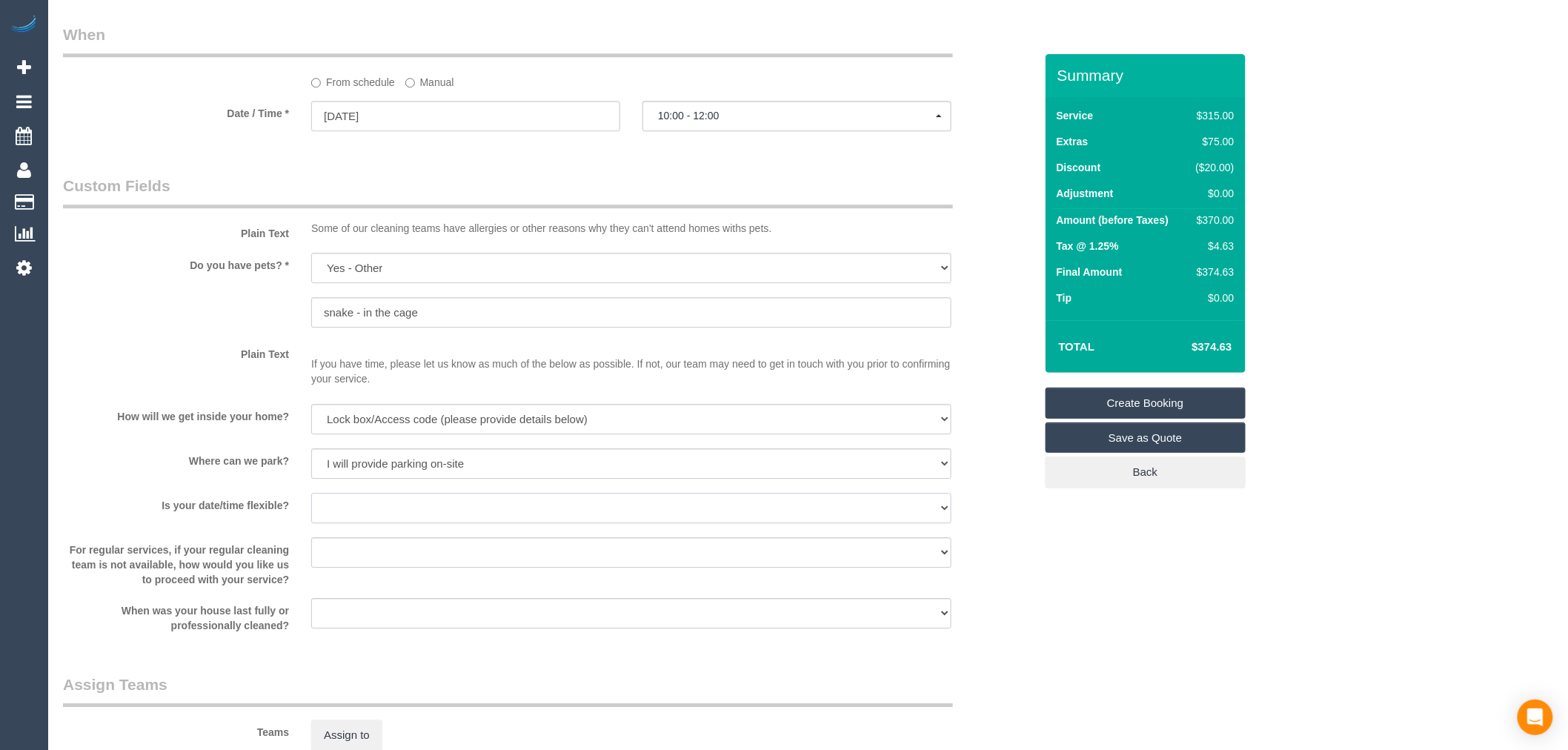
select select "number:22"
click at [311, 503] on select "Yes - date and time Yes - date but not time Yes - time but not date No - No fle…" at bounding box center [631, 508] width 640 height 30
drag, startPoint x: 398, startPoint y: 557, endPoint x: 394, endPoint y: 572, distance: 15.5
click at [398, 557] on select "Arrange a cleaner to cover and do not bother you Arrange a cleaner to cover and…" at bounding box center [631, 552] width 640 height 30
click at [239, 542] on sui-booking-custom-fields "Plain Text Some of our cleaning teams have allergies or other reasons why they …" at bounding box center [548, 404] width 971 height 458
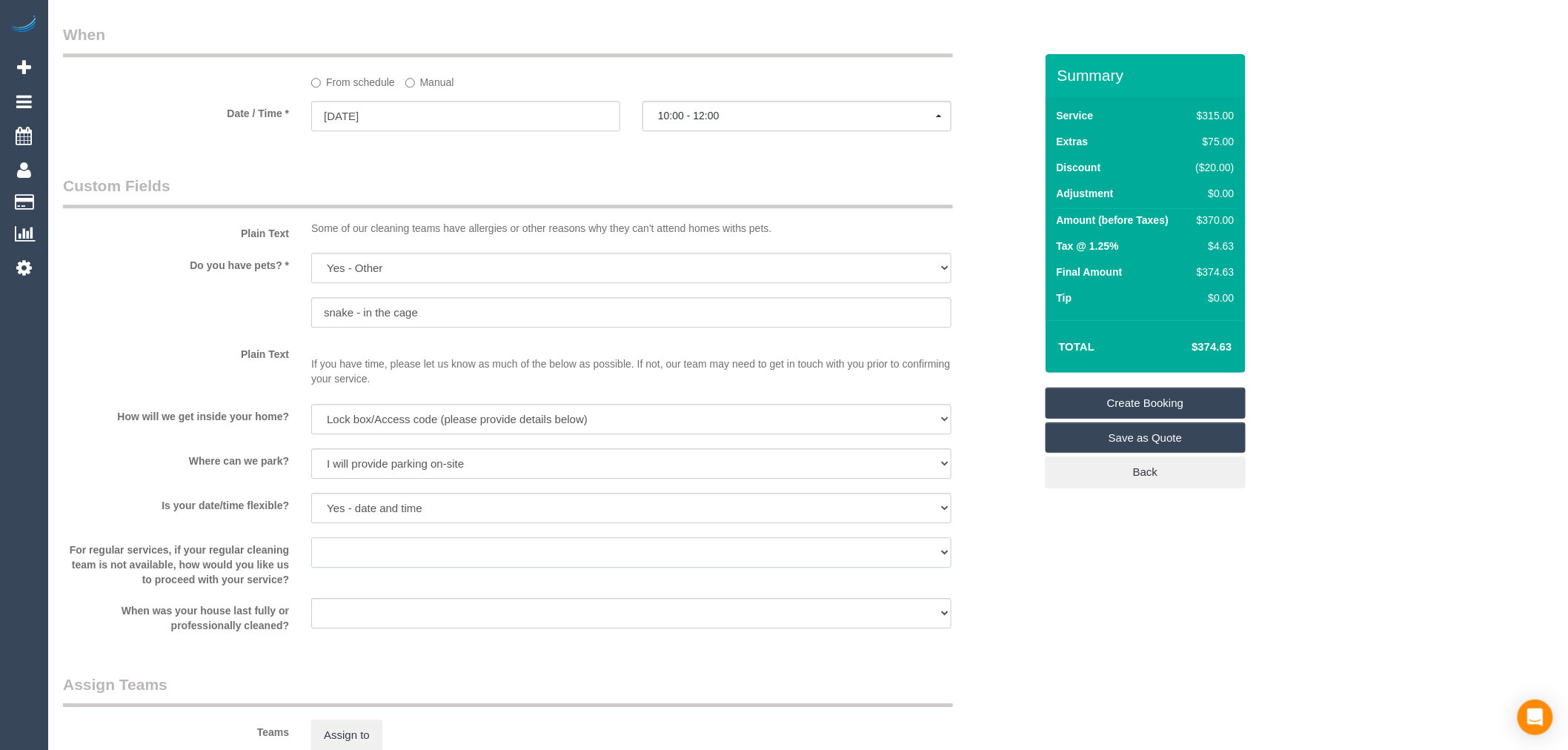
drag, startPoint x: 394, startPoint y: 556, endPoint x: 295, endPoint y: 569, distance: 99.8
click at [393, 556] on select "Arrange a cleaner to cover and do not bother you Arrange a cleaner to cover and…" at bounding box center [631, 552] width 640 height 30
click at [231, 557] on label "For regular services, if your regular cleaning team is not available, how would…" at bounding box center [176, 562] width 248 height 50
drag, startPoint x: 203, startPoint y: 566, endPoint x: 299, endPoint y: 609, distance: 105.2
click at [299, 609] on sui-booking-custom-fields "Plain Text Some of our cleaning teams have allergies or other reasons why they …" at bounding box center [548, 404] width 971 height 458
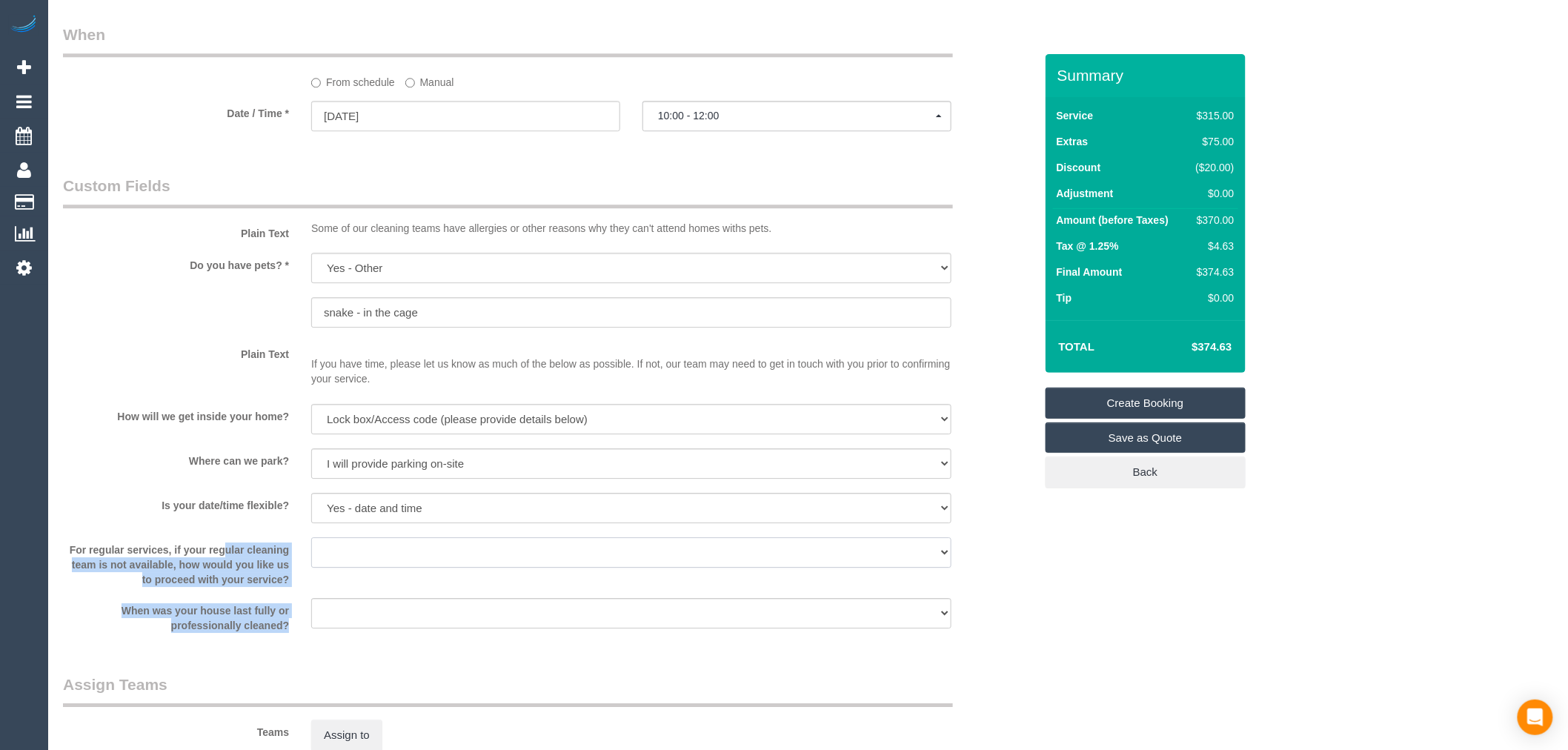
click at [337, 567] on select "Arrange a cleaner to cover and do not bother you Arrange a cleaner to cover and…" at bounding box center [631, 552] width 640 height 30
click at [278, 566] on label "For regular services, if your regular cleaning team is not available, how would…" at bounding box center [176, 562] width 248 height 50
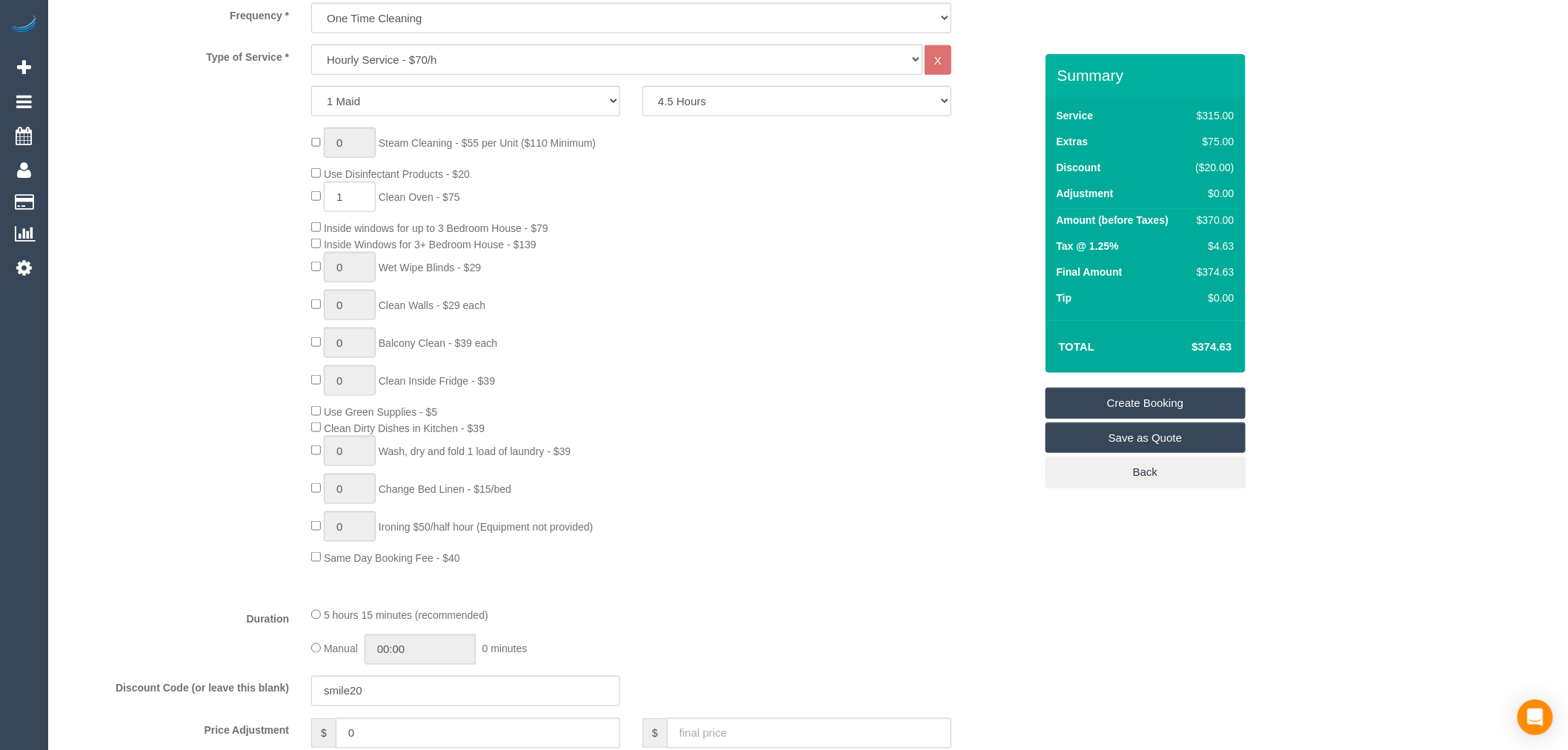
scroll to position [0, 0]
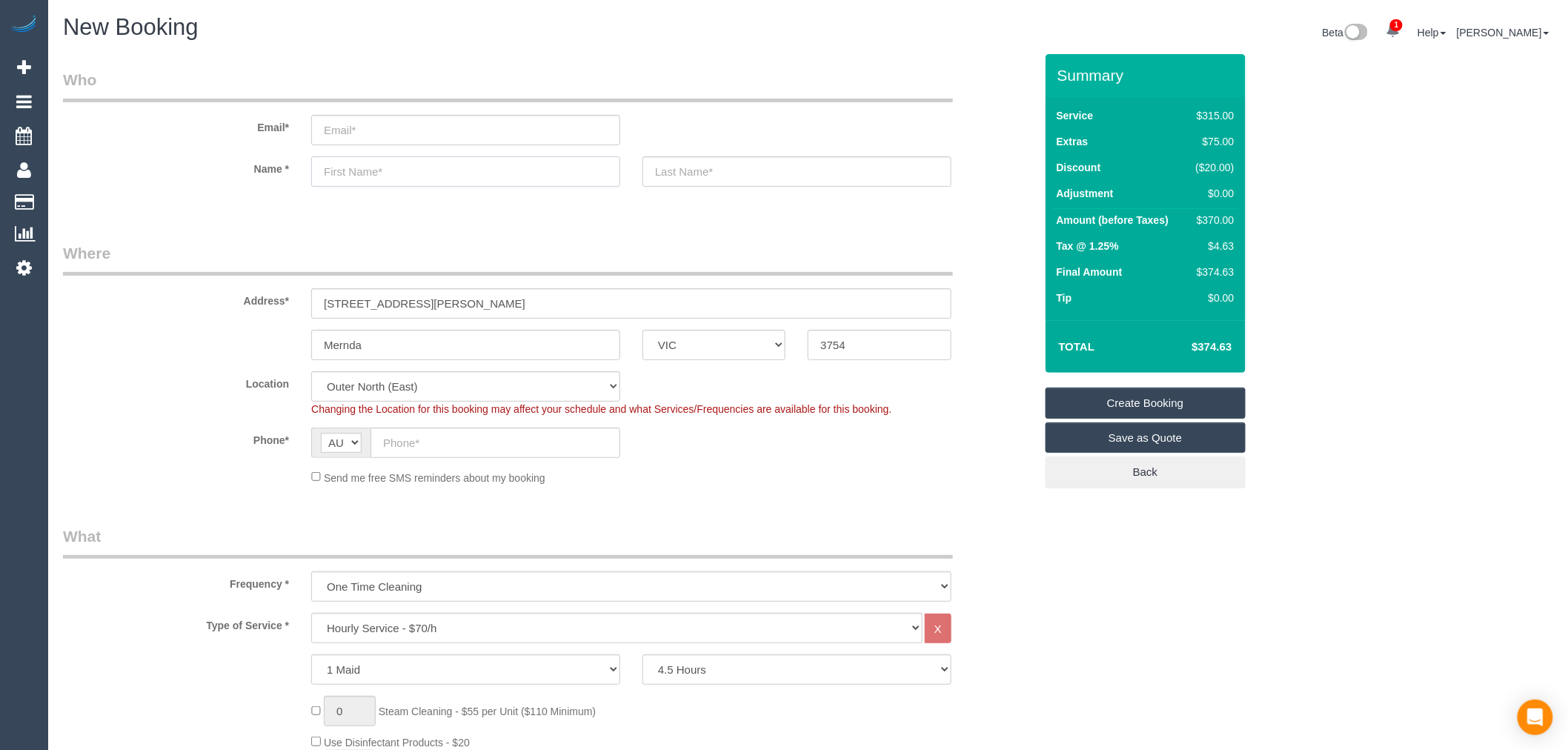
click at [410, 176] on input "text" at bounding box center [465, 171] width 309 height 30
type input "Tafadzwa"
type input "Guni"
click at [415, 141] on input "email" at bounding box center [465, 130] width 309 height 30
type input "tyfahguni@gmail.com"
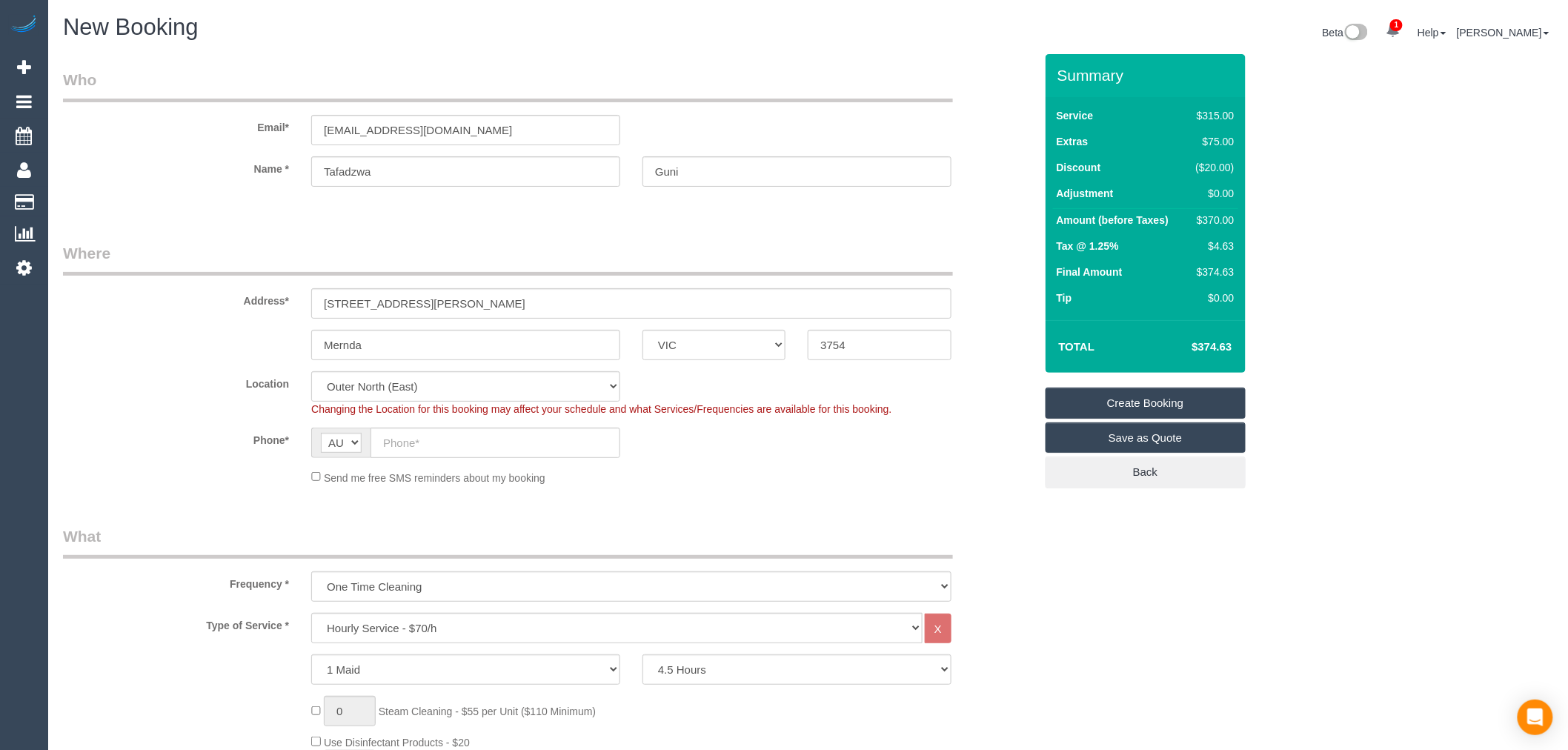
click at [231, 174] on label "Name *" at bounding box center [176, 166] width 248 height 20
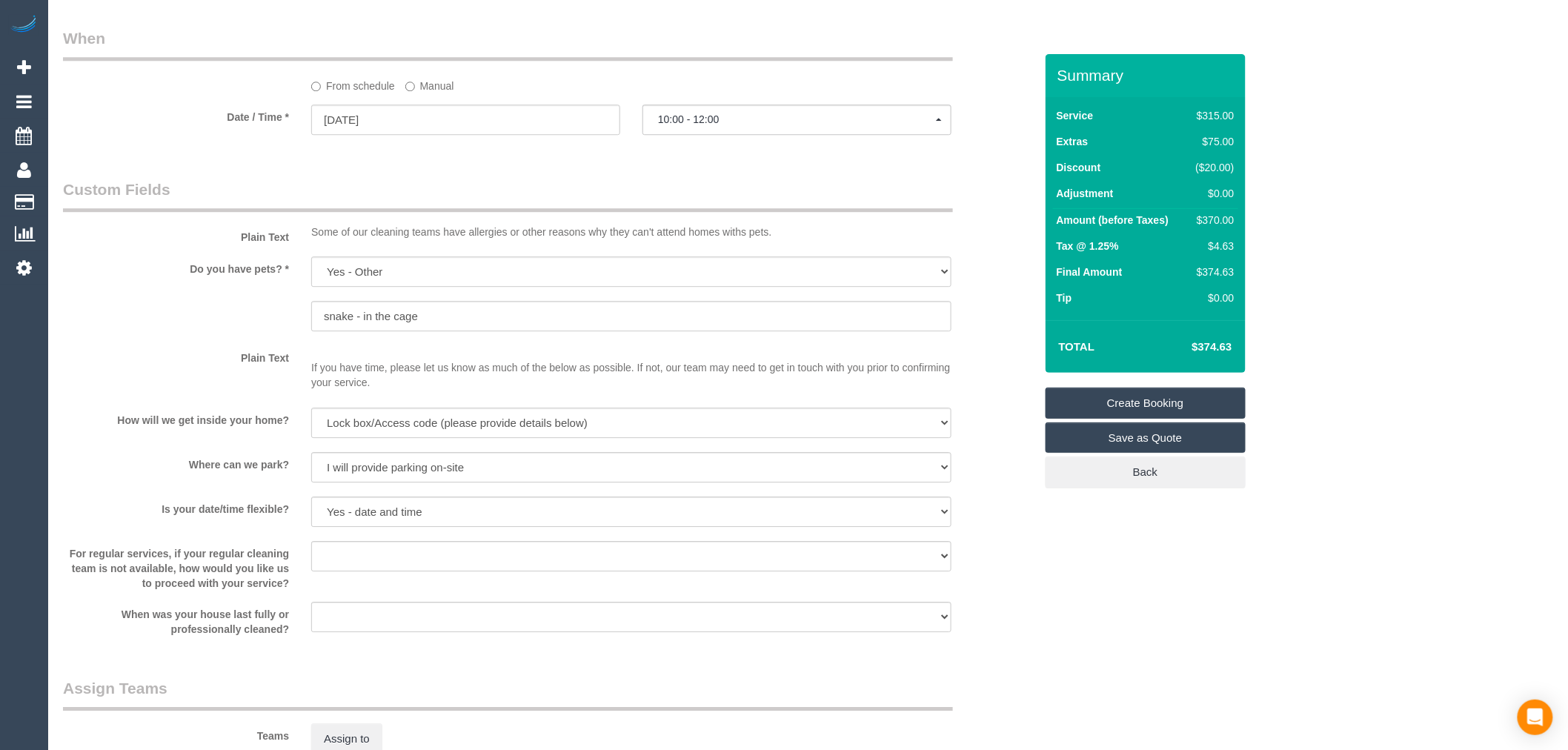
select select "spot43"
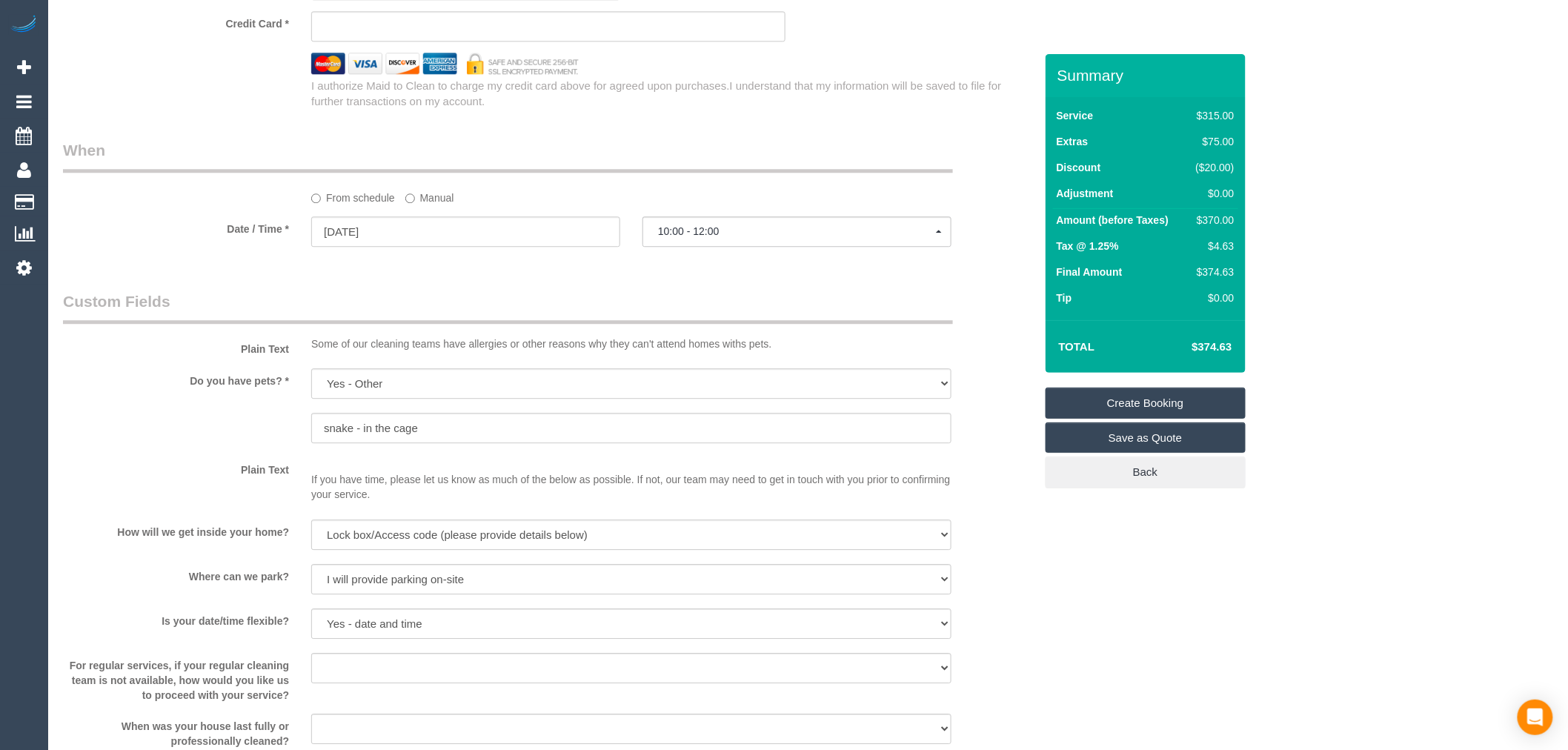
scroll to position [1235, 0]
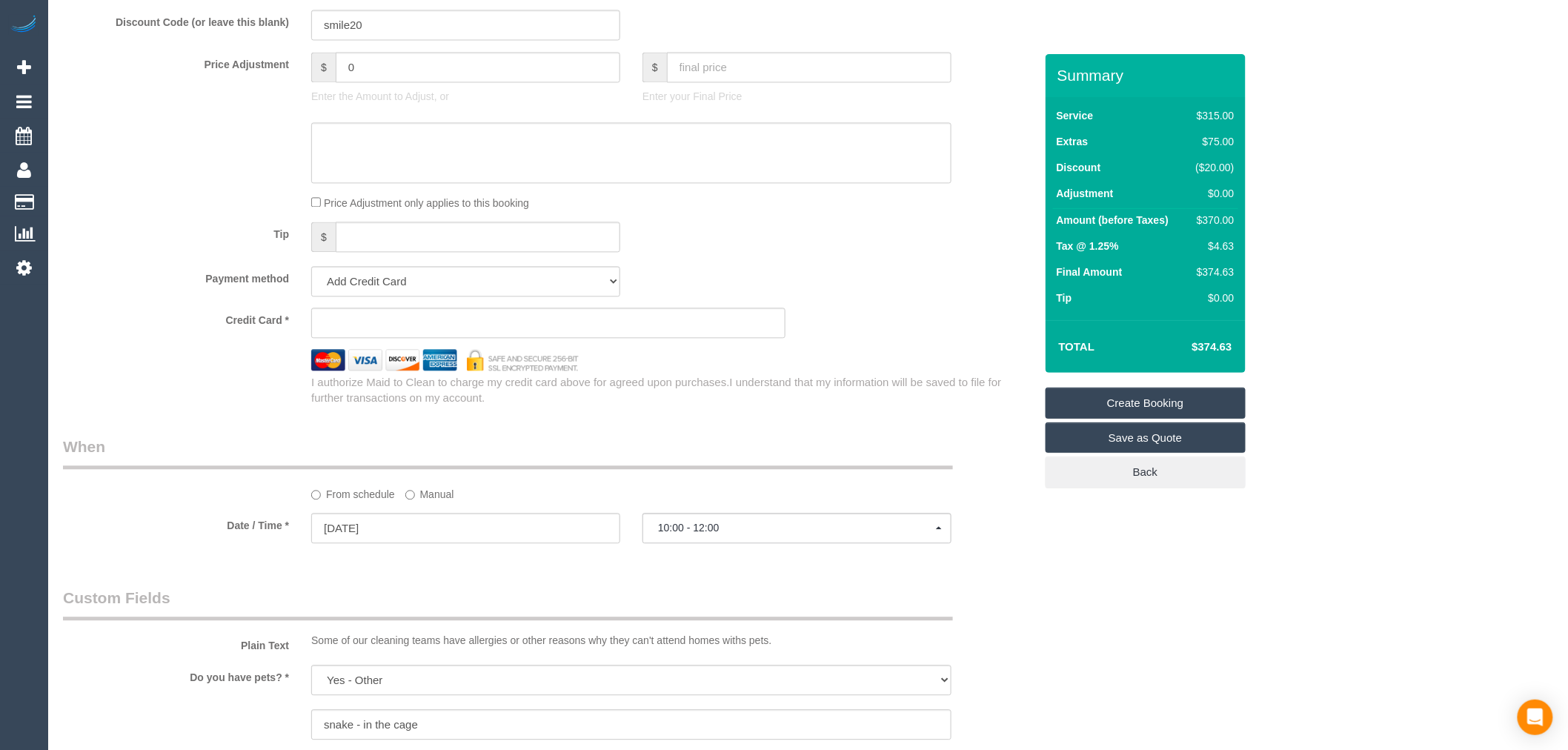
click at [178, 360] on div at bounding box center [548, 360] width 994 height 22
click at [433, 325] on sui-stripe-card at bounding box center [548, 322] width 474 height 30
click at [632, 319] on sui-stripe-card at bounding box center [548, 322] width 474 height 30
click at [715, 326] on iframe at bounding box center [548, 323] width 449 height 14
click at [500, 352] on div "Credit Card * I authorize Maid to Clean to charge my credit card above for agre…" at bounding box center [548, 356] width 971 height 98
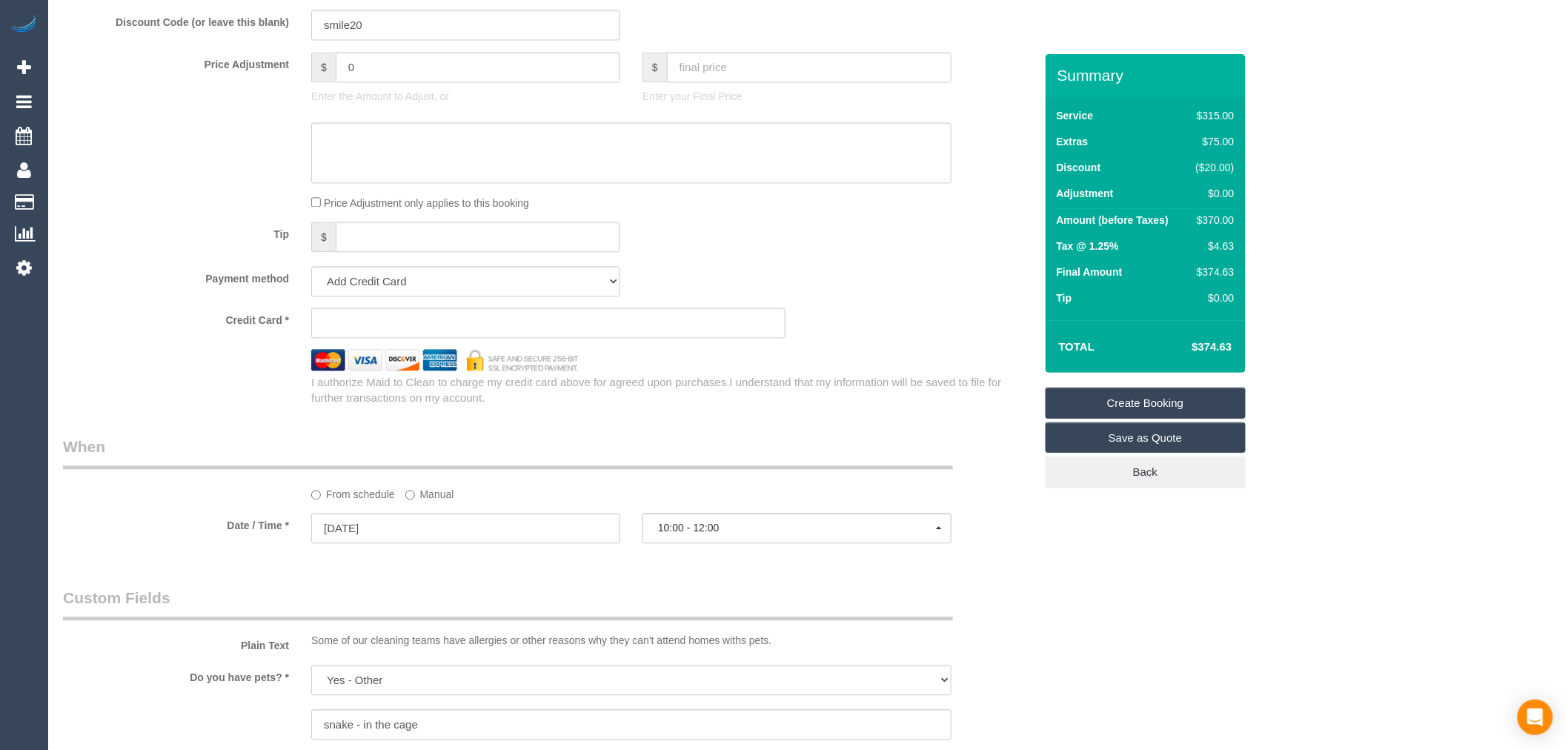
click at [724, 380] on div "Credit Card * I authorize Maid to Clean to charge my credit card above for agre…" at bounding box center [548, 356] width 971 height 98
click at [389, 324] on sui-stripe-card at bounding box center [548, 322] width 474 height 30
click at [364, 326] on iframe at bounding box center [548, 323] width 449 height 14
click at [813, 246] on div "Tip $" at bounding box center [548, 238] width 994 height 33
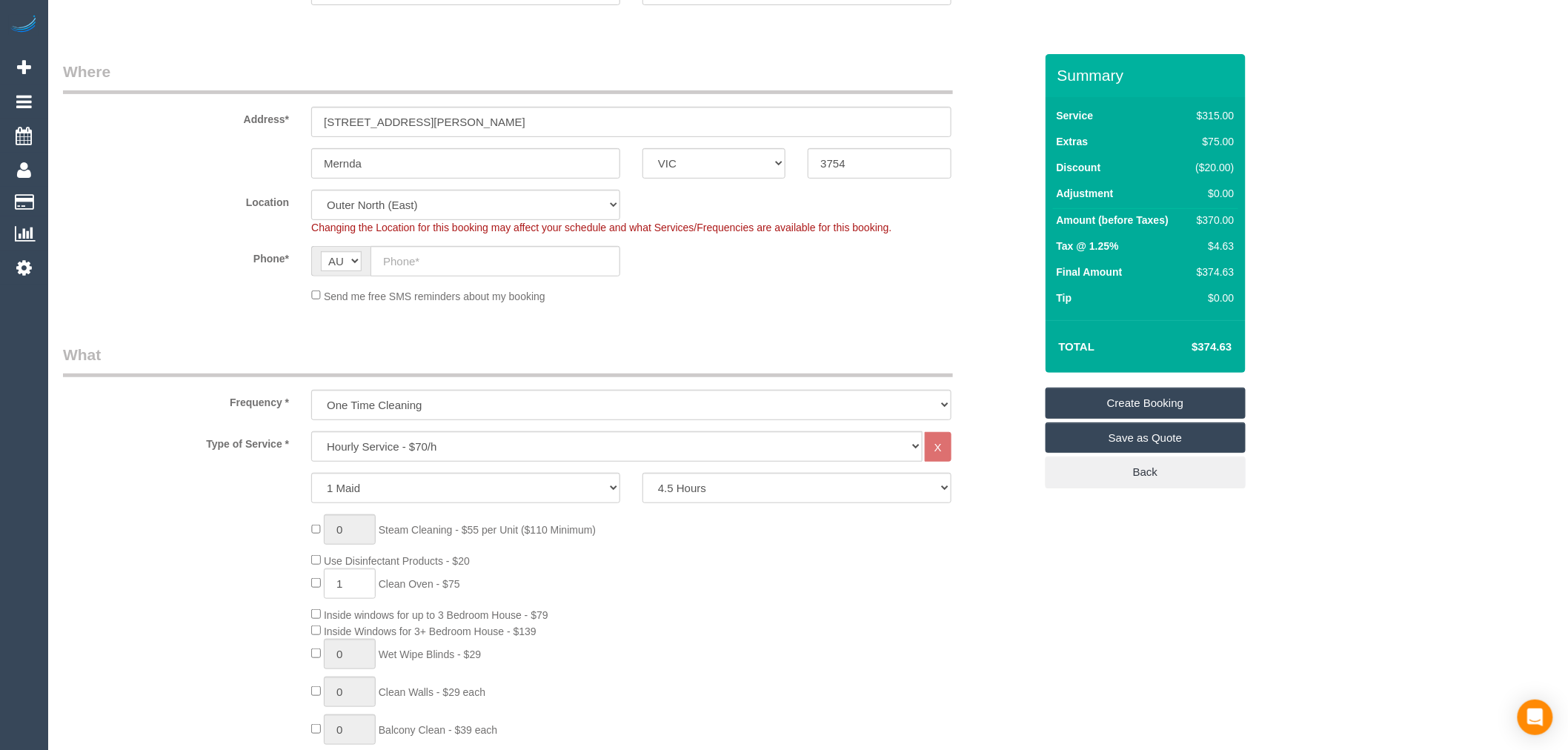
scroll to position [246, 0]
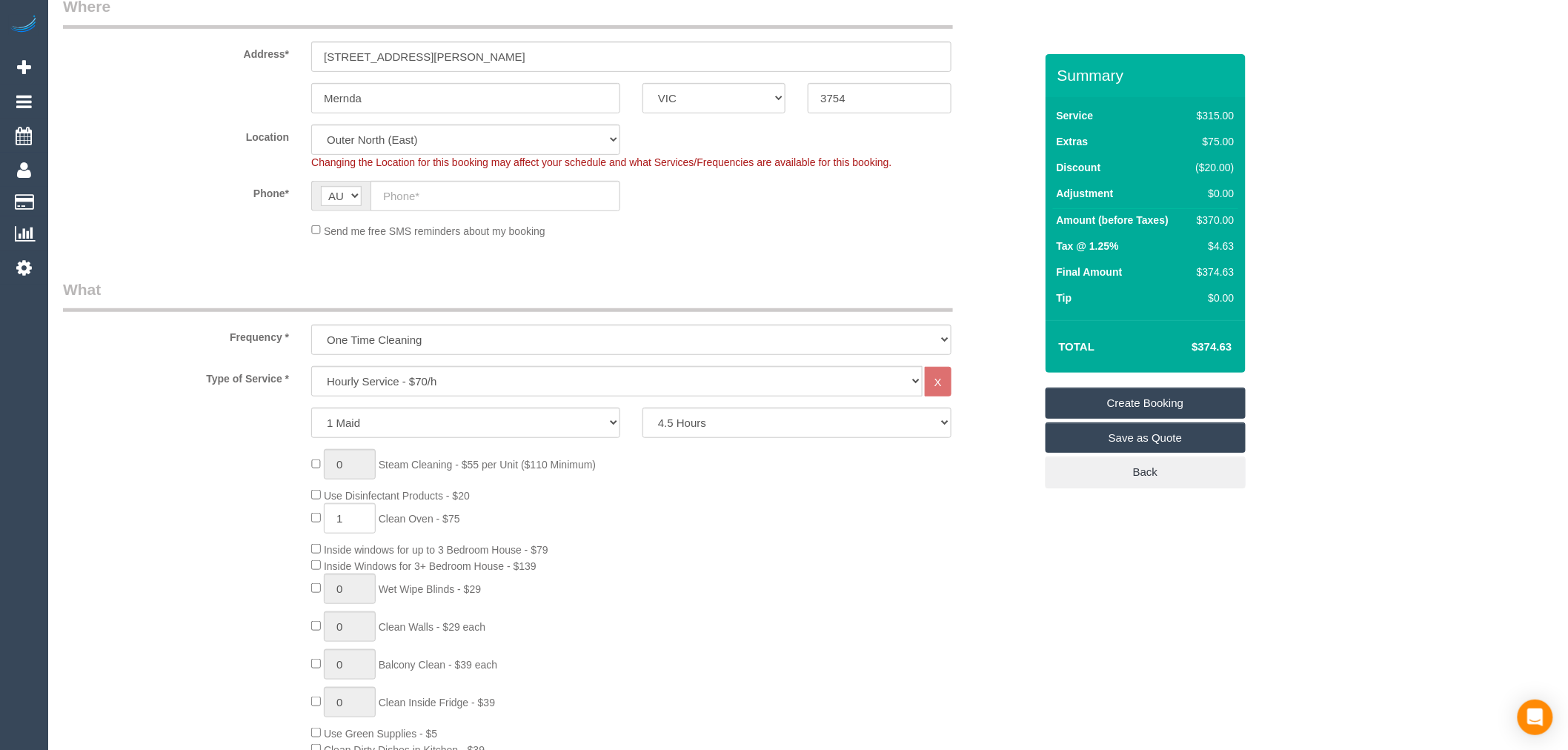
click at [706, 497] on div "0 Steam Cleaning - $55 per Unit ($110 Minimum) Use Disinfectant Products - $20 …" at bounding box center [672, 668] width 745 height 438
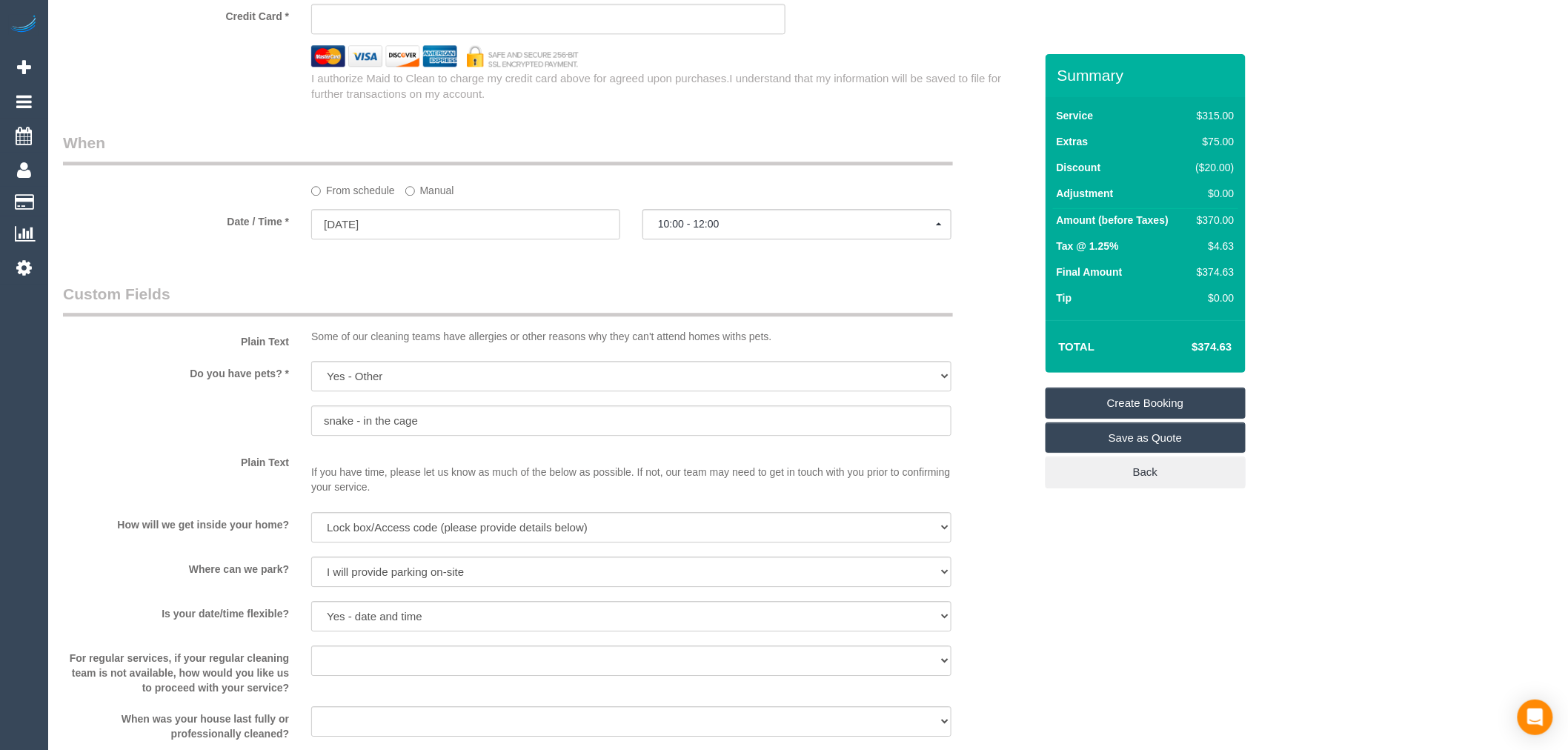
scroll to position [1565, 0]
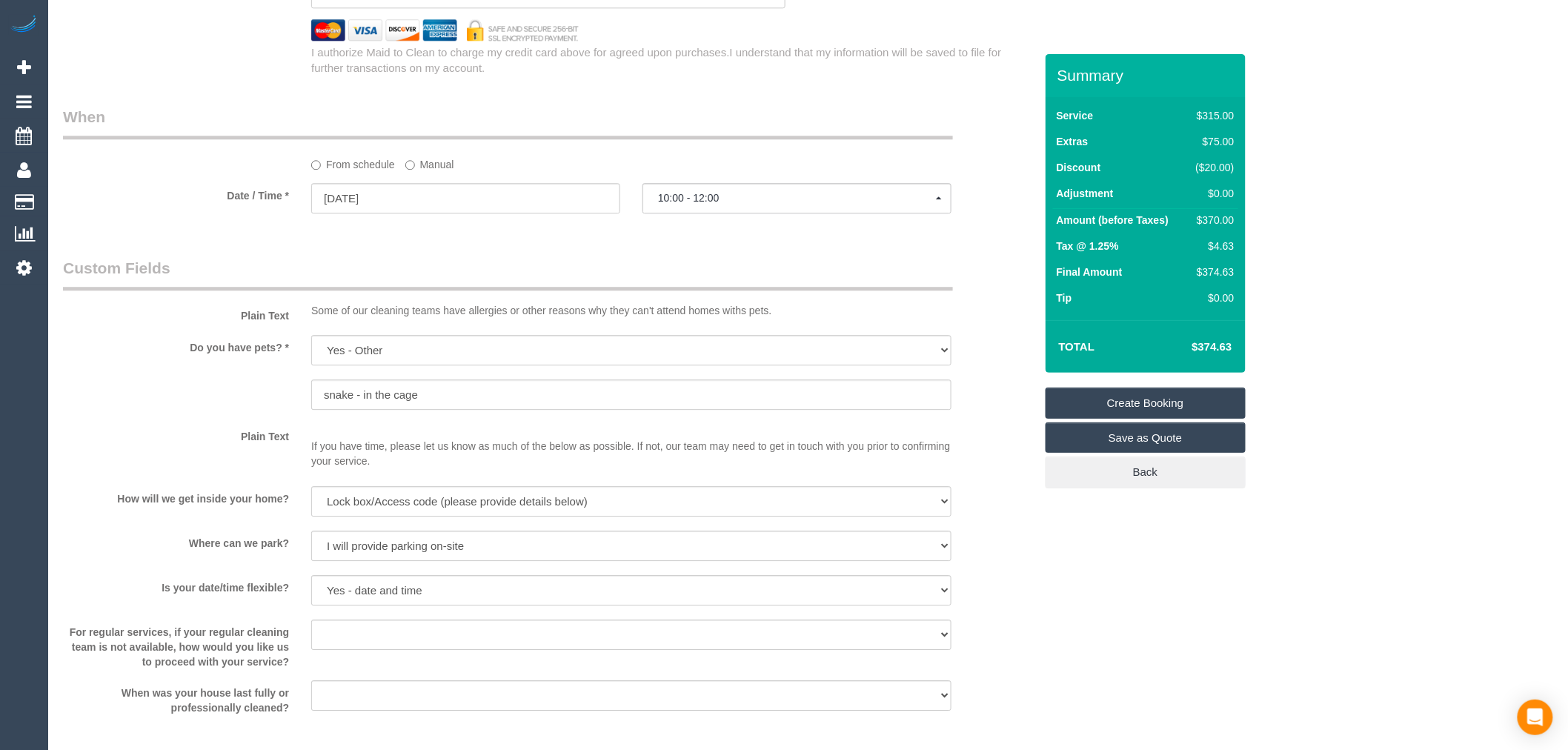
click at [212, 386] on div "Do you have pets? * Yes - Cats Yes - Dogs No pets Yes - Dogs and Cats Yes - Oth…" at bounding box center [548, 374] width 994 height 78
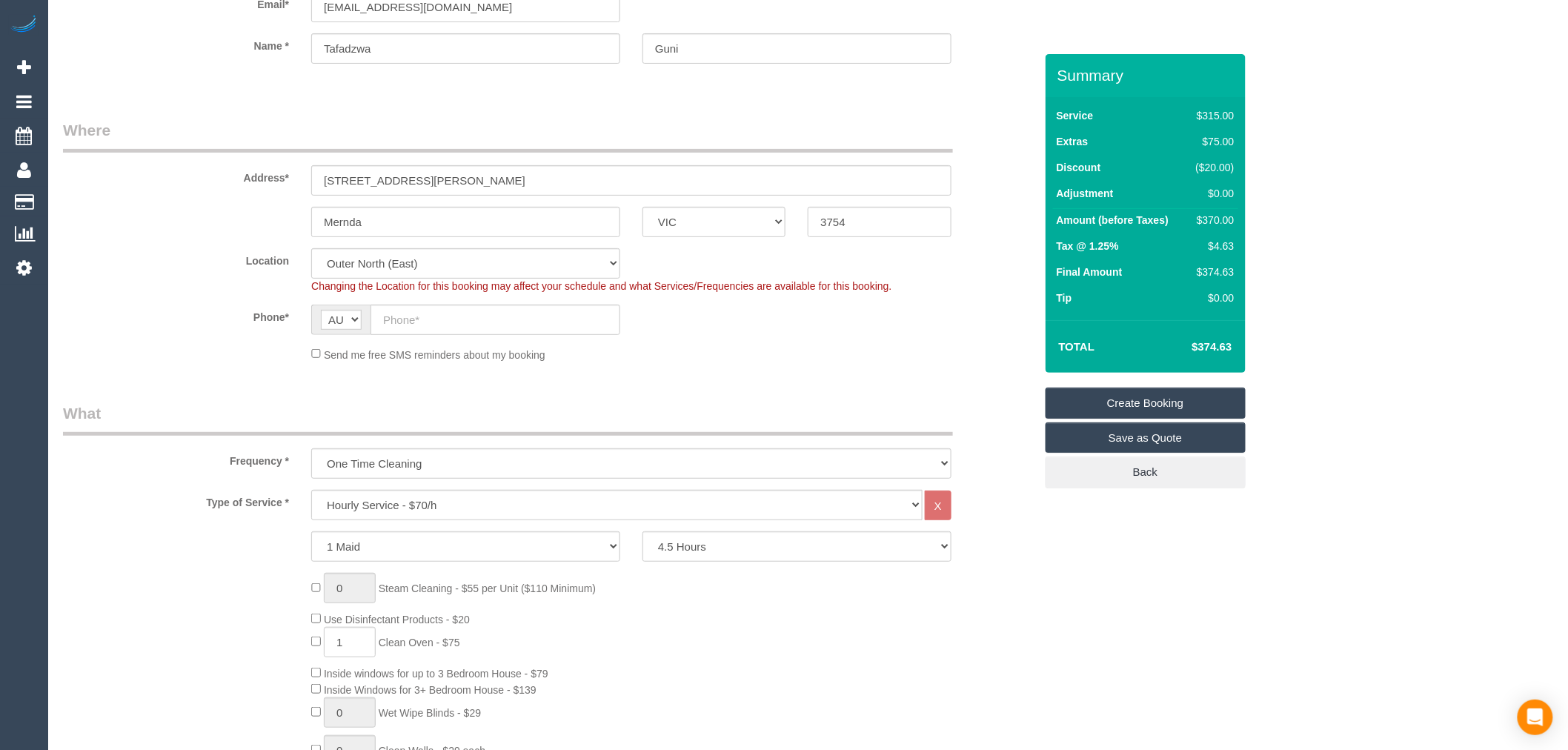
scroll to position [0, 0]
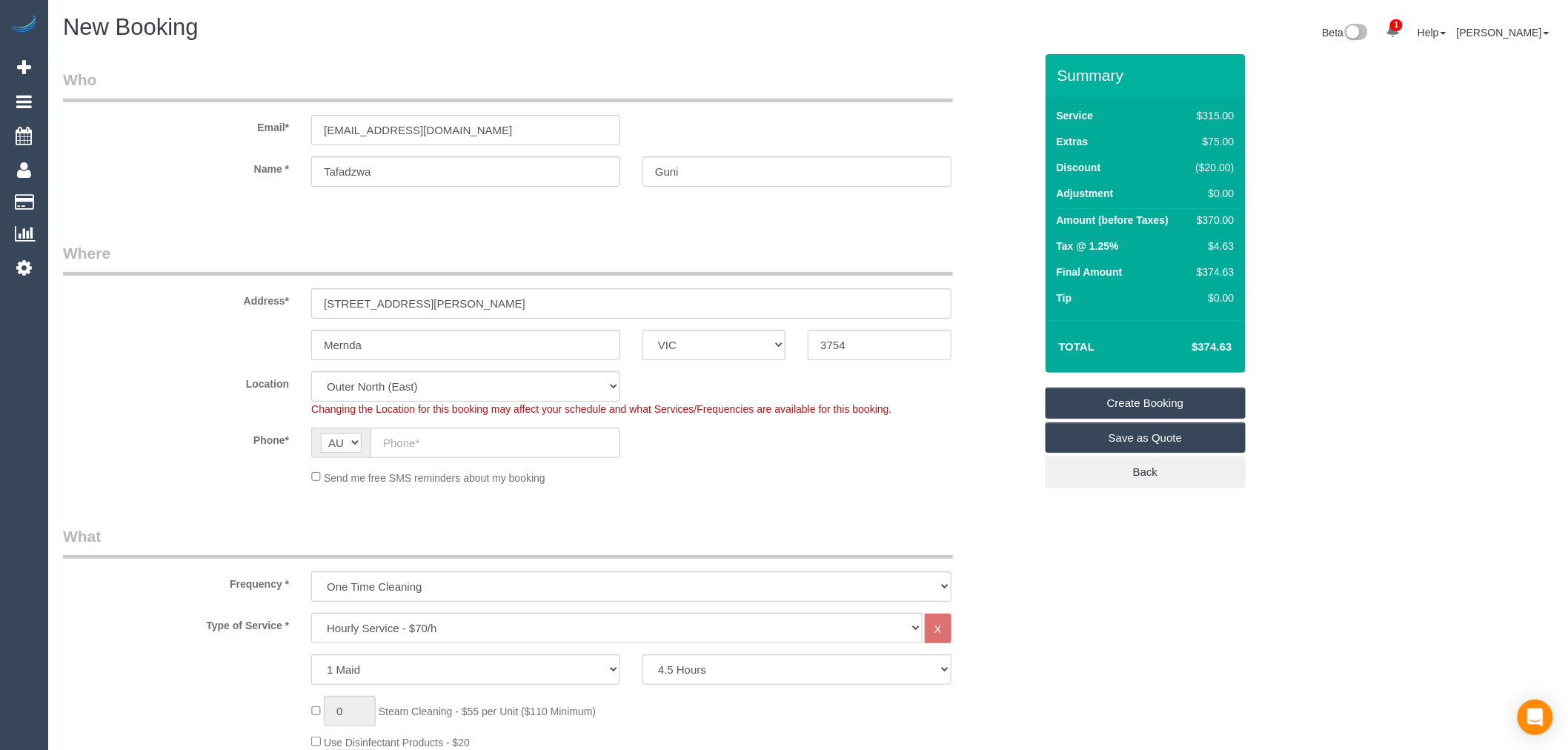
click at [827, 247] on legend "Where" at bounding box center [508, 259] width 890 height 33
click at [706, 98] on legend "Who" at bounding box center [508, 86] width 890 height 33
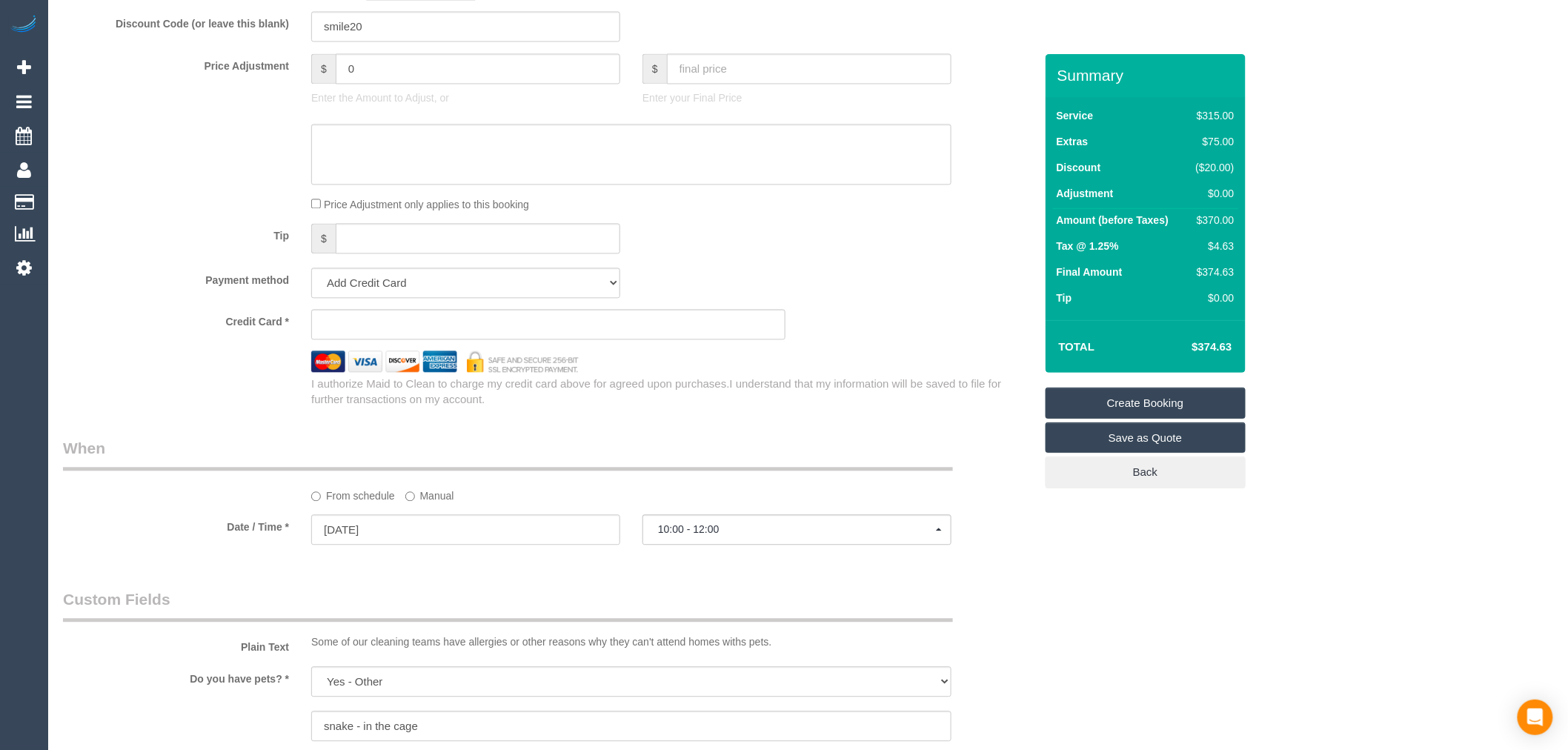
scroll to position [1235, 0]
click at [606, 295] on select "Add Credit Card Cash Check Paypal" at bounding box center [465, 281] width 309 height 30
click at [709, 196] on sui-booking-price-adjustment "Price Adjustment $ 0 Enter the Amount to Adjust, or $ Enter your Final Price Pr…" at bounding box center [548, 131] width 971 height 159
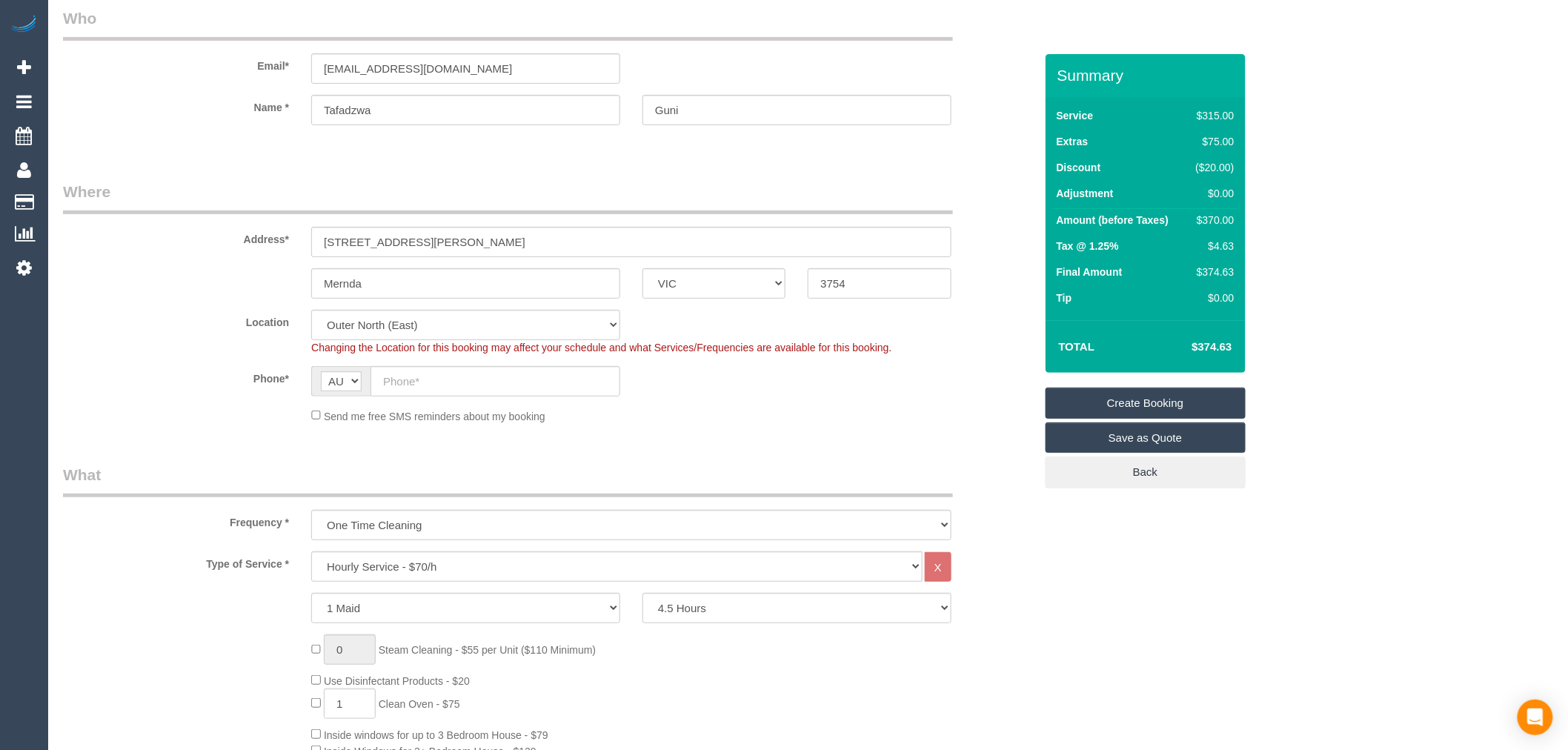
scroll to position [0, 0]
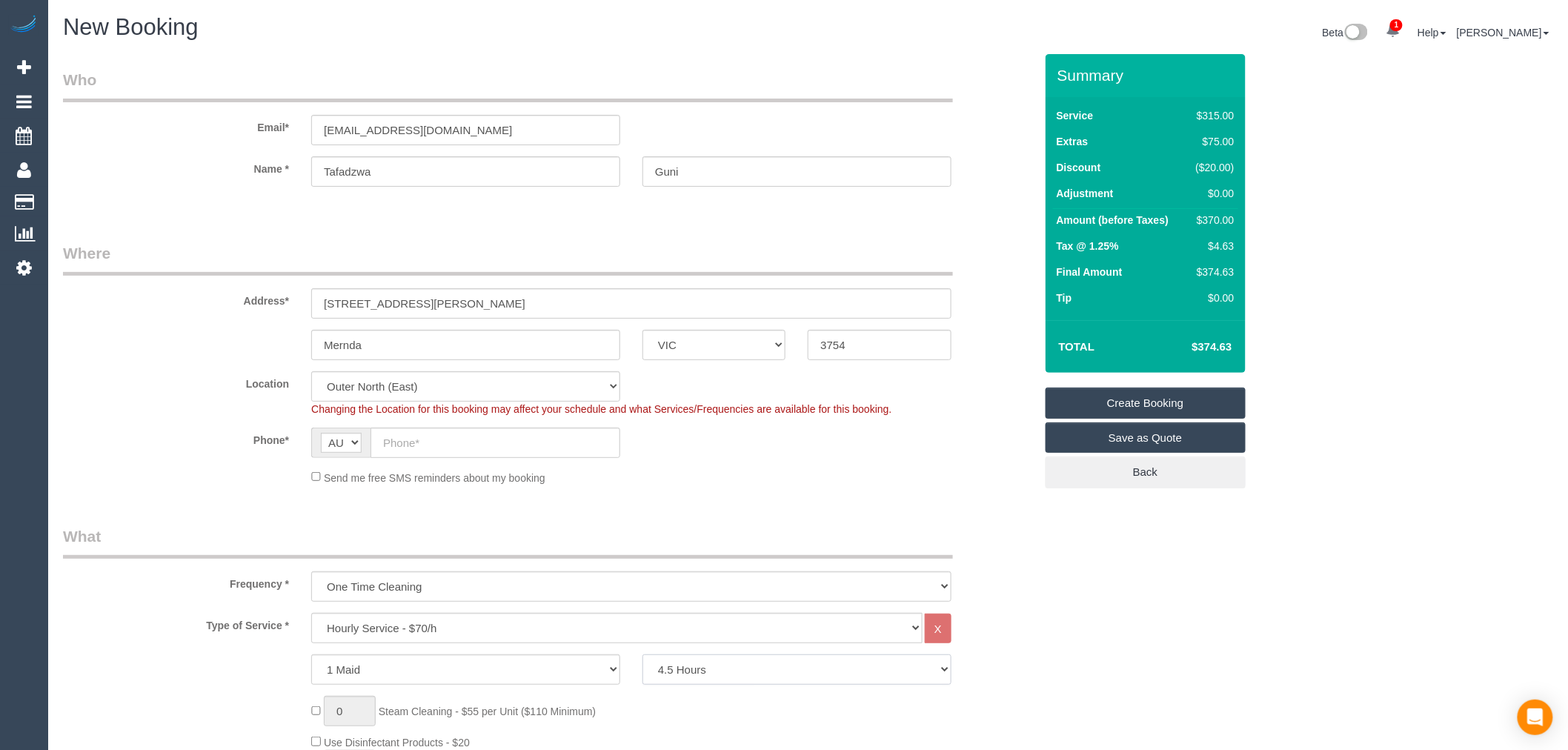
click at [747, 670] on select "2 Hours 2.5 Hours 3 Hours 3.5 Hours 4 Hours 4.5 Hours 5 Hours 5.5 Hours 6 Hours…" at bounding box center [796, 670] width 309 height 30
click at [642, 656] on select "2 Hours 2.5 Hours 3 Hours 3.5 Hours 4 Hours 4.5 Hours 5 Hours 5.5 Hours 6 Hours…" at bounding box center [796, 670] width 309 height 30
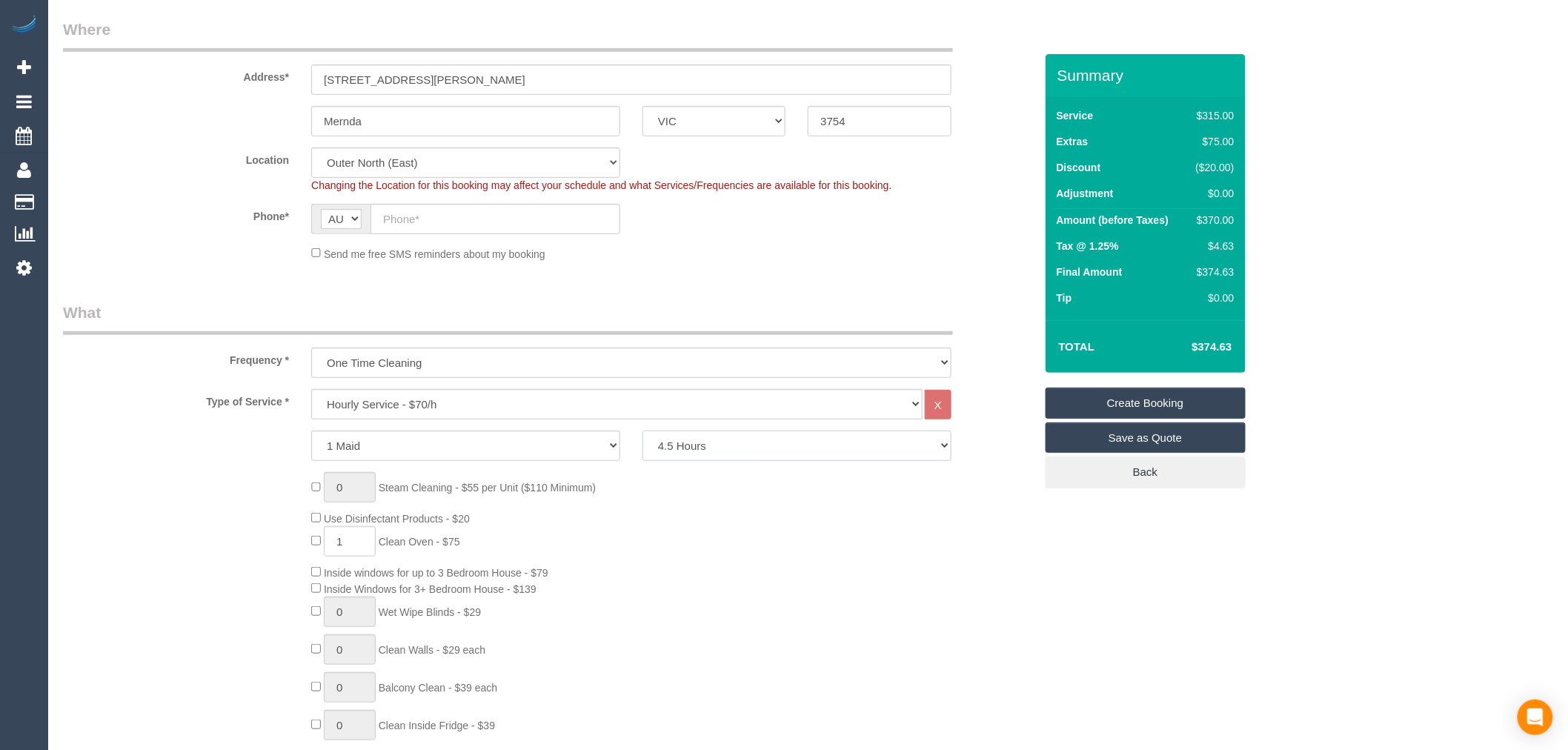
scroll to position [246, 0]
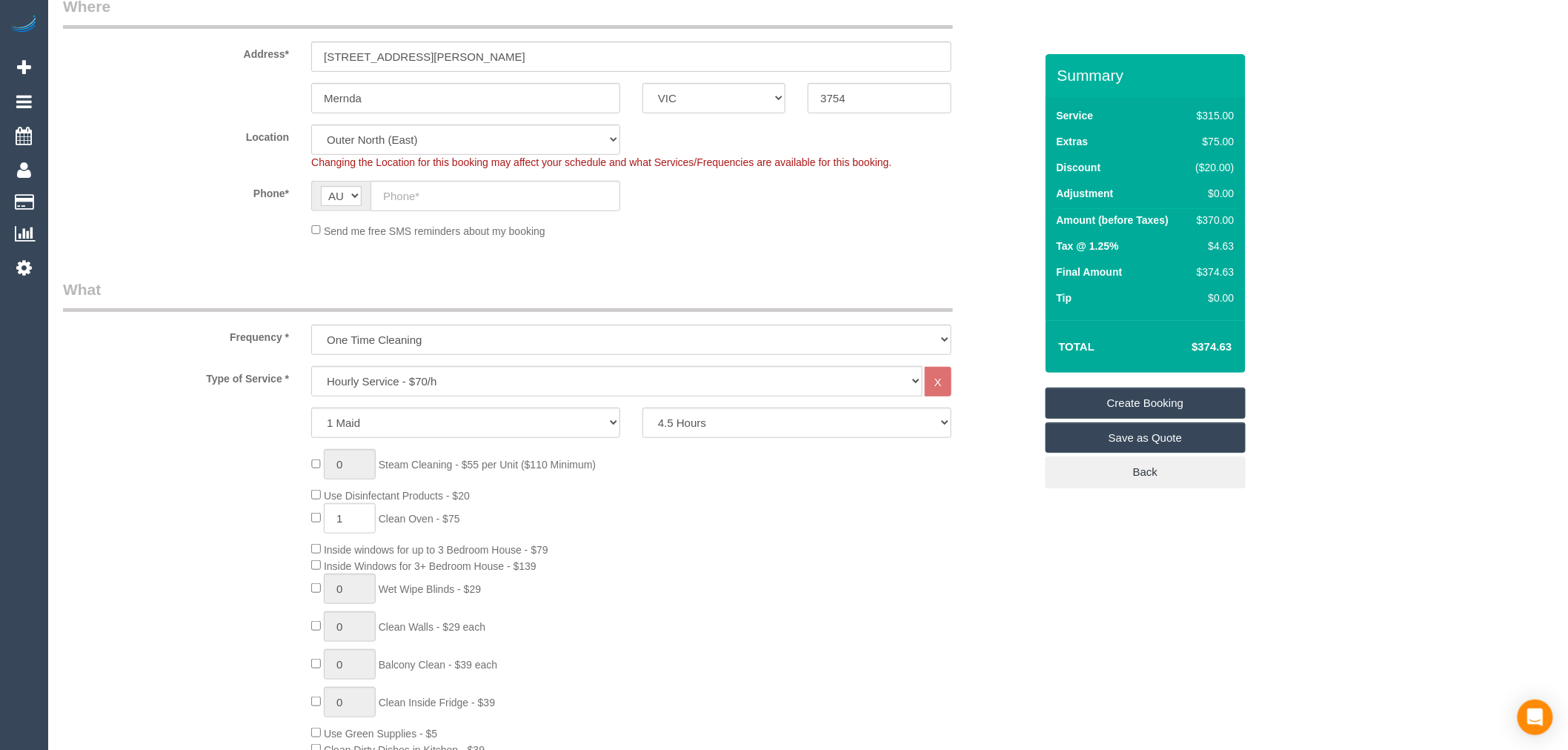
drag, startPoint x: 1239, startPoint y: 219, endPoint x: 1278, endPoint y: 217, distance: 39.1
drag, startPoint x: 1174, startPoint y: 203, endPoint x: 1206, endPoint y: 207, distance: 32.2
click at [1178, 204] on td "Adjustment" at bounding box center [1119, 196] width 134 height 27
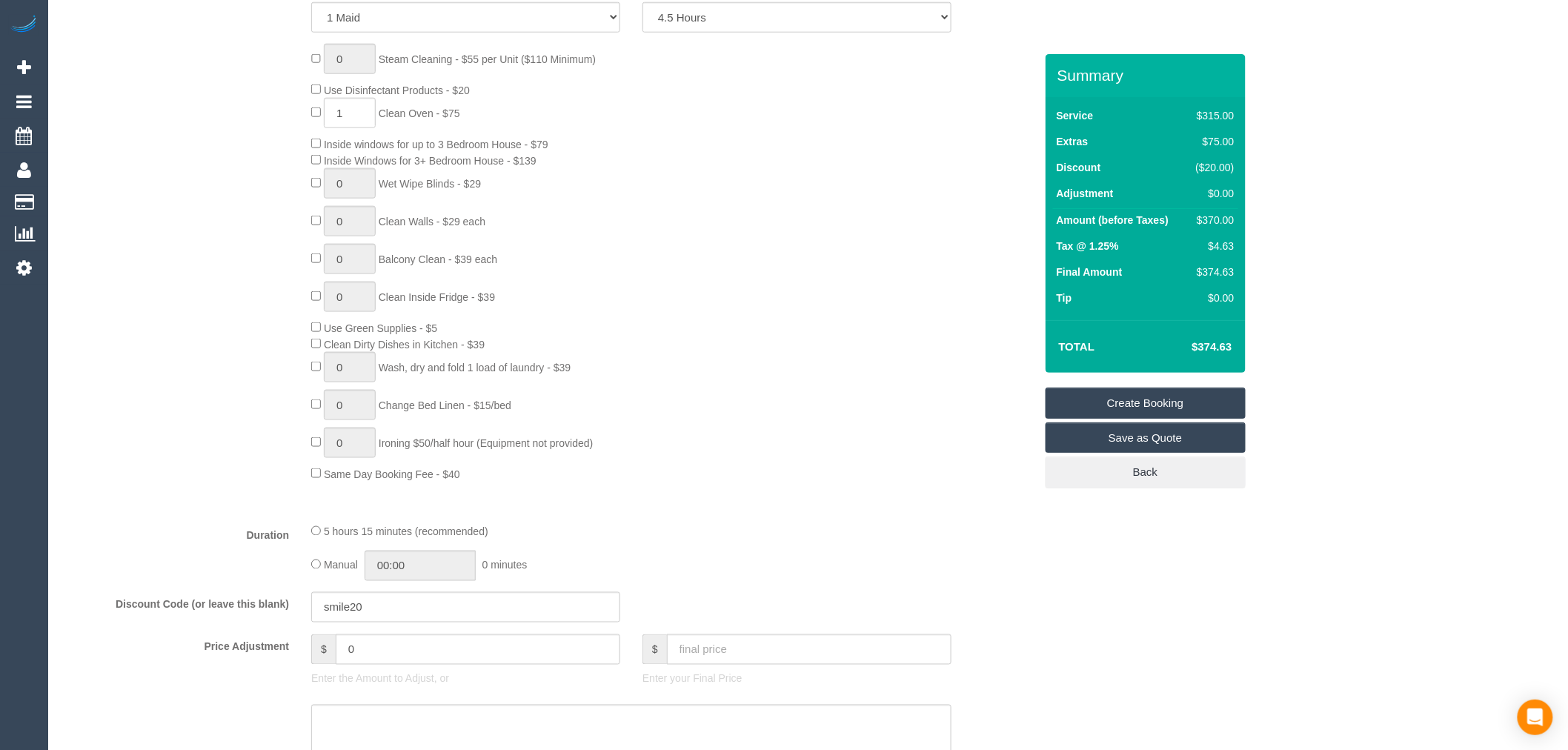
scroll to position [824, 0]
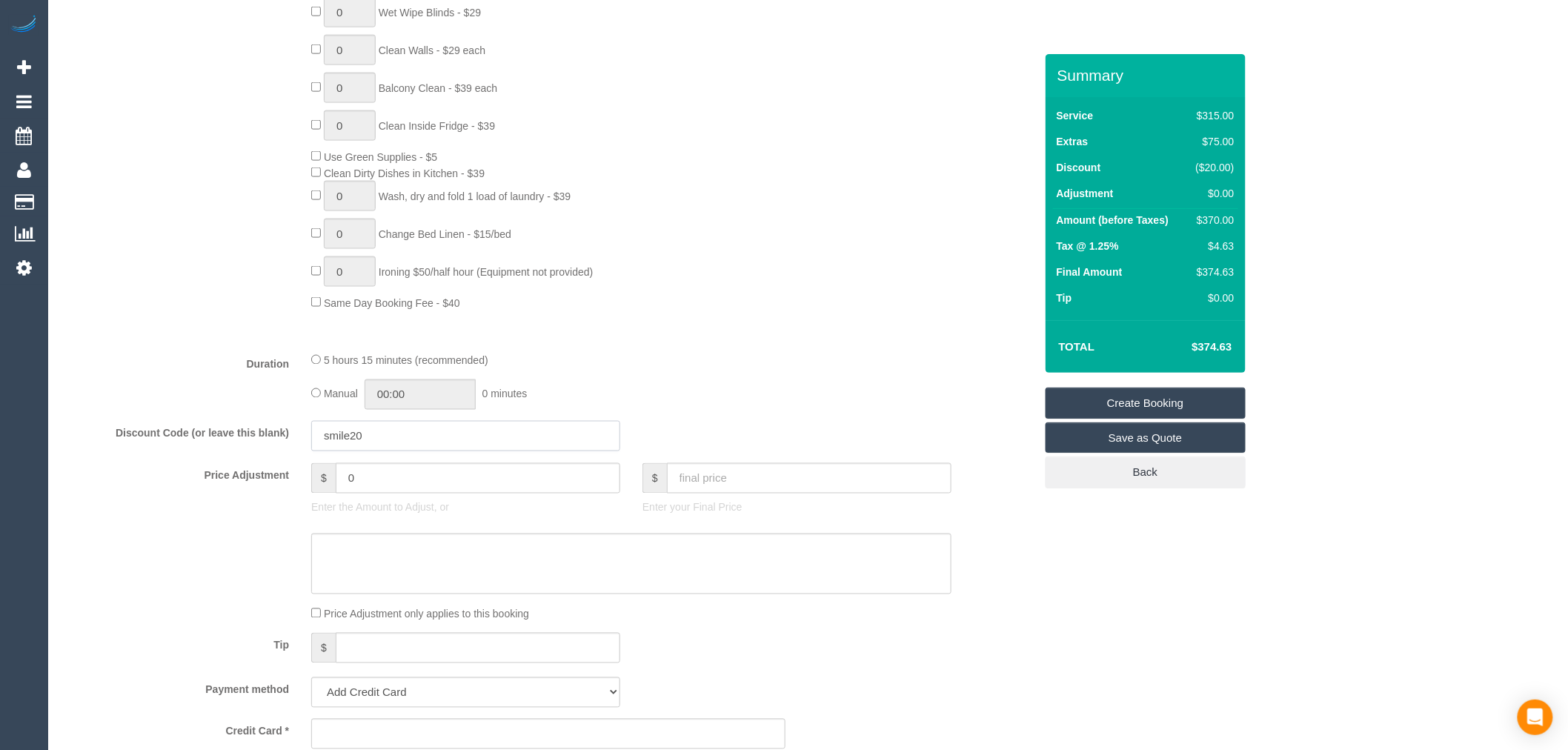
drag, startPoint x: 403, startPoint y: 431, endPoint x: 134, endPoint y: 439, distance: 269.1
click at [134, 440] on div "Discount Code (or leave this blank) smile20" at bounding box center [548, 436] width 994 height 31
click at [894, 310] on div "0 Steam Cleaning - $55 per Unit ($110 Minimum) Use Disinfectant Products - $20 …" at bounding box center [672, 91] width 745 height 438
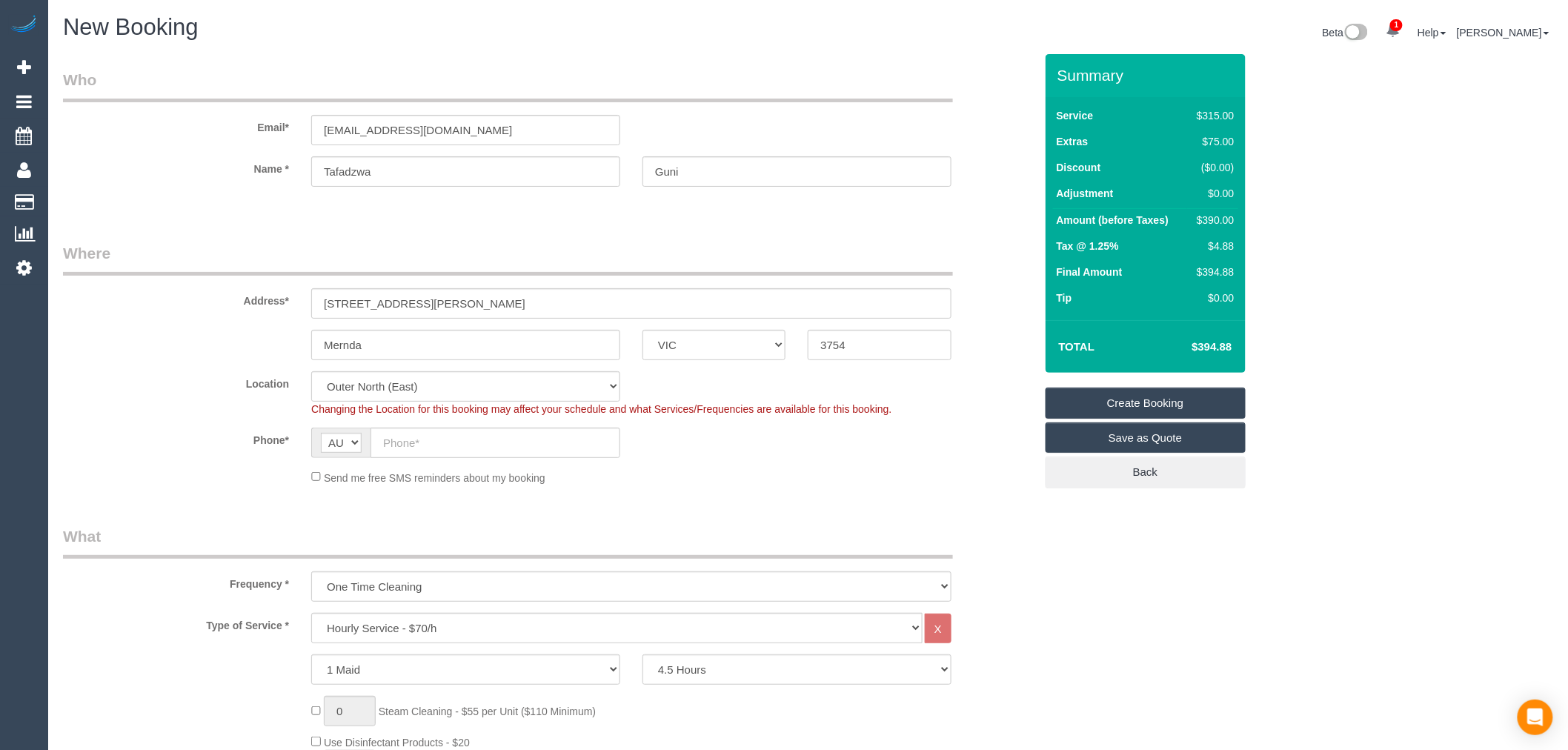
scroll to position [82, 0]
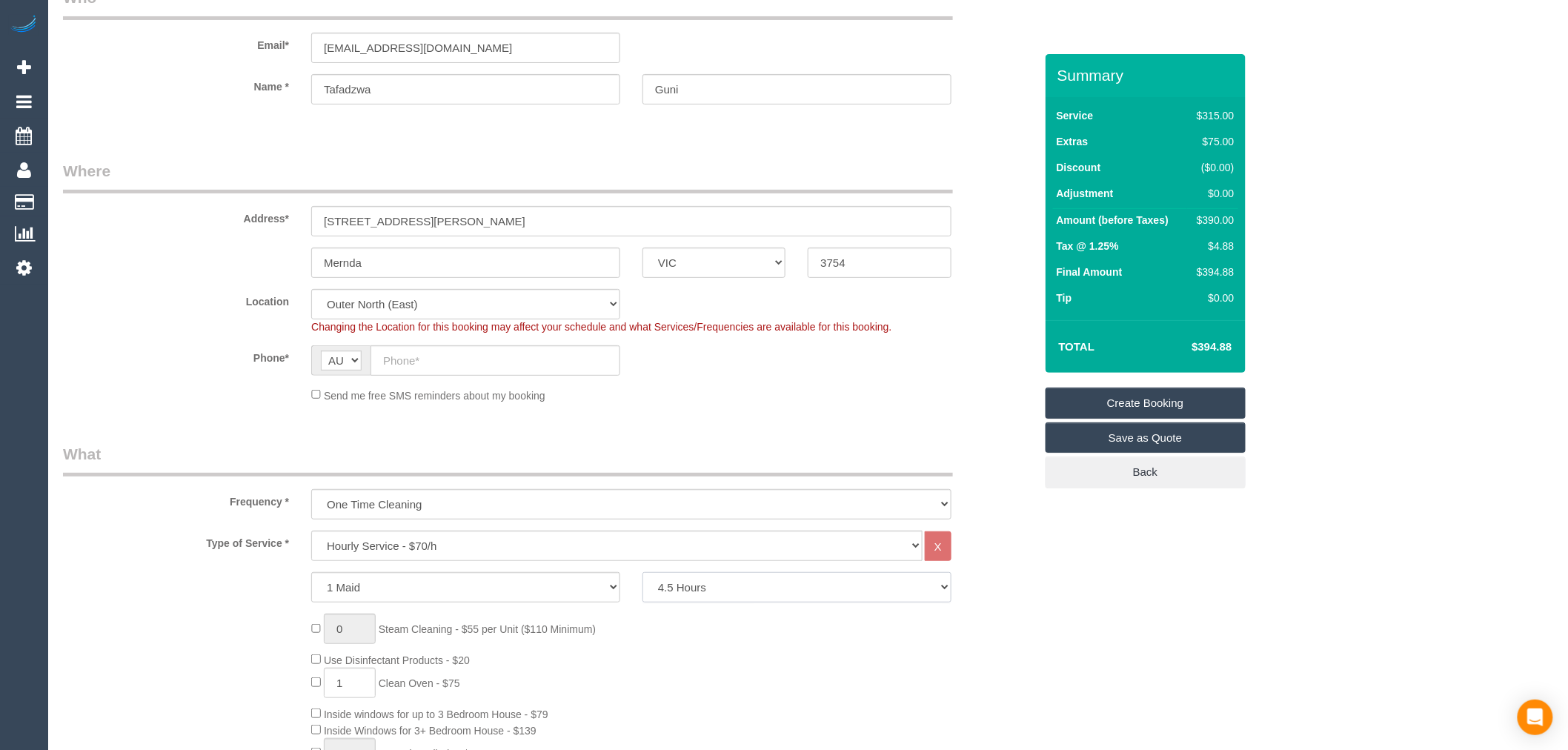
click at [690, 603] on select "2 Hours 2.5 Hours 3 Hours 3.5 Hours 4 Hours 4.5 Hours 5 Hours 5.5 Hours 6 Hours…" at bounding box center [796, 587] width 309 height 30
click at [996, 339] on sui-booking-location "Location Office City East (North) East (South) Inner East Inner North (East) In…" at bounding box center [548, 346] width 971 height 114
click at [679, 455] on legend "What" at bounding box center [508, 460] width 890 height 33
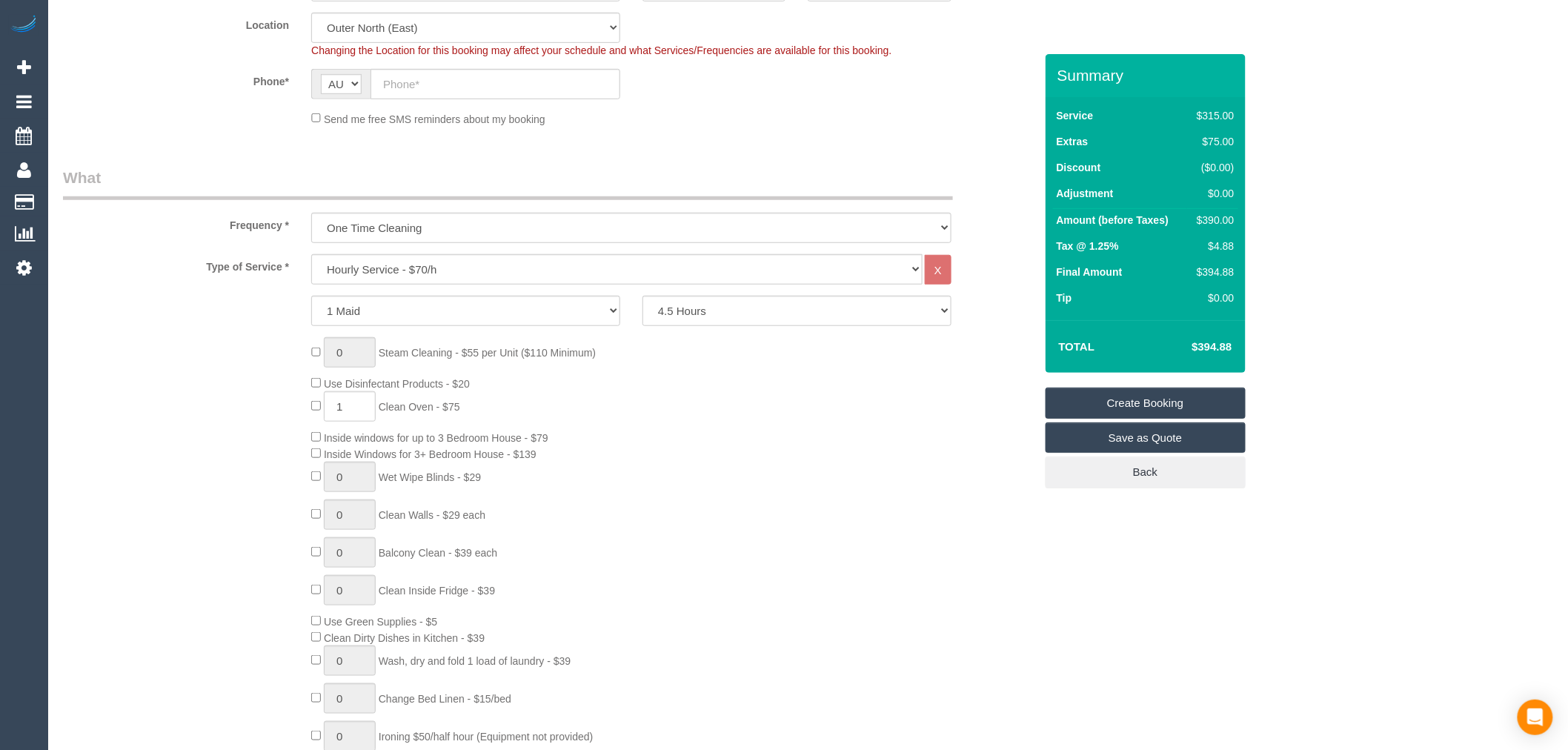
scroll to position [0, 0]
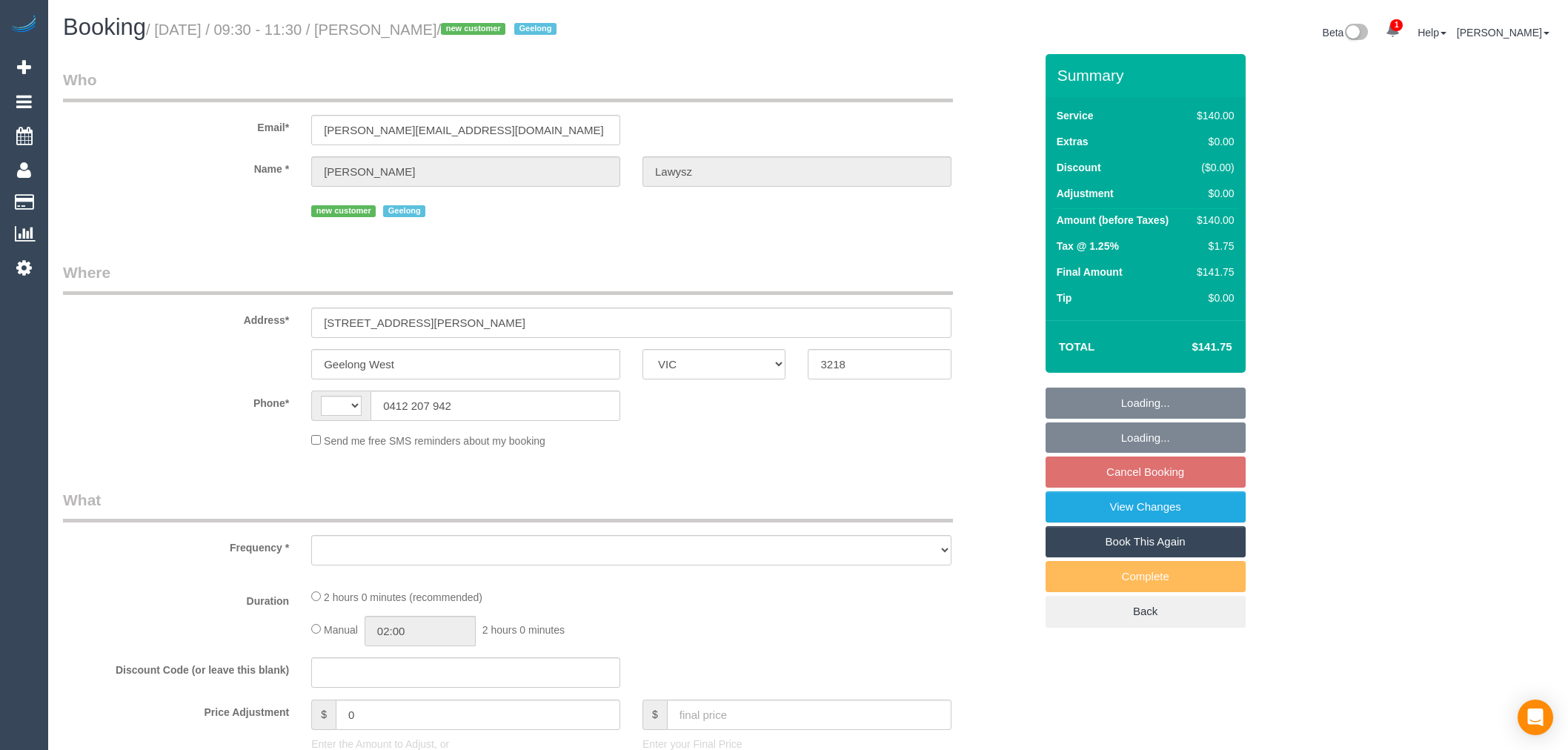
select select "VIC"
select select "string:AU"
select select "string:stripe-pm_1RvoKQ2GScqysDRVYMfgfIZs"
select select "number:28"
select select "number:14"
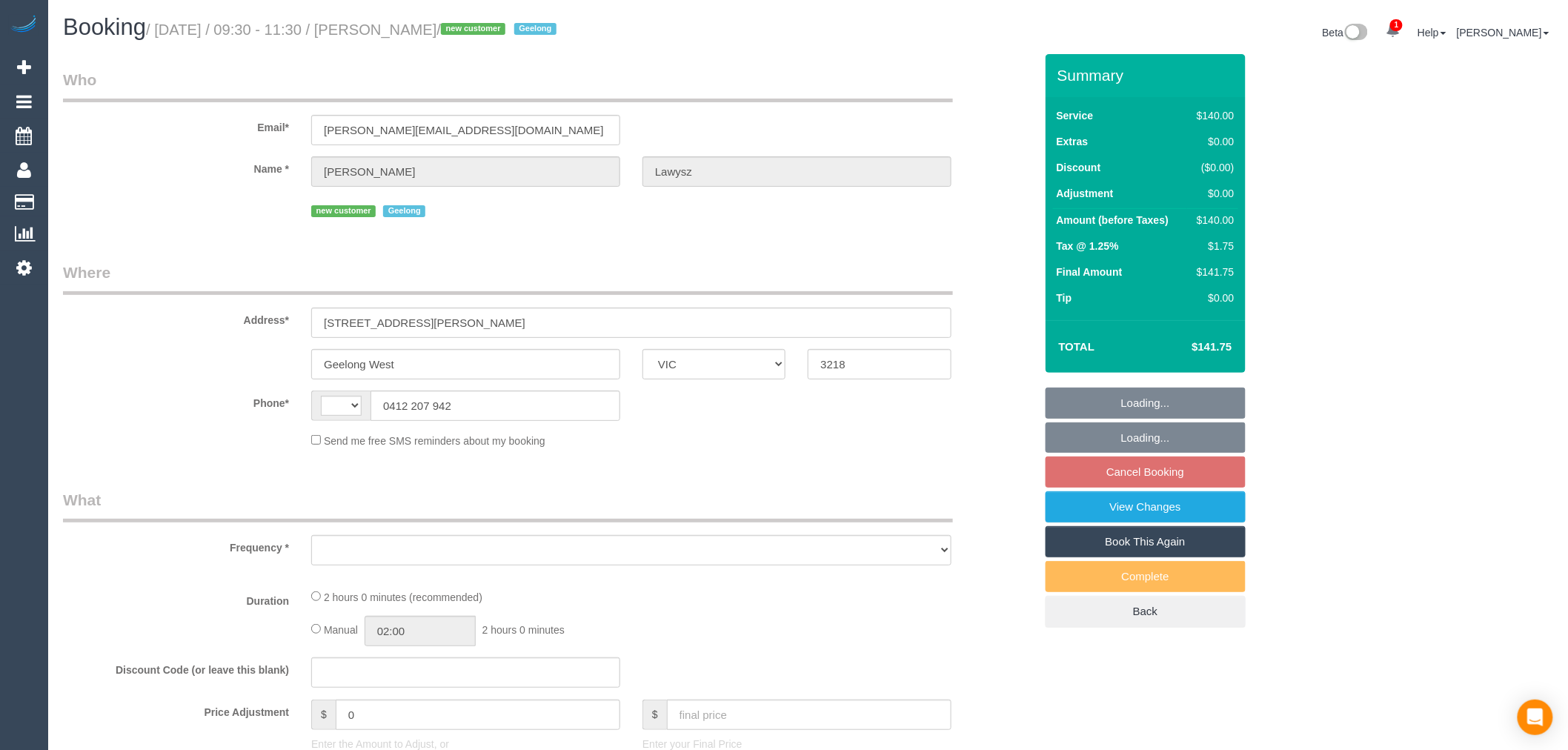
select select "number:19"
select select "number:36"
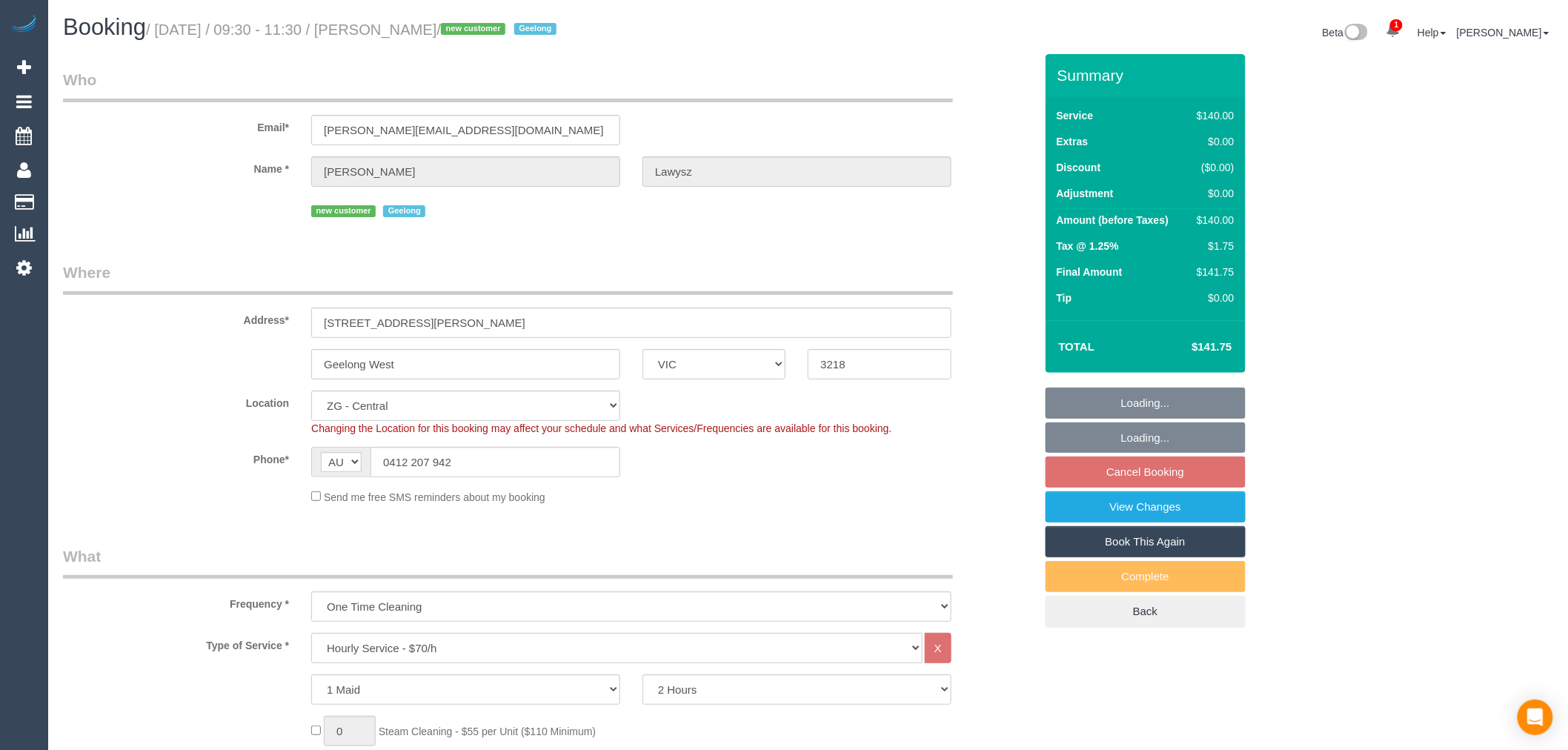
select select "object:947"
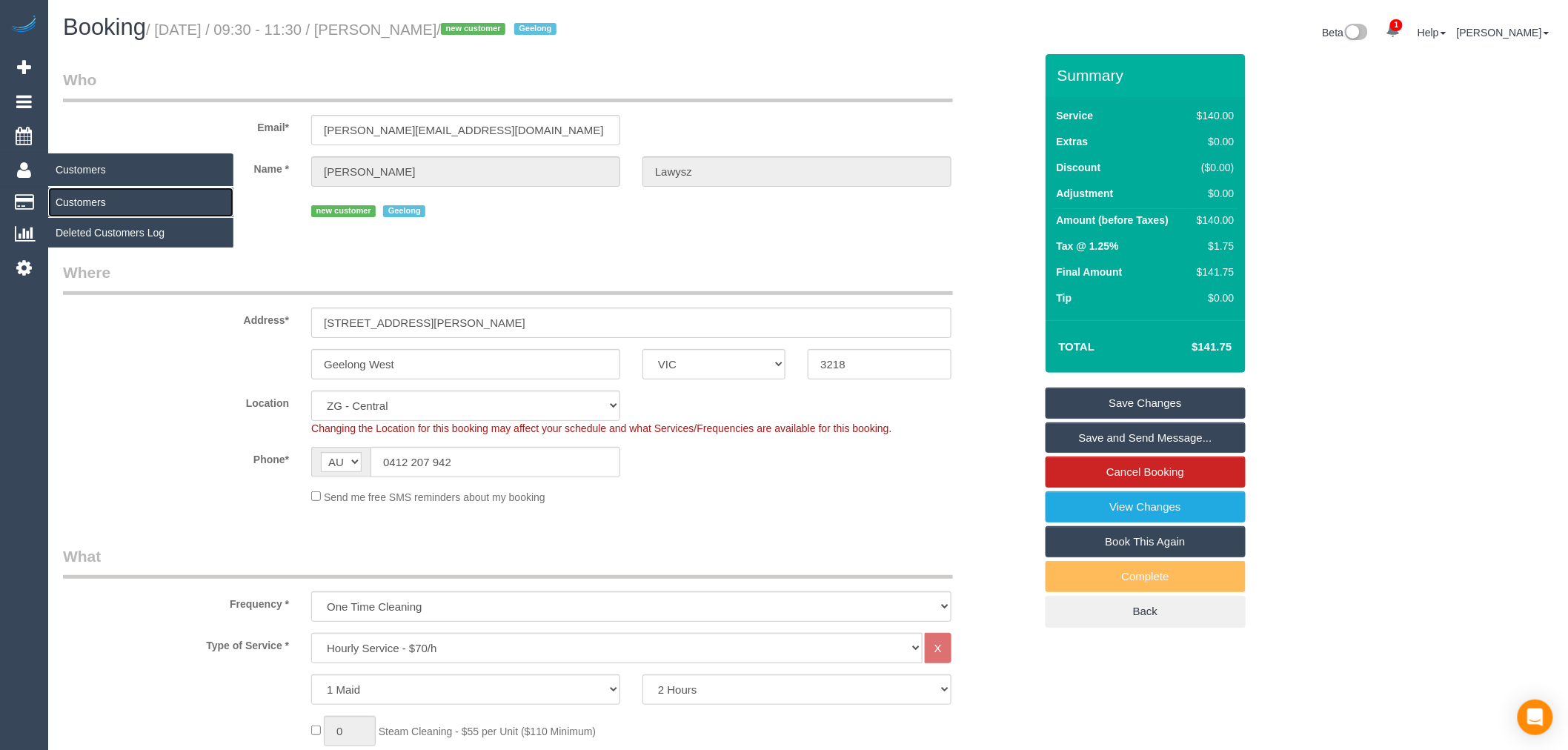
click at [107, 195] on link "Customers" at bounding box center [140, 202] width 186 height 29
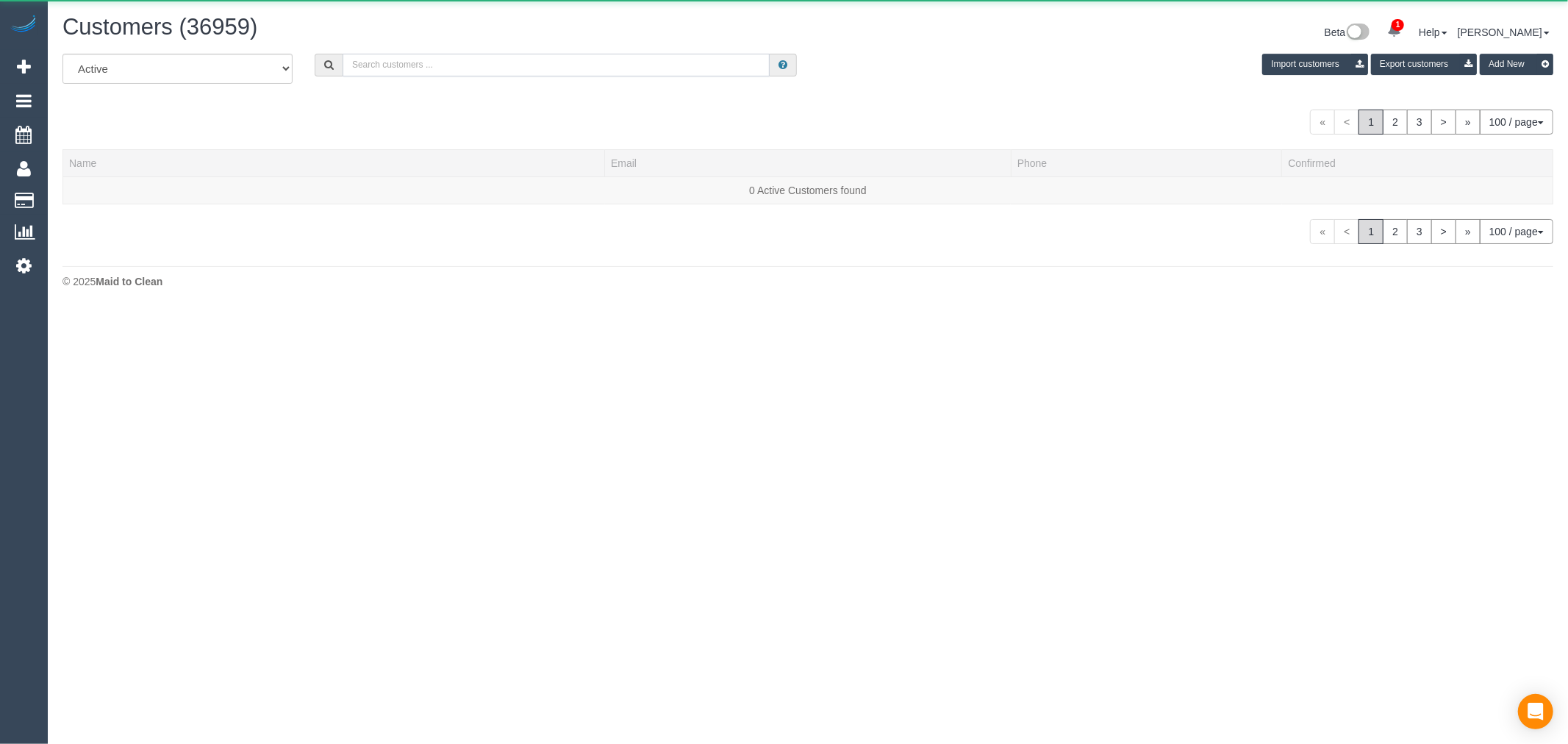
click at [399, 72] on input "text" at bounding box center [556, 65] width 427 height 23
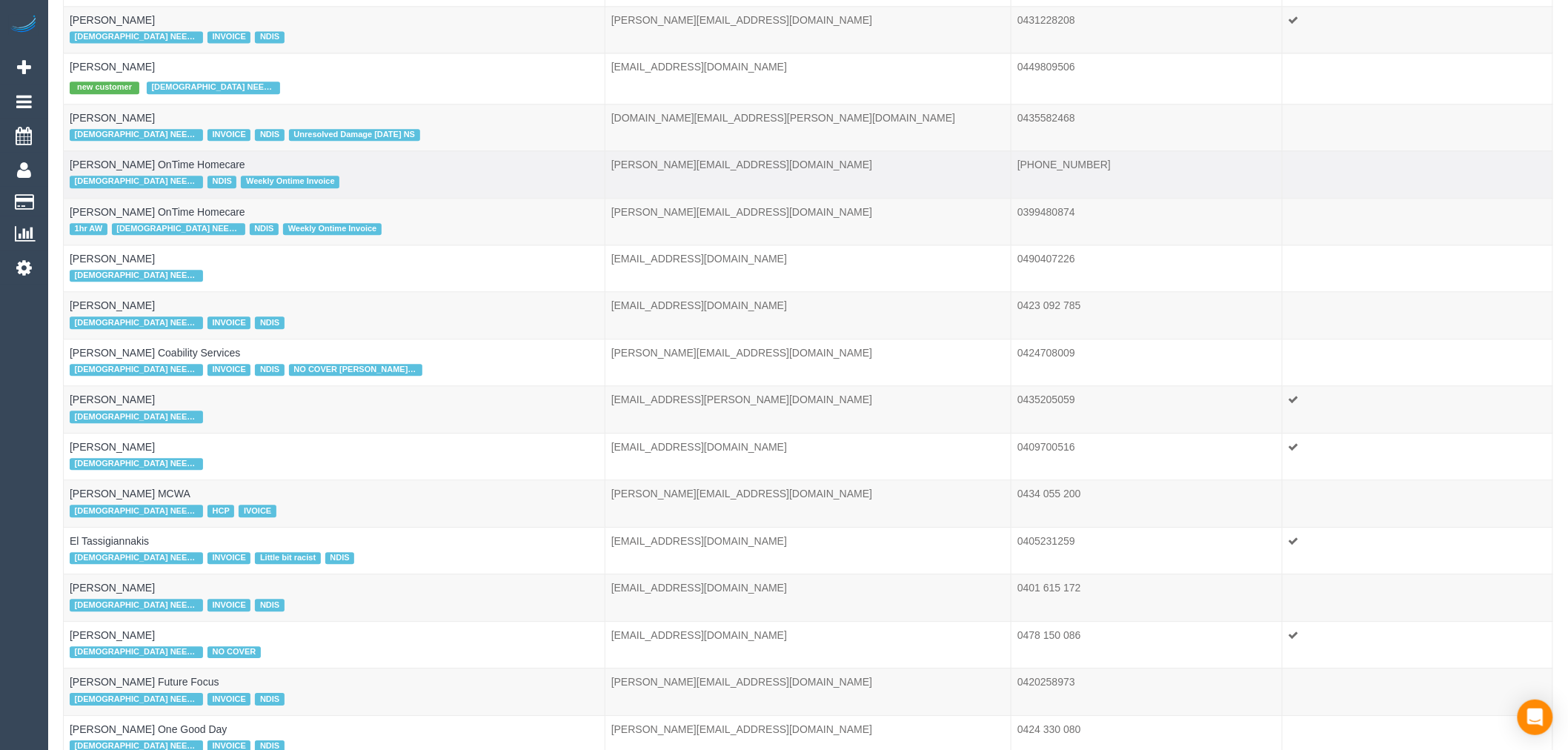
scroll to position [1399, 0]
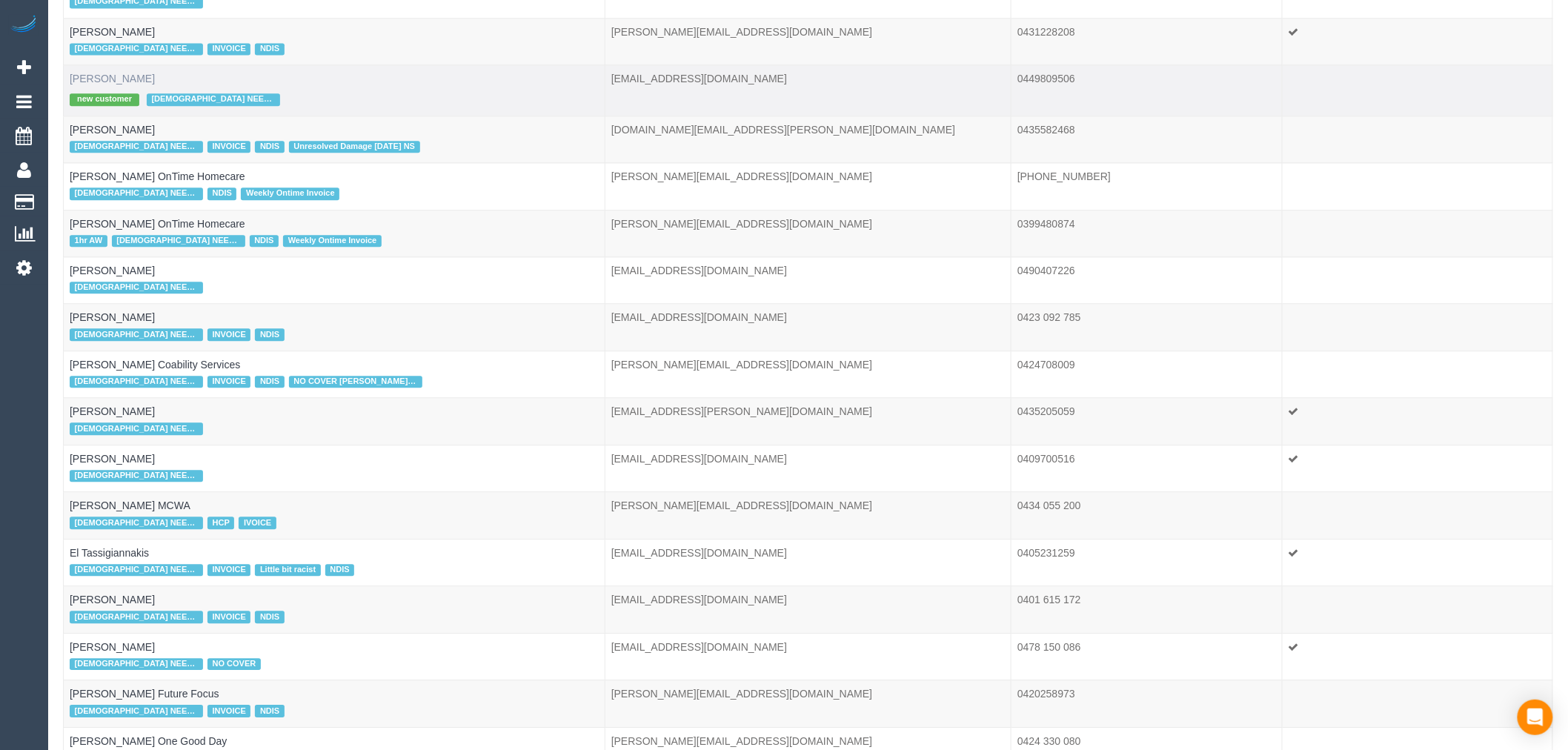
type input "[DEMOGRAPHIC_DATA] needed"
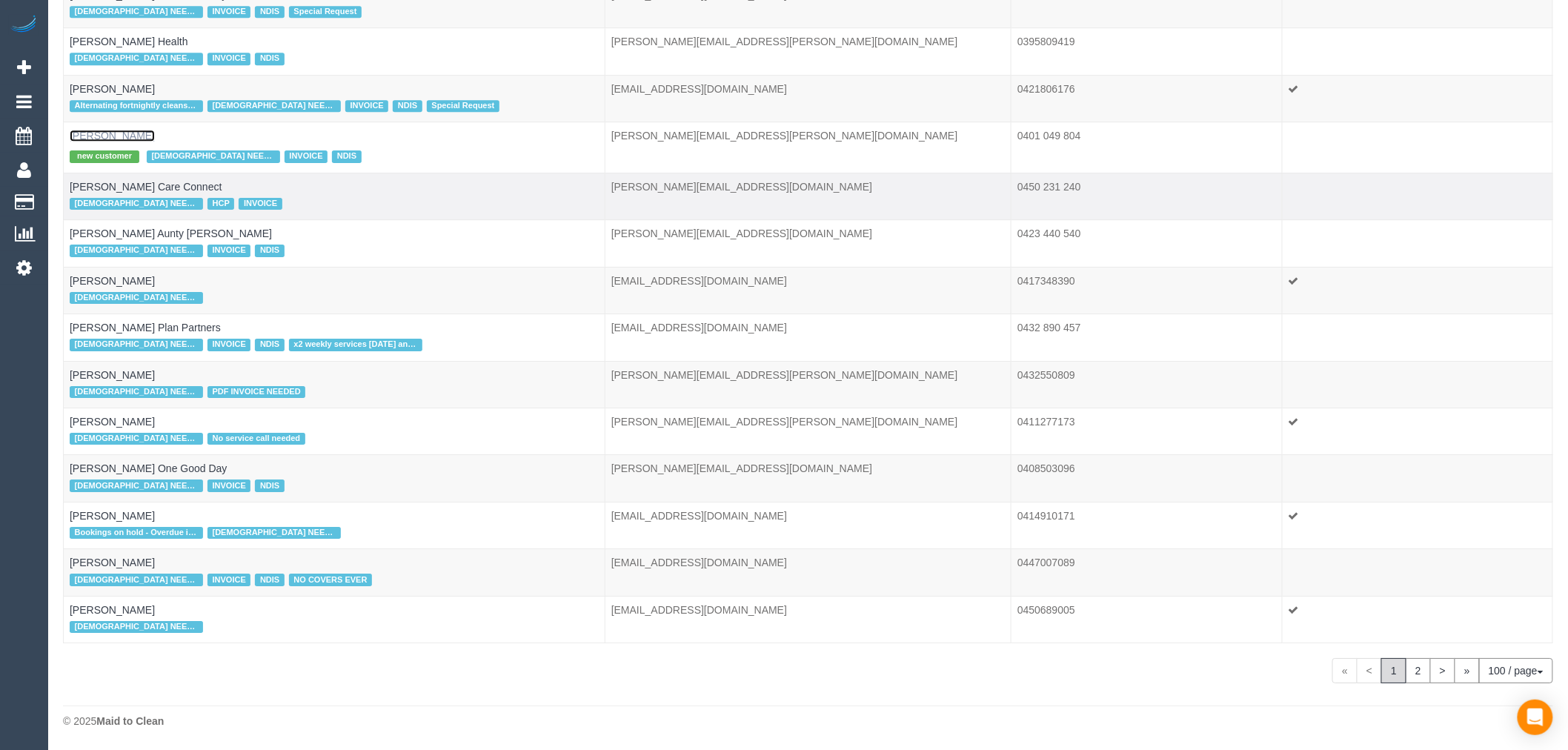
scroll to position [4400, 0]
click at [1412, 677] on link "2" at bounding box center [1418, 671] width 26 height 26
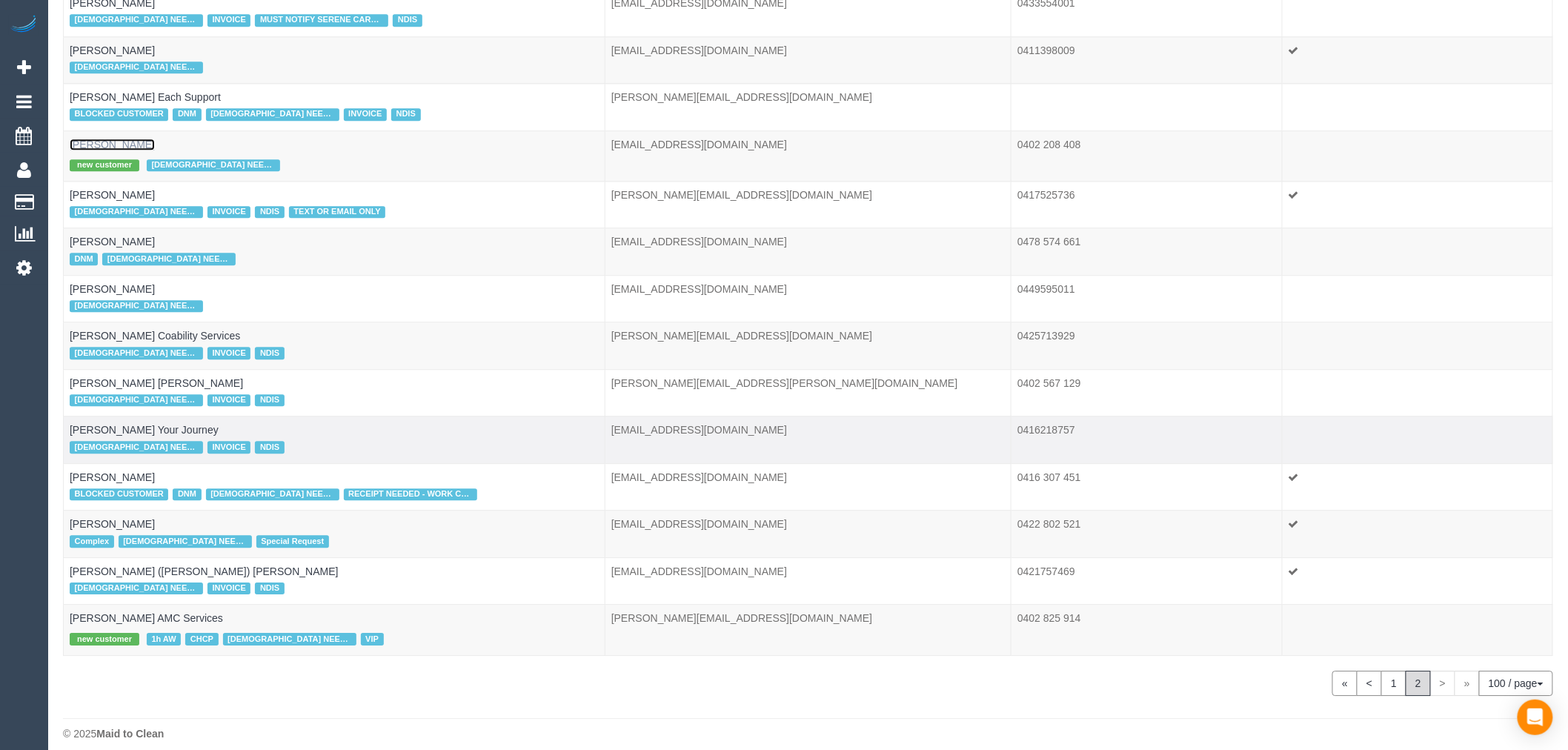
scroll to position [1553, 0]
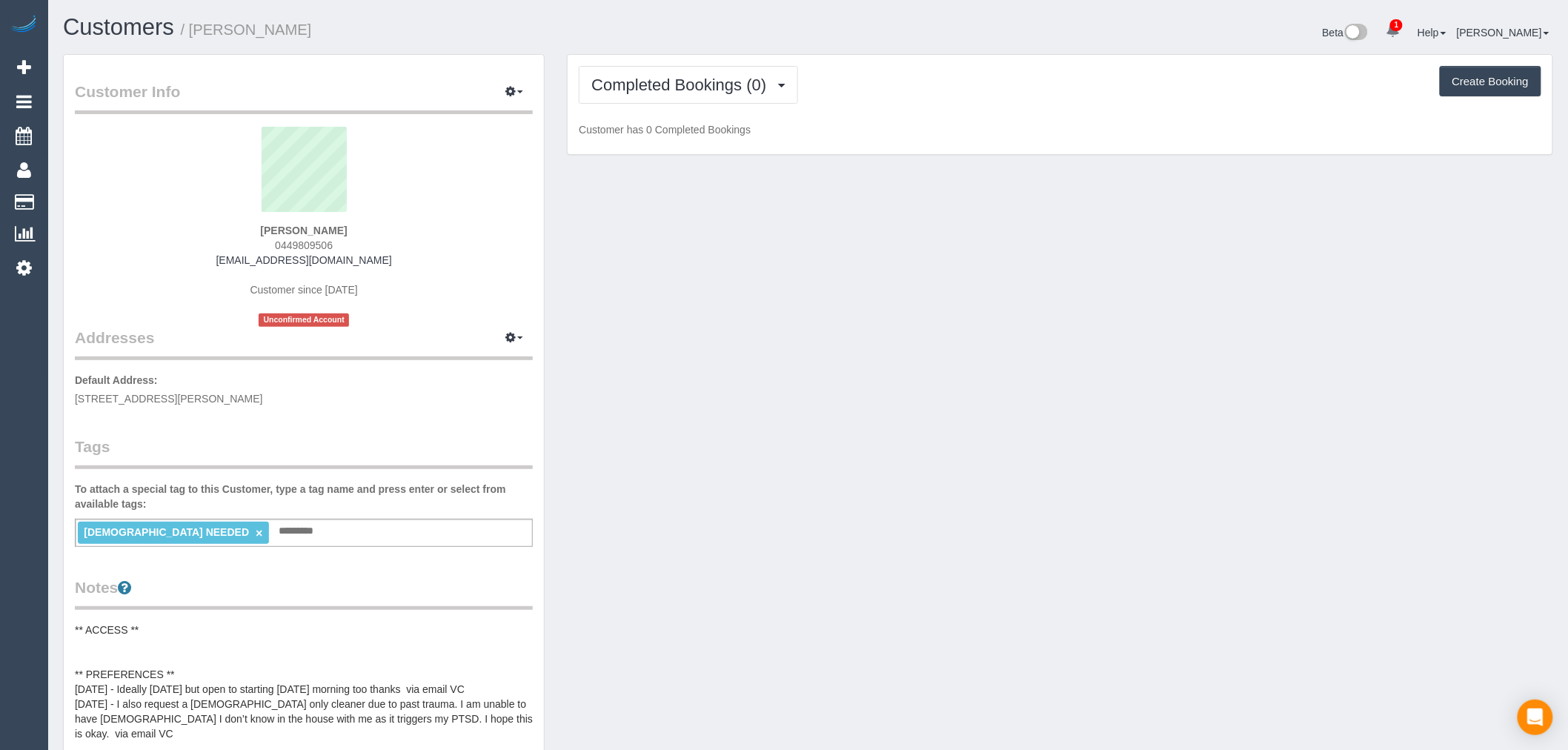
click at [793, 108] on div "Completed Bookings (0) Completed Bookings (0) Upcoming Bookings (11) Cancelled …" at bounding box center [1059, 104] width 985 height 100
click at [768, 97] on button "Completed Bookings (0)" at bounding box center [688, 85] width 219 height 38
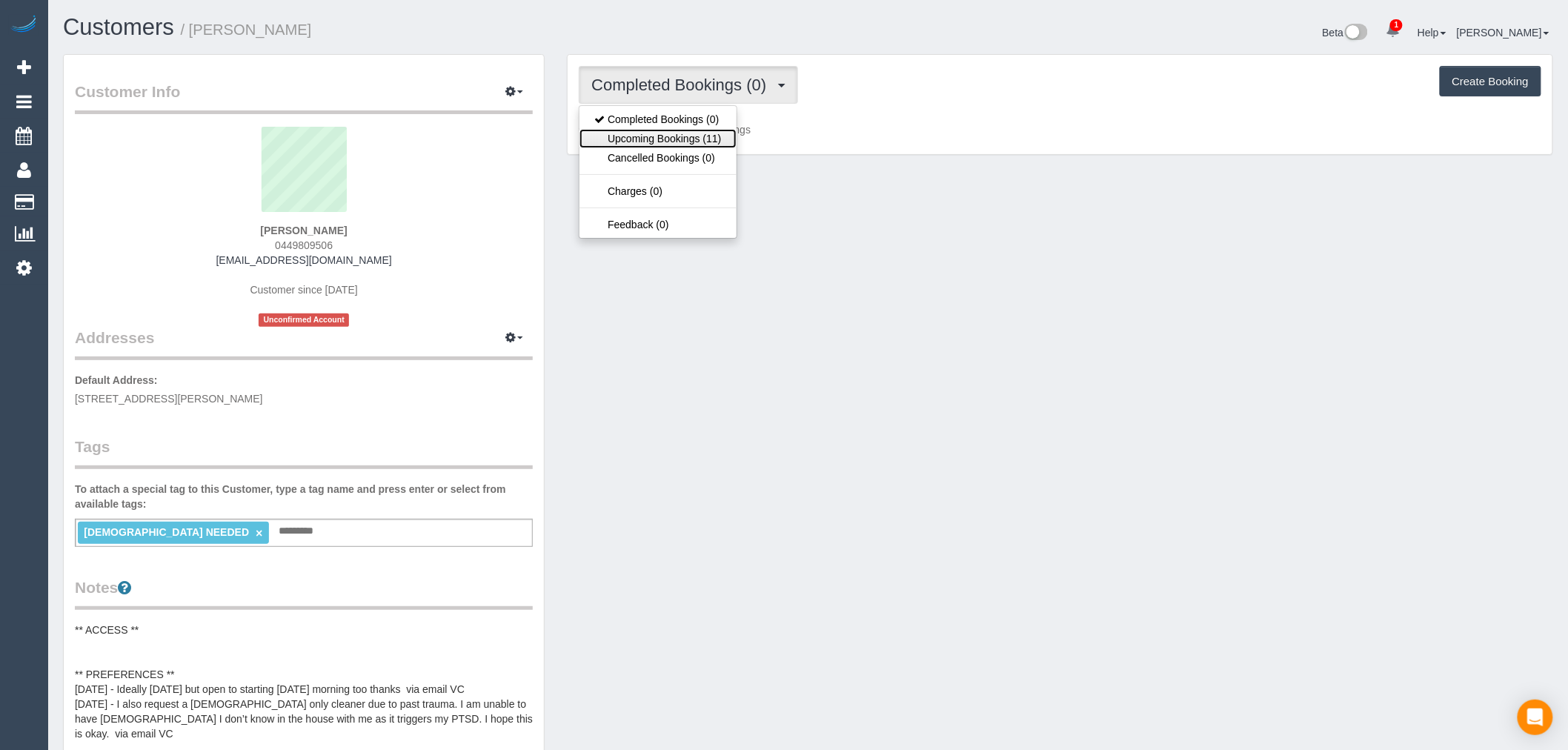
click at [722, 138] on link "Upcoming Bookings (11)" at bounding box center [657, 139] width 156 height 20
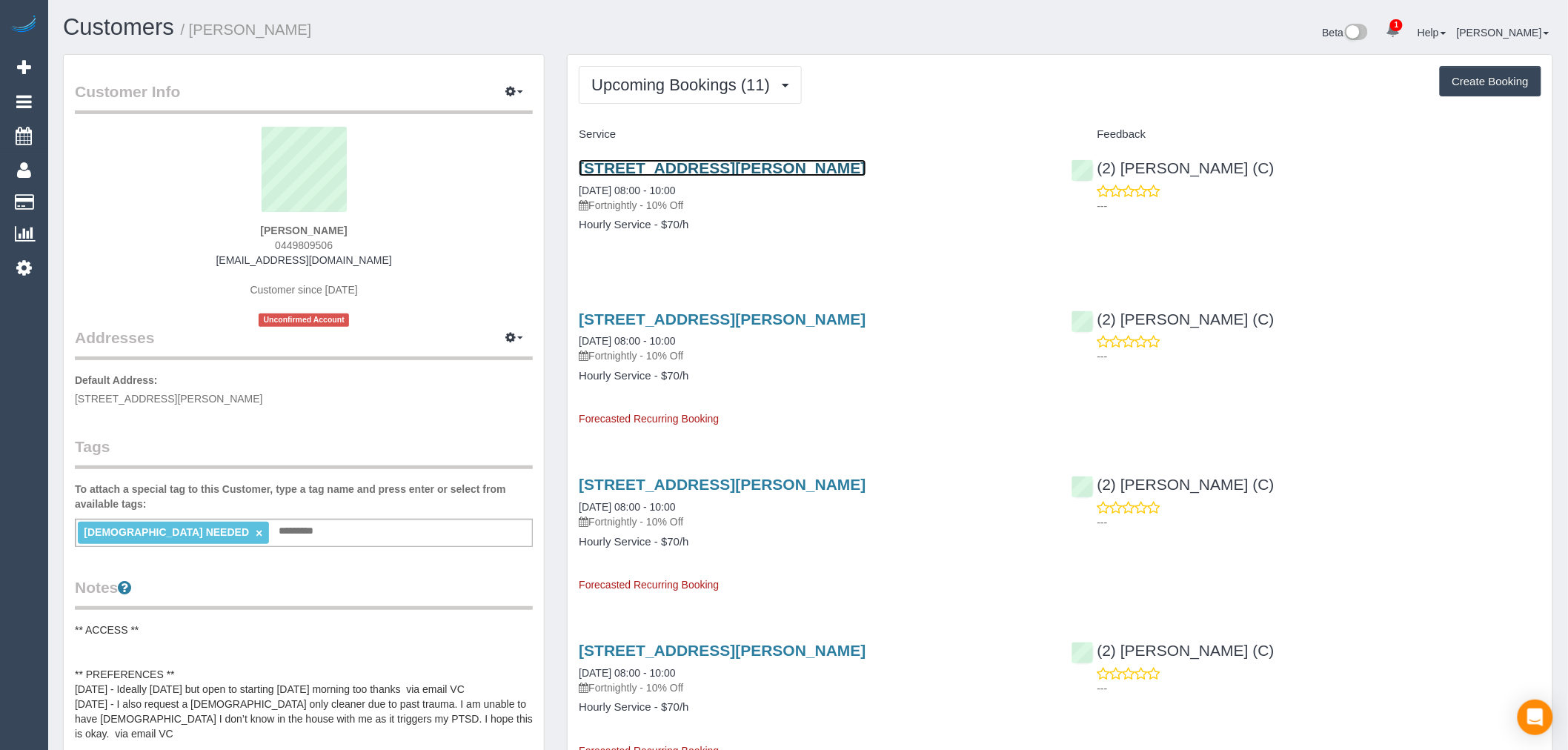
click at [724, 169] on link "[STREET_ADDRESS][PERSON_NAME]" at bounding box center [722, 168] width 287 height 17
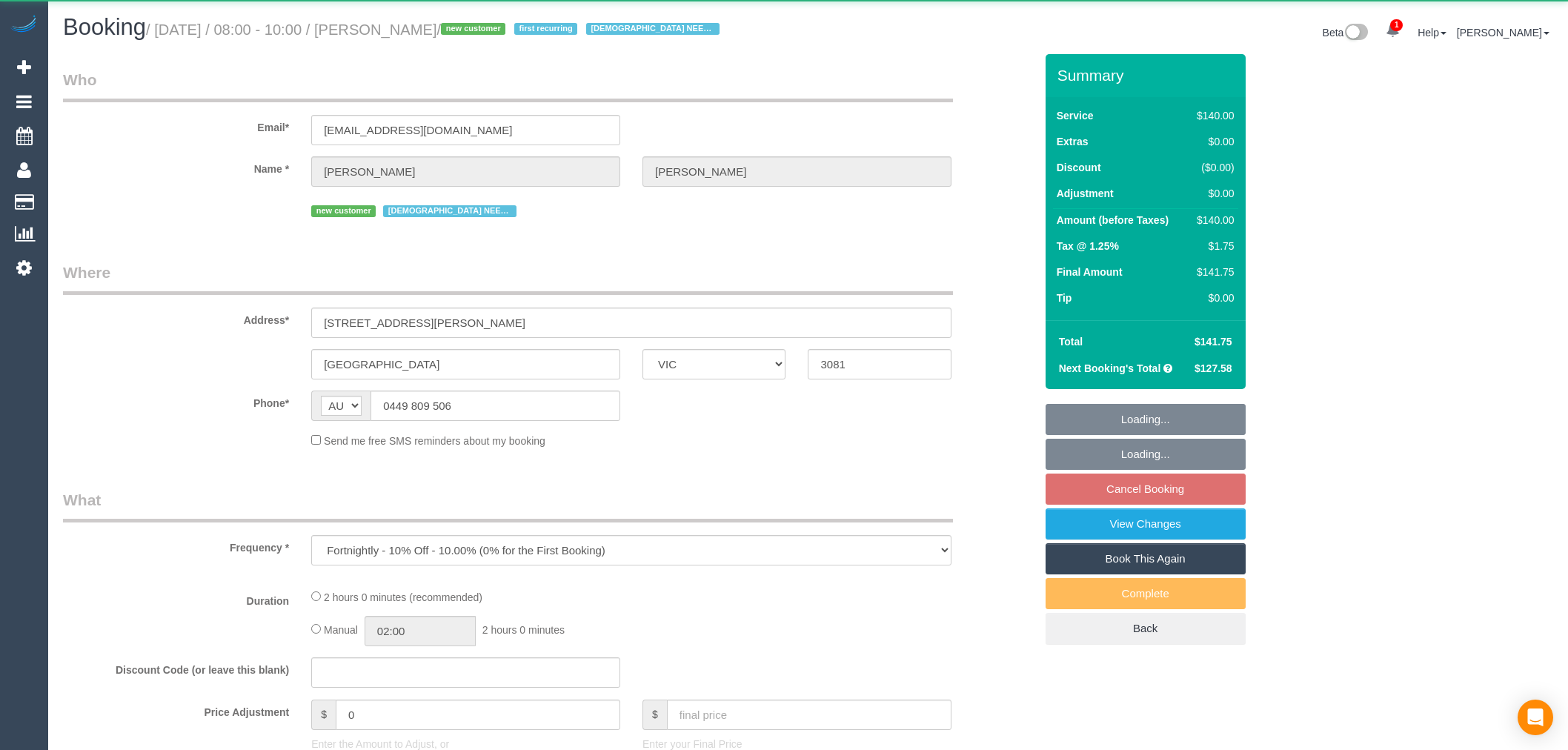
select select "VIC"
select select "string:stripe-pm_1RuBcv2GScqysDRVsAWtxc9p"
select select "number:27"
select select "number:14"
select select "number:21"
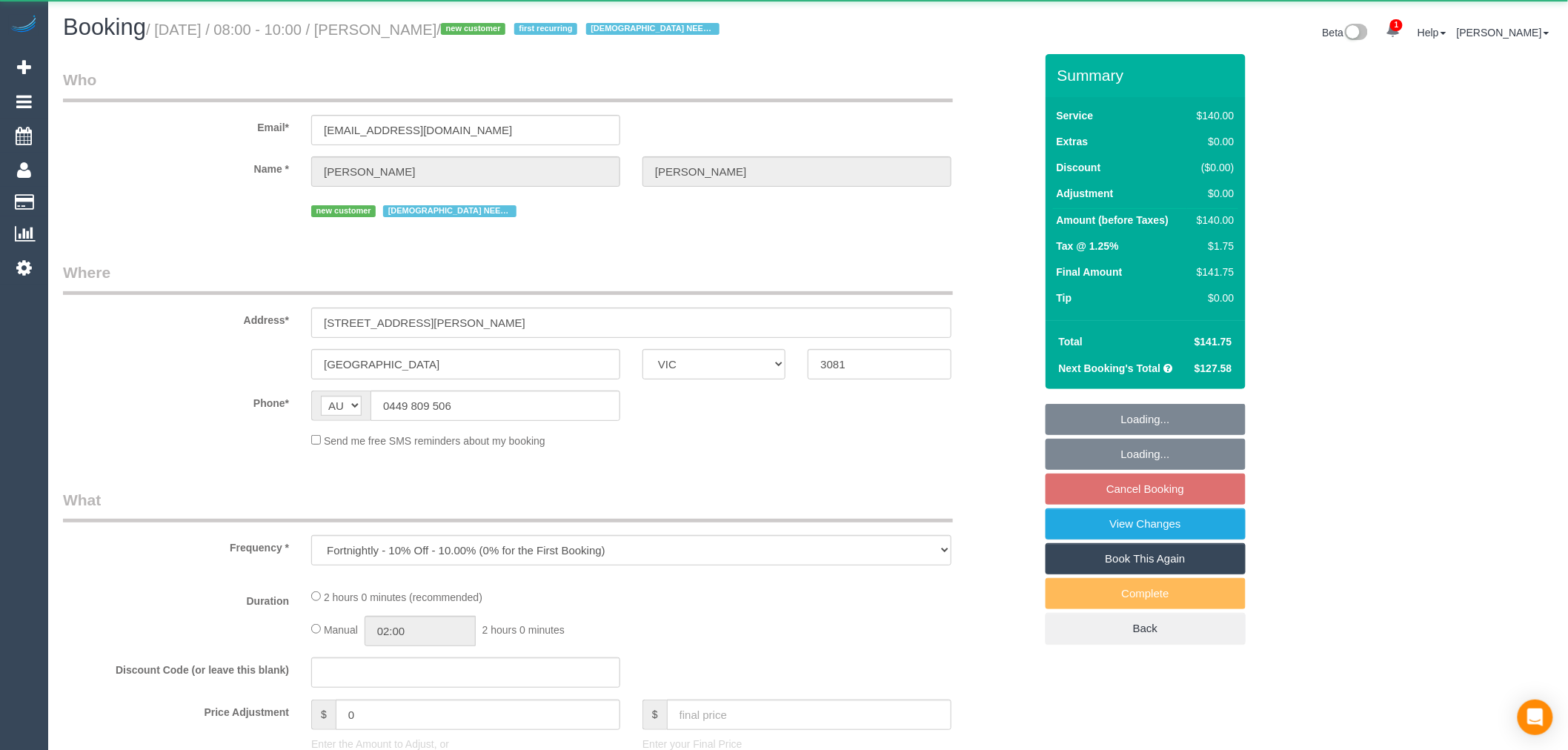
select select "number:22"
select select "number:34"
select select "number:26"
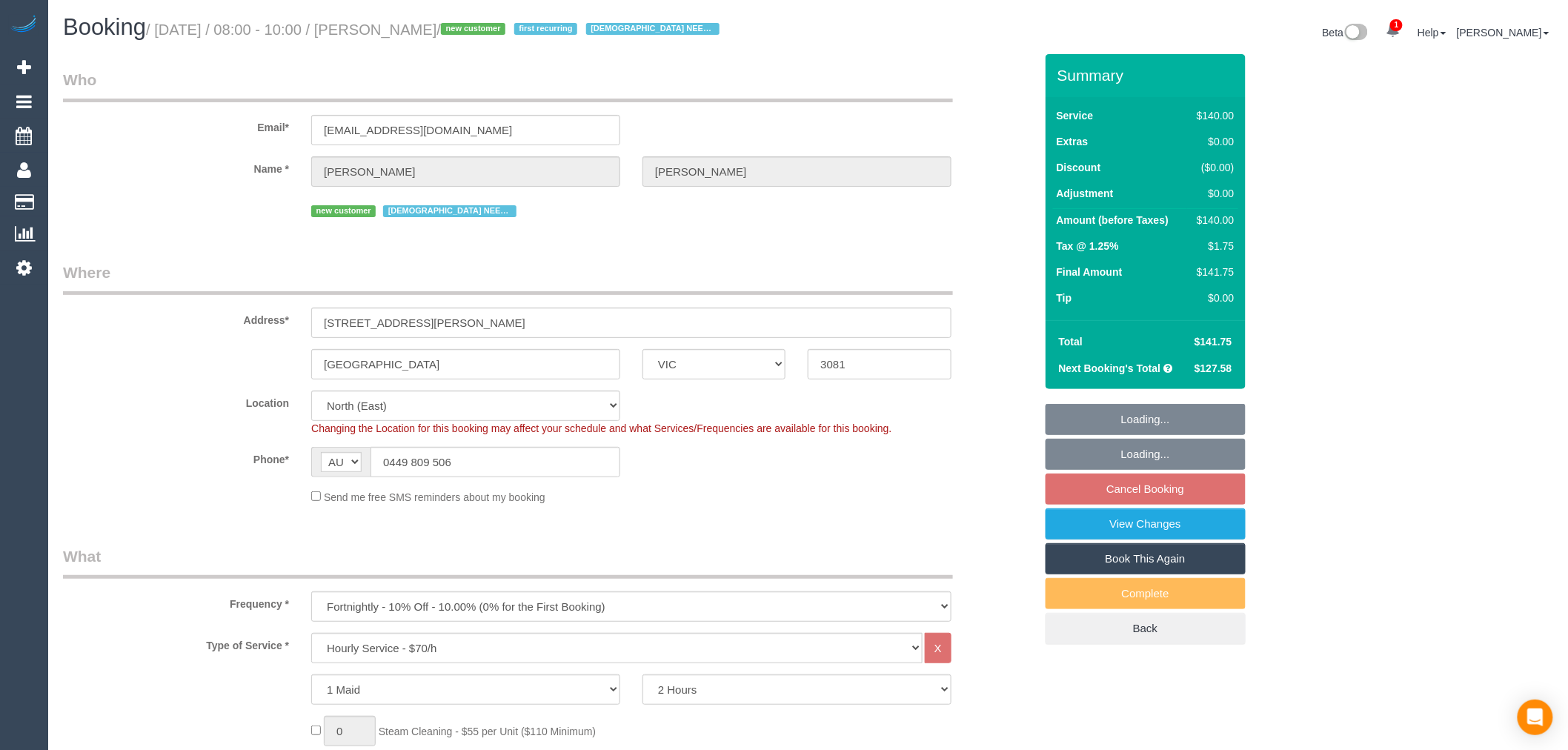
select select "object:929"
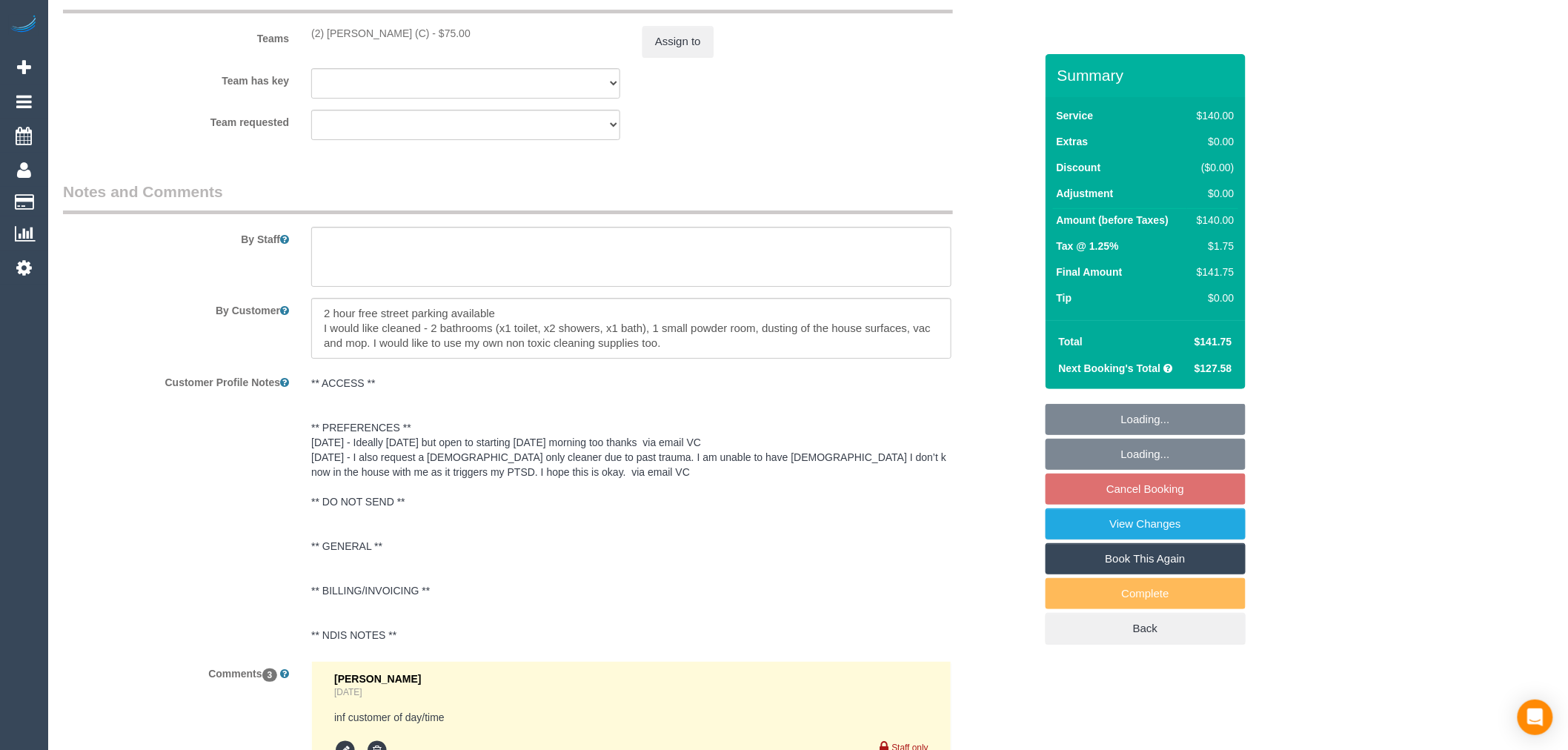
select select "spot2"
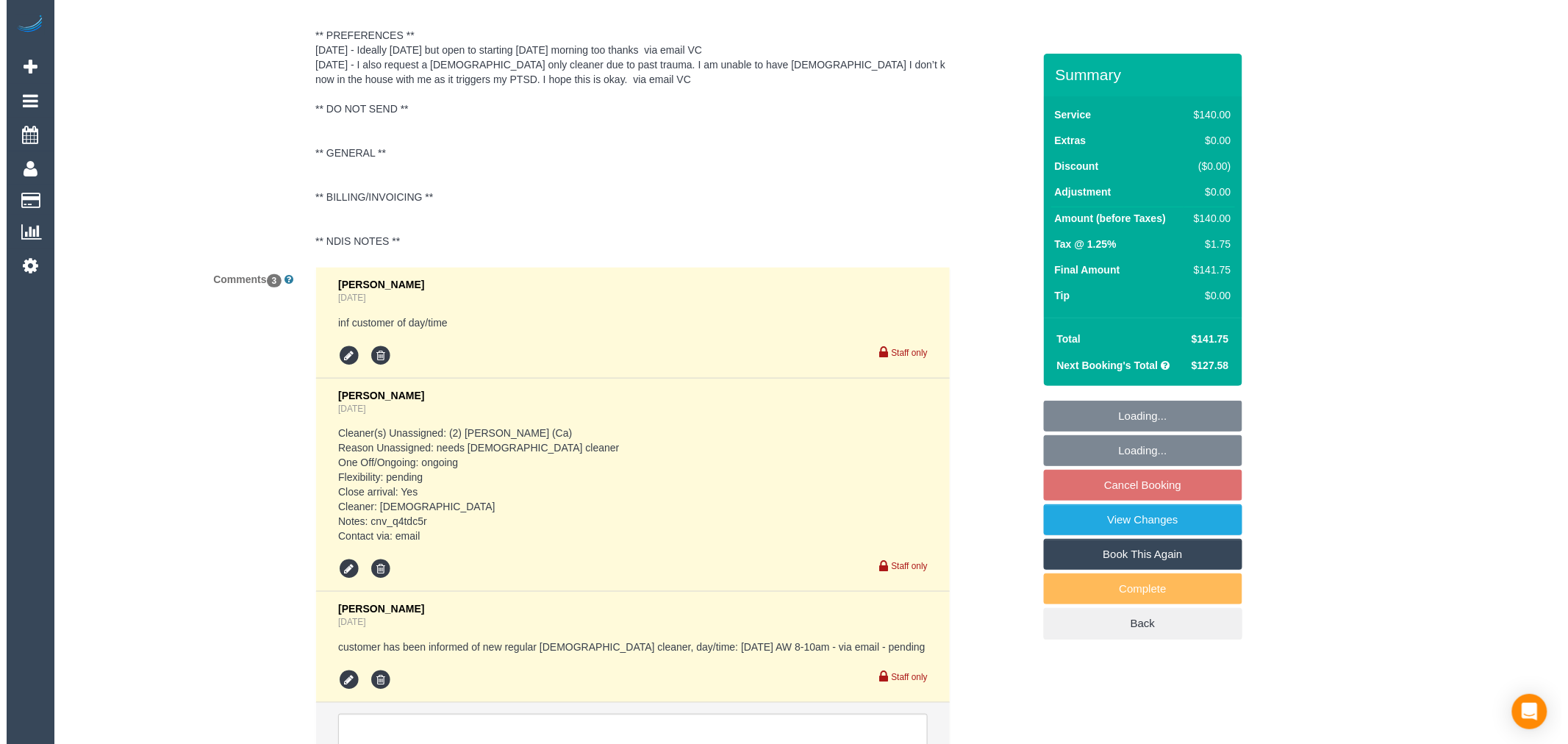
scroll to position [2731, 0]
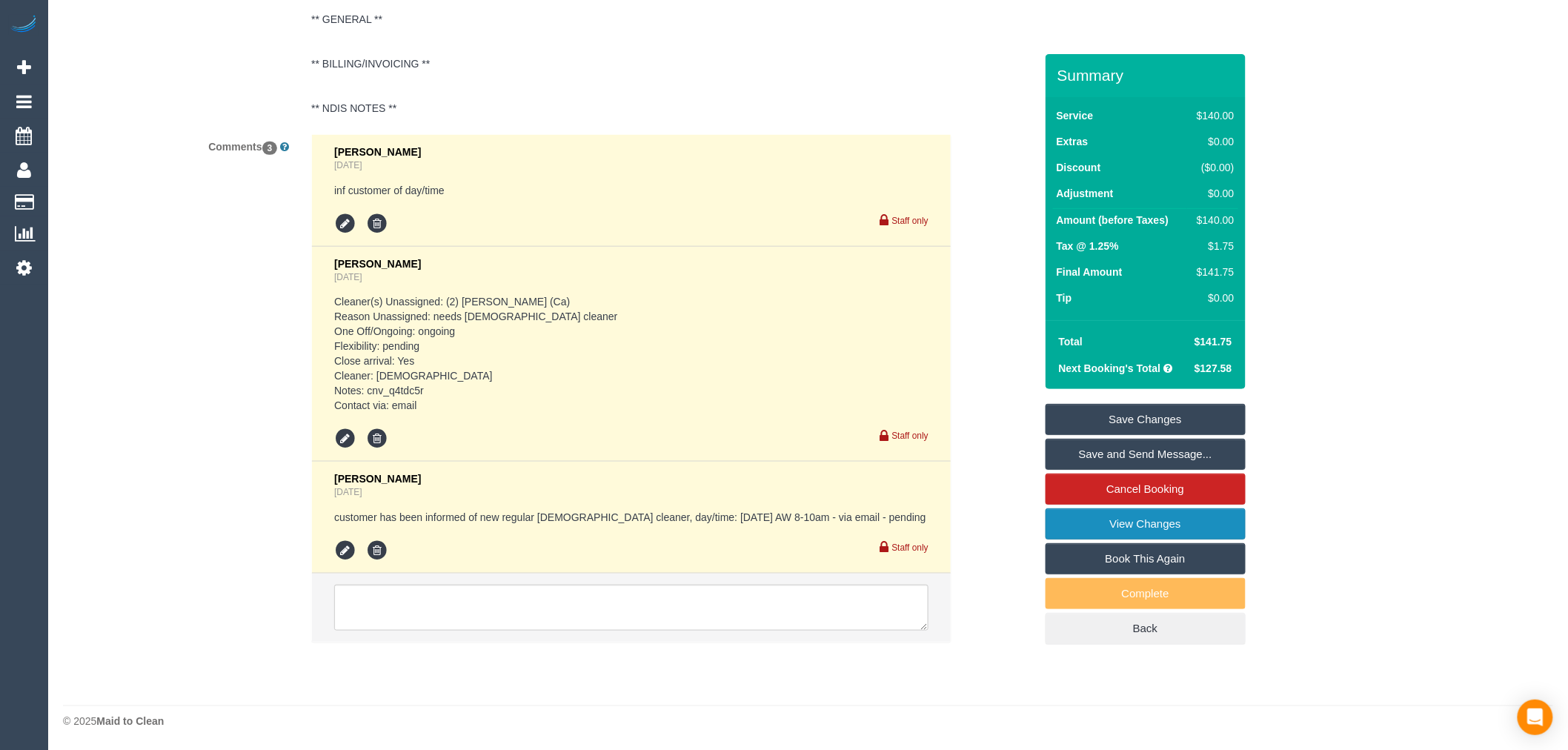
click at [1198, 516] on link "View Changes" at bounding box center [1146, 524] width 200 height 31
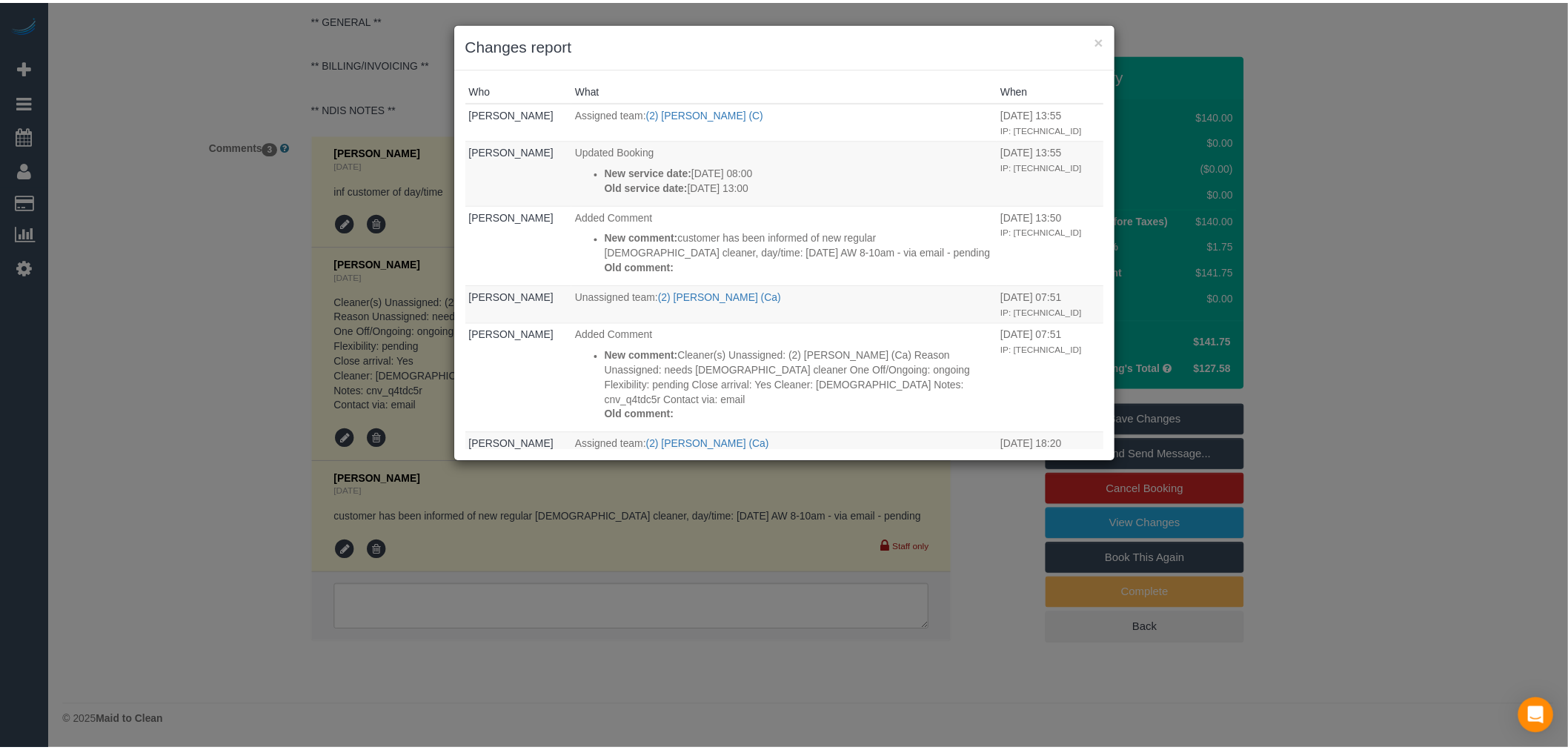
scroll to position [0, 0]
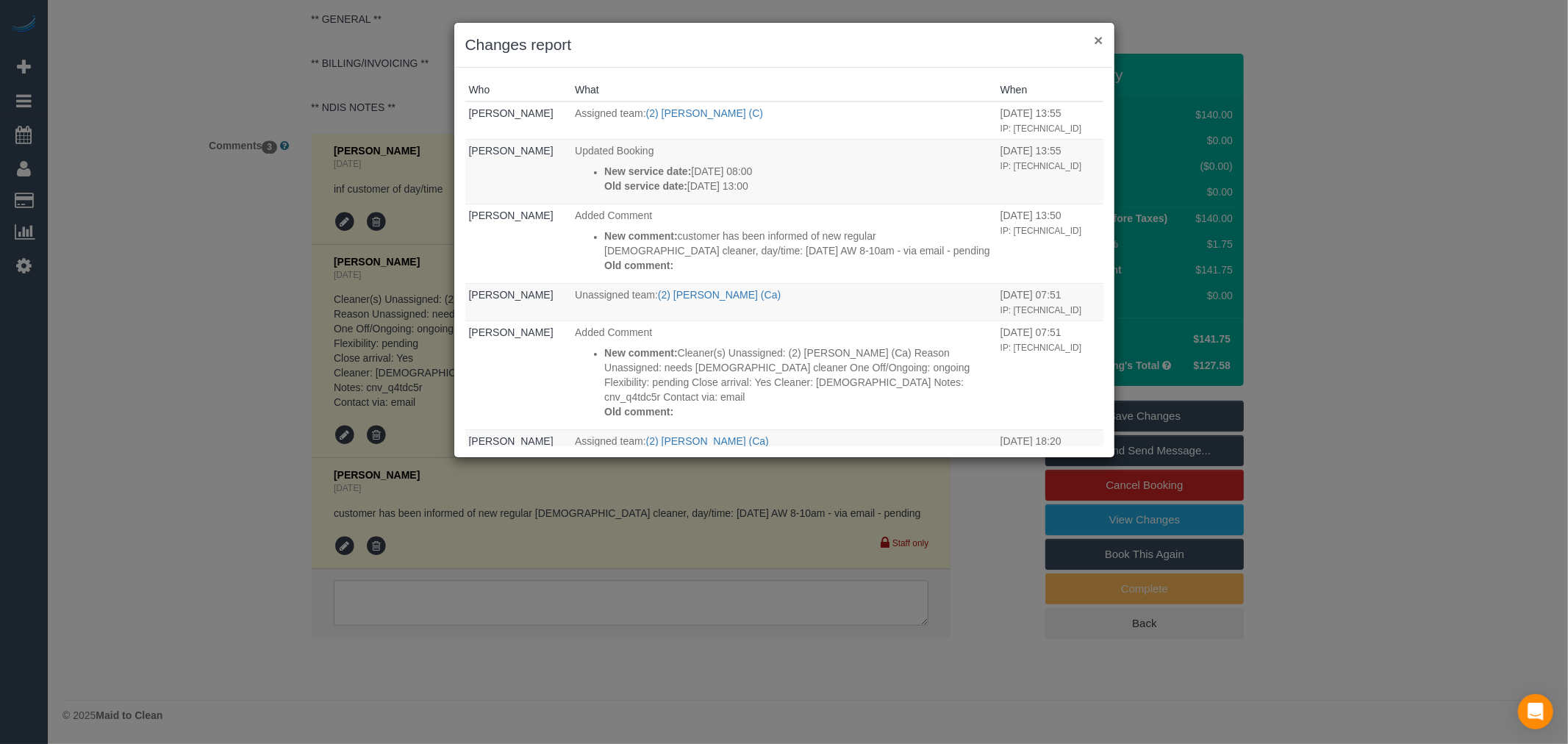
click at [1100, 41] on button "×" at bounding box center [1098, 40] width 9 height 16
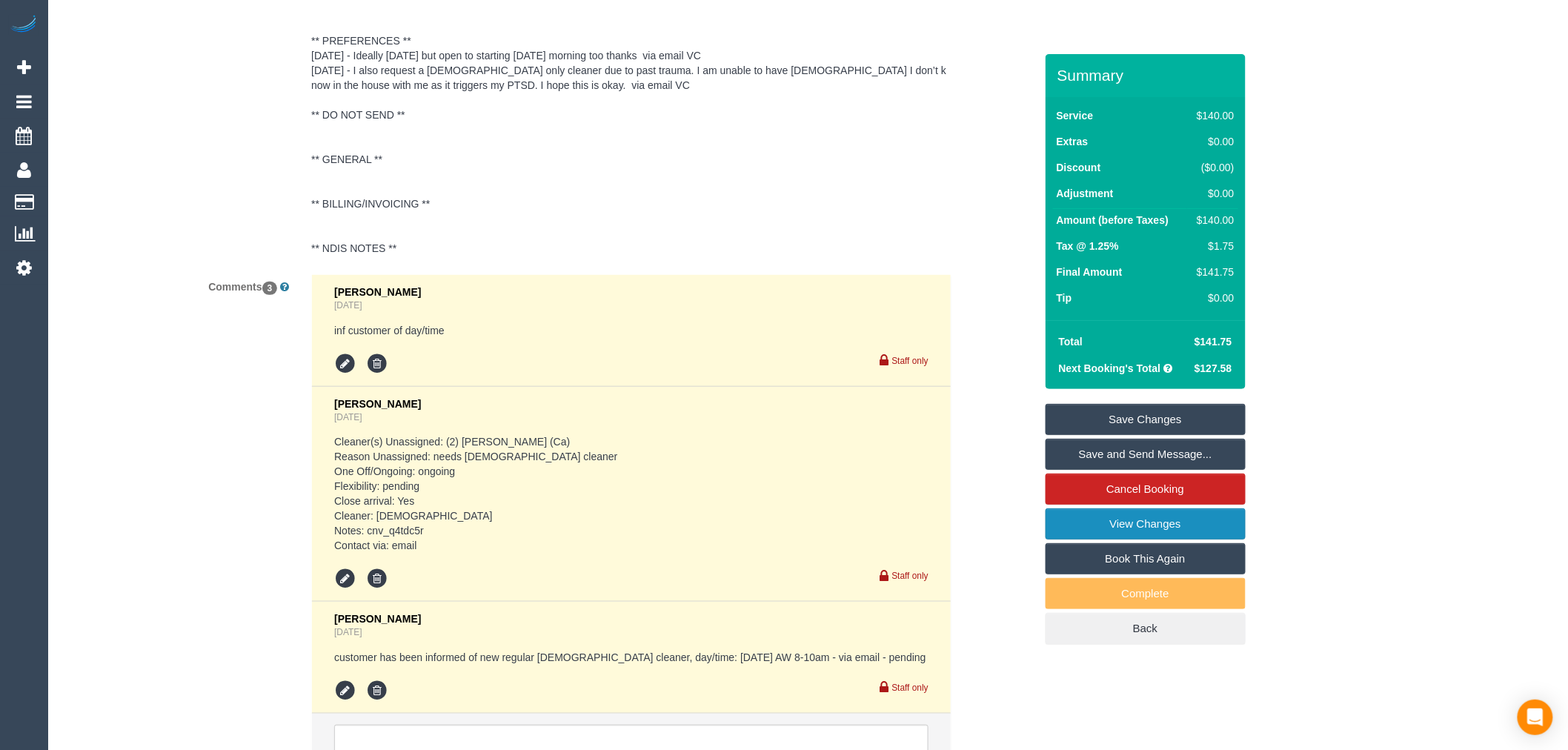
scroll to position [2506, 0]
